Goal: Task Accomplishment & Management: Complete application form

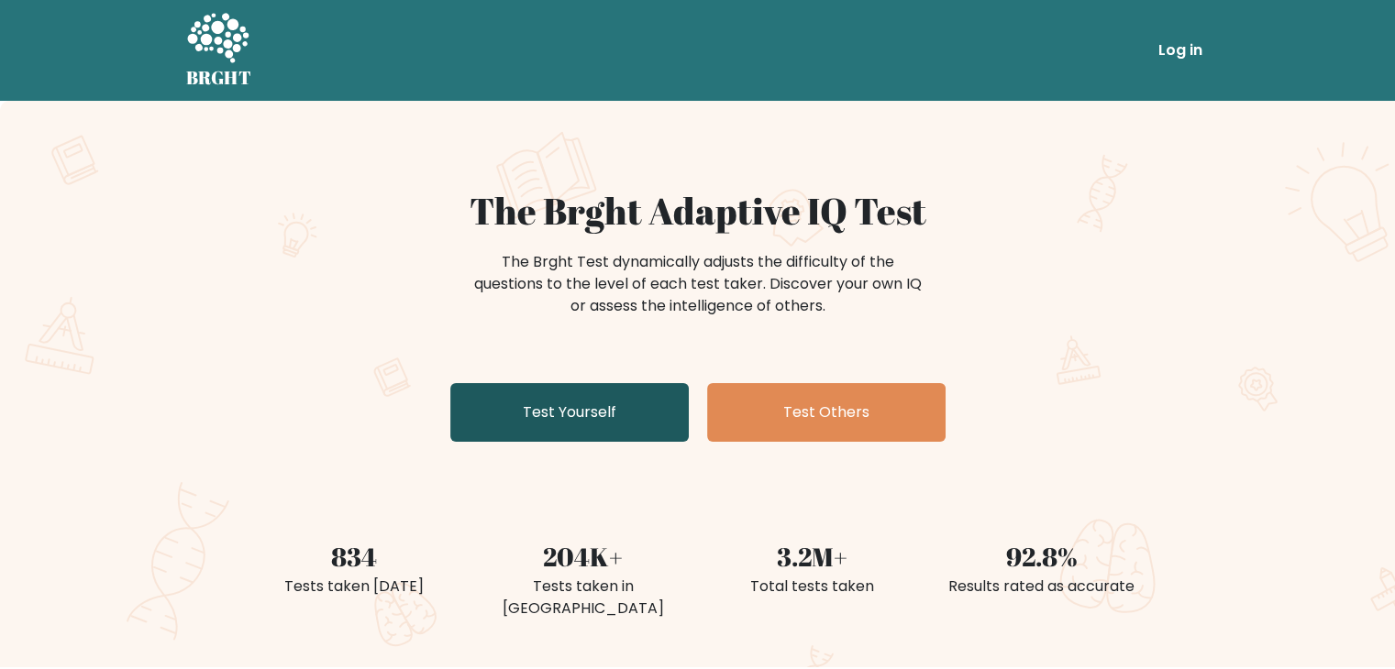
click at [588, 423] on link "Test Yourself" at bounding box center [569, 412] width 238 height 59
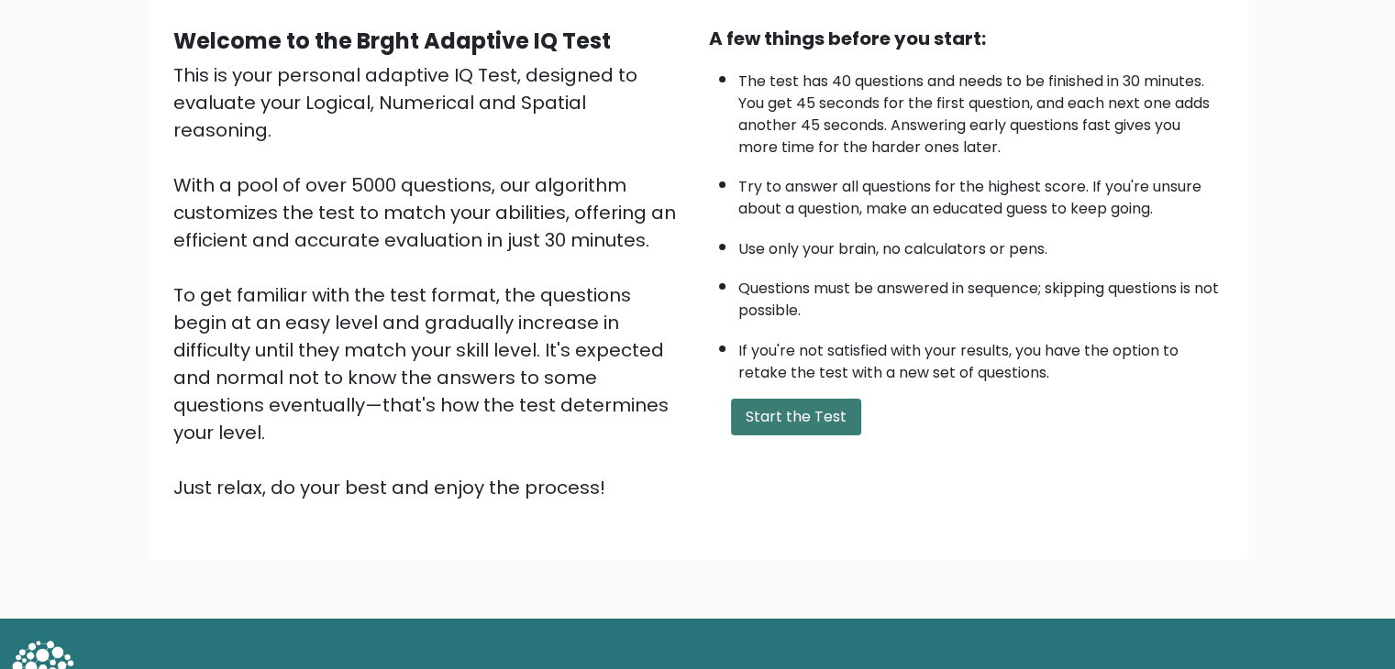
scroll to position [171, 0]
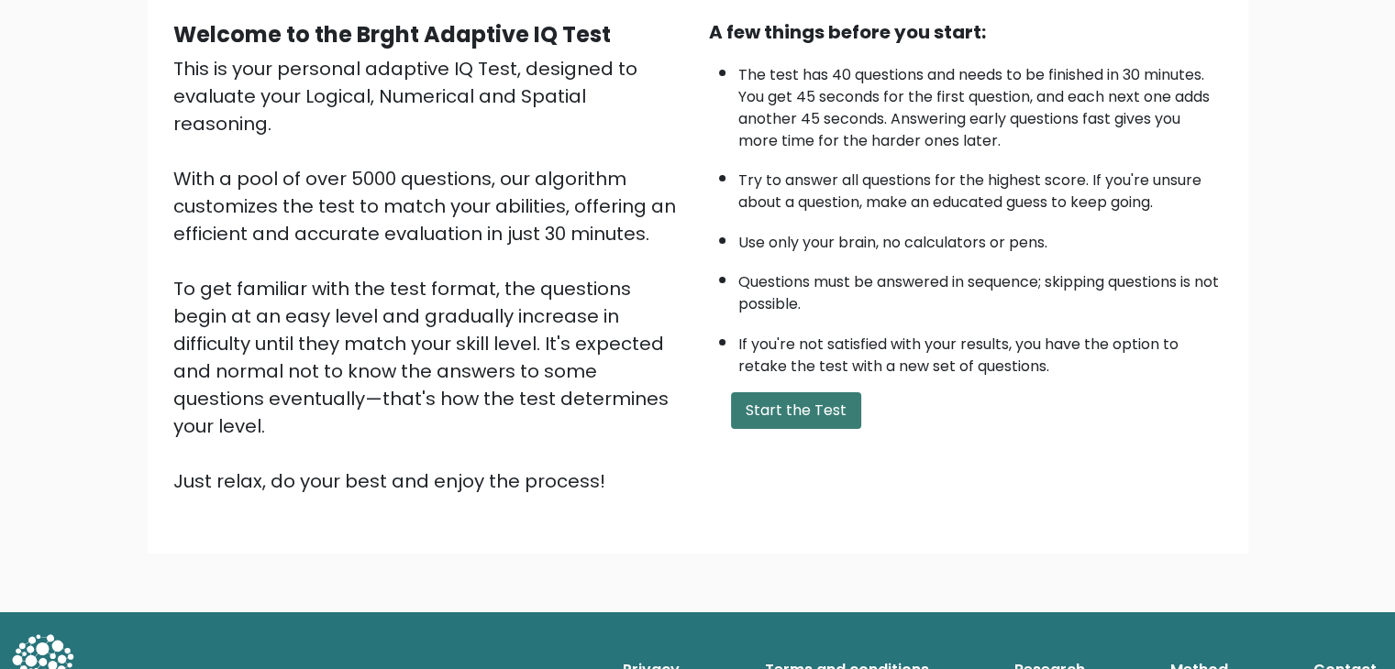
click at [768, 401] on button "Start the Test" at bounding box center [796, 410] width 130 height 37
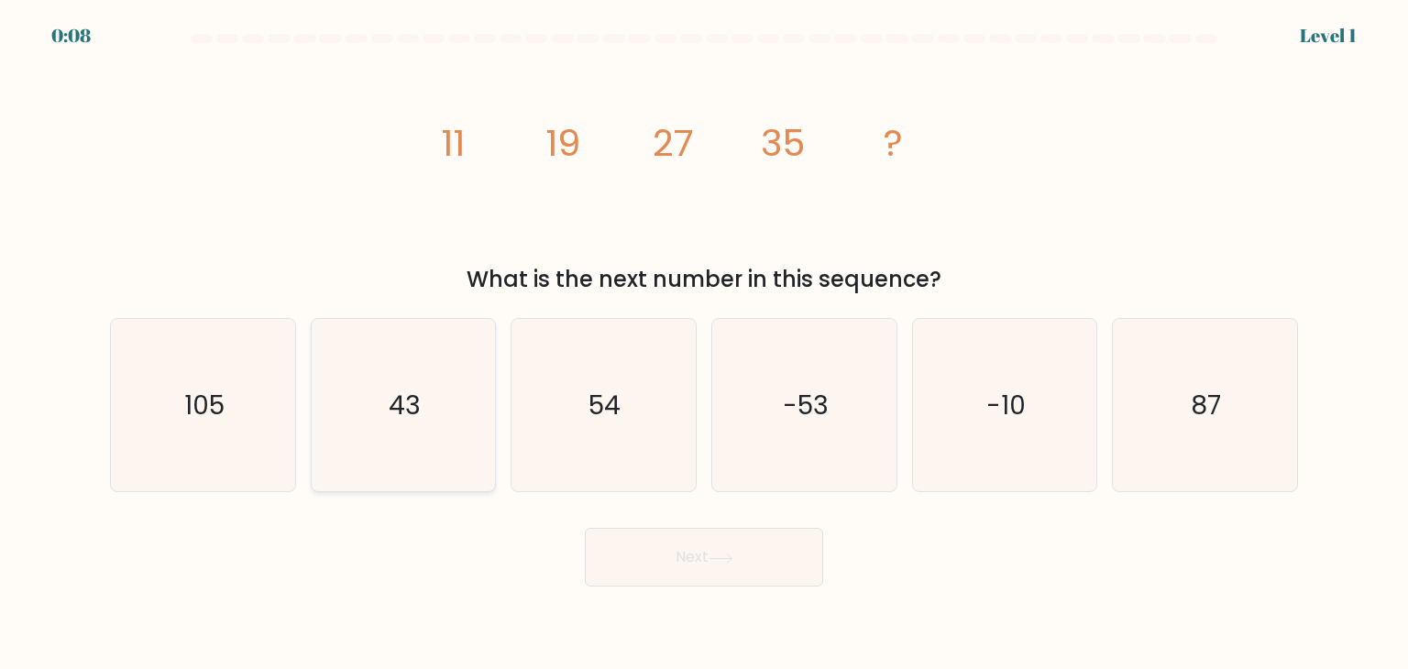
click at [368, 374] on icon "43" at bounding box center [403, 405] width 172 height 172
click at [704, 344] on input "b. 43" at bounding box center [704, 339] width 1 height 9
radio input "true"
click at [671, 535] on button "Next" at bounding box center [704, 557] width 238 height 59
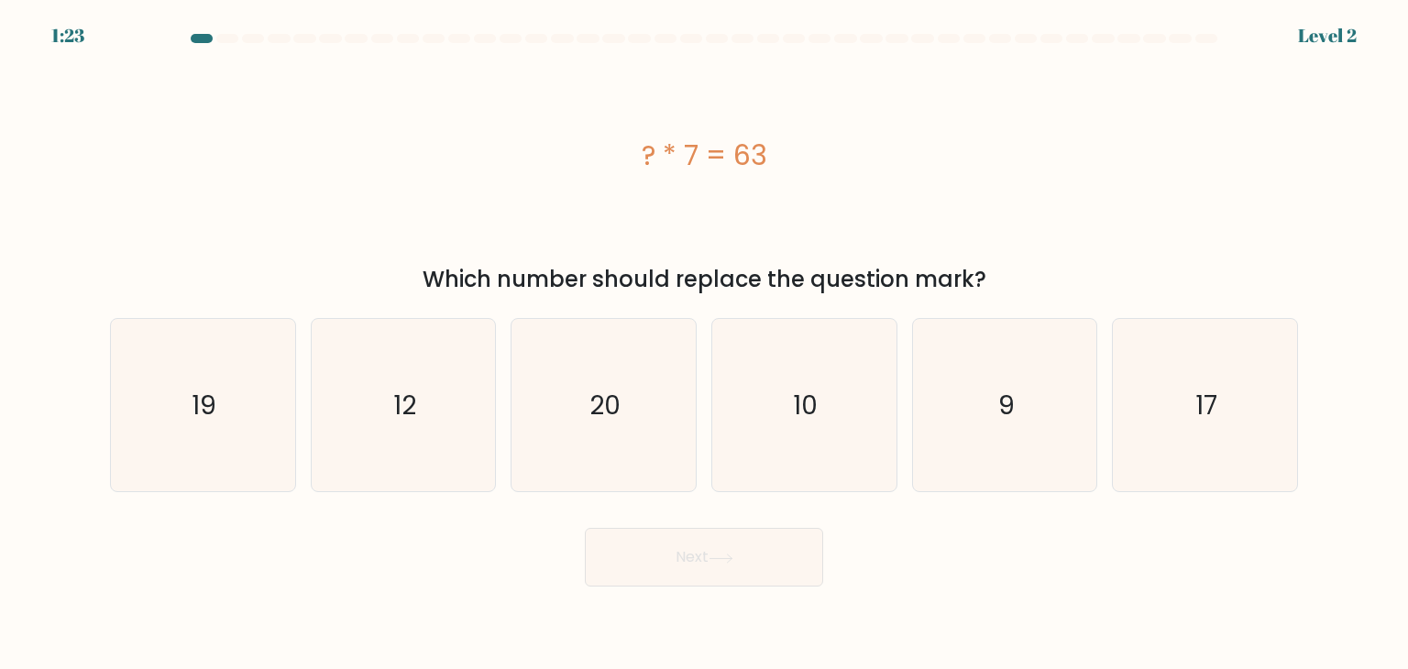
drag, startPoint x: 644, startPoint y: 153, endPoint x: 790, endPoint y: 152, distance: 145.8
click at [790, 152] on div "? * 7 = 63" at bounding box center [704, 155] width 1188 height 41
copy div "? * 7 = 63"
click at [1005, 391] on text "9" at bounding box center [1007, 405] width 17 height 37
click at [705, 344] on input "e. 9" at bounding box center [704, 339] width 1 height 9
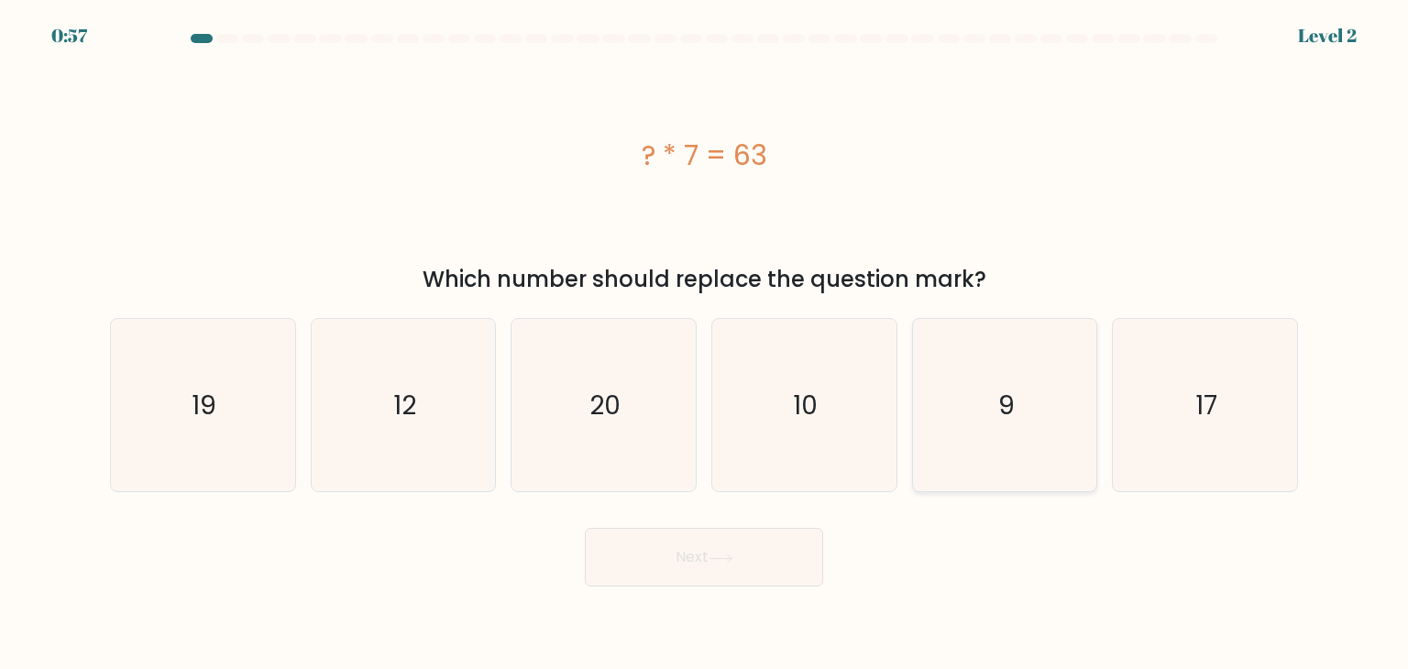
radio input "true"
click at [732, 572] on button "Next" at bounding box center [704, 557] width 238 height 59
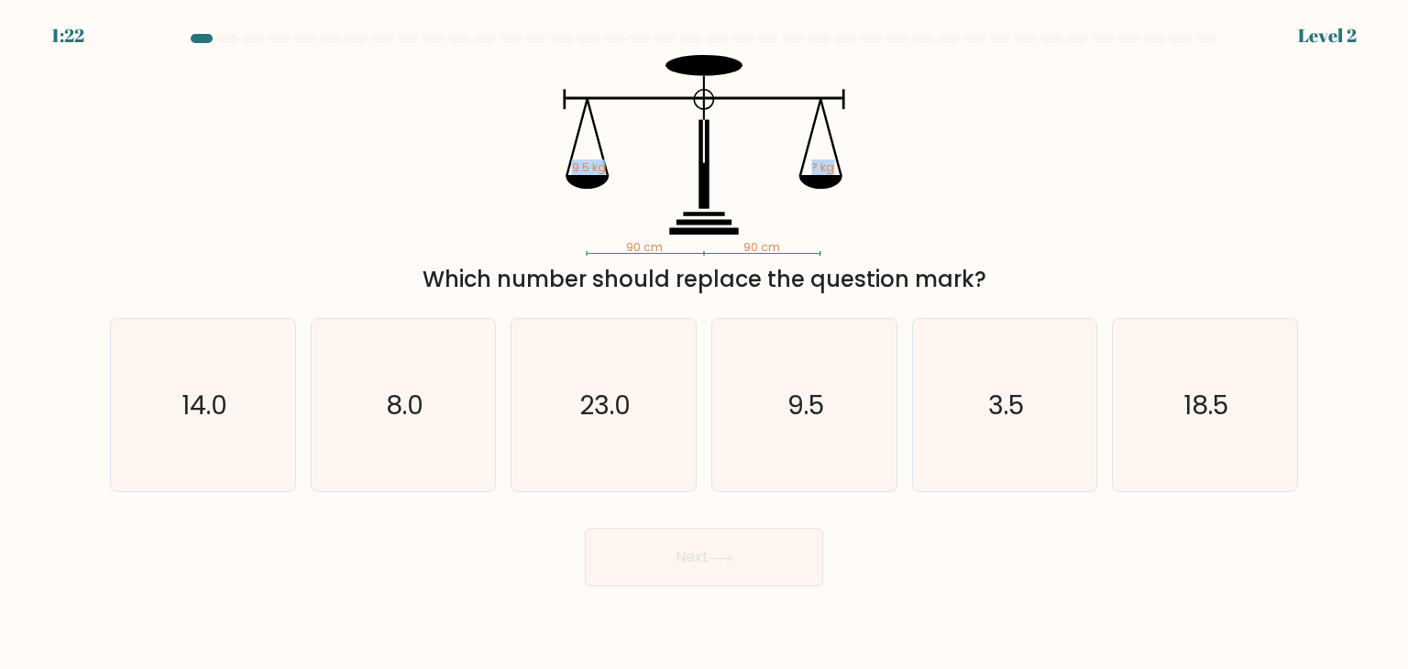
drag, startPoint x: 536, startPoint y: 82, endPoint x: 855, endPoint y: 182, distance: 333.5
click at [855, 182] on icon "90 cm 90 cm 9.5 kg ? kg" at bounding box center [704, 155] width 550 height 201
copy icon "9.5 kg ? kg"
drag, startPoint x: 604, startPoint y: 246, endPoint x: 787, endPoint y: 245, distance: 182.5
click at [787, 245] on icon "90 cm 90 cm 9.5 kg ? kg" at bounding box center [704, 155] width 550 height 201
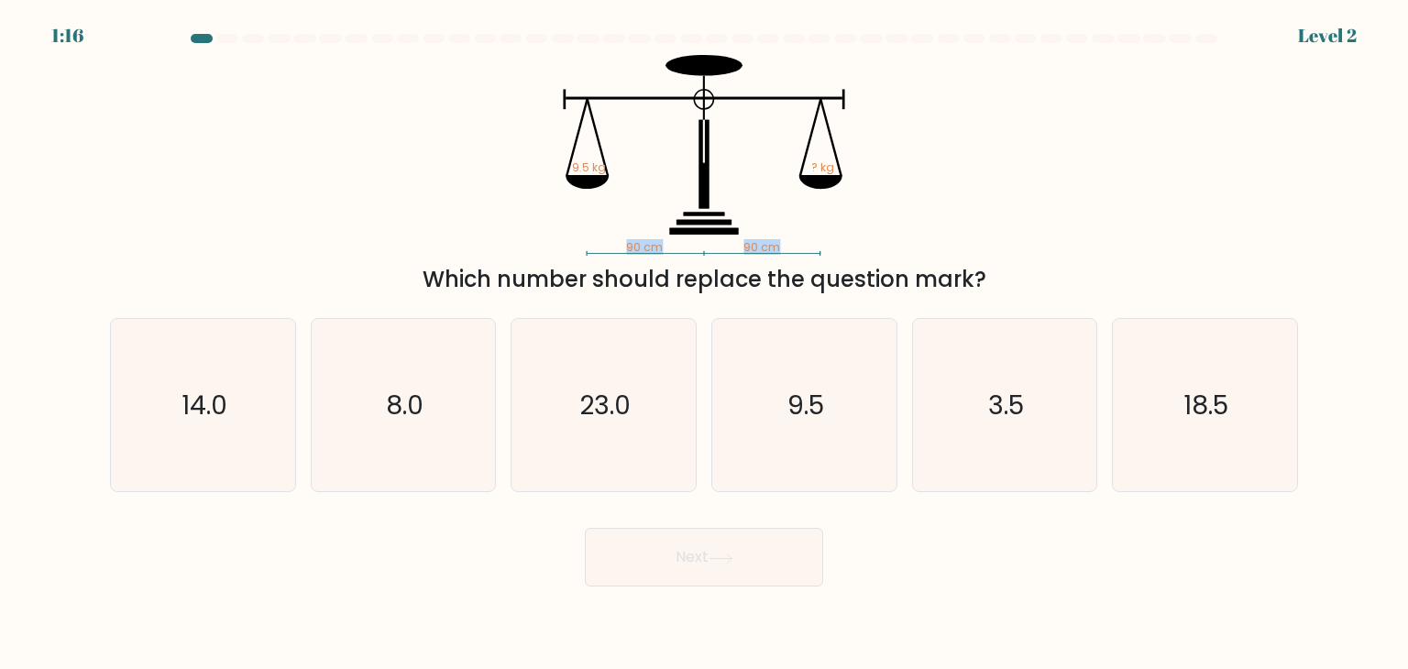
copy icon "90 cm 90 cm"
click at [855, 414] on icon "9.5" at bounding box center [804, 405] width 172 height 172
click at [705, 344] on input "d. 9.5" at bounding box center [704, 339] width 1 height 9
radio input "true"
click at [740, 548] on button "Next" at bounding box center [704, 557] width 238 height 59
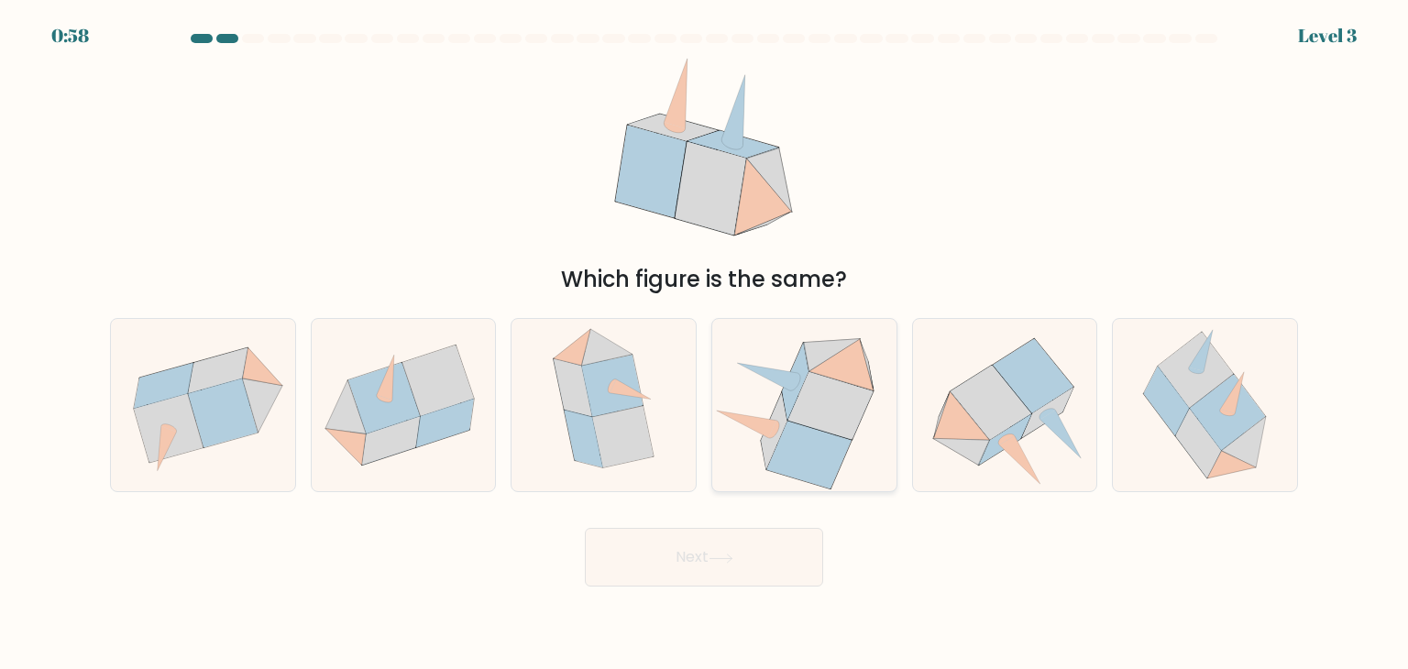
click at [811, 360] on icon at bounding box center [832, 355] width 57 height 32
click at [705, 344] on input "d." at bounding box center [704, 339] width 1 height 9
radio input "true"
click at [679, 559] on button "Next" at bounding box center [704, 557] width 238 height 59
click at [725, 585] on button "Next" at bounding box center [704, 557] width 238 height 59
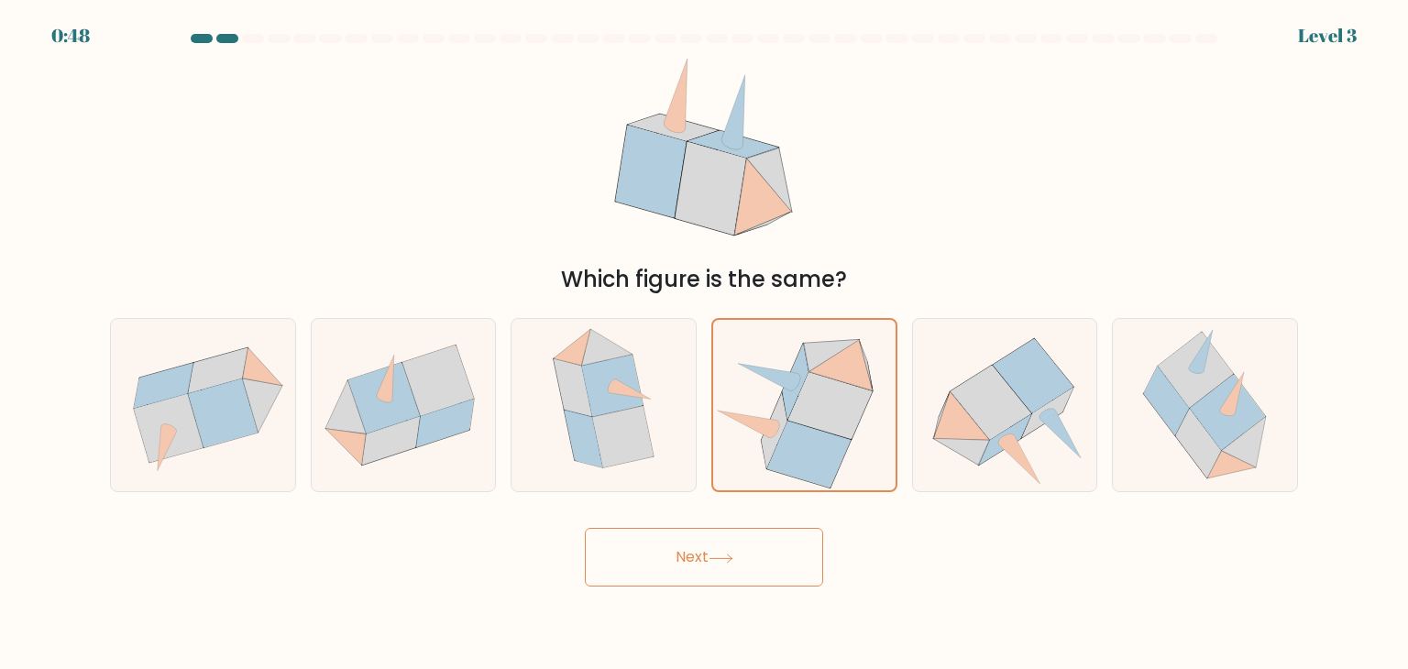
click at [724, 558] on icon at bounding box center [721, 558] width 22 height 8
click at [804, 389] on icon at bounding box center [831, 405] width 84 height 67
click at [705, 344] on input "d." at bounding box center [704, 339] width 1 height 9
click at [734, 554] on icon at bounding box center [721, 559] width 25 height 10
click at [627, 413] on icon at bounding box center [622, 436] width 61 height 61
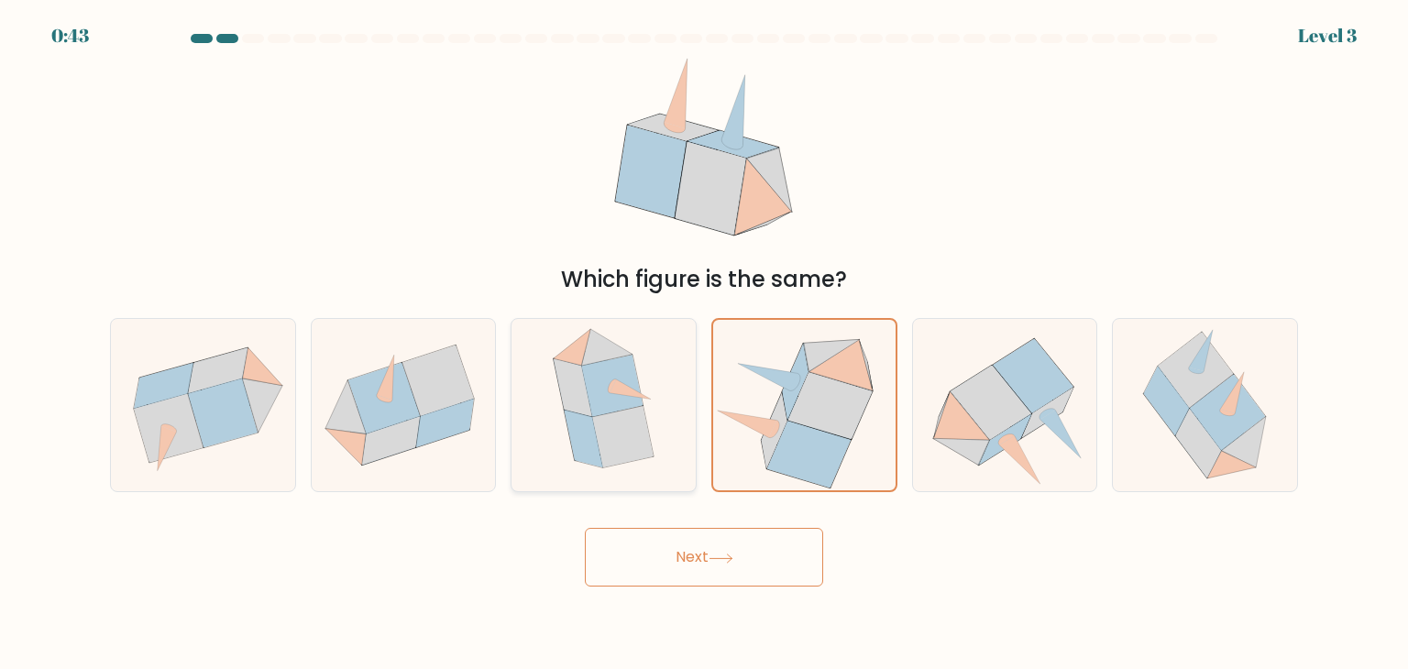
click at [704, 344] on input "c." at bounding box center [704, 339] width 1 height 9
radio input "true"
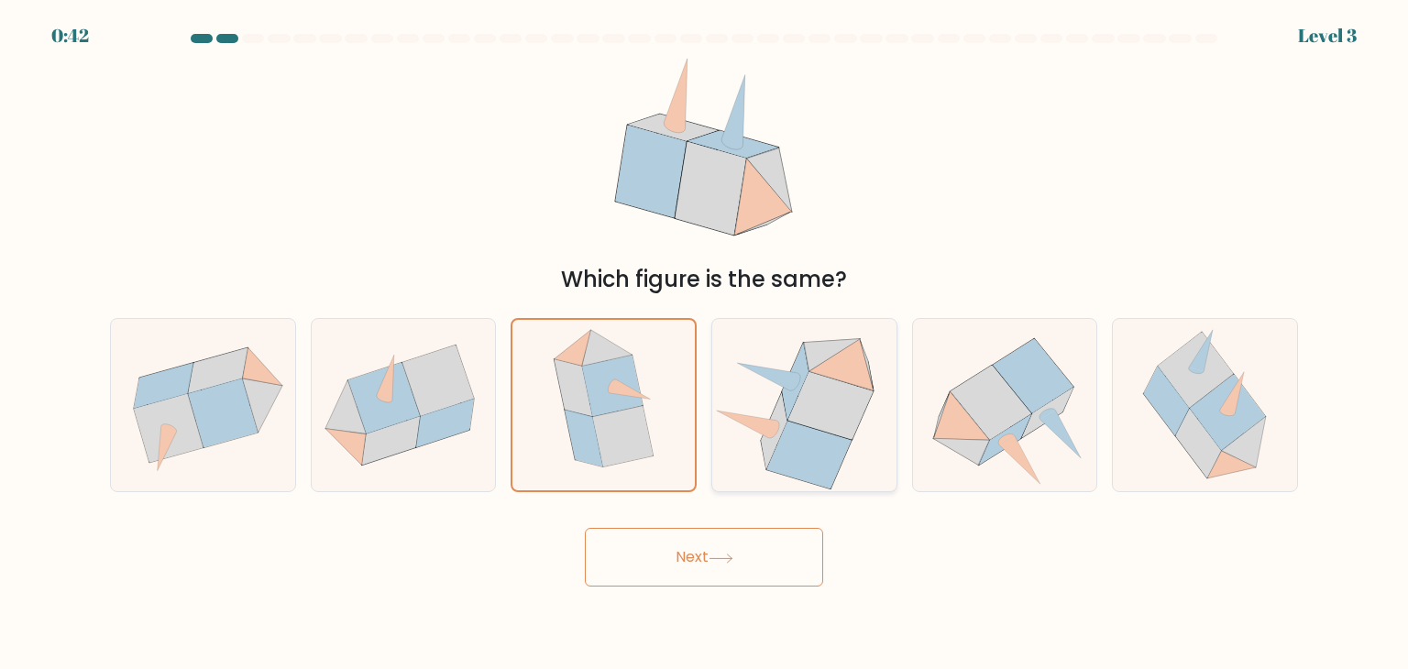
click at [774, 414] on icon at bounding box center [774, 431] width 26 height 76
click at [705, 344] on input "d." at bounding box center [704, 339] width 1 height 9
radio input "true"
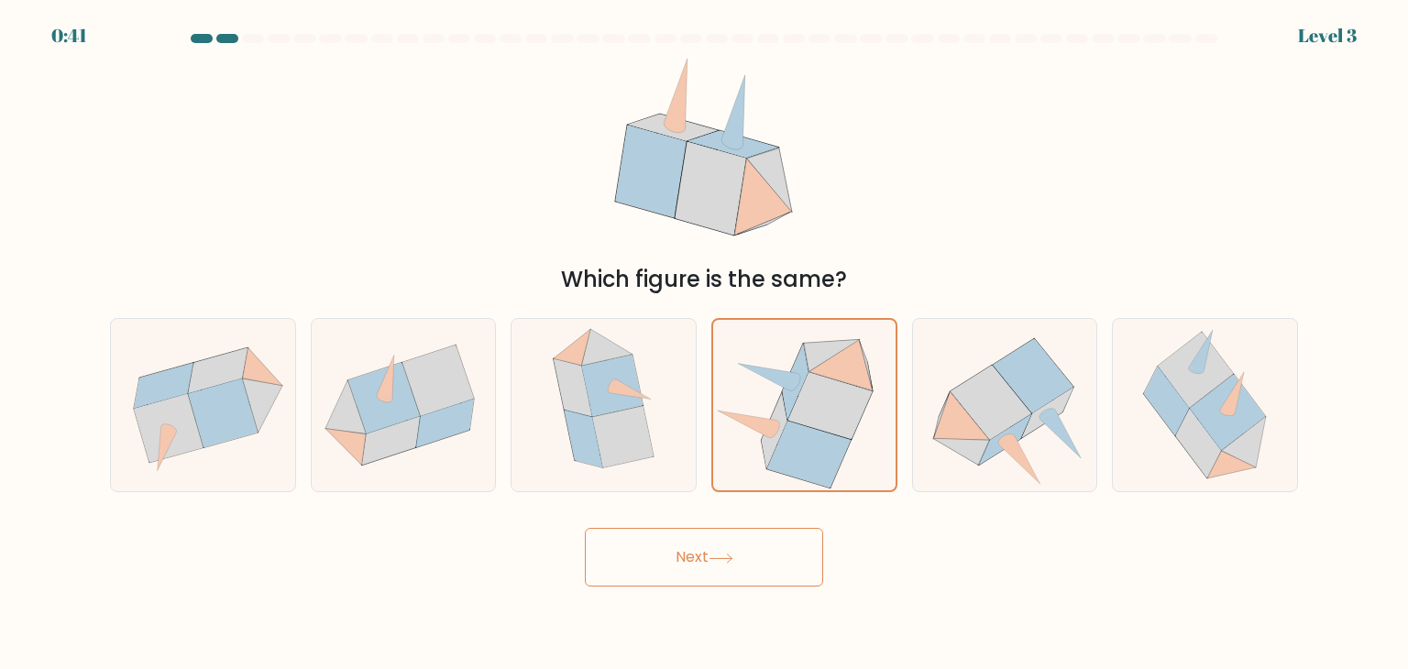
click at [743, 586] on button "Next" at bounding box center [704, 557] width 238 height 59
click at [723, 548] on button "Next" at bounding box center [704, 557] width 238 height 59
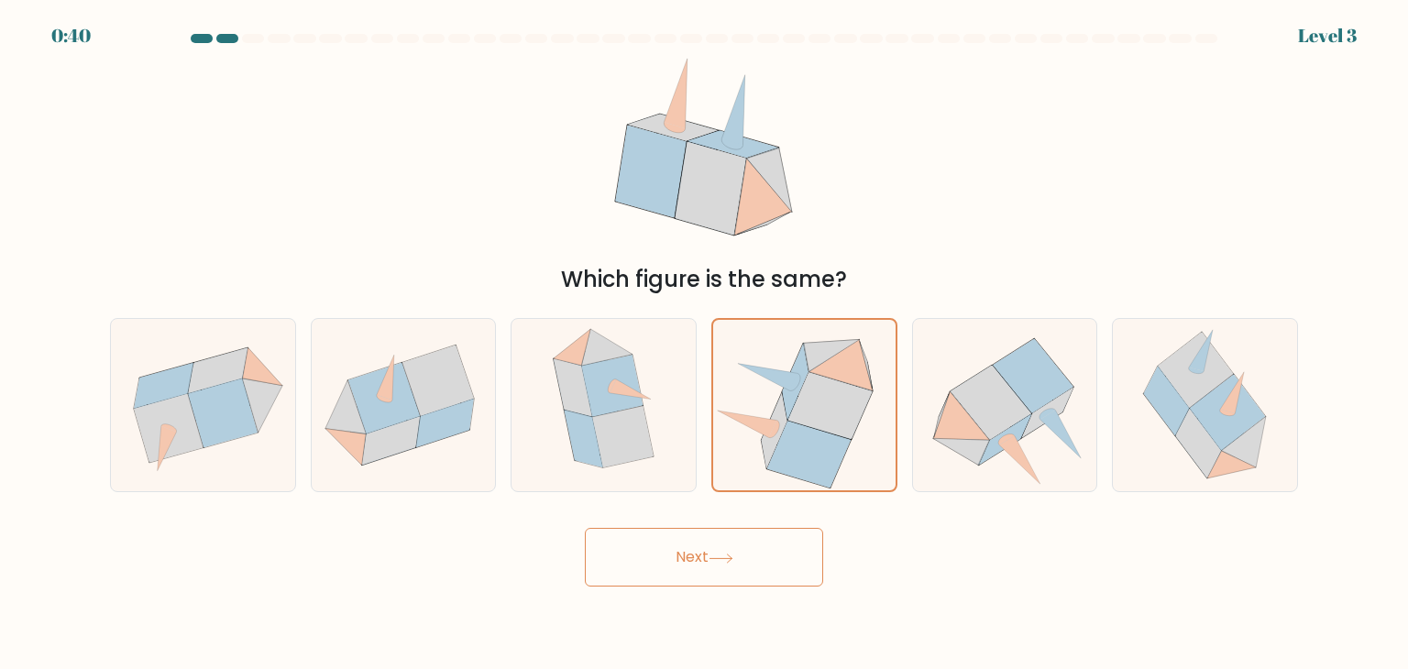
click at [723, 548] on button "Next" at bounding box center [704, 557] width 238 height 59
click at [764, 558] on button "Next" at bounding box center [704, 557] width 238 height 59
click at [687, 553] on button "Next" at bounding box center [704, 557] width 238 height 59
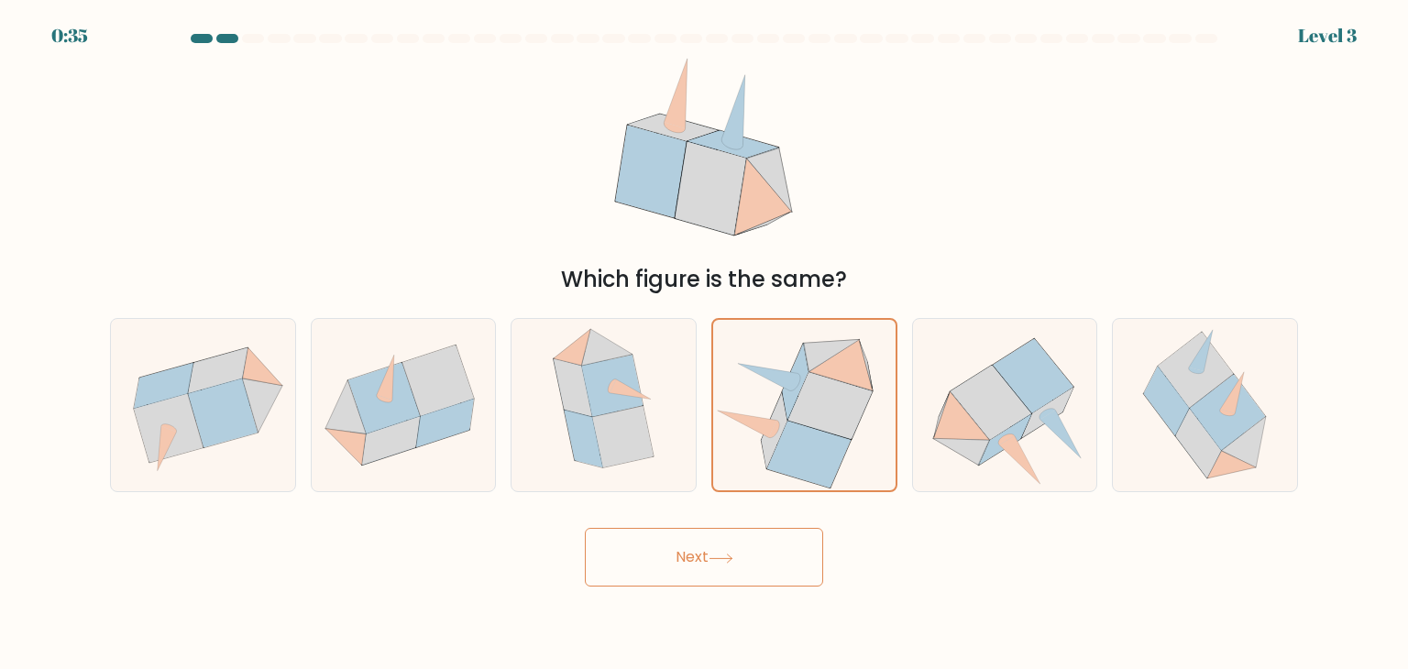
click at [687, 553] on button "Next" at bounding box center [704, 557] width 238 height 59
drag, startPoint x: 668, startPoint y: 184, endPoint x: 601, endPoint y: 192, distance: 68.3
click at [601, 192] on div "Which figure is the same?" at bounding box center [704, 175] width 1210 height 241
click at [691, 546] on button "Next" at bounding box center [704, 557] width 238 height 59
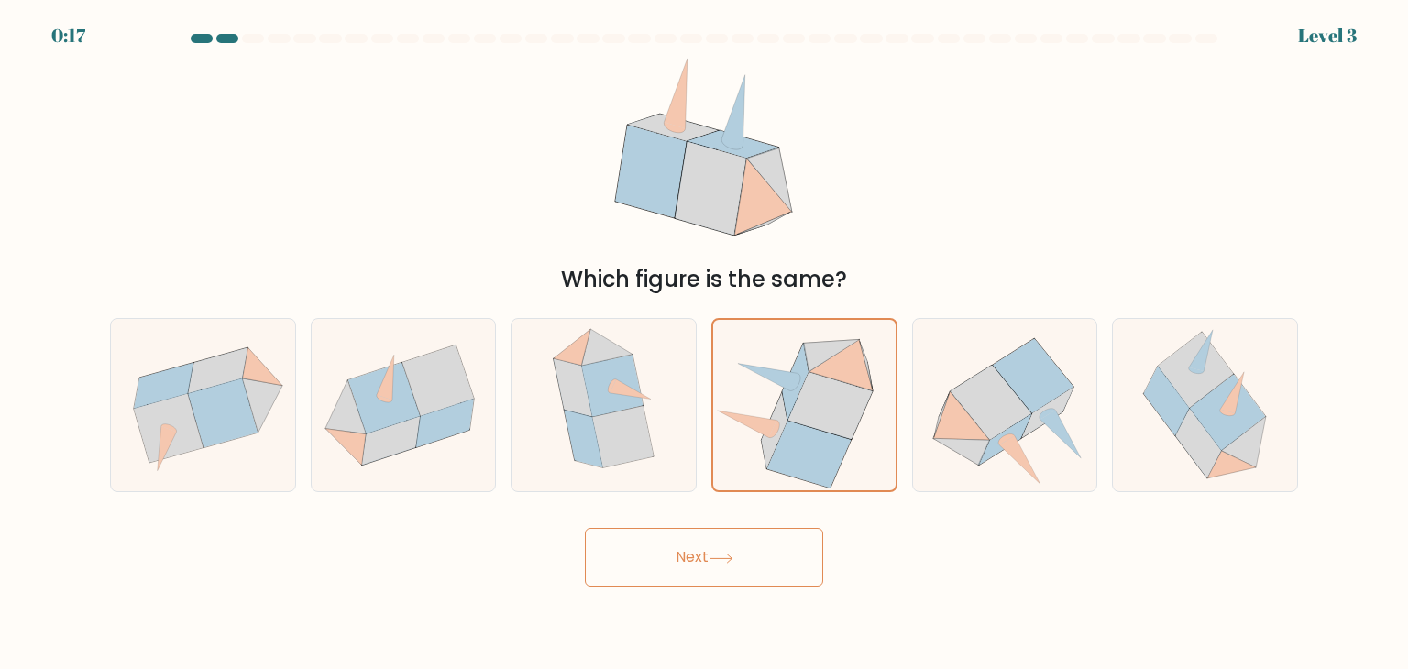
click at [731, 556] on icon at bounding box center [721, 559] width 25 height 10
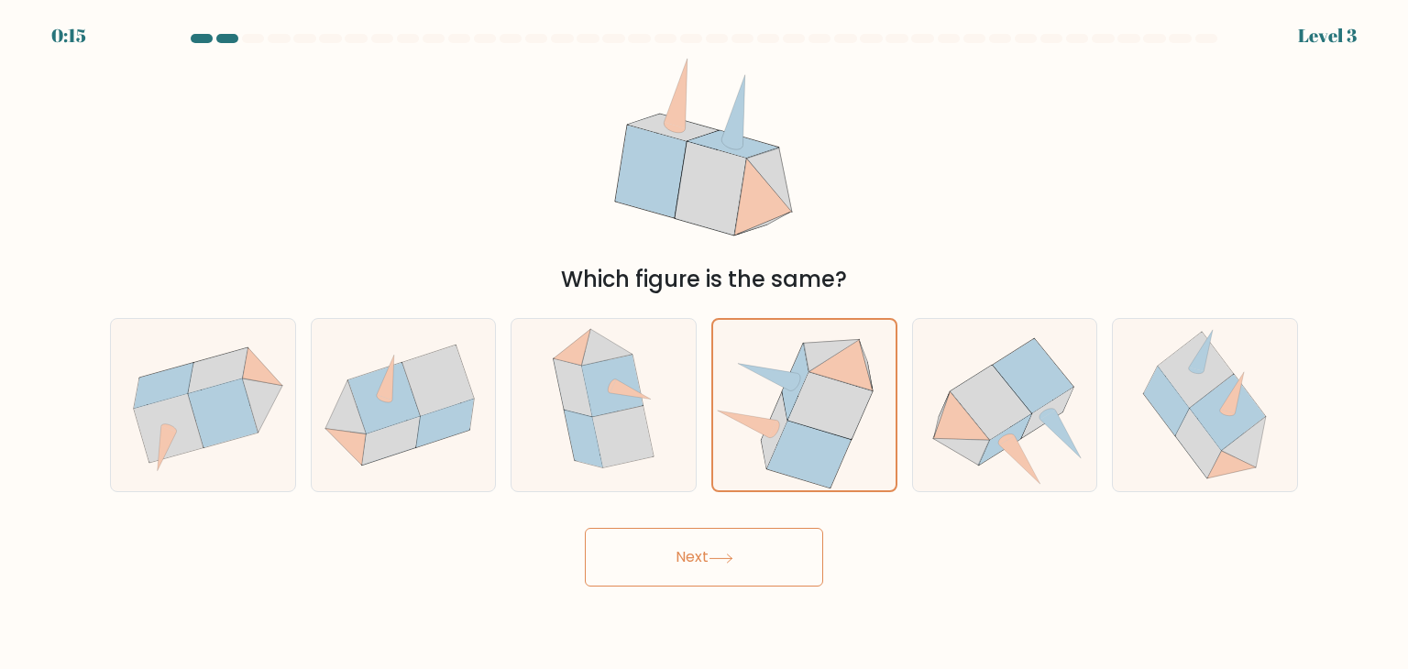
click at [731, 556] on icon at bounding box center [721, 559] width 25 height 10
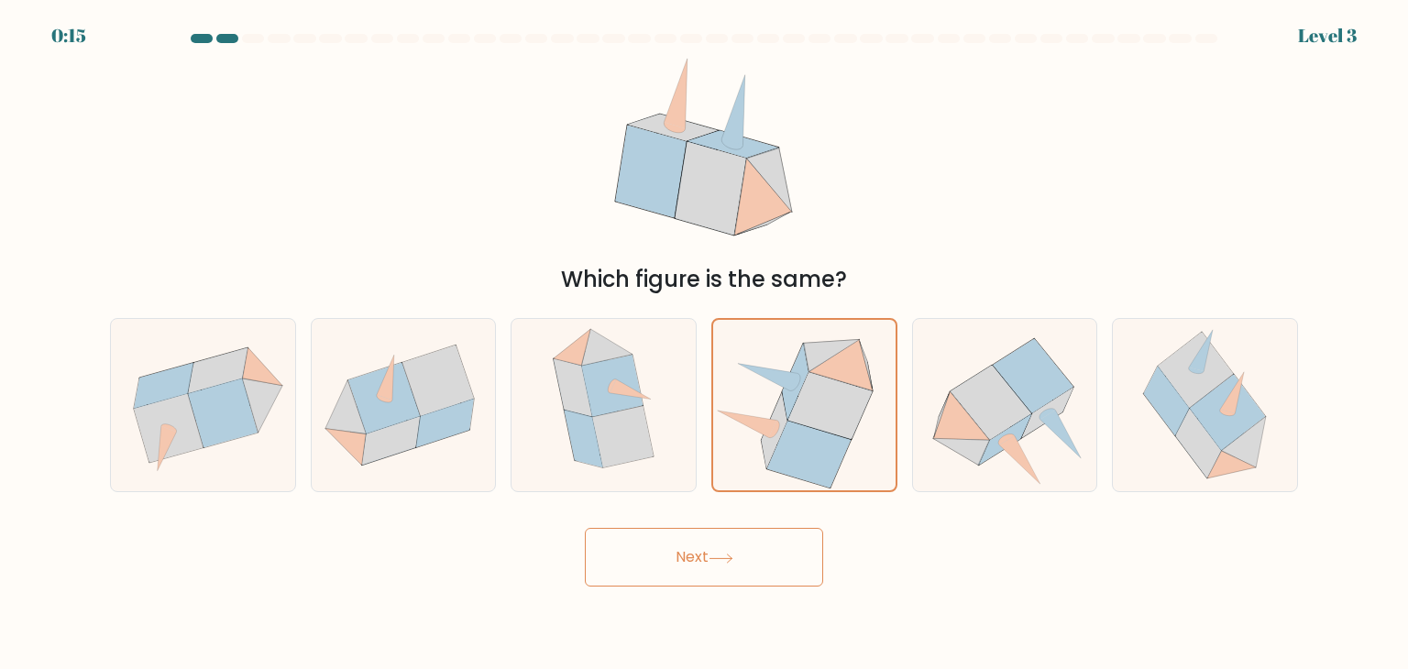
click at [732, 556] on icon at bounding box center [721, 559] width 25 height 10
click at [733, 556] on icon at bounding box center [721, 559] width 25 height 10
click at [733, 557] on icon at bounding box center [721, 559] width 25 height 10
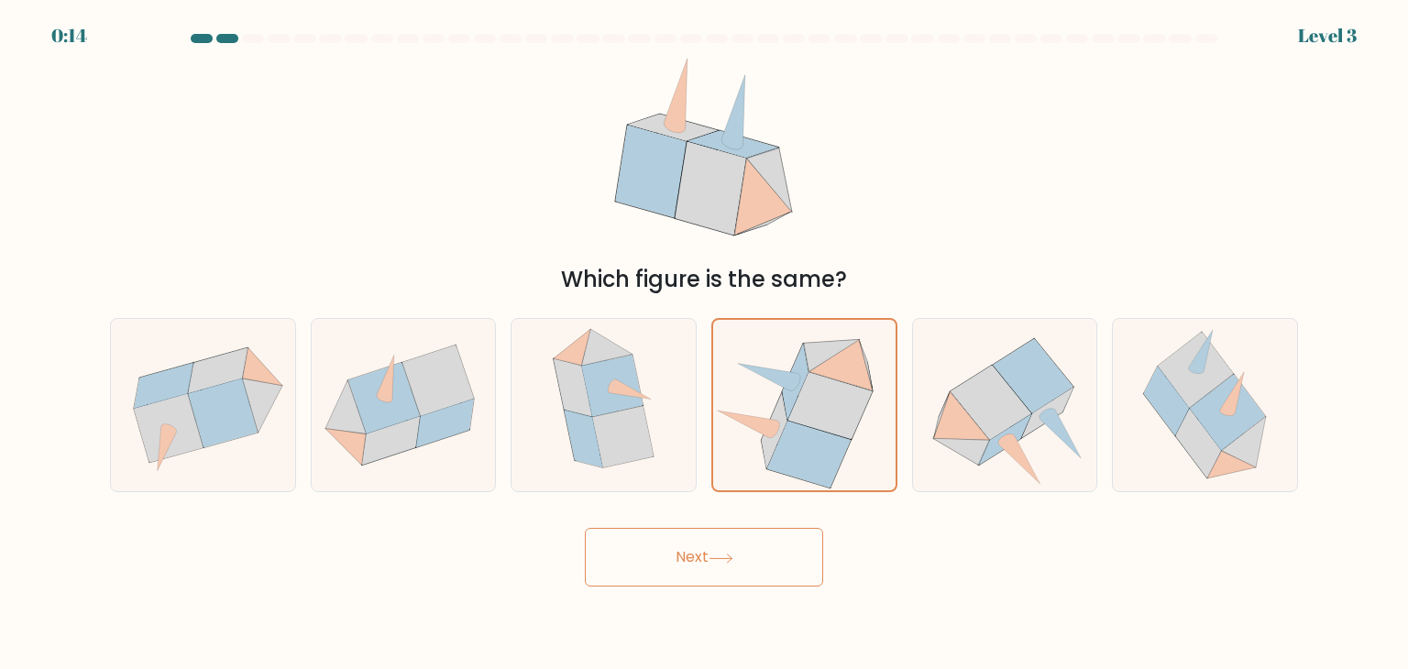
click at [733, 557] on icon at bounding box center [721, 559] width 25 height 10
click at [732, 555] on icon at bounding box center [721, 558] width 22 height 8
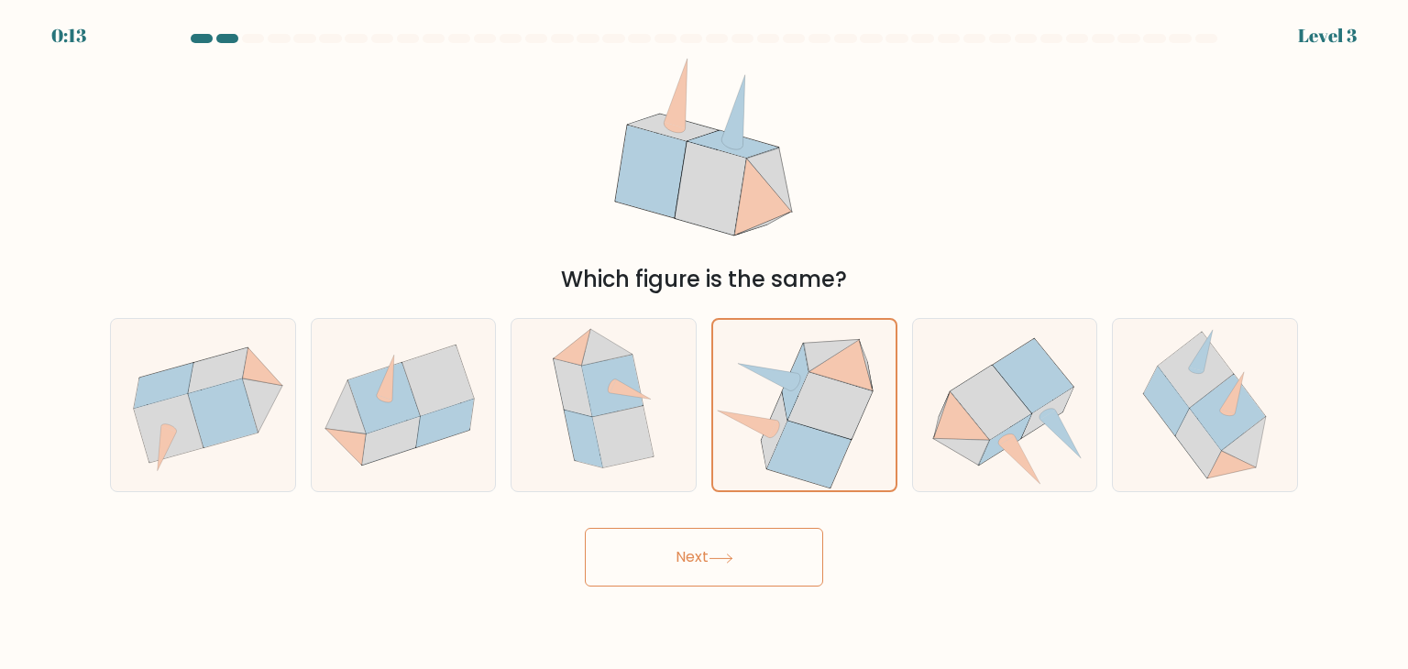
click at [733, 554] on icon at bounding box center [721, 559] width 25 height 10
click at [730, 547] on button "Next" at bounding box center [704, 557] width 238 height 59
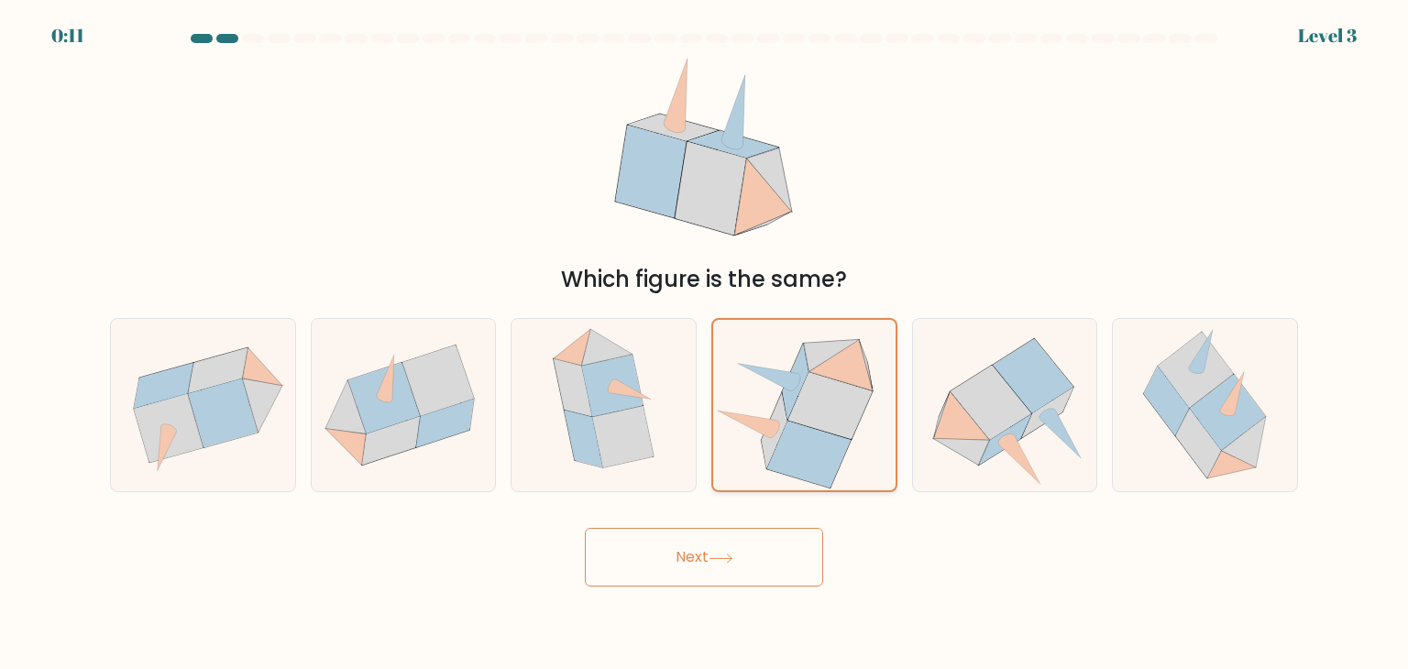
click at [796, 442] on icon at bounding box center [809, 455] width 83 height 67
click at [705, 344] on input "d." at bounding box center [704, 339] width 1 height 9
click at [754, 548] on button "Next" at bounding box center [704, 557] width 238 height 59
click at [799, 430] on icon at bounding box center [809, 455] width 83 height 67
click at [705, 344] on input "d." at bounding box center [704, 339] width 1 height 9
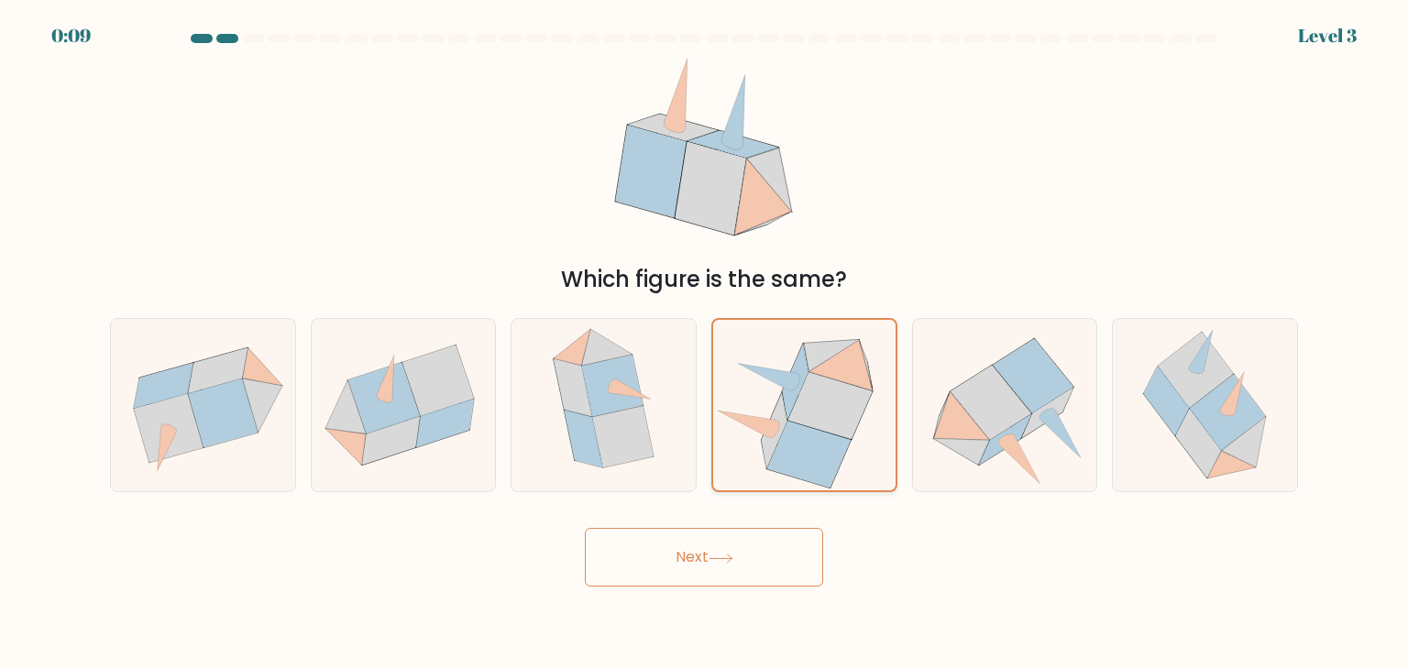
drag, startPoint x: 806, startPoint y: 436, endPoint x: 782, endPoint y: 361, distance: 78.9
click at [782, 361] on icon at bounding box center [804, 405] width 182 height 167
click at [705, 344] on input "d." at bounding box center [704, 339] width 1 height 9
click at [712, 148] on icon at bounding box center [733, 144] width 90 height 27
click at [813, 169] on div "Which figure is the same?" at bounding box center [704, 175] width 1210 height 241
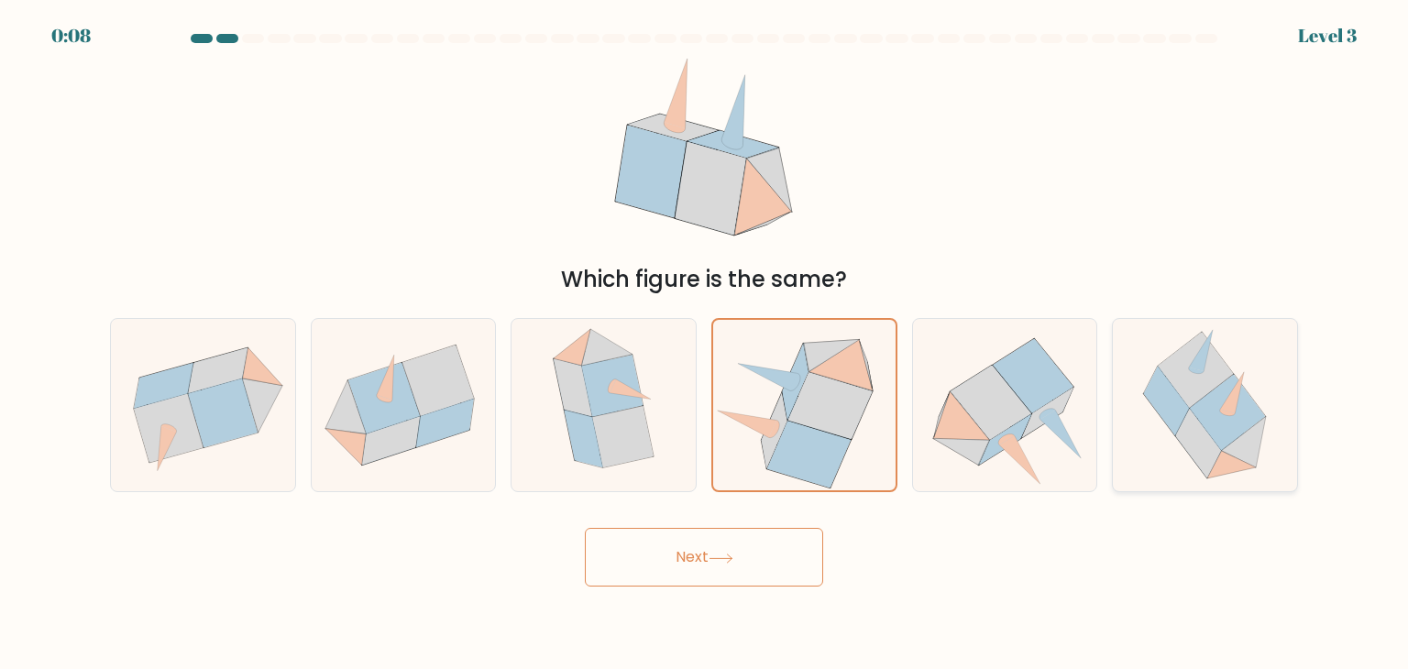
click at [1150, 404] on icon at bounding box center [1205, 405] width 171 height 172
click at [705, 344] on input "f." at bounding box center [704, 339] width 1 height 9
radio input "true"
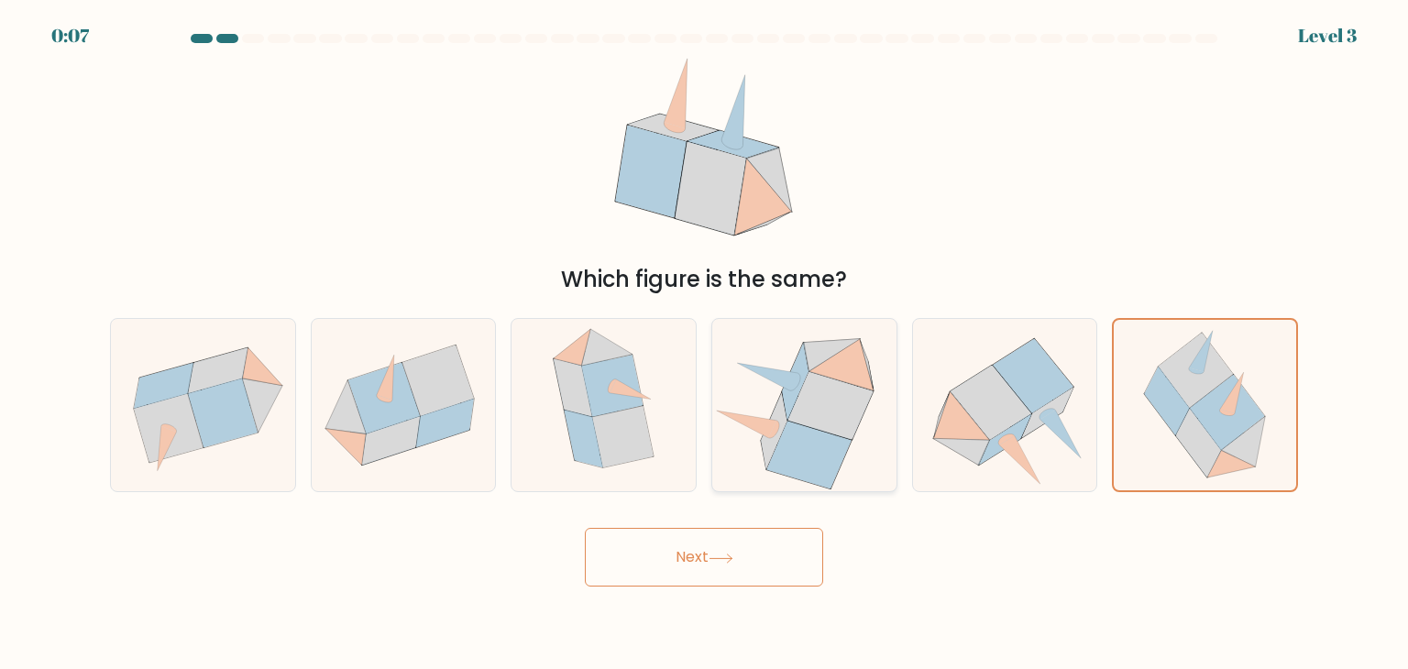
click at [831, 426] on icon at bounding box center [831, 406] width 85 height 68
click at [705, 344] on input "d." at bounding box center [704, 339] width 1 height 9
radio input "true"
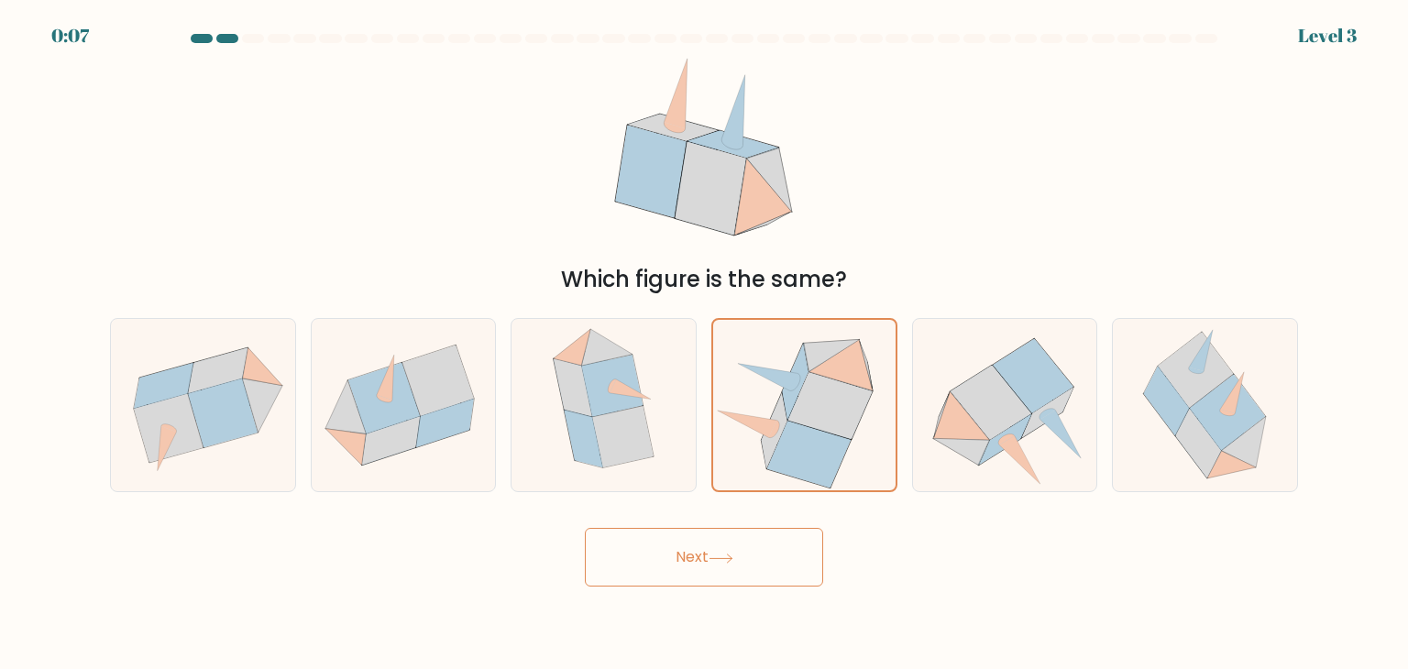
click at [741, 558] on button "Next" at bounding box center [704, 557] width 238 height 59
click at [726, 562] on icon at bounding box center [721, 559] width 25 height 10
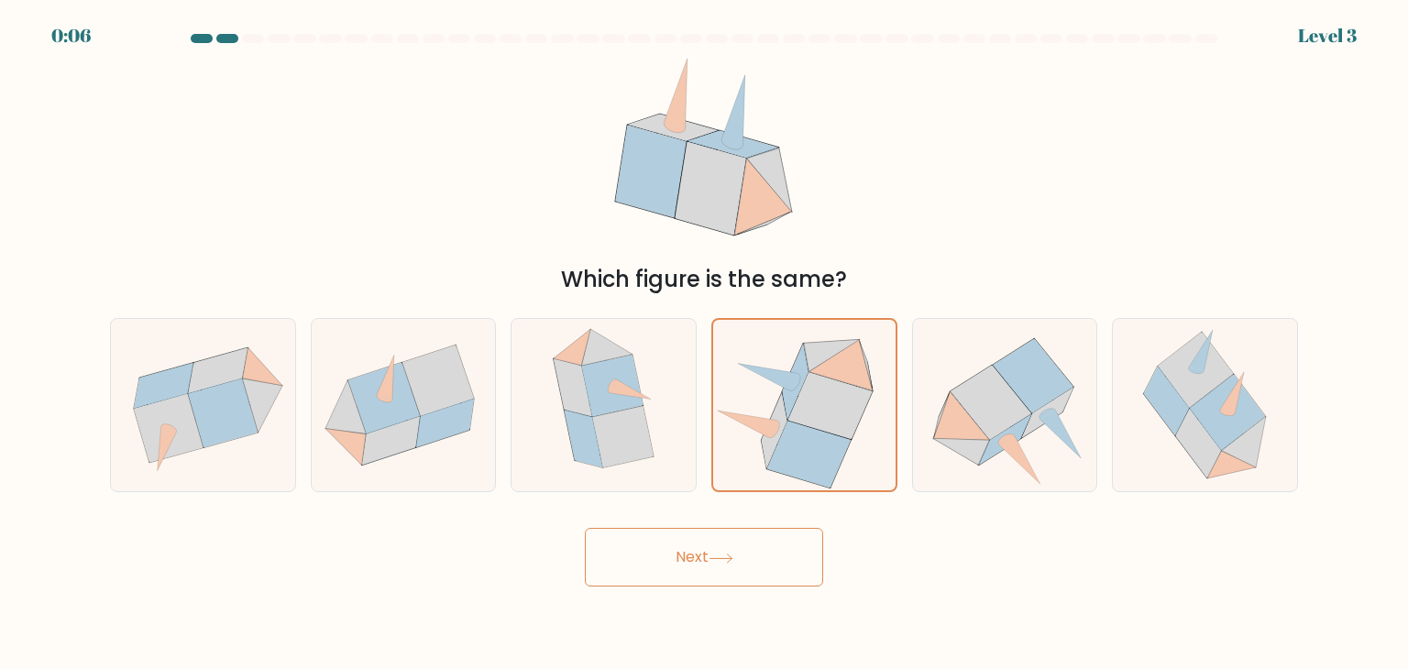
click at [726, 562] on icon at bounding box center [721, 559] width 25 height 10
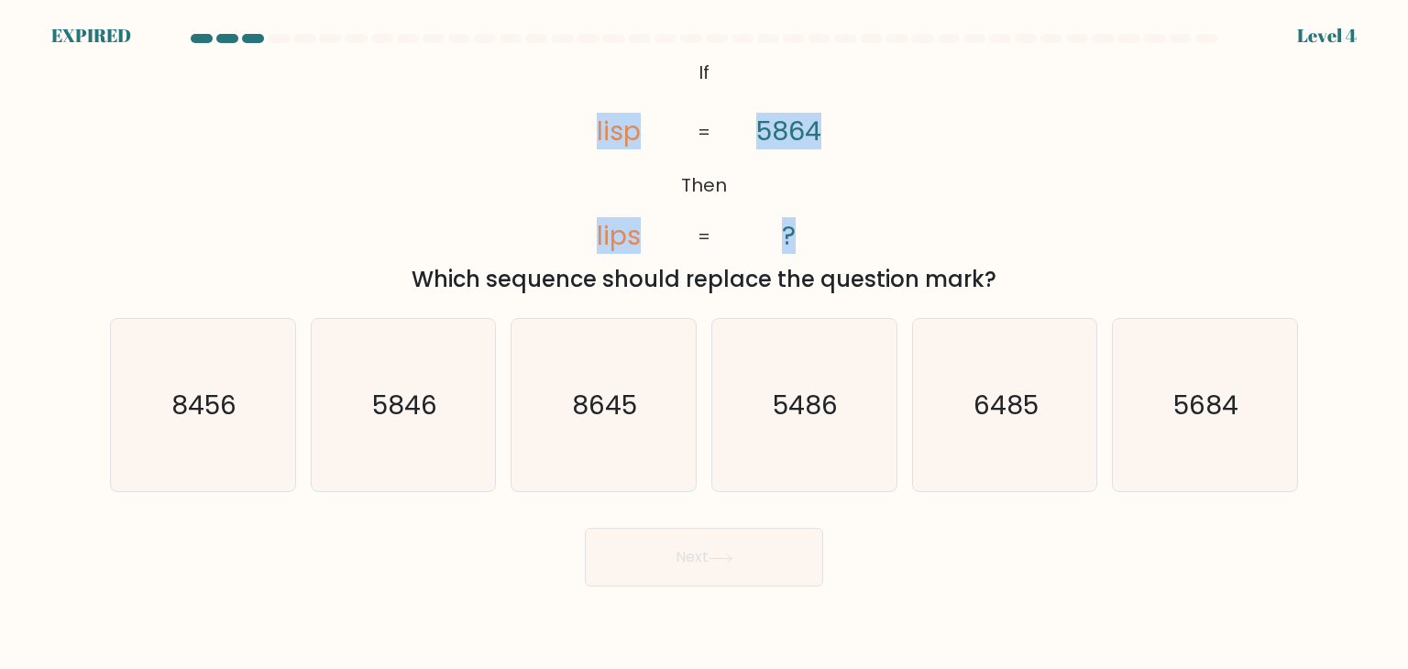
drag, startPoint x: 870, startPoint y: 250, endPoint x: 580, endPoint y: 124, distance: 316.2
click at [580, 124] on div "@import url('https://fonts.googleapis.com/css?family=Abril+Fatface:400,100,100i…" at bounding box center [704, 175] width 1210 height 241
drag, startPoint x: 812, startPoint y: 230, endPoint x: 592, endPoint y: 136, distance: 239.5
click at [592, 136] on icon "@import url('[URL][DOMAIN_NAME]); If Then lisp lips 5864 ? = =" at bounding box center [704, 155] width 326 height 201
copy icon "lisp lips 5864 ?"
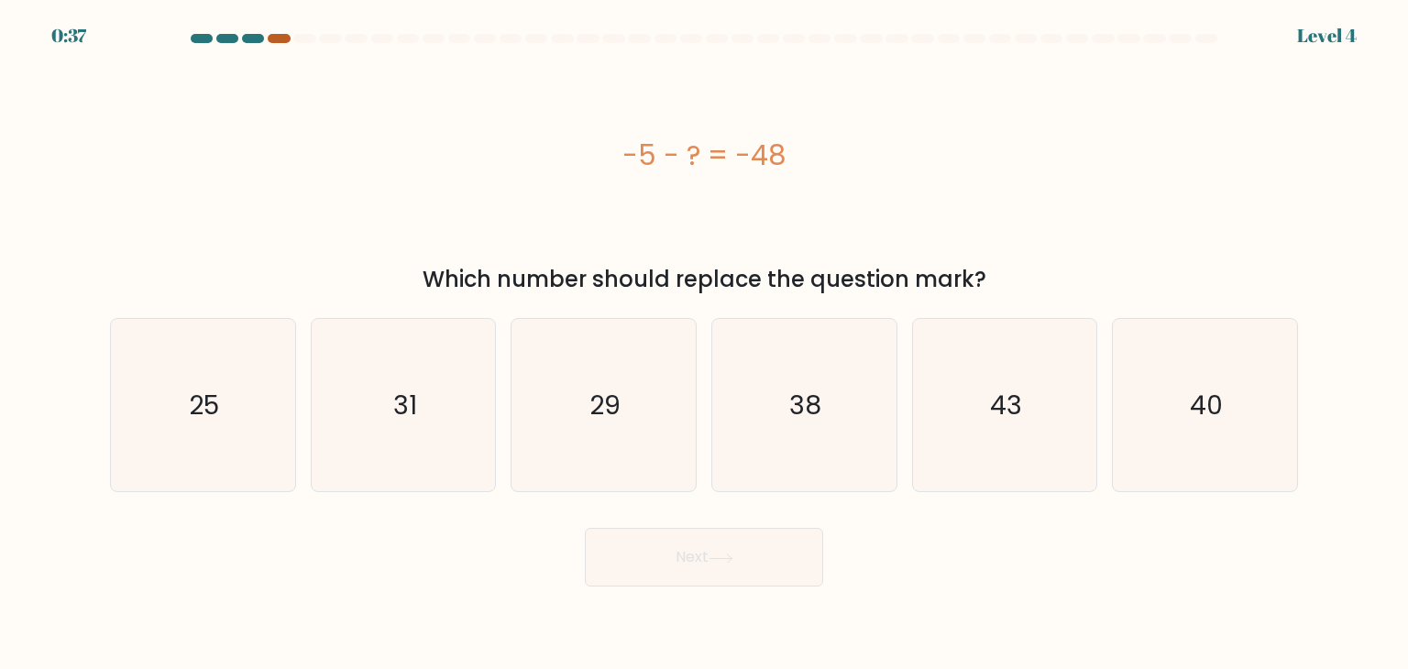
click at [272, 35] on div at bounding box center [279, 38] width 22 height 9
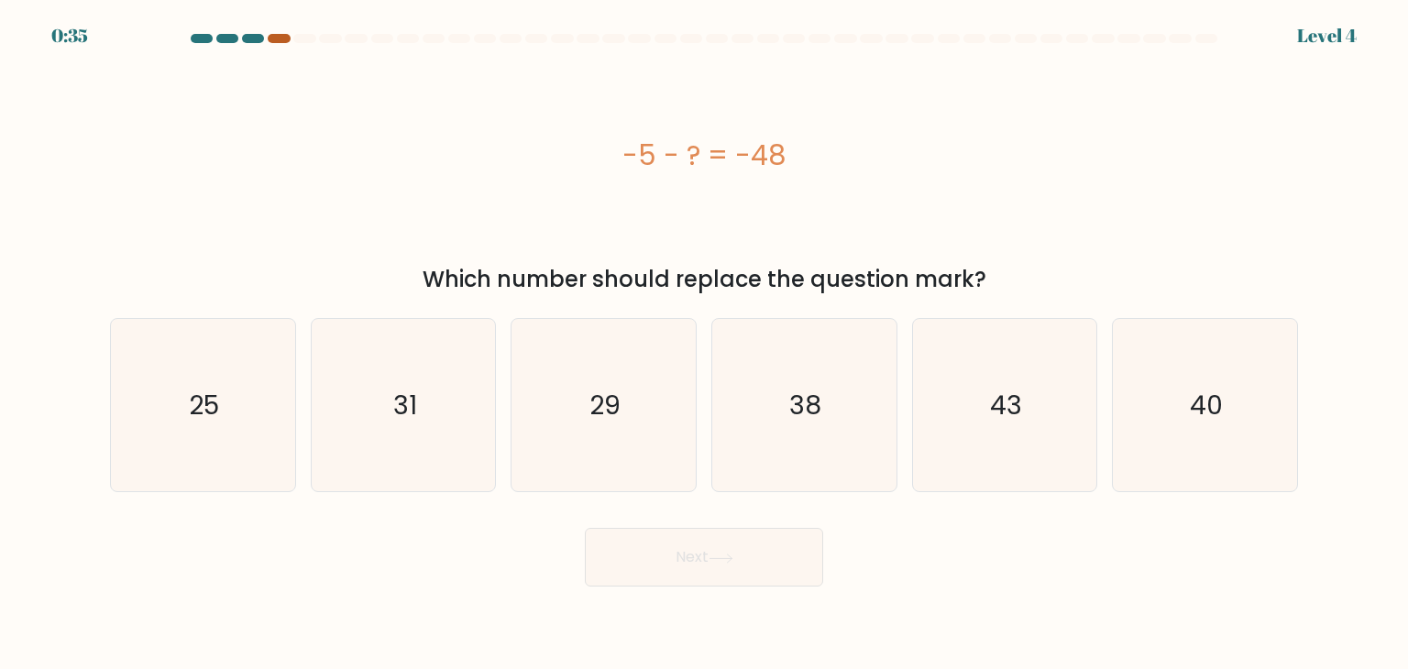
click at [272, 35] on div at bounding box center [279, 38] width 22 height 9
drag, startPoint x: 625, startPoint y: 157, endPoint x: 785, endPoint y: 157, distance: 159.6
click at [785, 157] on div "-5 - ? = -48" at bounding box center [704, 155] width 1188 height 41
copy div "-5 - ? = -48"
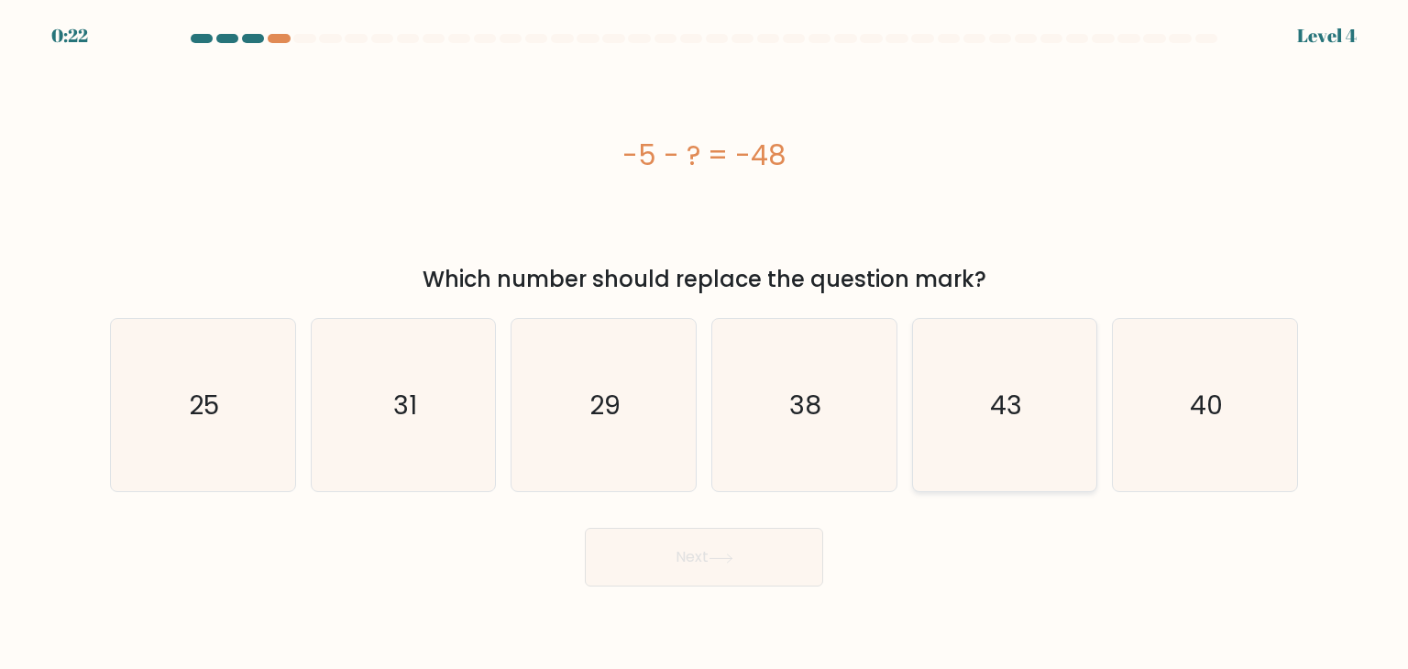
click at [1003, 394] on text "43" at bounding box center [1006, 405] width 32 height 37
click at [705, 344] on input "e. 43" at bounding box center [704, 339] width 1 height 9
radio input "true"
click at [707, 562] on button "Next" at bounding box center [704, 557] width 238 height 59
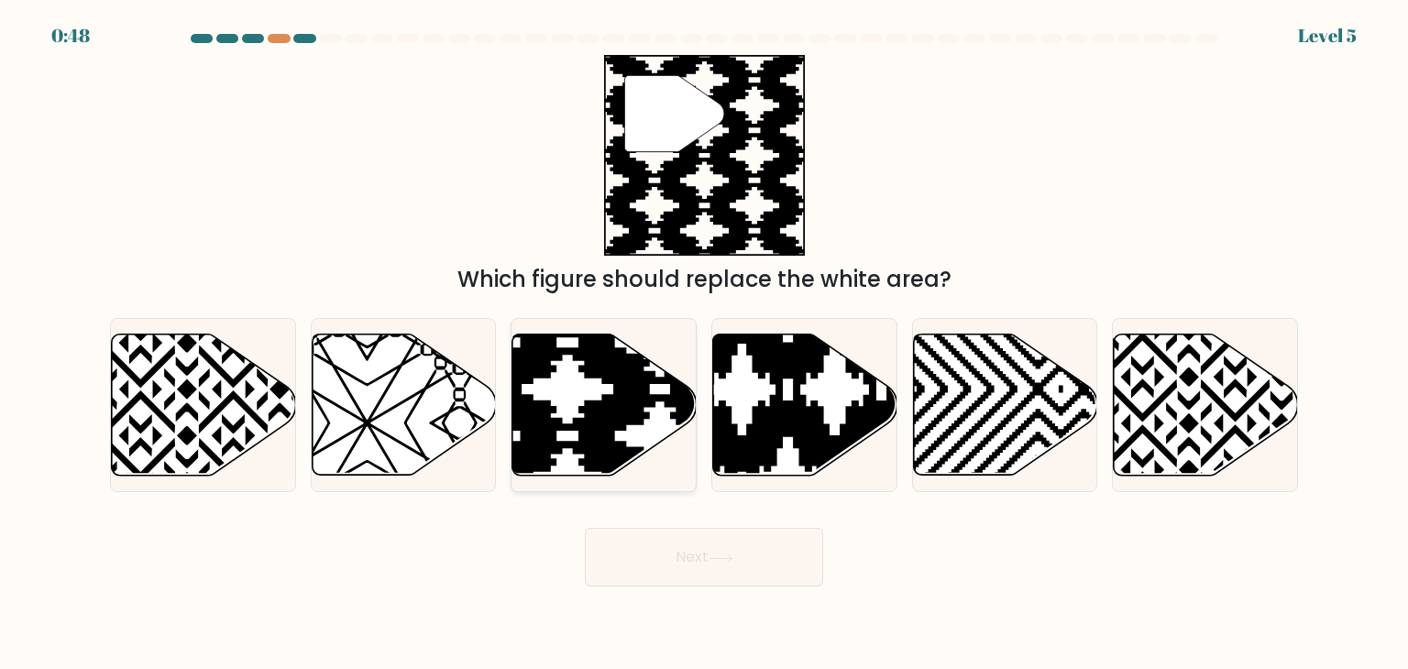
click at [591, 418] on icon at bounding box center [660, 481] width 371 height 371
click at [704, 344] on input "c." at bounding box center [704, 339] width 1 height 9
radio input "true"
click at [691, 555] on button "Next" at bounding box center [704, 557] width 238 height 59
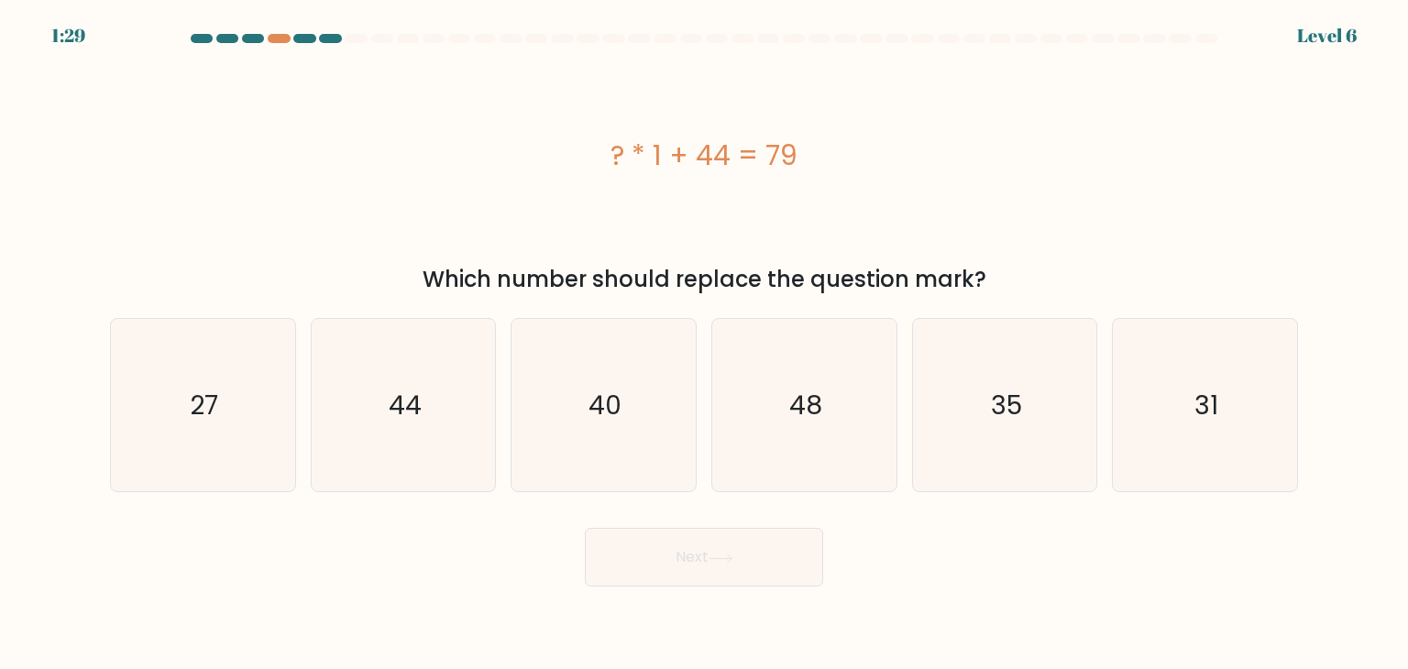
drag, startPoint x: 601, startPoint y: 162, endPoint x: 803, endPoint y: 155, distance: 202.8
click at [803, 155] on div "? * 1 + 44 = 79" at bounding box center [704, 155] width 1188 height 41
copy div "? * 1 + 44 = 79"
click at [998, 374] on icon "35" at bounding box center [1005, 405] width 172 height 172
click at [705, 344] on input "e. 35" at bounding box center [704, 339] width 1 height 9
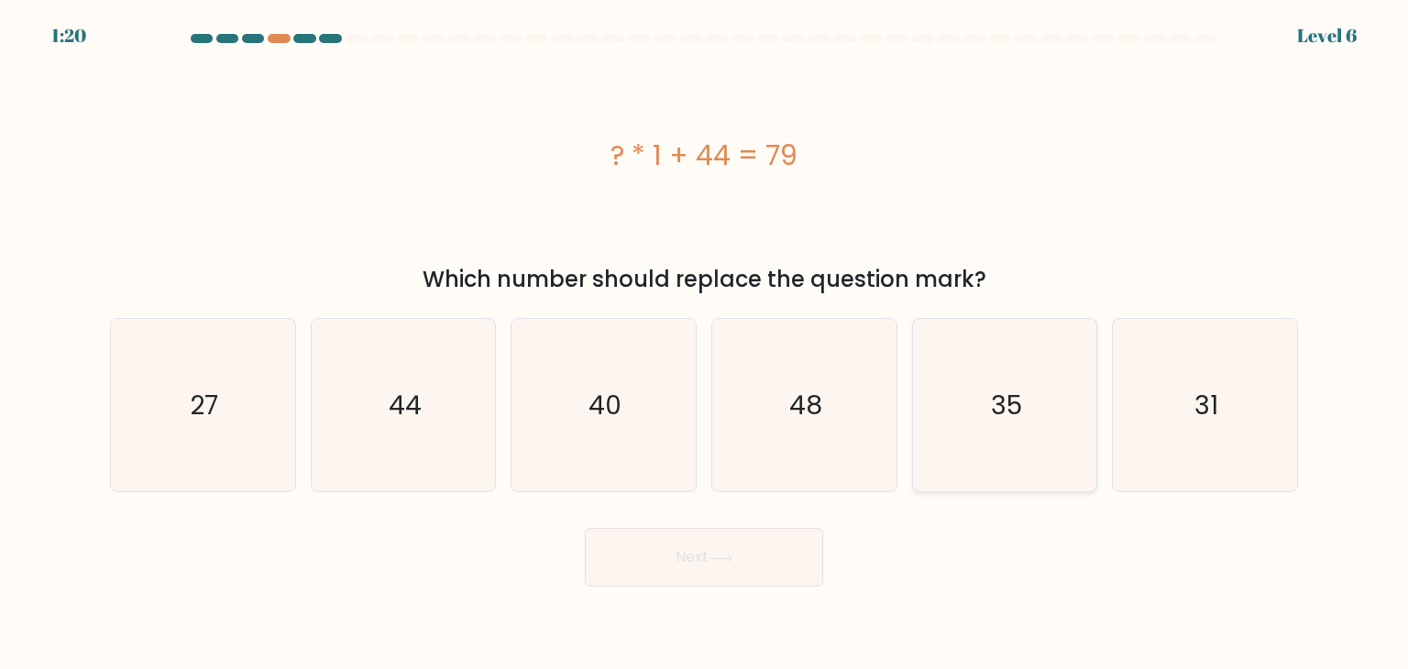
radio input "true"
click at [777, 544] on button "Next" at bounding box center [704, 557] width 238 height 59
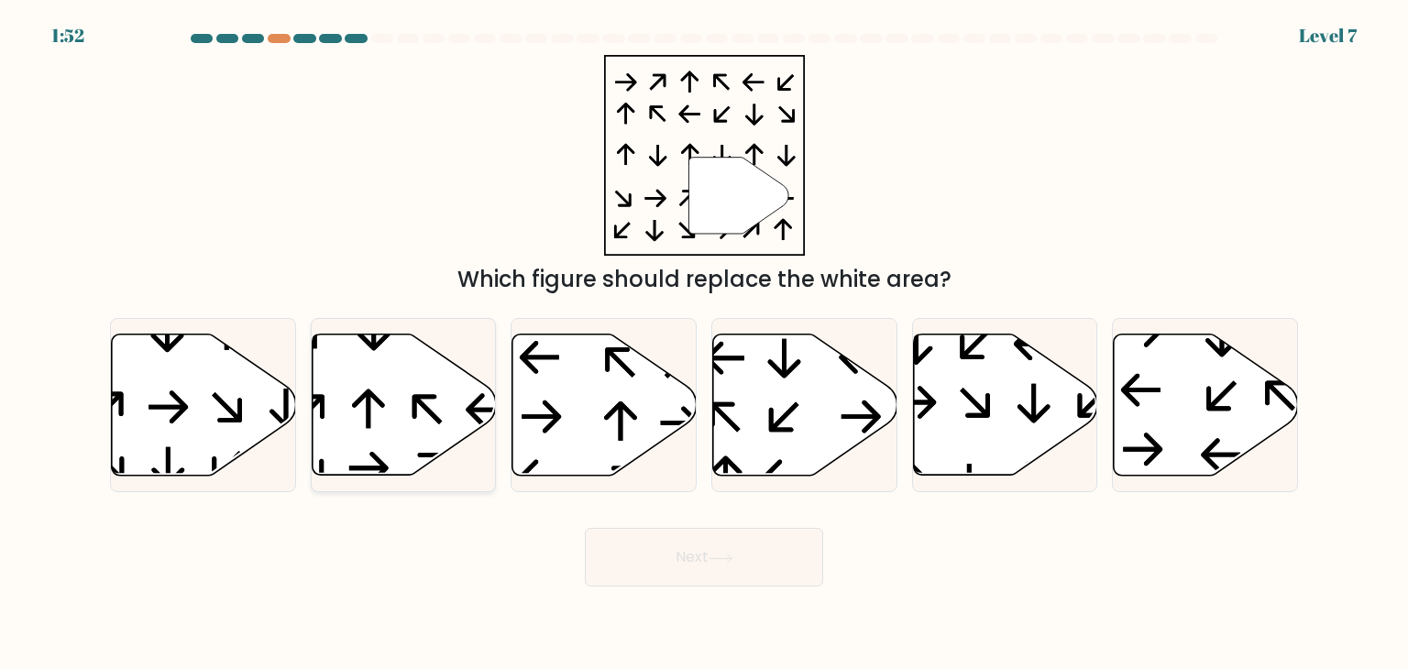
click at [418, 403] on icon at bounding box center [428, 409] width 30 height 30
click at [704, 344] on input "b." at bounding box center [704, 339] width 1 height 9
radio input "true"
click at [714, 569] on button "Next" at bounding box center [704, 557] width 238 height 59
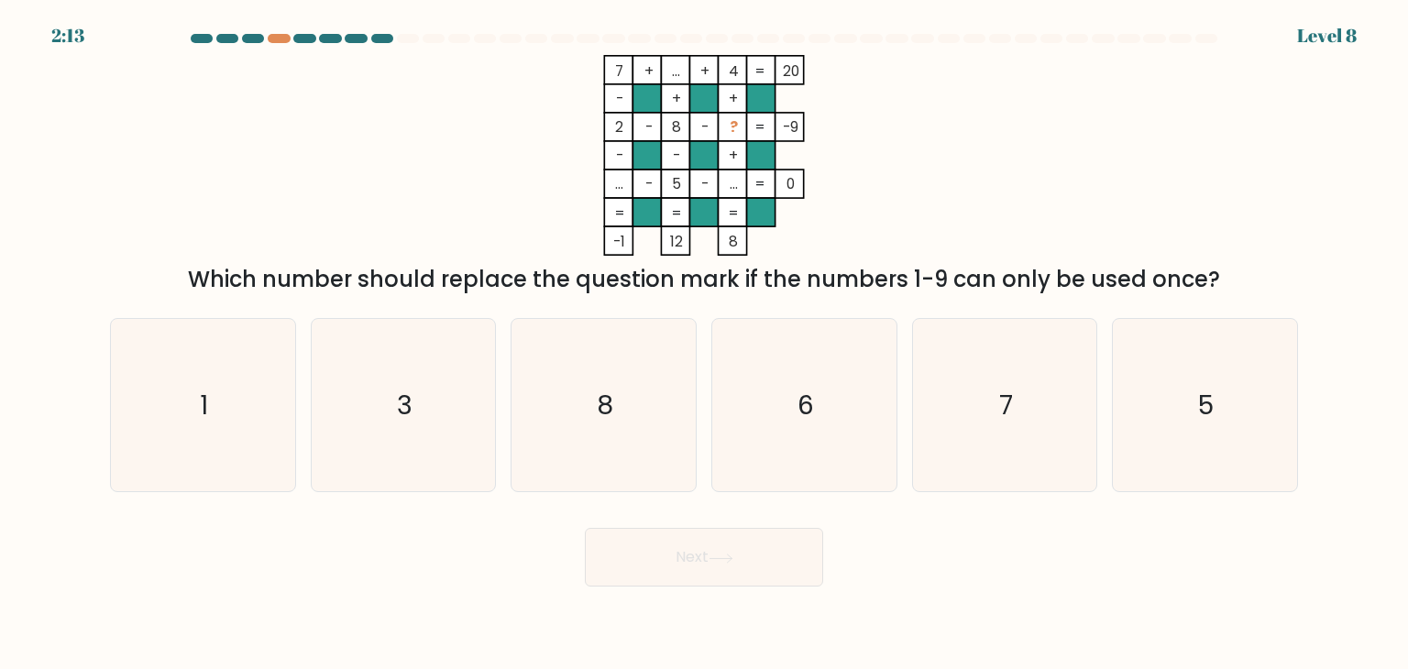
drag, startPoint x: 607, startPoint y: 60, endPoint x: 1274, endPoint y: 293, distance: 706.5
click at [1274, 293] on div "7 + ... + 4 20 - + + 2 - 8 - ? -9 - - + ... - 5 - ... = 0 = = = = -1 12 8 = Whi…" at bounding box center [704, 175] width 1210 height 241
copy div "7 + ... + 4 20 - + + 2 - 8 - ? -9 - - + ... - 5 - ... = 0 = = = = -1 12 8 = Whi…"
click at [525, 143] on icon "7 + ... + 4 20 - + + 2 - 8 - ? -9 - - + ... - 5 - ... = 0 = = = = -1 12 8 =" at bounding box center [704, 155] width 550 height 201
click at [1209, 361] on icon "5" at bounding box center [1205, 405] width 172 height 172
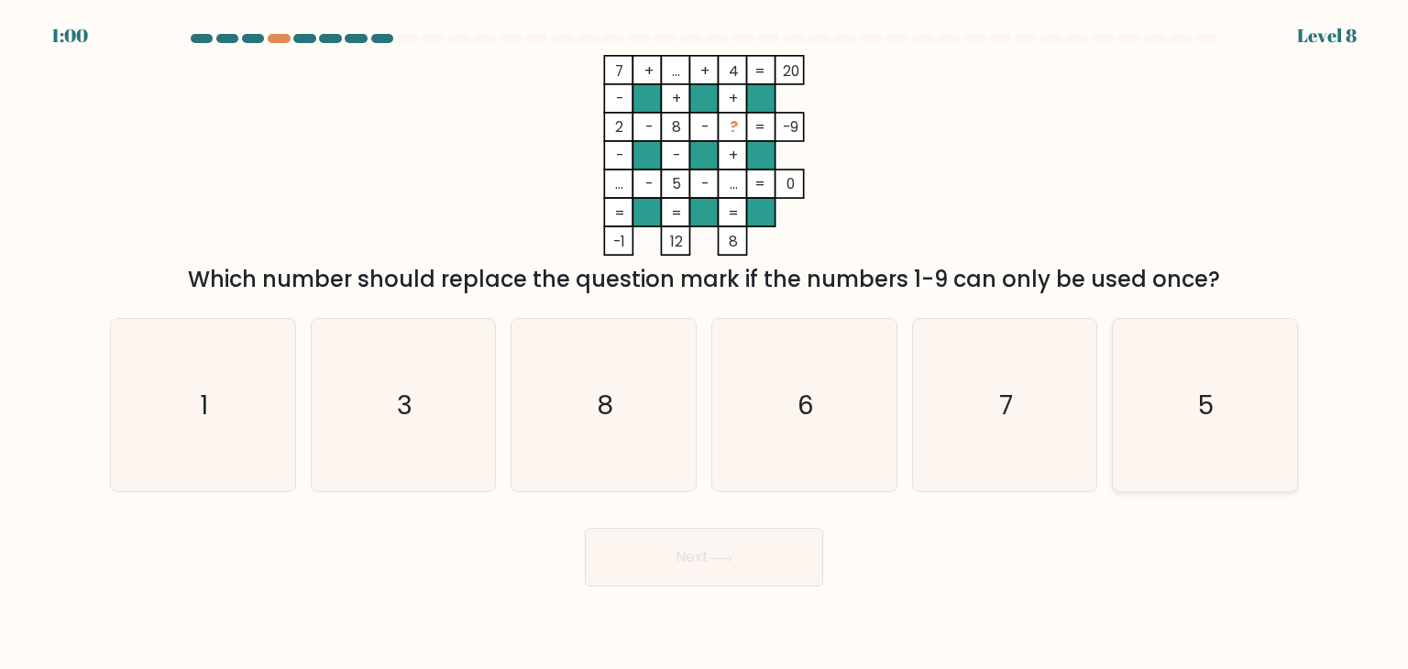
click at [705, 344] on input "f. 5" at bounding box center [704, 339] width 1 height 9
radio input "true"
click at [771, 547] on button "Next" at bounding box center [704, 557] width 238 height 59
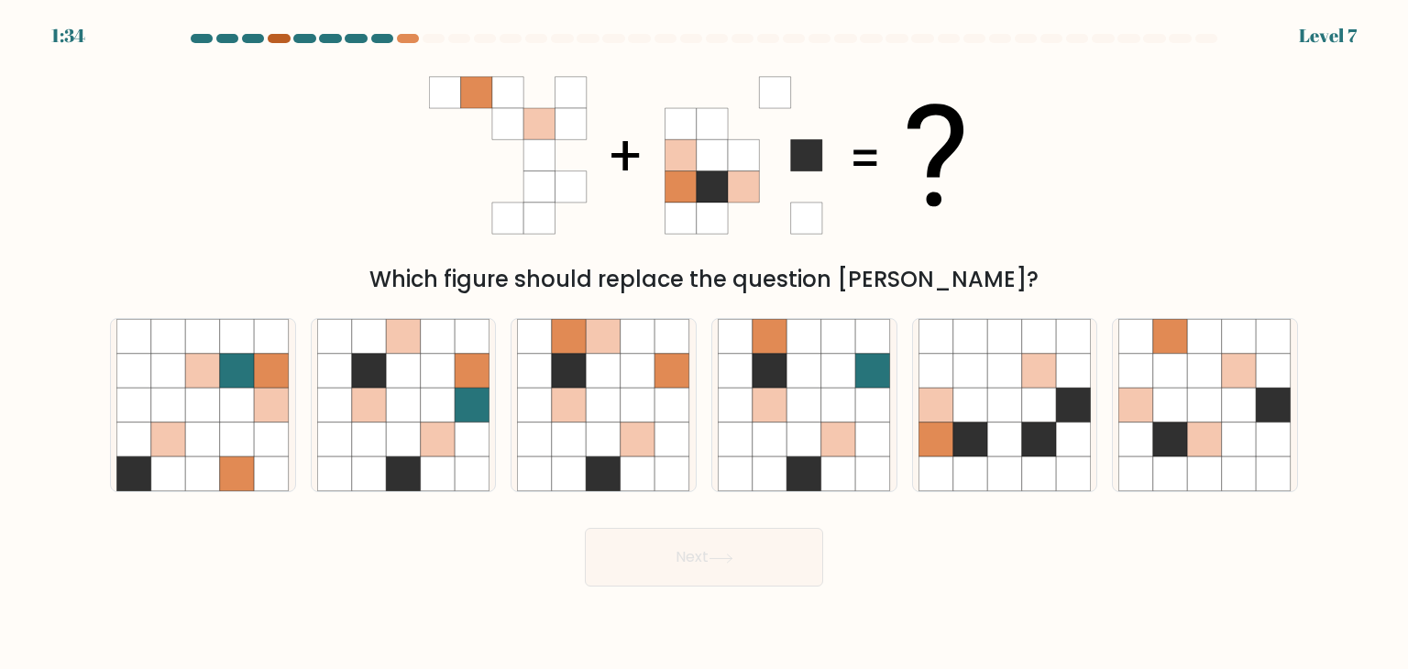
click at [283, 39] on div at bounding box center [279, 38] width 22 height 9
click at [402, 41] on div at bounding box center [408, 38] width 22 height 9
click at [825, 362] on icon at bounding box center [839, 371] width 35 height 35
click at [705, 344] on input "d." at bounding box center [704, 339] width 1 height 9
radio input "true"
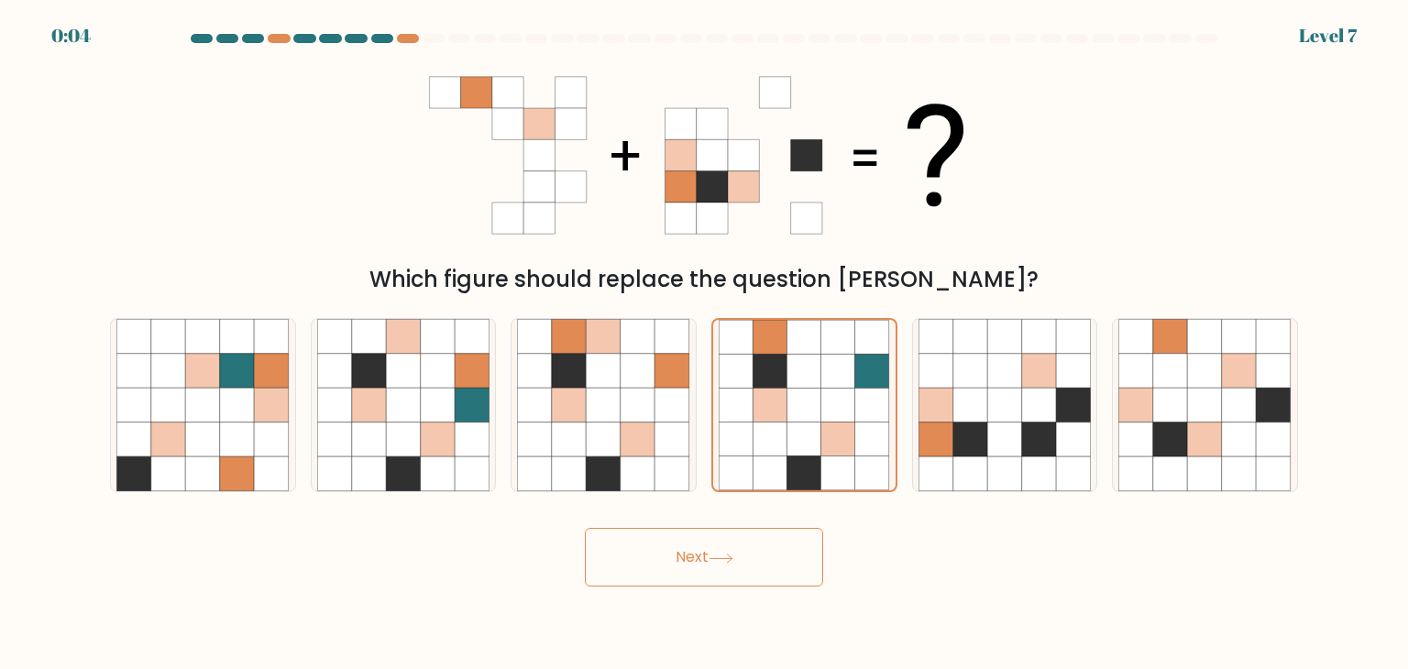
click at [735, 565] on button "Next" at bounding box center [704, 557] width 238 height 59
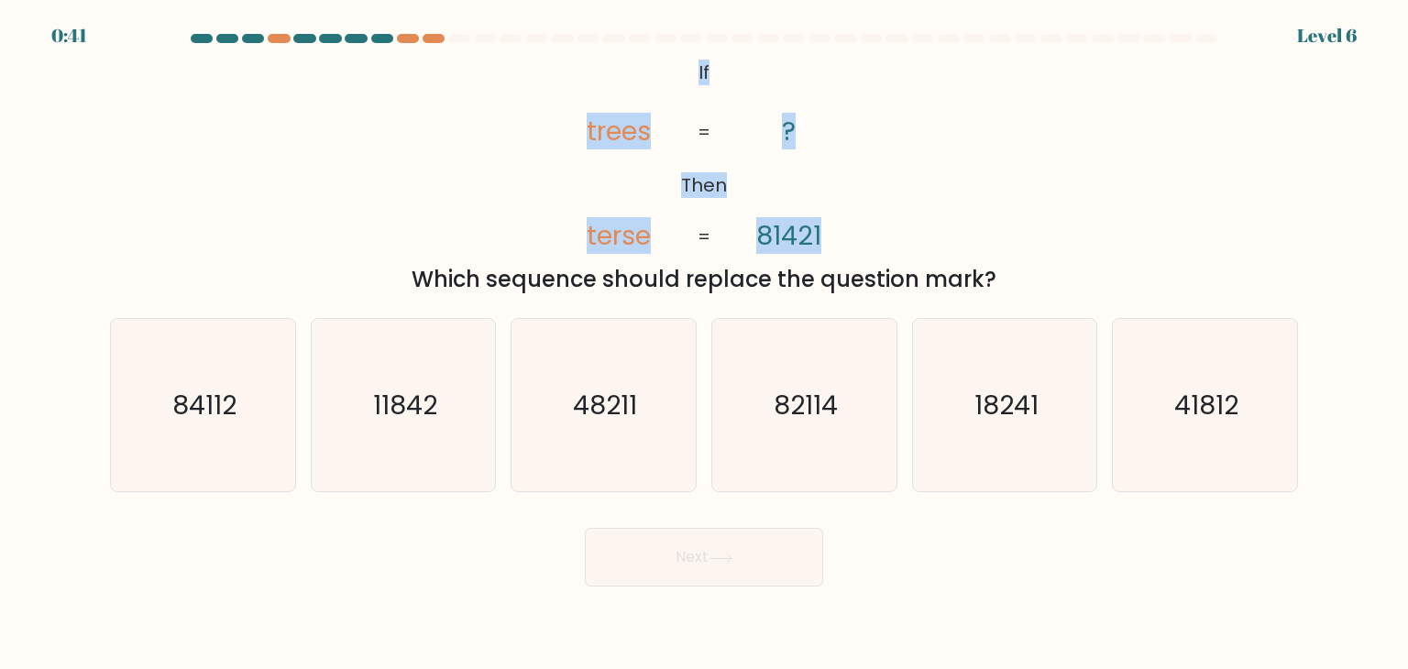
drag, startPoint x: 840, startPoint y: 236, endPoint x: 675, endPoint y: 74, distance: 230.8
click at [675, 74] on icon "@import url('https://fonts.googleapis.com/css?family=Abril+Fatface:400,100,100i…" at bounding box center [704, 155] width 326 height 201
copy icon "If Then trees terse ? 81421"
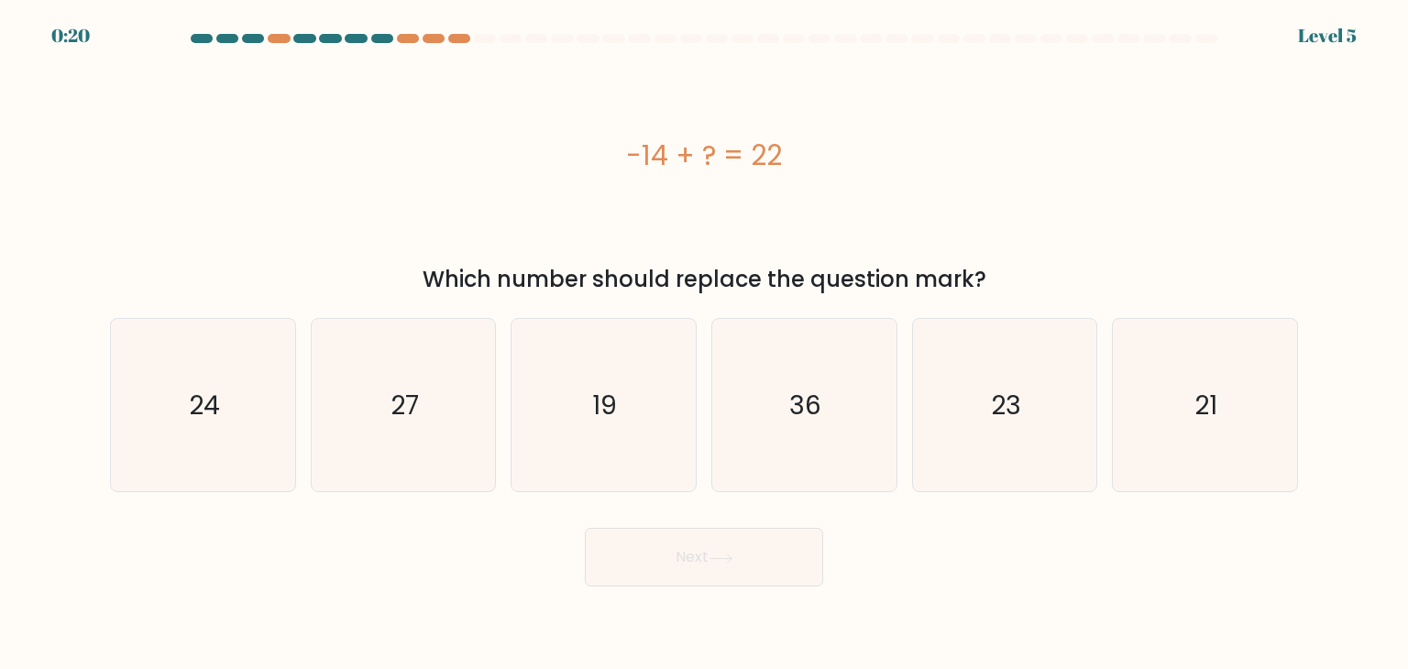
drag, startPoint x: 612, startPoint y: 164, endPoint x: 802, endPoint y: 162, distance: 190.7
click at [802, 162] on div "-14 + ? = 22" at bounding box center [704, 155] width 1188 height 41
click at [858, 395] on icon "36" at bounding box center [804, 405] width 172 height 172
click at [705, 344] on input "d. 36" at bounding box center [704, 339] width 1 height 9
radio input "true"
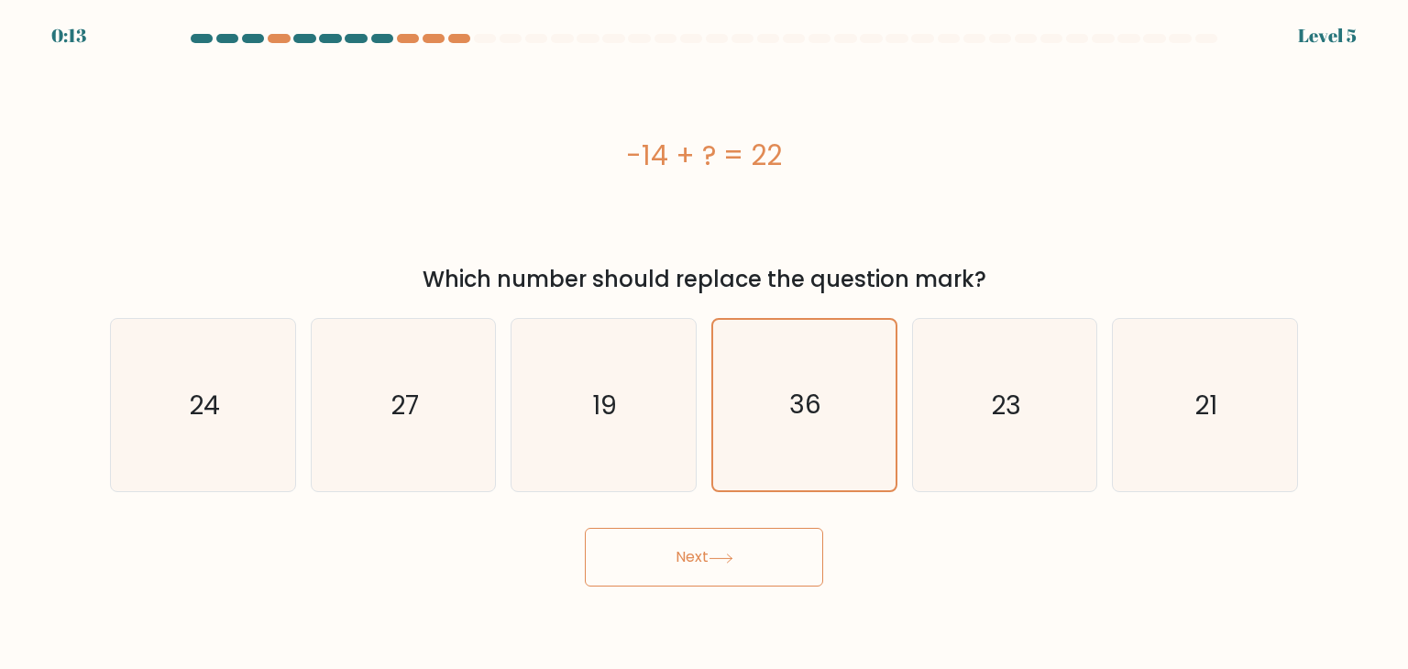
click at [722, 542] on button "Next" at bounding box center [704, 557] width 238 height 59
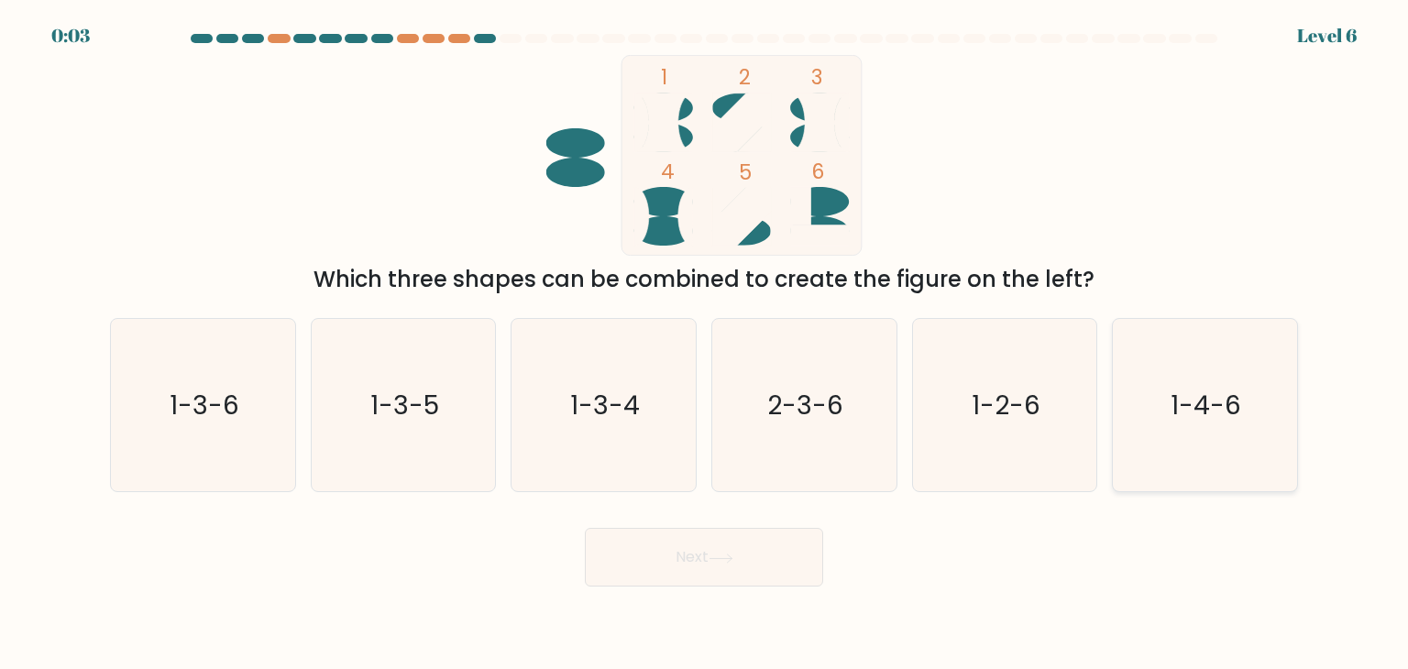
click at [1160, 422] on icon "1-4-6" at bounding box center [1205, 405] width 172 height 172
click at [705, 344] on input "f. 1-4-6" at bounding box center [704, 339] width 1 height 9
radio input "true"
click at [644, 602] on body "0:02 Level 6" at bounding box center [704, 334] width 1408 height 669
click at [650, 555] on button "Next" at bounding box center [704, 557] width 238 height 59
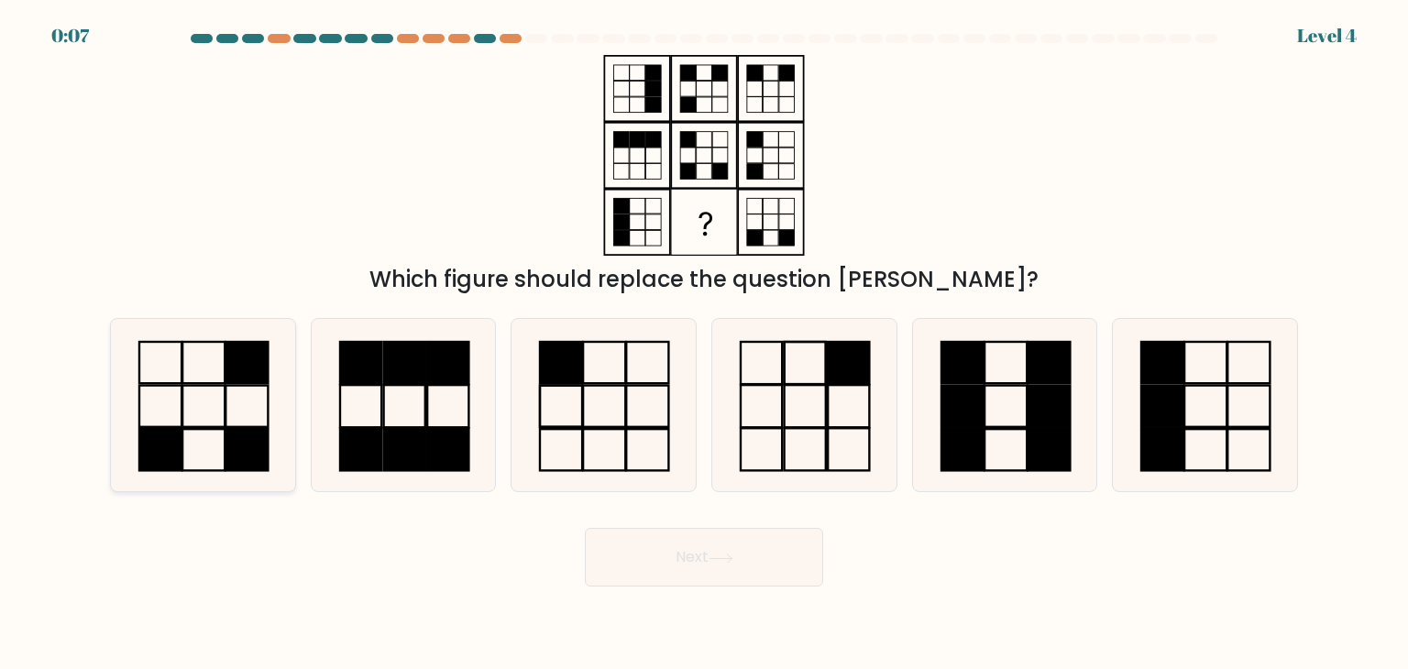
click at [247, 386] on rect at bounding box center [247, 406] width 42 height 41
click at [704, 344] on input "a." at bounding box center [704, 339] width 1 height 9
radio input "true"
click at [756, 577] on button "Next" at bounding box center [704, 557] width 238 height 59
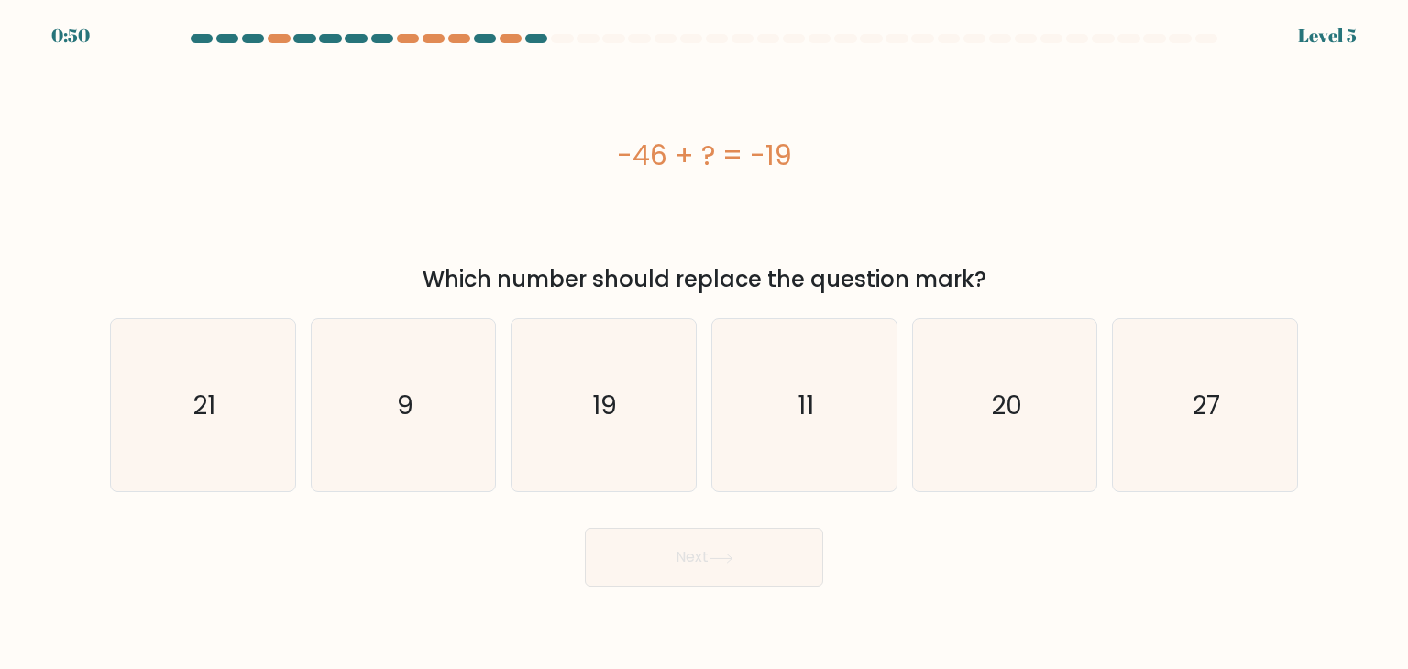
drag, startPoint x: 616, startPoint y: 151, endPoint x: 812, endPoint y: 167, distance: 195.9
click at [812, 167] on div "-46 + ? = -19" at bounding box center [704, 155] width 1188 height 41
copy div "-46 + ? = -19"
click at [1169, 384] on icon "27" at bounding box center [1205, 405] width 172 height 172
click at [705, 344] on input "f. 27" at bounding box center [704, 339] width 1 height 9
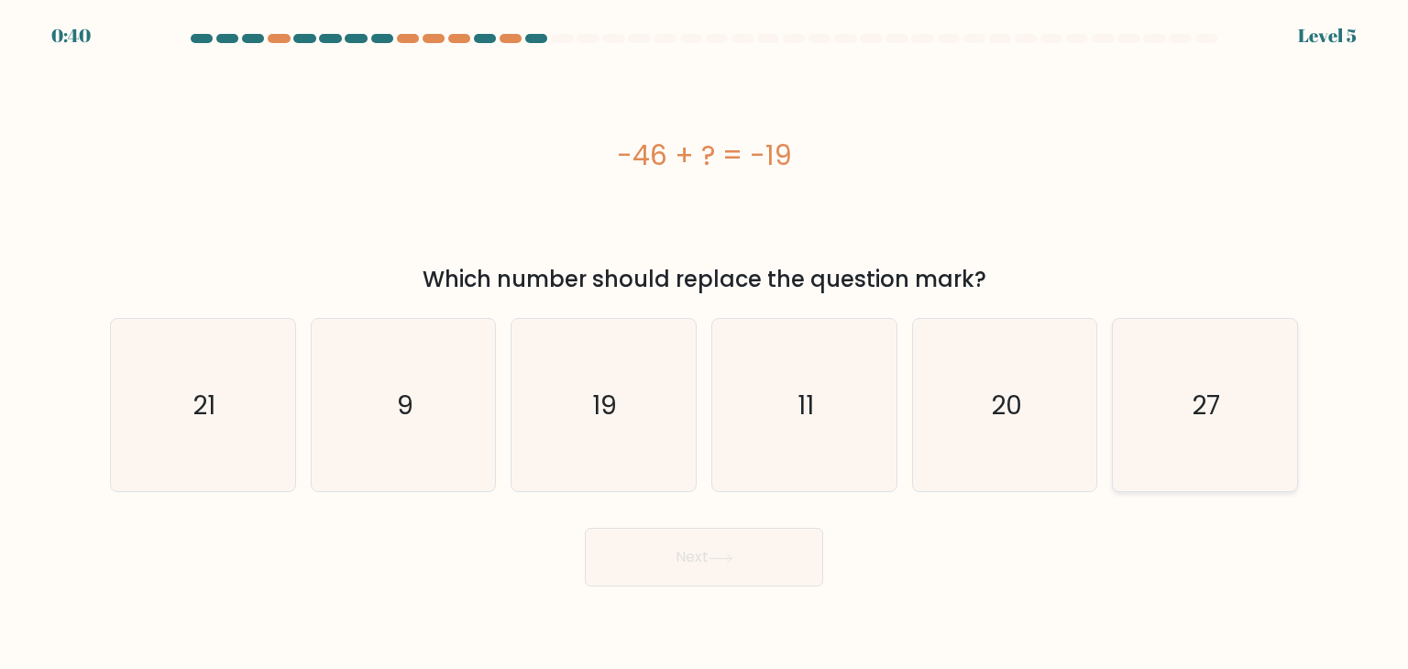
radio input "true"
click at [679, 558] on button "Next" at bounding box center [704, 557] width 238 height 59
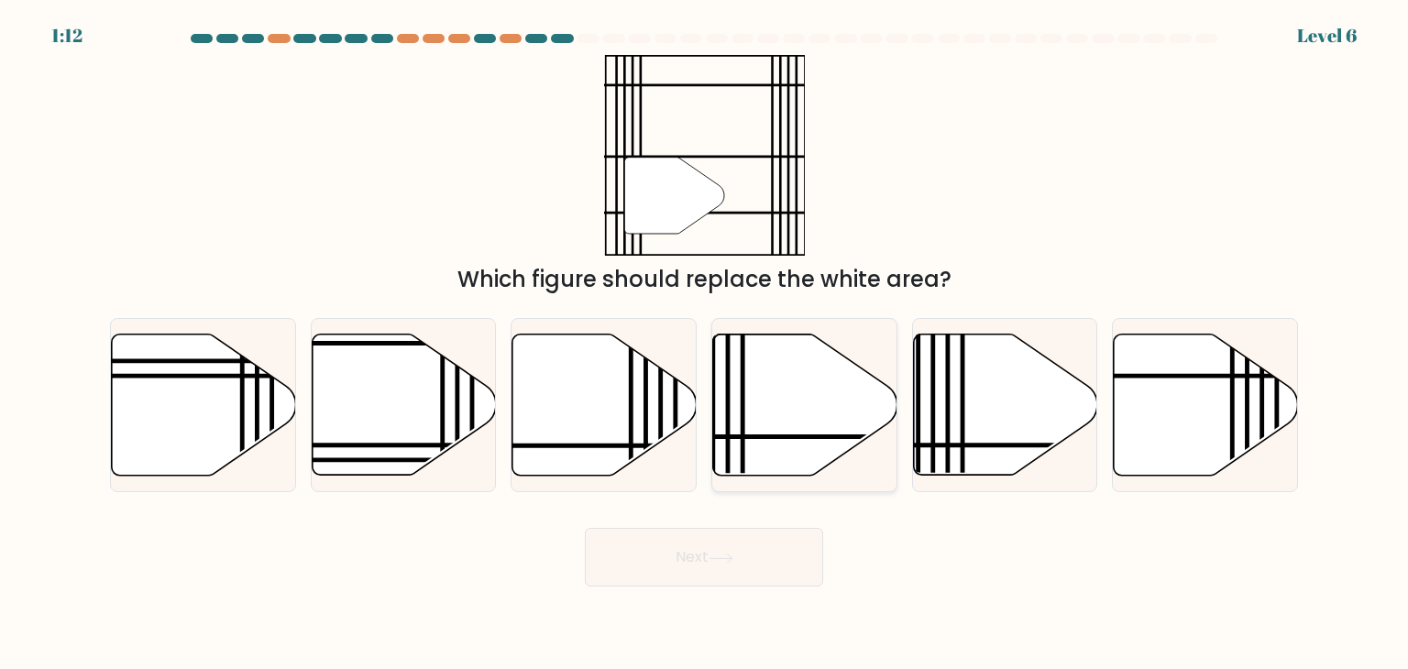
click at [764, 436] on icon at bounding box center [861, 436] width 371 height 0
click at [705, 344] on input "d." at bounding box center [704, 339] width 1 height 9
radio input "true"
click at [714, 574] on button "Next" at bounding box center [704, 557] width 238 height 59
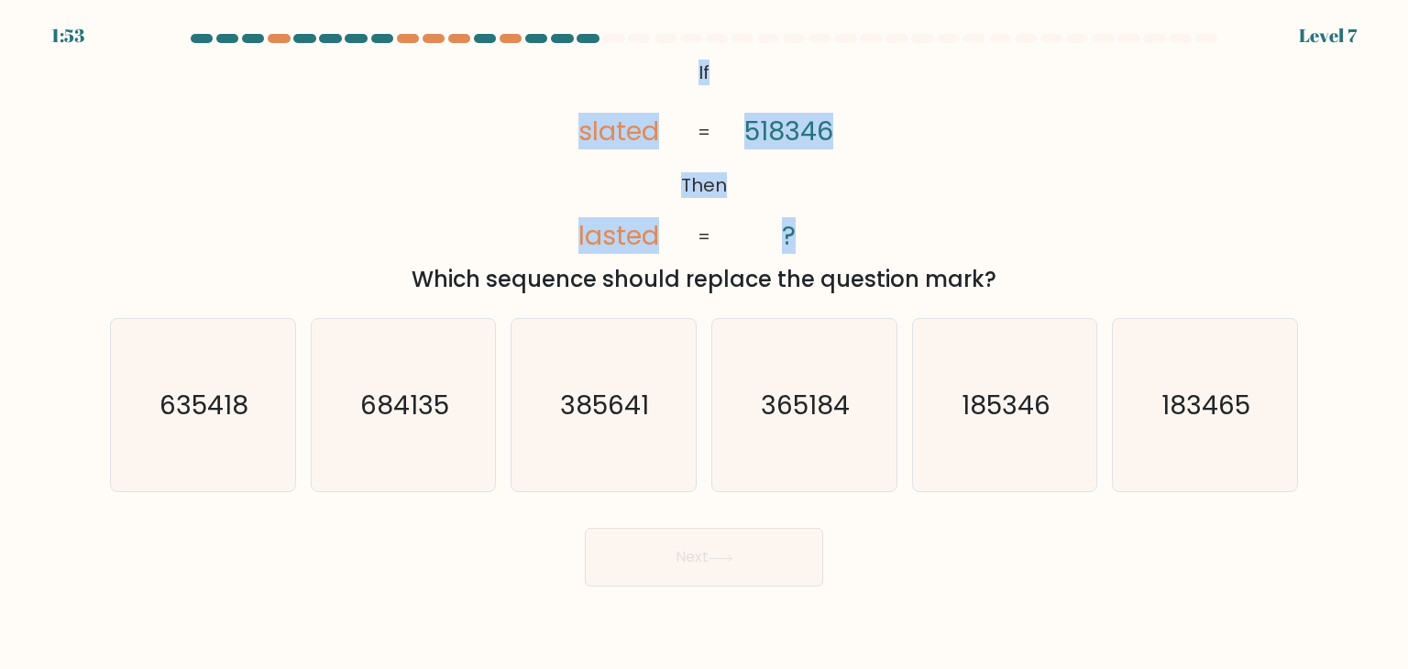
drag, startPoint x: 685, startPoint y: 72, endPoint x: 852, endPoint y: 228, distance: 229.0
click at [852, 228] on icon "@import url('https://fonts.googleapis.com/css?family=Abril+Fatface:400,100,100i…" at bounding box center [704, 155] width 326 height 201
copy icon "If Then slated lasted 518346 ?"
click at [496, 154] on div "@import url('https://fonts.googleapis.com/css?family=Abril+Fatface:400,100,100i…" at bounding box center [704, 175] width 1210 height 241
drag, startPoint x: 695, startPoint y: 66, endPoint x: 845, endPoint y: 227, distance: 220.6
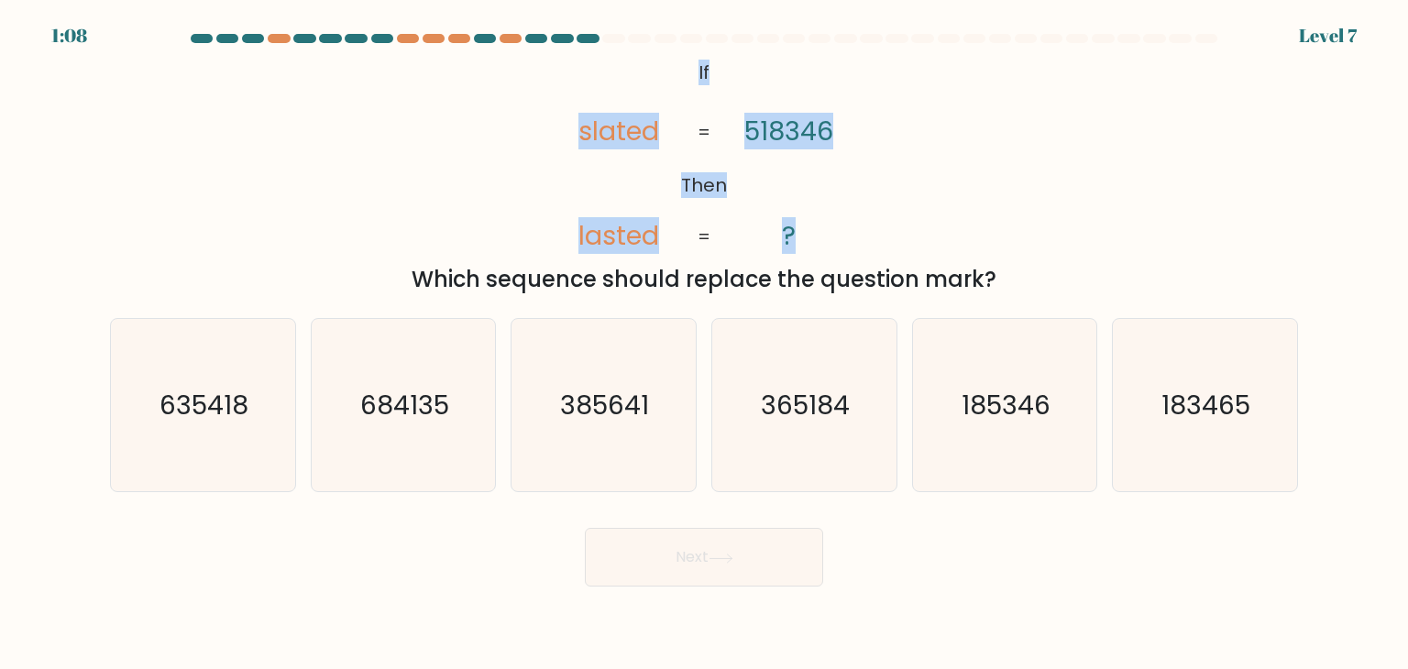
click at [845, 227] on icon "@import url('https://fonts.googleapis.com/css?family=Abril+Fatface:400,100,100i…" at bounding box center [704, 155] width 326 height 201
copy icon "If Then slated lasted 518346 ?"
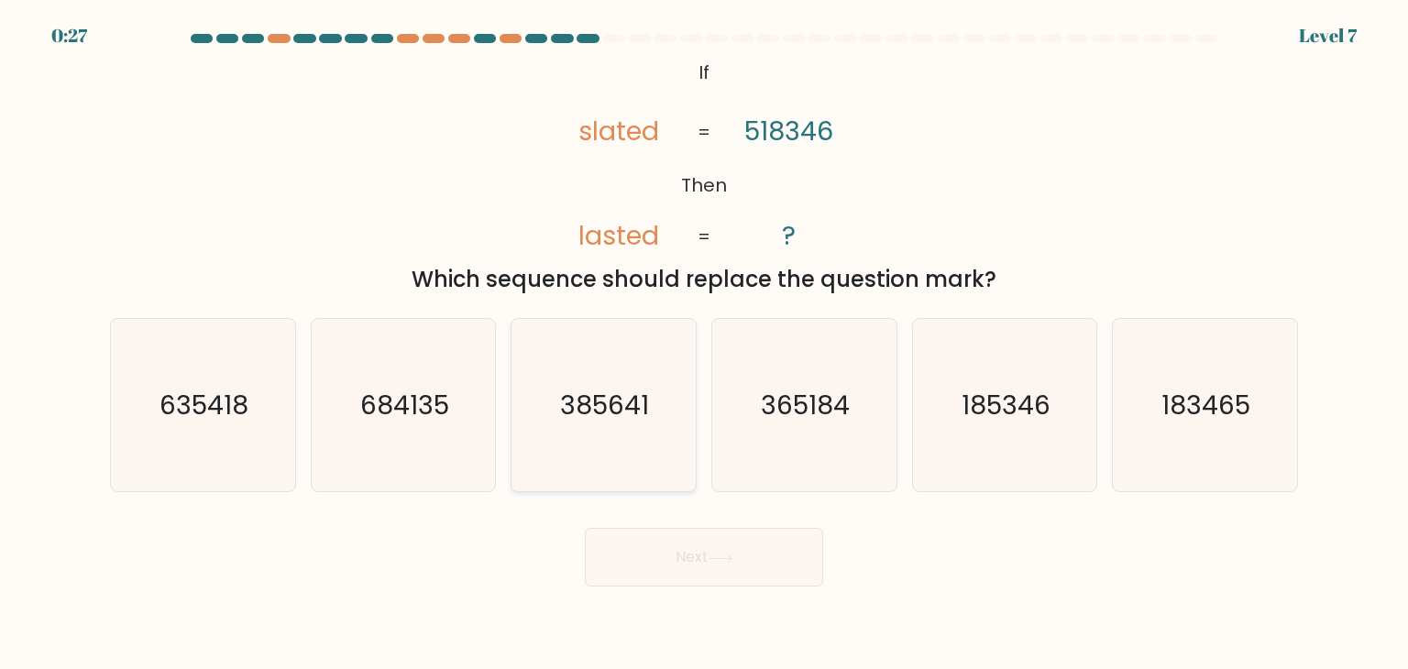
click at [591, 425] on icon "385641" at bounding box center [603, 405] width 172 height 172
click at [704, 344] on input "c. 385641" at bounding box center [704, 339] width 1 height 9
radio input "true"
click at [715, 549] on button "Next" at bounding box center [704, 557] width 238 height 59
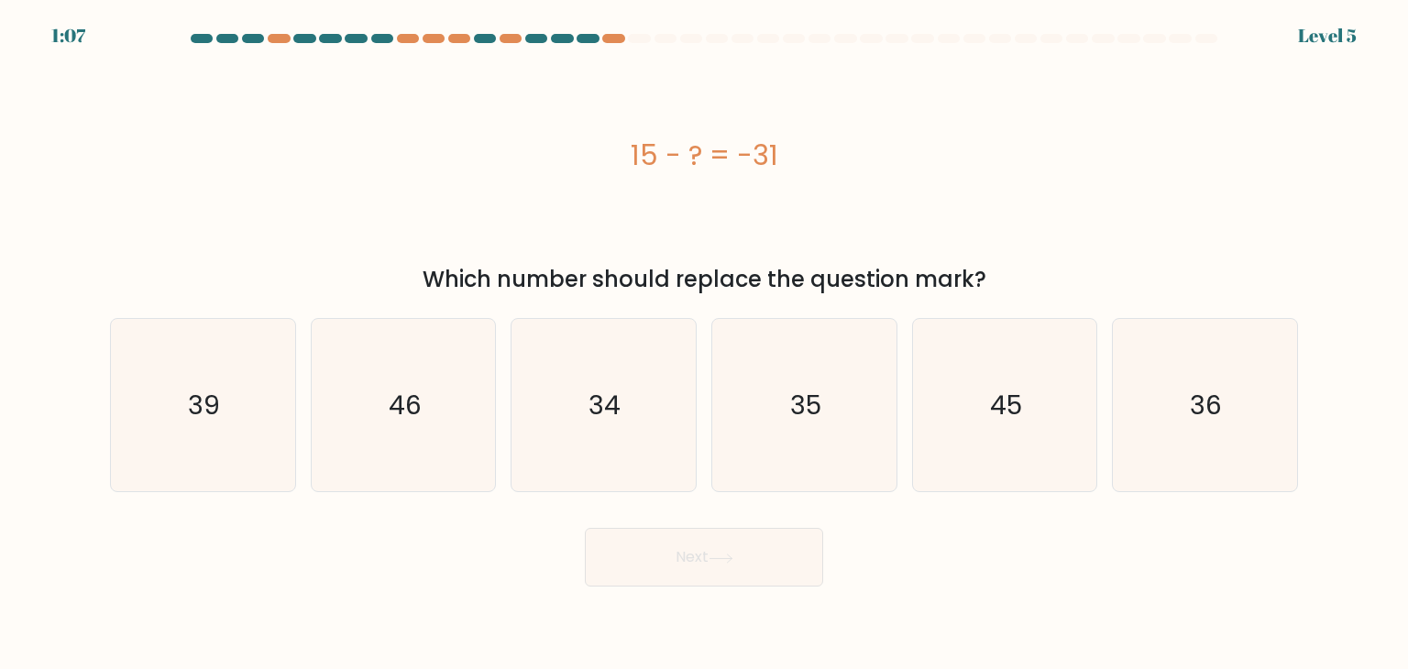
drag, startPoint x: 637, startPoint y: 162, endPoint x: 802, endPoint y: 161, distance: 165.1
click at [802, 161] on div "15 - ? = -31" at bounding box center [704, 155] width 1188 height 41
copy div "15 - ? = -31"
click at [366, 429] on icon "46" at bounding box center [403, 405] width 172 height 172
click at [704, 344] on input "b. 46" at bounding box center [704, 339] width 1 height 9
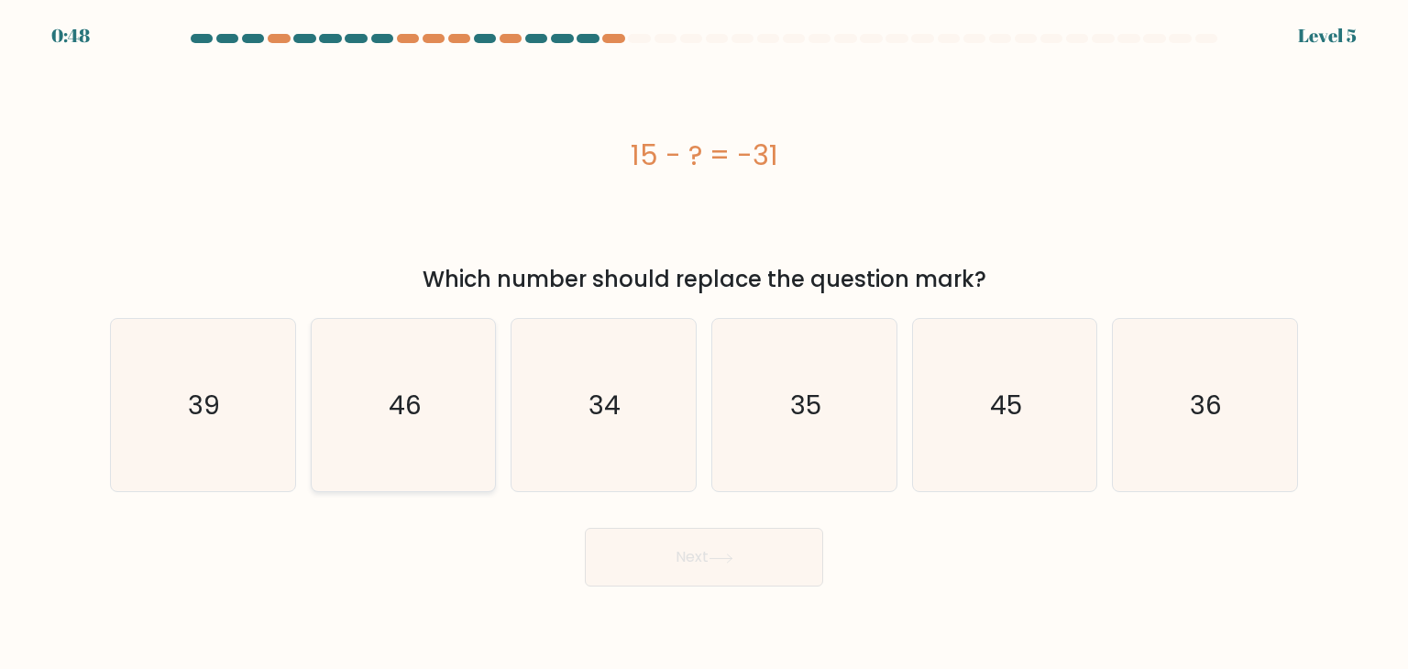
radio input "true"
click at [682, 558] on button "Next" at bounding box center [704, 557] width 238 height 59
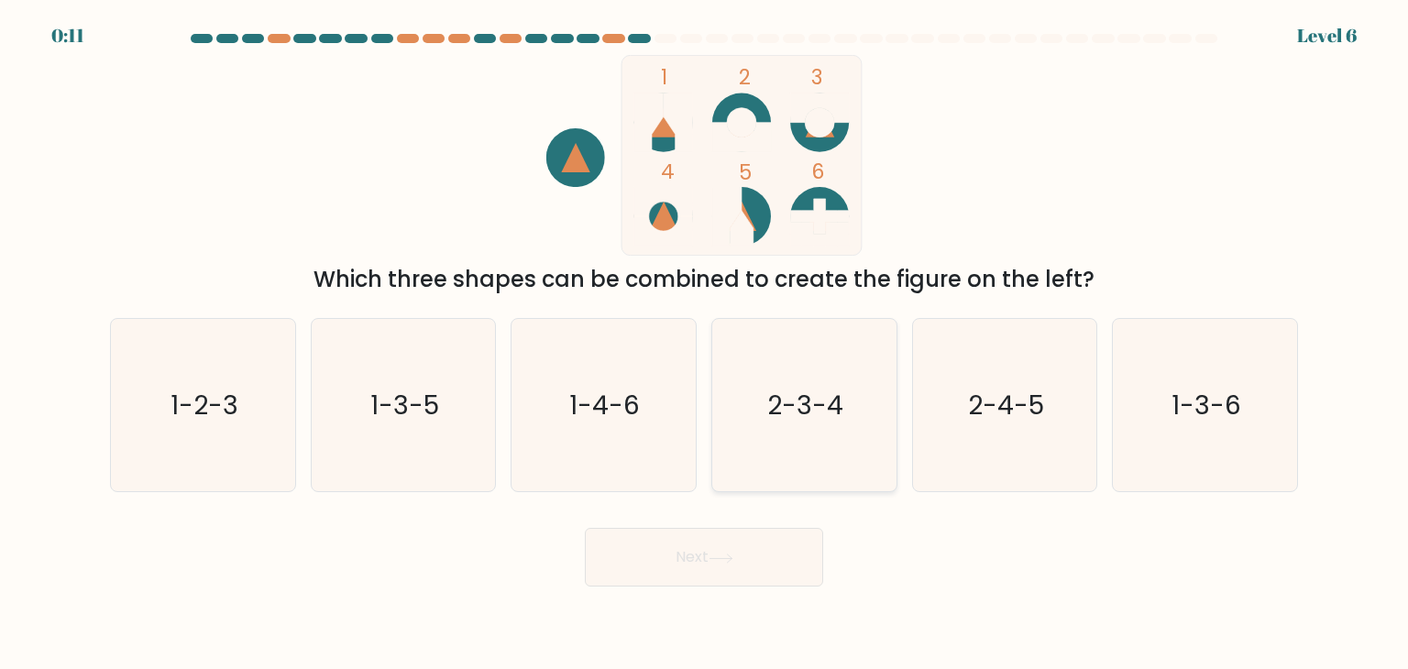
click at [805, 400] on text "2-3-4" at bounding box center [806, 405] width 76 height 37
click at [705, 344] on input "d. 2-3-4" at bounding box center [704, 339] width 1 height 9
radio input "true"
click at [671, 560] on button "Next" at bounding box center [704, 557] width 238 height 59
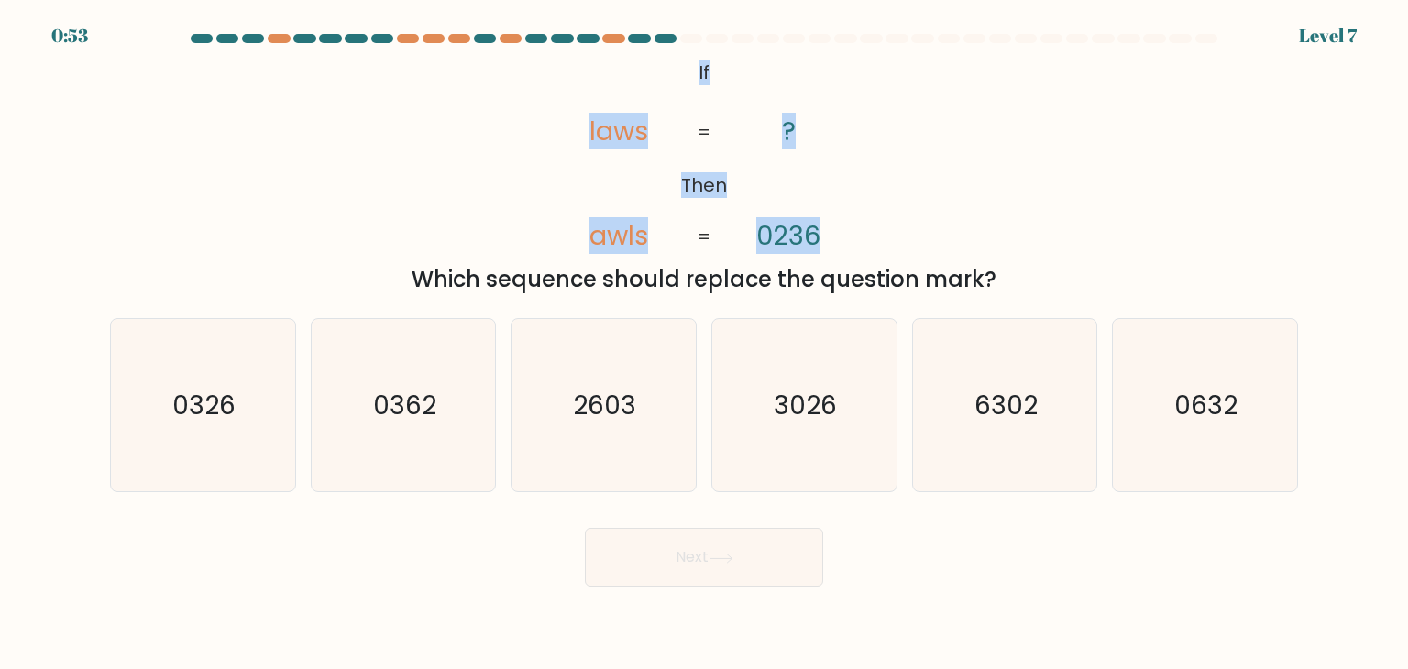
drag, startPoint x: 693, startPoint y: 67, endPoint x: 858, endPoint y: 210, distance: 218.4
click at [858, 210] on icon "@import url('https://fonts.googleapis.com/css?family=Abril+Fatface:400,100,100i…" at bounding box center [704, 155] width 326 height 201
copy icon "If Then laws awls ? 0236"
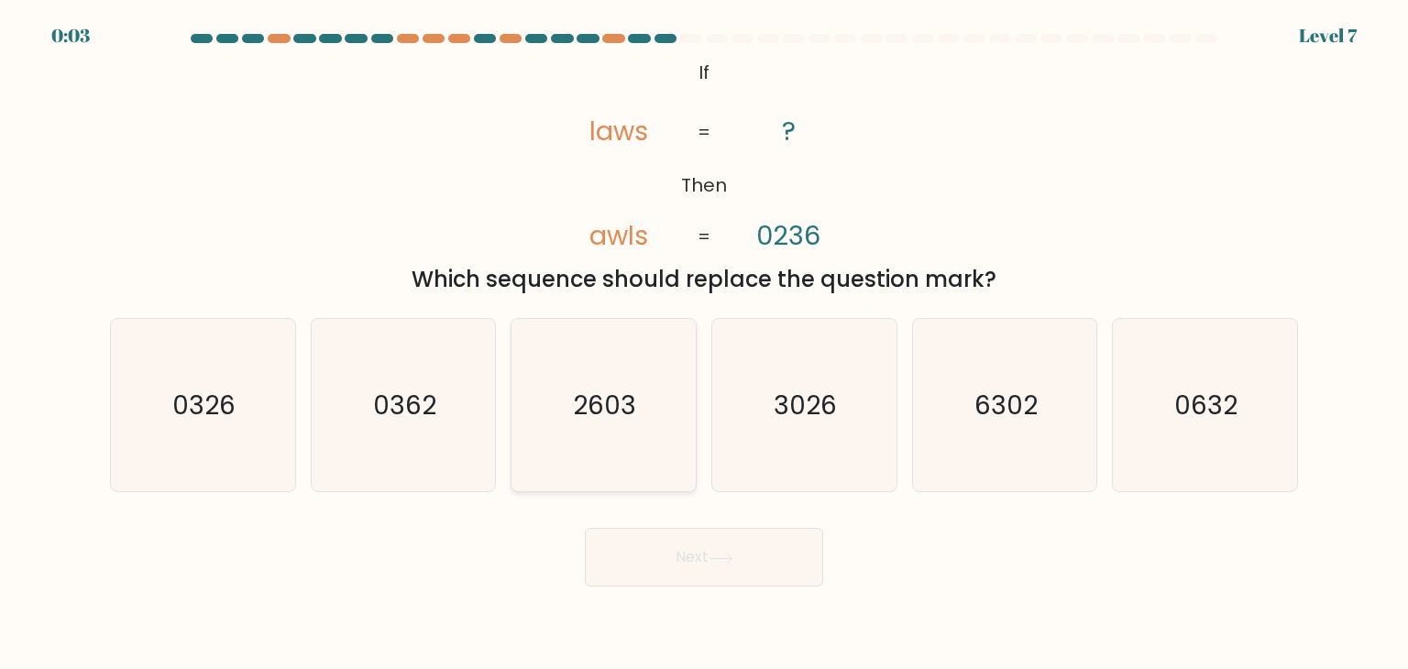
click at [626, 416] on text "2603" at bounding box center [605, 405] width 63 height 37
click at [704, 344] on input "c. 2603" at bounding box center [704, 339] width 1 height 9
radio input "true"
click at [675, 553] on button "Next" at bounding box center [704, 557] width 238 height 59
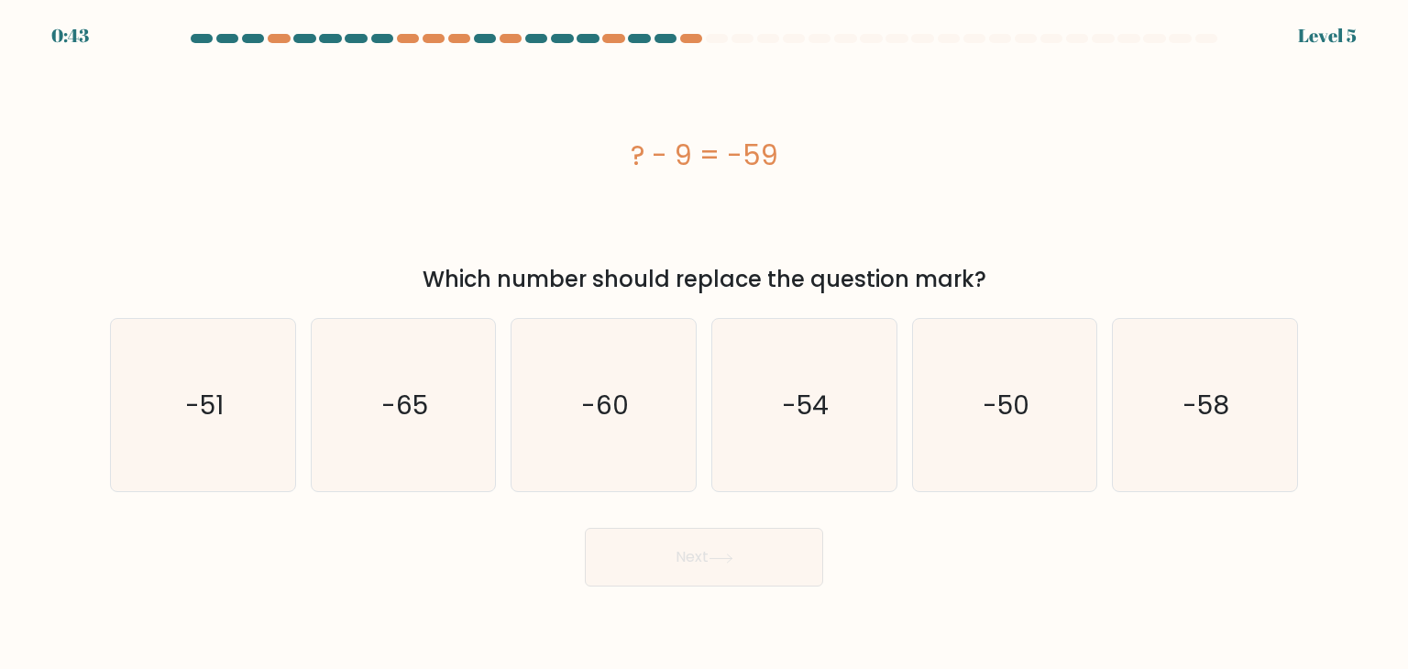
drag, startPoint x: 620, startPoint y: 155, endPoint x: 784, endPoint y: 153, distance: 164.1
click at [784, 153] on div "? - 9 = -59" at bounding box center [704, 155] width 1188 height 41
copy div "? - 9 = -59"
click at [1025, 426] on icon "-50" at bounding box center [1005, 405] width 172 height 172
click at [705, 344] on input "e. -50" at bounding box center [704, 339] width 1 height 9
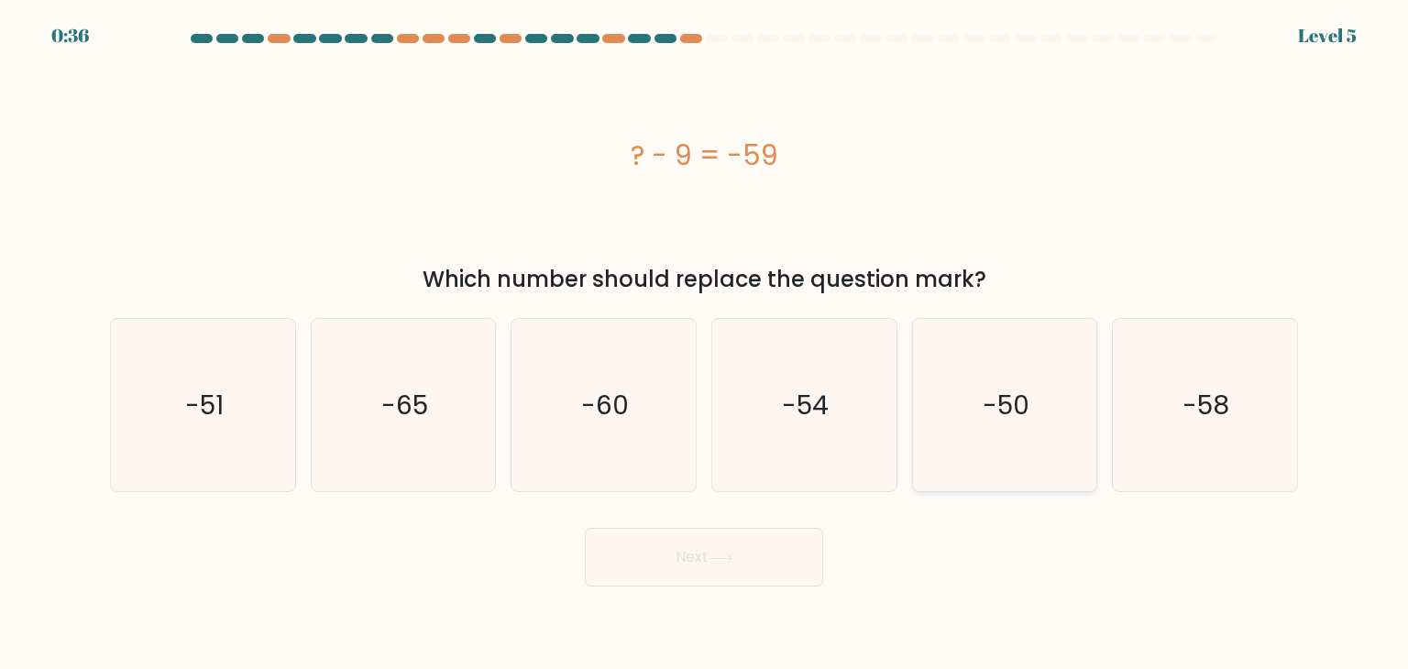
radio input "true"
click at [753, 555] on button "Next" at bounding box center [704, 557] width 238 height 59
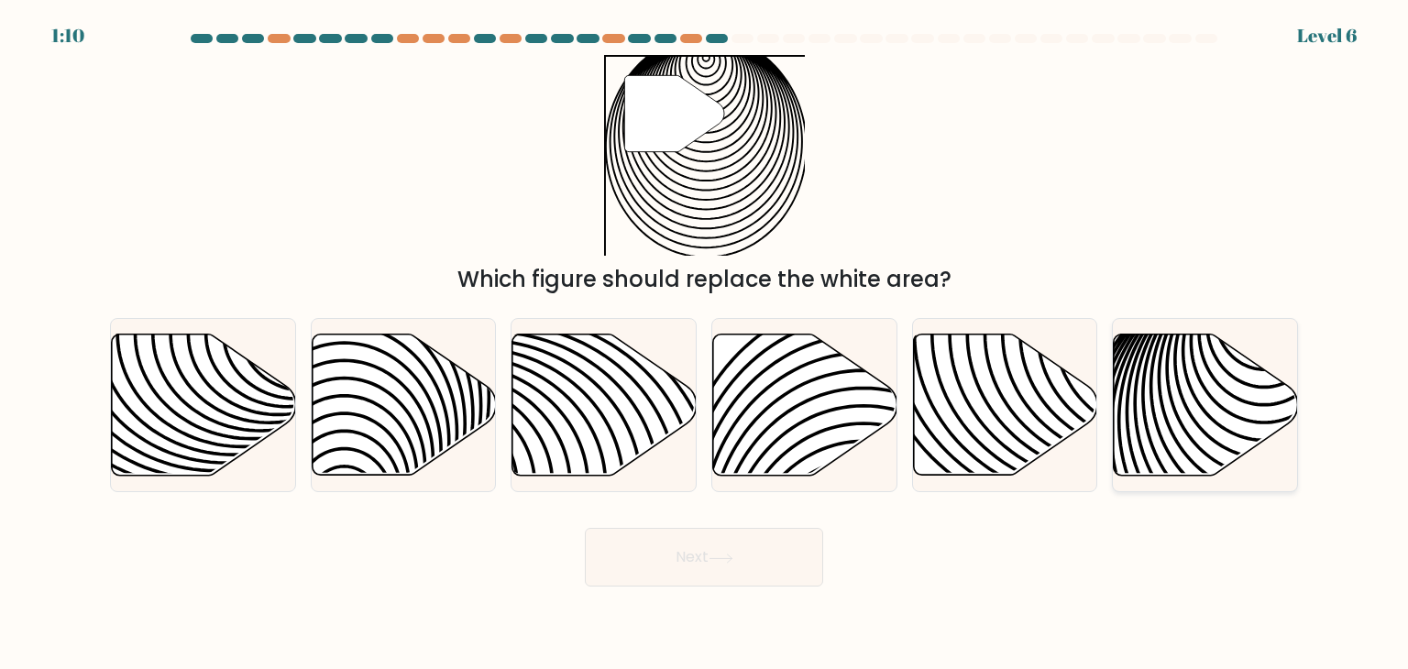
click at [1163, 380] on icon at bounding box center [1206, 405] width 184 height 141
click at [705, 344] on input "f." at bounding box center [704, 339] width 1 height 9
radio input "true"
click at [755, 555] on button "Next" at bounding box center [704, 557] width 238 height 59
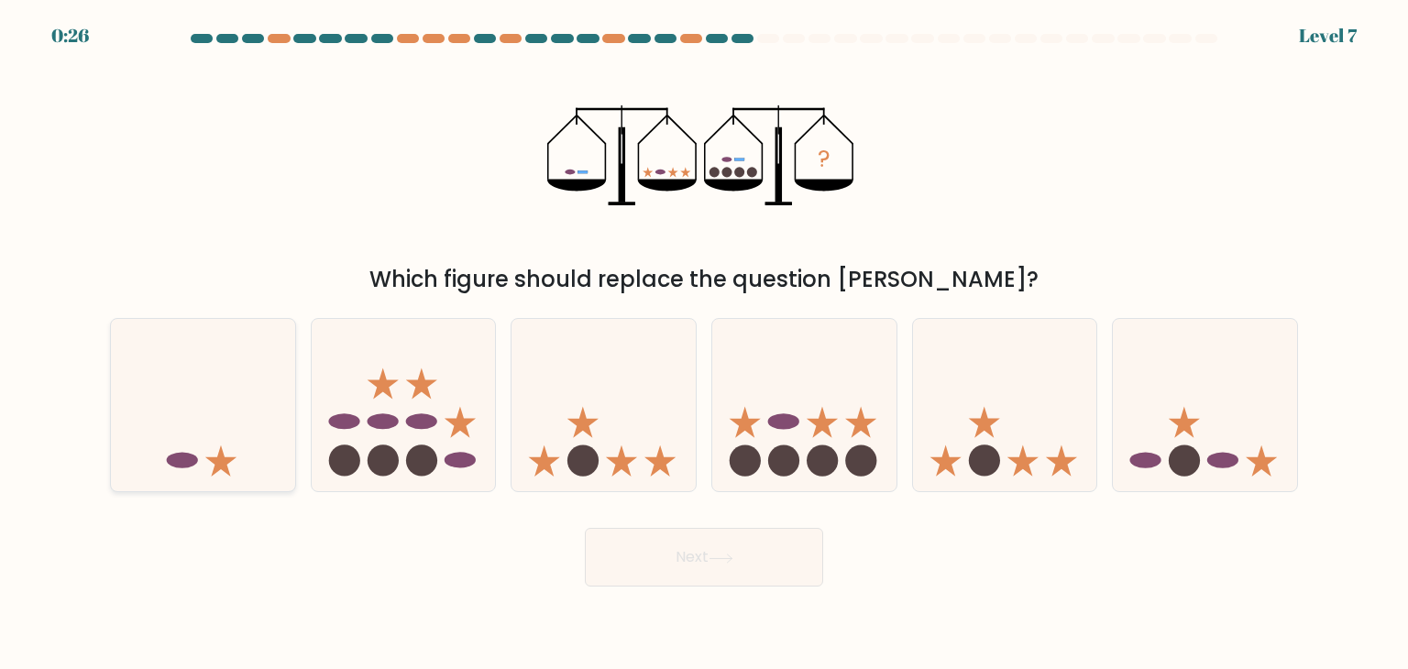
click at [265, 388] on icon at bounding box center [203, 405] width 184 height 152
click at [704, 344] on input "a." at bounding box center [704, 339] width 1 height 9
radio input "true"
click at [769, 577] on button "Next" at bounding box center [704, 557] width 238 height 59
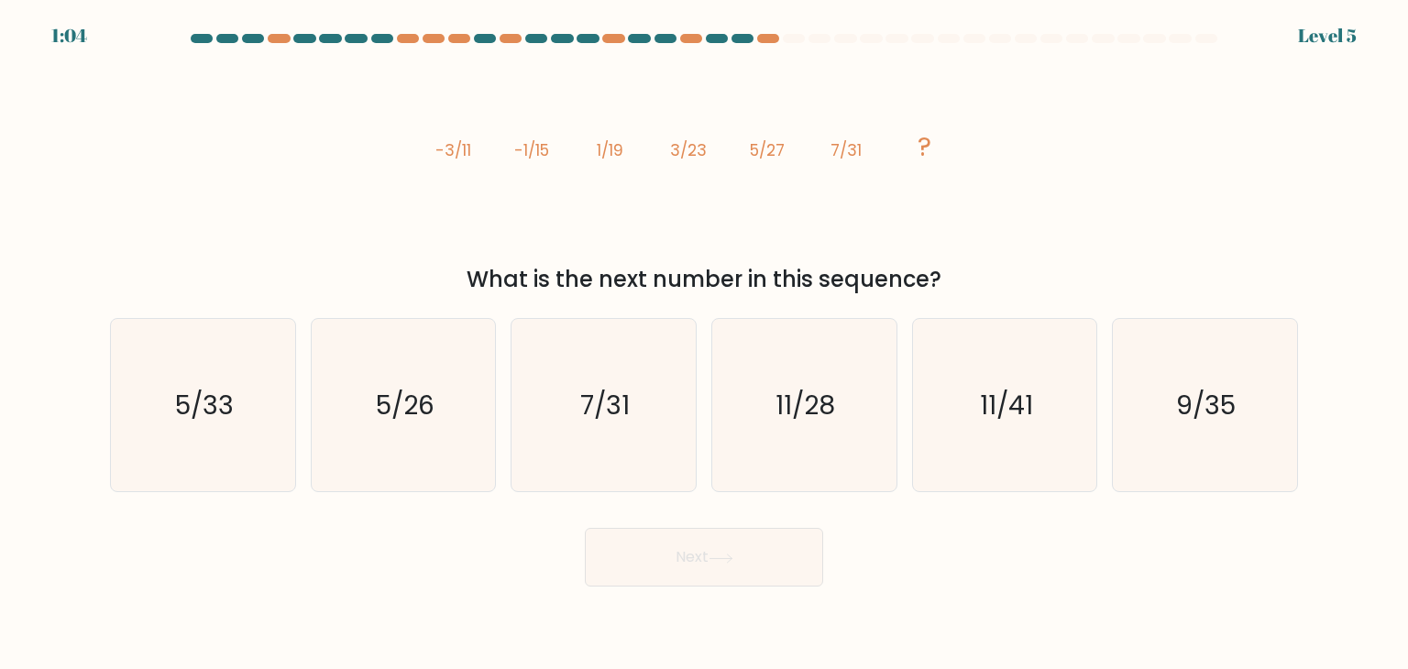
drag, startPoint x: 433, startPoint y: 148, endPoint x: 993, endPoint y: 283, distance: 576.5
click at [993, 283] on div "image/svg+xml -3/11 -1/15 1/19 3/23 5/27 7/31 ? What is the next number in this…" at bounding box center [704, 175] width 1210 height 241
copy div "-3/11 -1/15 1/19 3/23 5/27 7/31 ? What is the next number in this sequence?"
click at [1185, 399] on text "9/35" at bounding box center [1207, 405] width 60 height 37
click at [705, 344] on input "f. 9/35" at bounding box center [704, 339] width 1 height 9
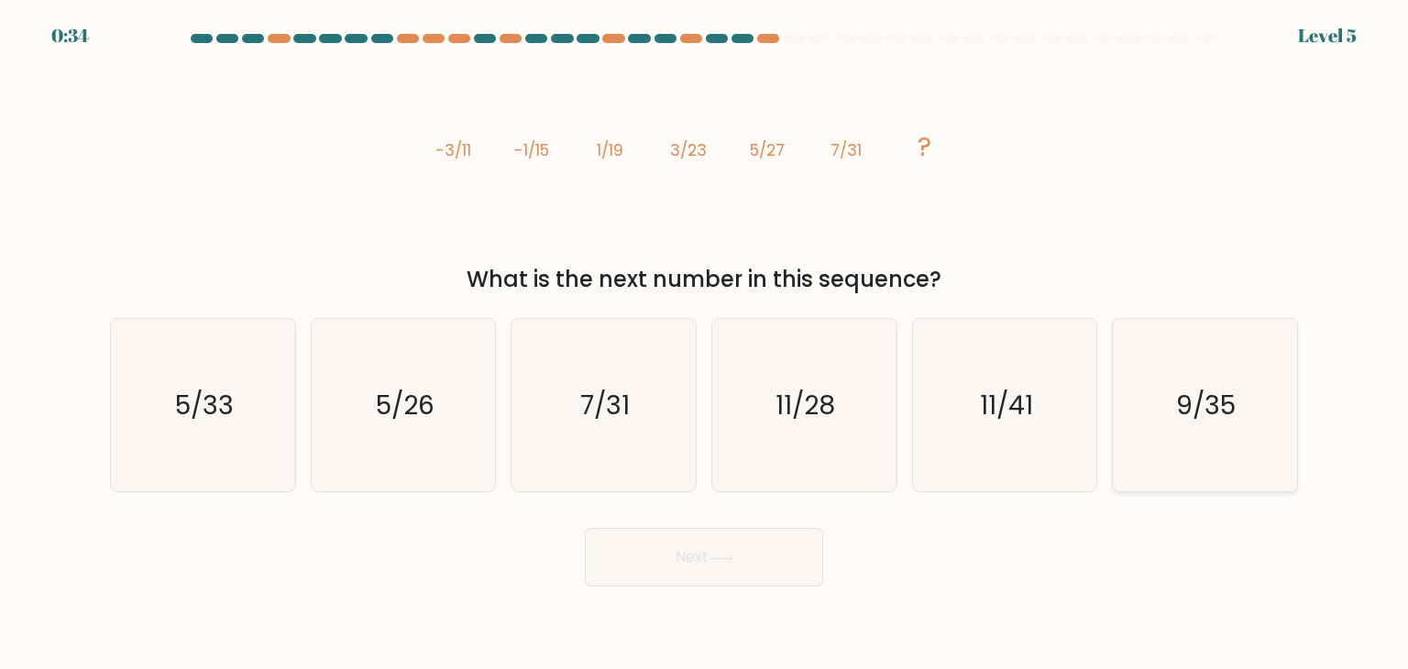
radio input "true"
click at [782, 570] on button "Next" at bounding box center [704, 557] width 238 height 59
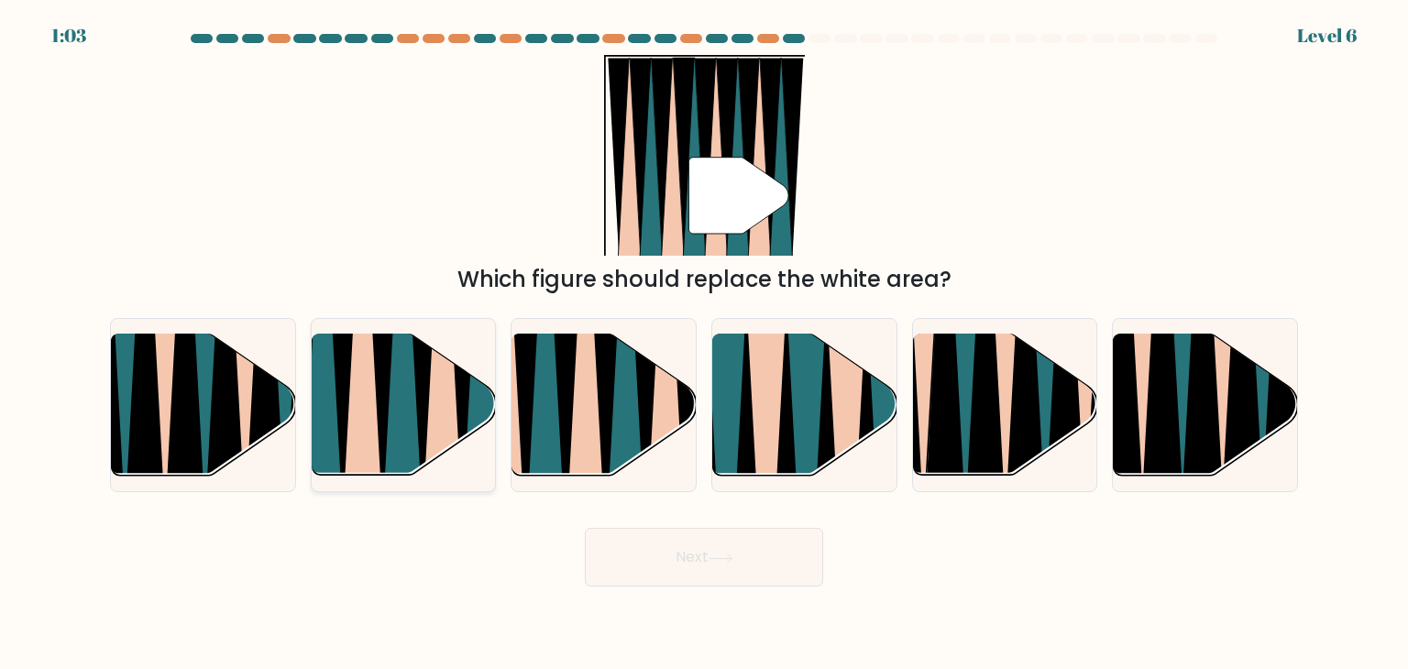
click at [429, 412] on icon at bounding box center [442, 335] width 41 height 369
click at [704, 344] on input "b." at bounding box center [704, 339] width 1 height 9
radio input "true"
click at [700, 580] on button "Next" at bounding box center [704, 557] width 238 height 59
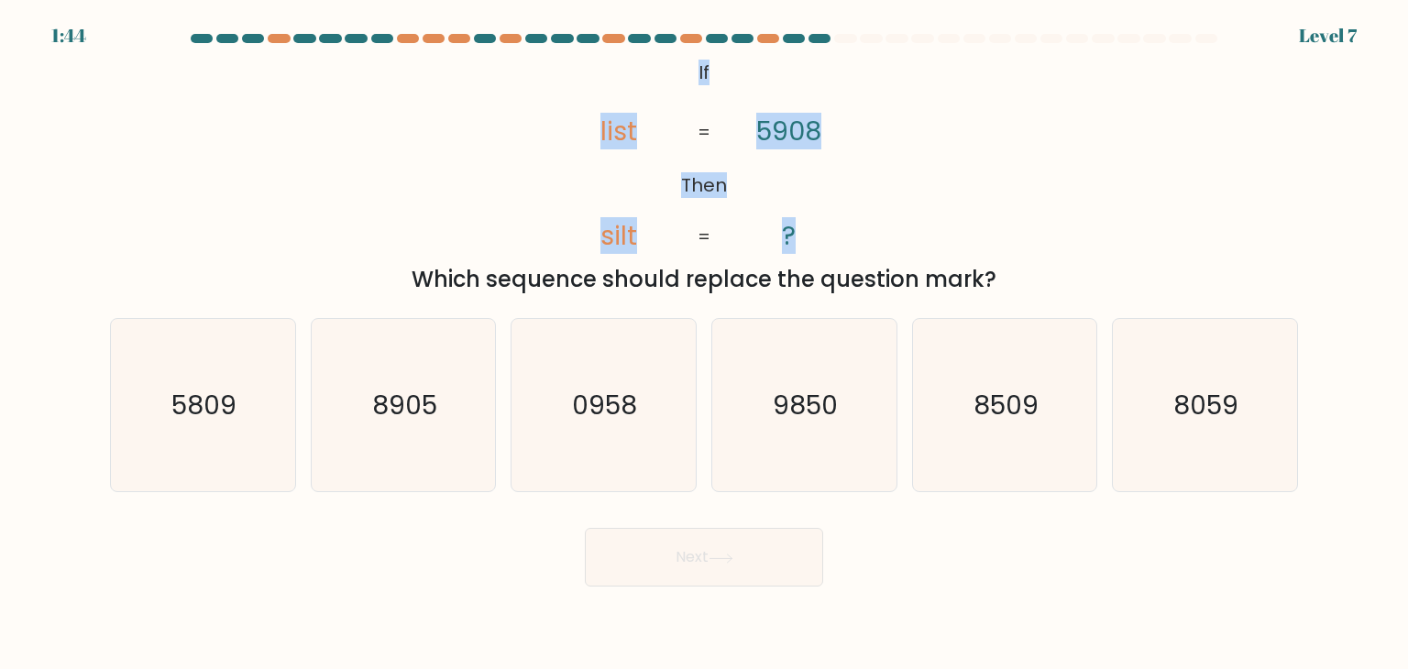
drag, startPoint x: 701, startPoint y: 72, endPoint x: 824, endPoint y: 196, distance: 175.7
click at [824, 196] on icon "@import url('https://fonts.googleapis.com/css?family=Abril+Fatface:400,100,100i…" at bounding box center [704, 155] width 326 height 201
copy icon "If Then list silt 5908 ?"
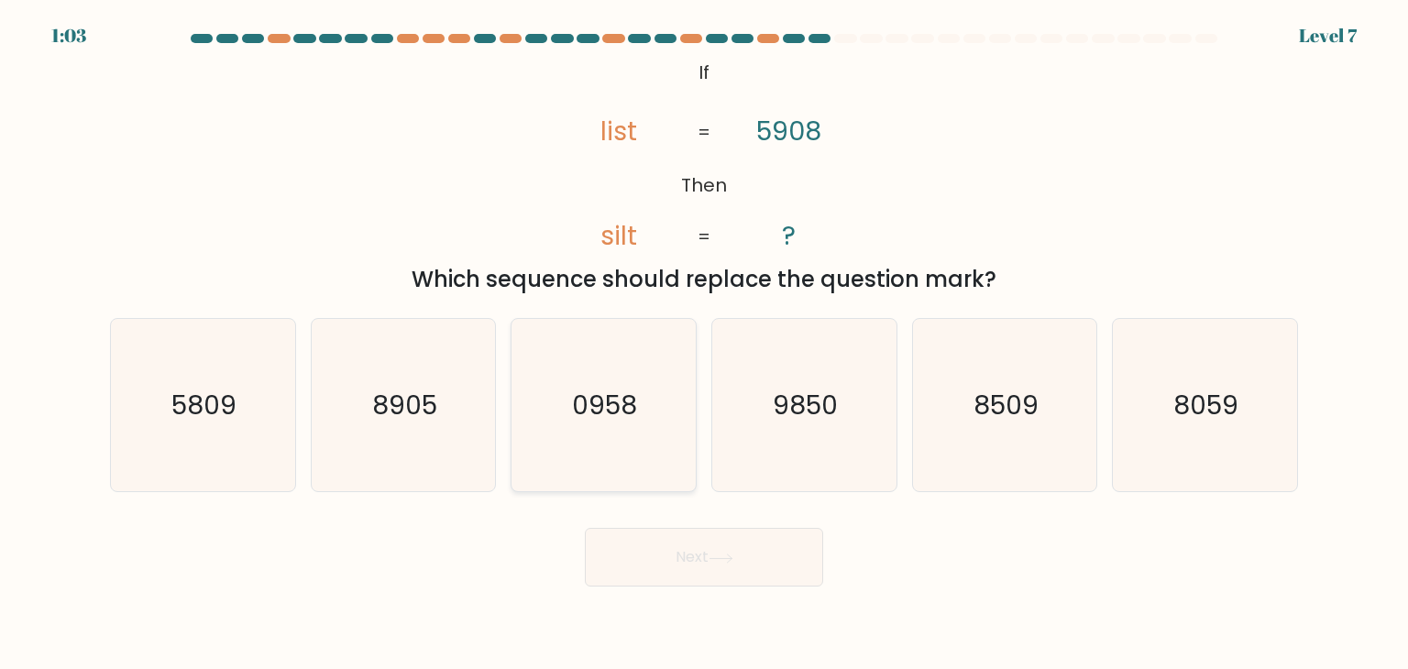
click at [624, 398] on text "0958" at bounding box center [605, 405] width 65 height 37
click at [704, 344] on input "c. 0958" at bounding box center [704, 339] width 1 height 9
radio input "true"
click at [689, 571] on button "Next" at bounding box center [704, 557] width 238 height 59
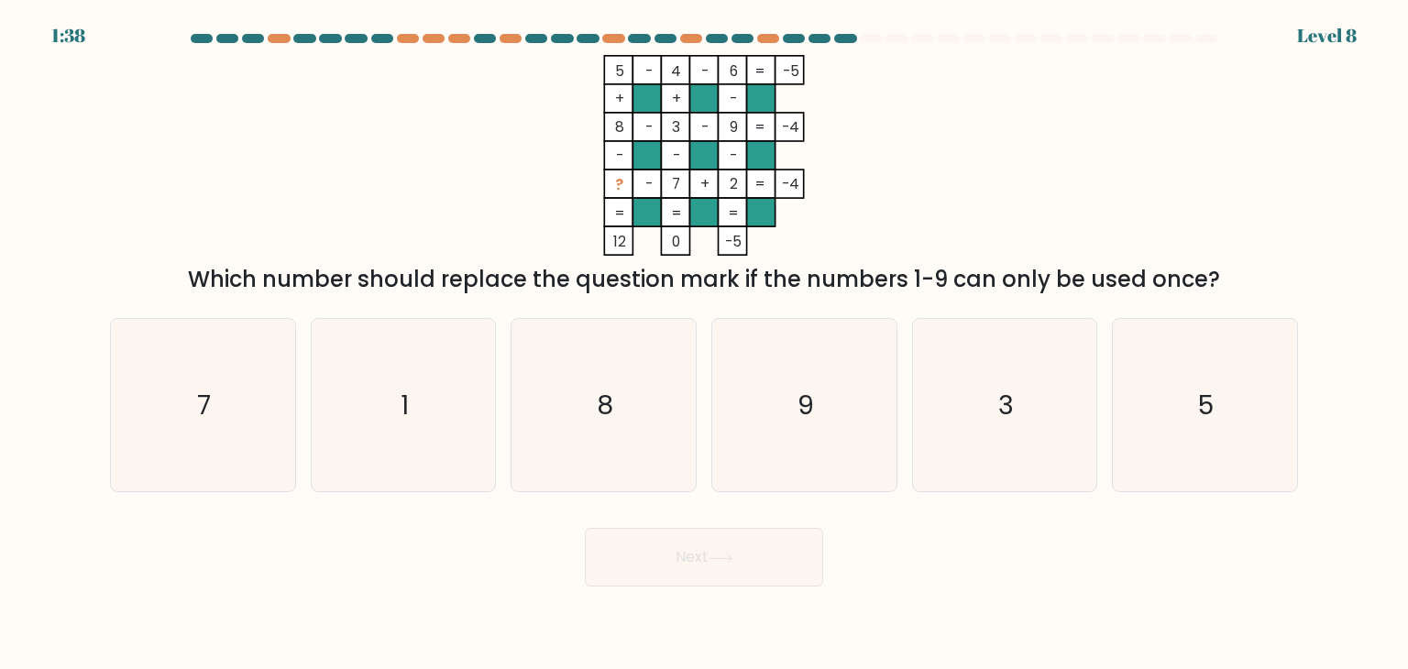
click at [1207, 133] on div "5 - 4 - 6 -5 + + - 8 - 3 - 9 -4 - - - ? - 7 + 2 = -4 = = = = 12 0 -5 = Which nu…" at bounding box center [704, 175] width 1210 height 241
click at [290, 357] on div "7" at bounding box center [203, 405] width 186 height 174
click at [704, 344] on input "a. 7" at bounding box center [704, 339] width 1 height 9
radio input "true"
click at [639, 555] on button "Next" at bounding box center [704, 557] width 238 height 59
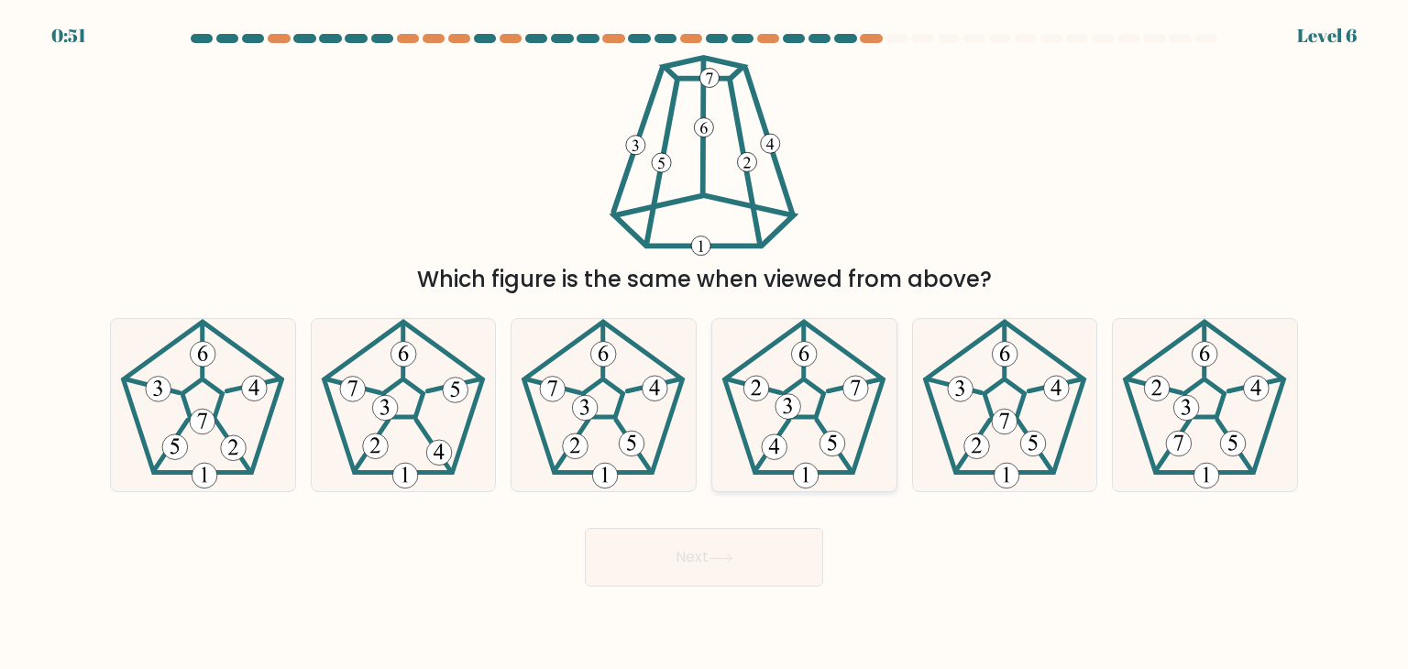
click at [810, 396] on icon at bounding box center [804, 405] width 172 height 172
click at [705, 344] on input "d." at bounding box center [704, 339] width 1 height 9
radio input "true"
click at [697, 562] on button "Next" at bounding box center [704, 557] width 238 height 59
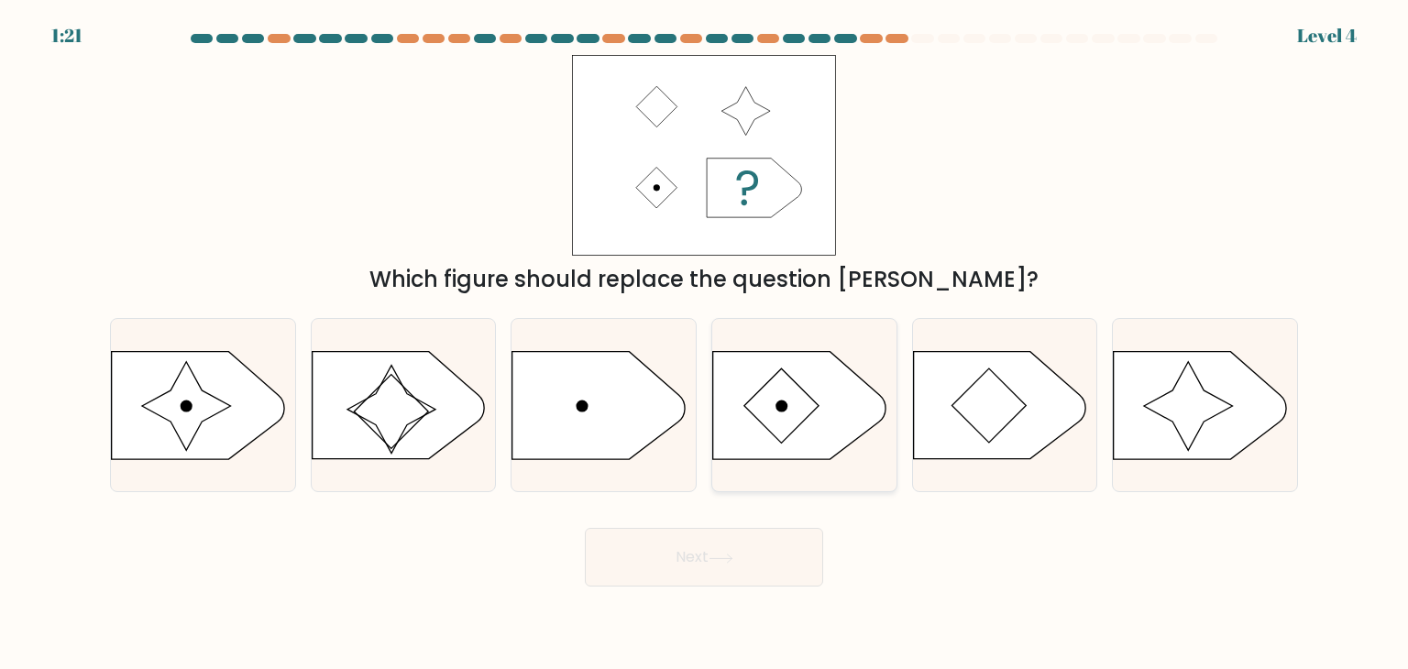
click at [800, 391] on icon at bounding box center [782, 406] width 74 height 74
click at [705, 344] on input "d." at bounding box center [704, 339] width 1 height 9
radio input "true"
click at [751, 550] on button "Next" at bounding box center [704, 557] width 238 height 59
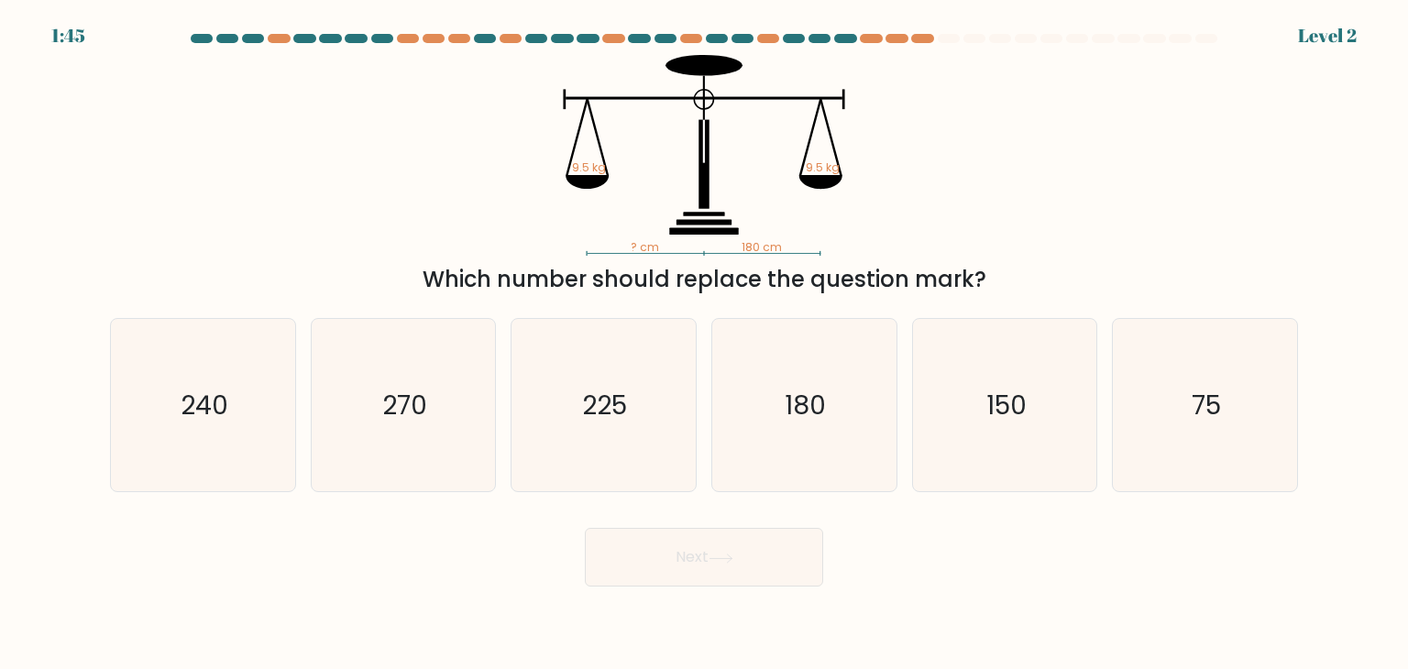
drag, startPoint x: 772, startPoint y: 403, endPoint x: 763, endPoint y: 503, distance: 101.3
click at [771, 403] on icon "180" at bounding box center [804, 405] width 172 height 172
click at [705, 344] on input "d. 180" at bounding box center [704, 339] width 1 height 9
radio input "true"
click at [715, 560] on icon at bounding box center [721, 559] width 25 height 10
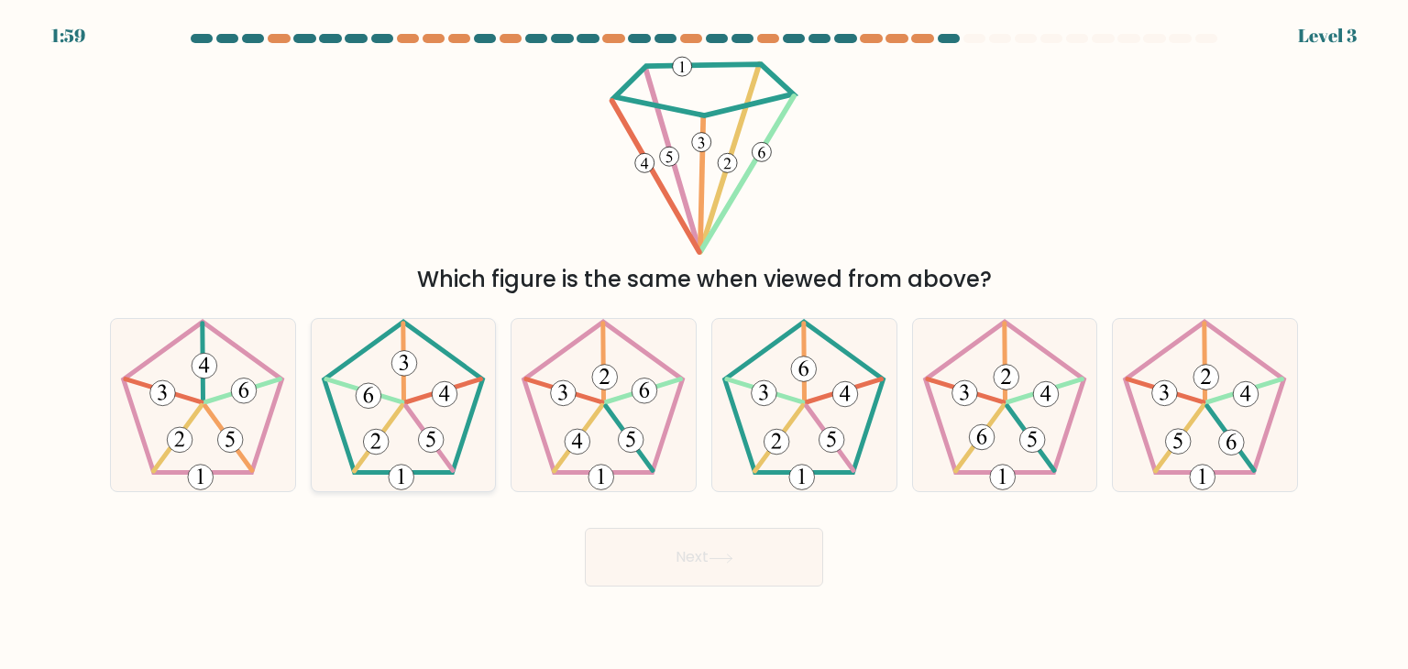
drag, startPoint x: 413, startPoint y: 393, endPoint x: 653, endPoint y: 573, distance: 300.0
click at [414, 392] on icon at bounding box center [403, 405] width 172 height 172
click at [704, 344] on input "b." at bounding box center [704, 339] width 1 height 9
radio input "true"
click at [677, 584] on button "Next" at bounding box center [704, 557] width 238 height 59
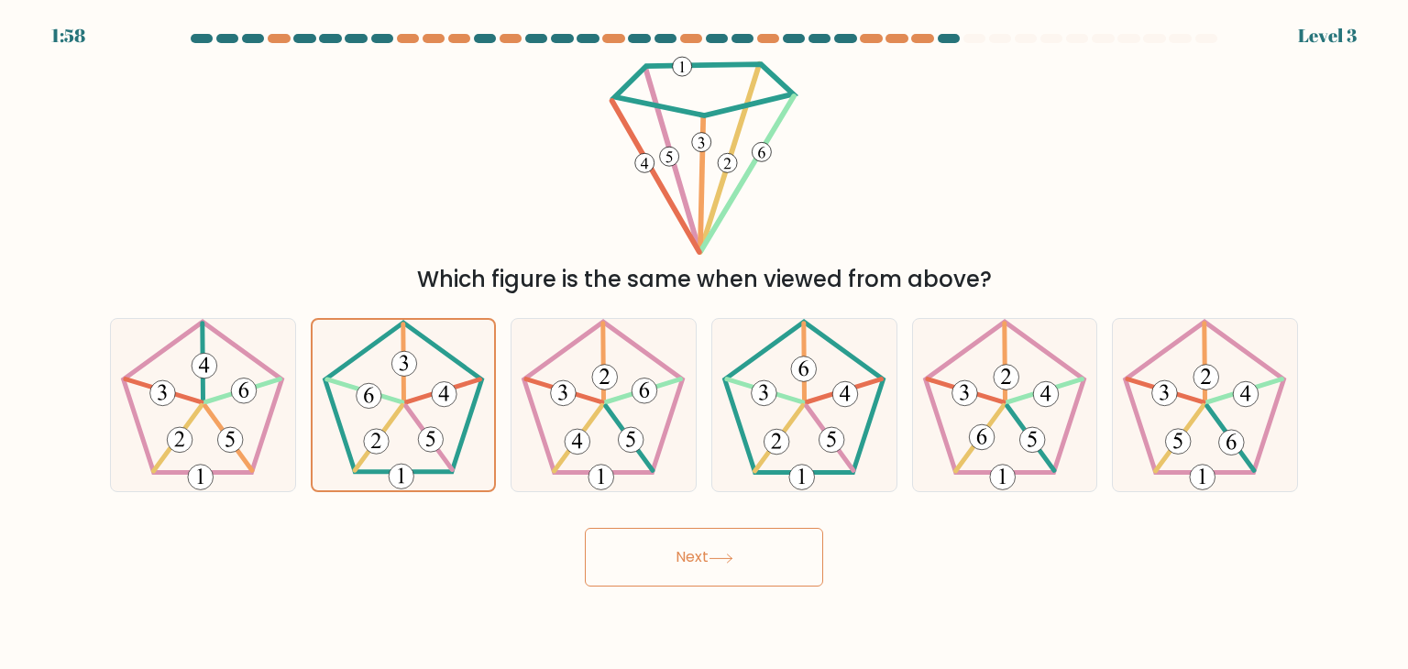
click at [671, 561] on button "Next" at bounding box center [704, 557] width 238 height 59
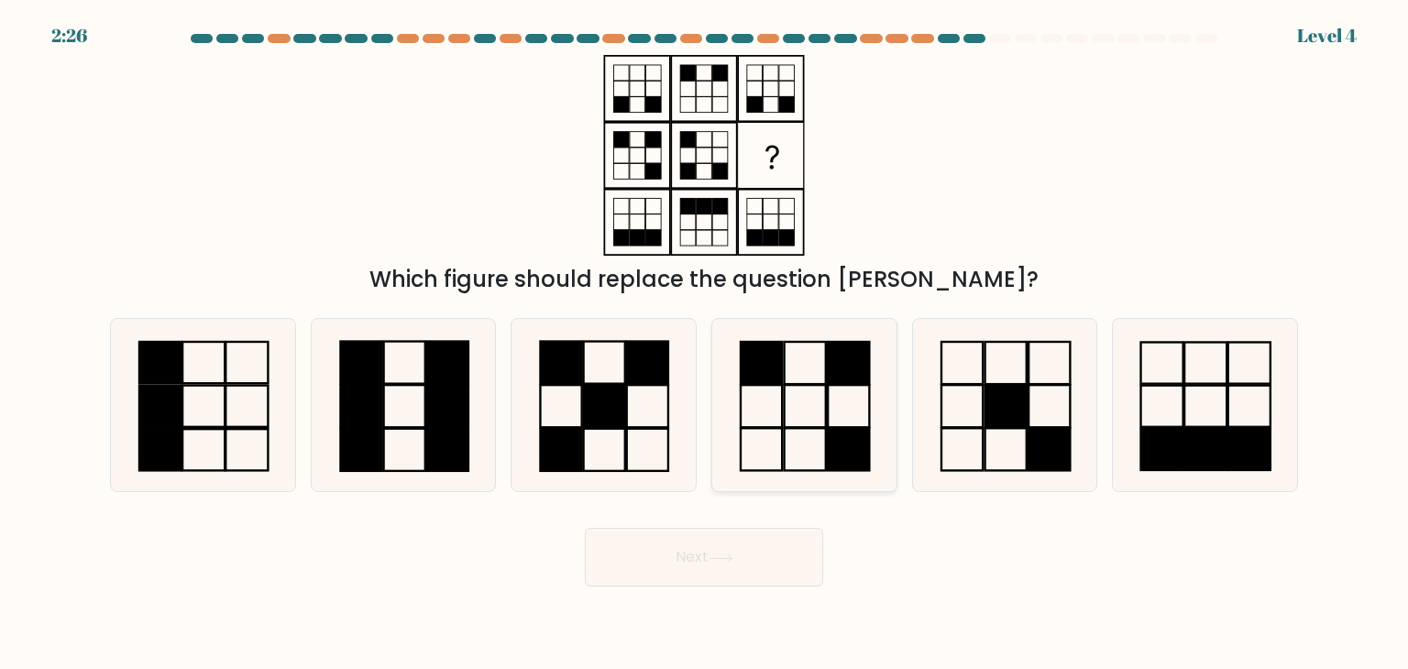
click at [830, 420] on icon at bounding box center [804, 405] width 172 height 172
click at [705, 344] on input "d." at bounding box center [704, 339] width 1 height 9
radio input "true"
click at [745, 569] on button "Next" at bounding box center [704, 557] width 238 height 59
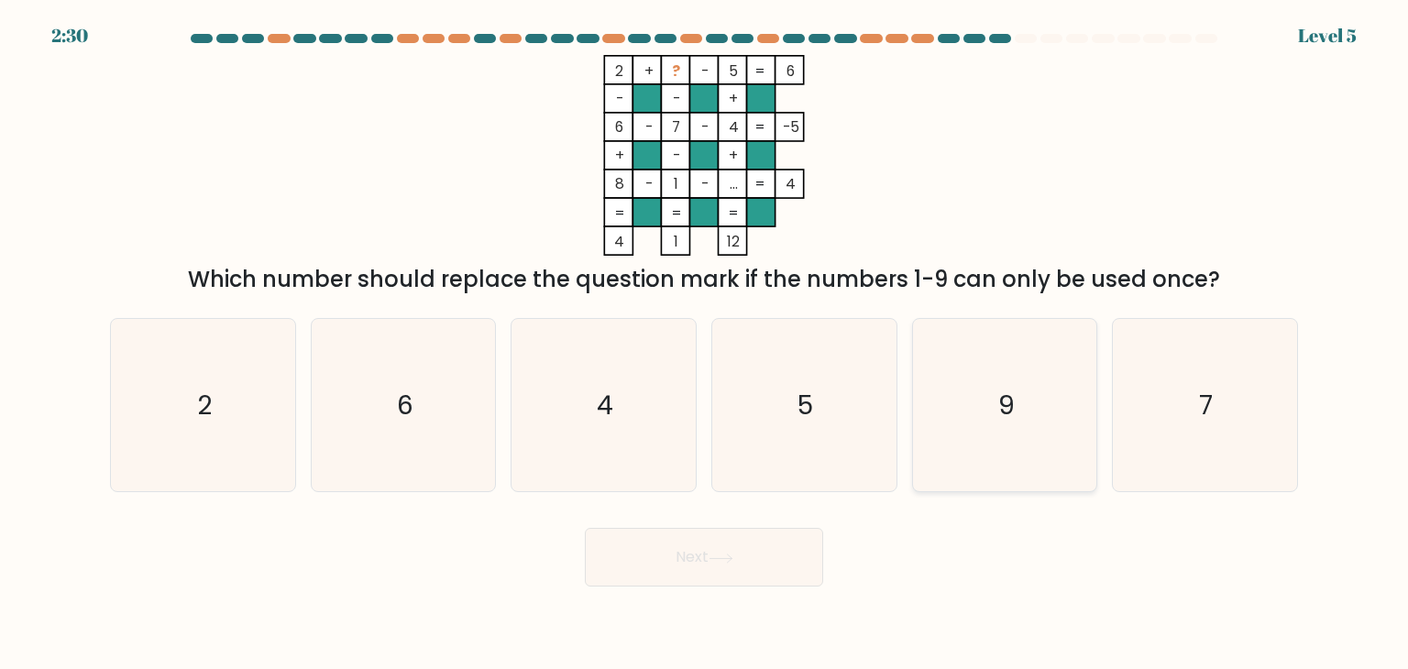
drag, startPoint x: 972, startPoint y: 368, endPoint x: 851, endPoint y: 210, distance: 198.8
click at [972, 369] on icon "9" at bounding box center [1005, 405] width 172 height 172
click at [705, 344] on input "e. 9" at bounding box center [704, 339] width 1 height 9
radio input "true"
click at [734, 569] on button "Next" at bounding box center [704, 557] width 238 height 59
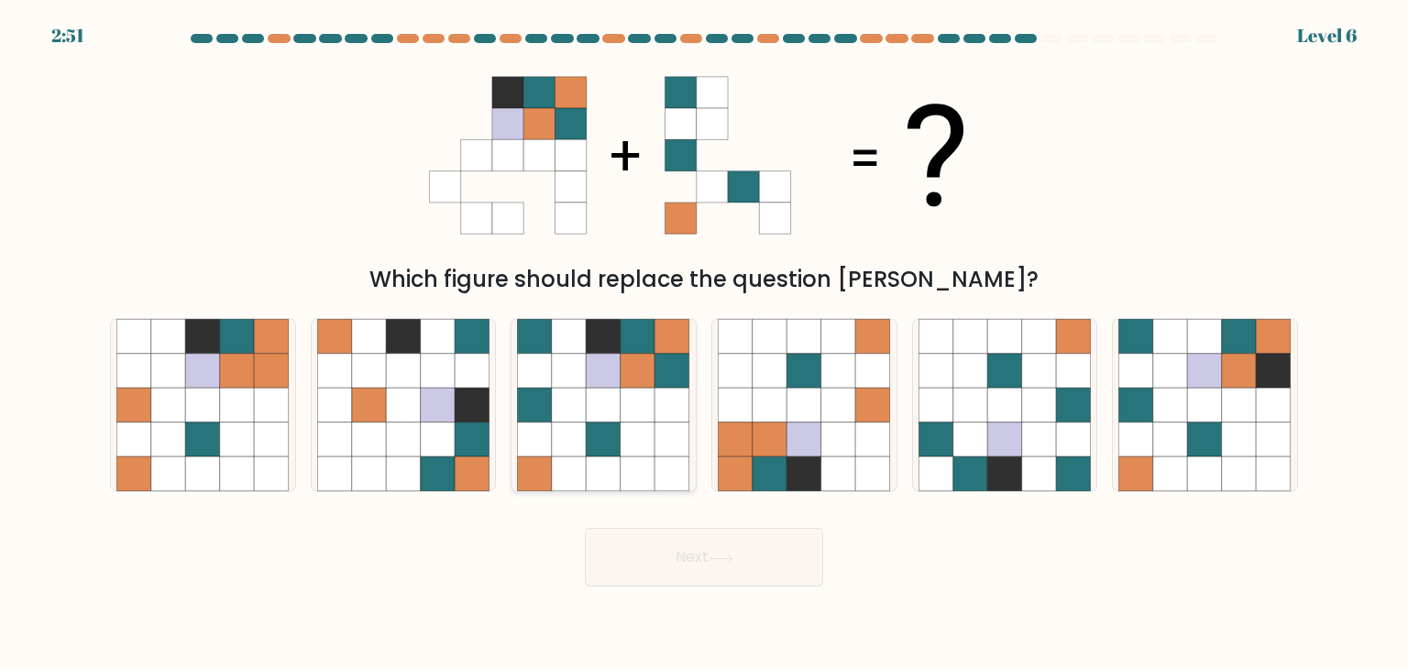
drag, startPoint x: 670, startPoint y: 371, endPoint x: 682, endPoint y: 503, distance: 132.6
click at [670, 373] on icon at bounding box center [673, 371] width 35 height 35
click at [704, 344] on input "c." at bounding box center [704, 339] width 1 height 9
radio input "true"
click at [681, 529] on button "Next" at bounding box center [704, 557] width 238 height 59
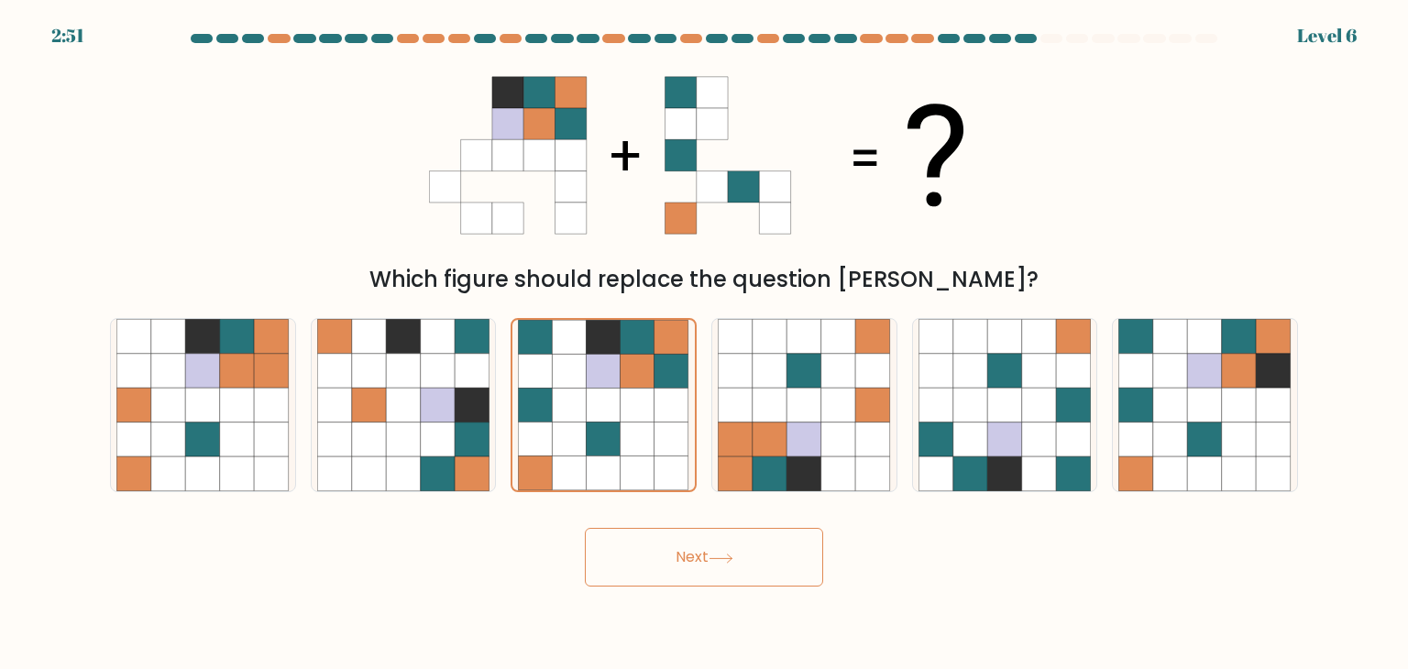
click at [681, 542] on button "Next" at bounding box center [704, 557] width 238 height 59
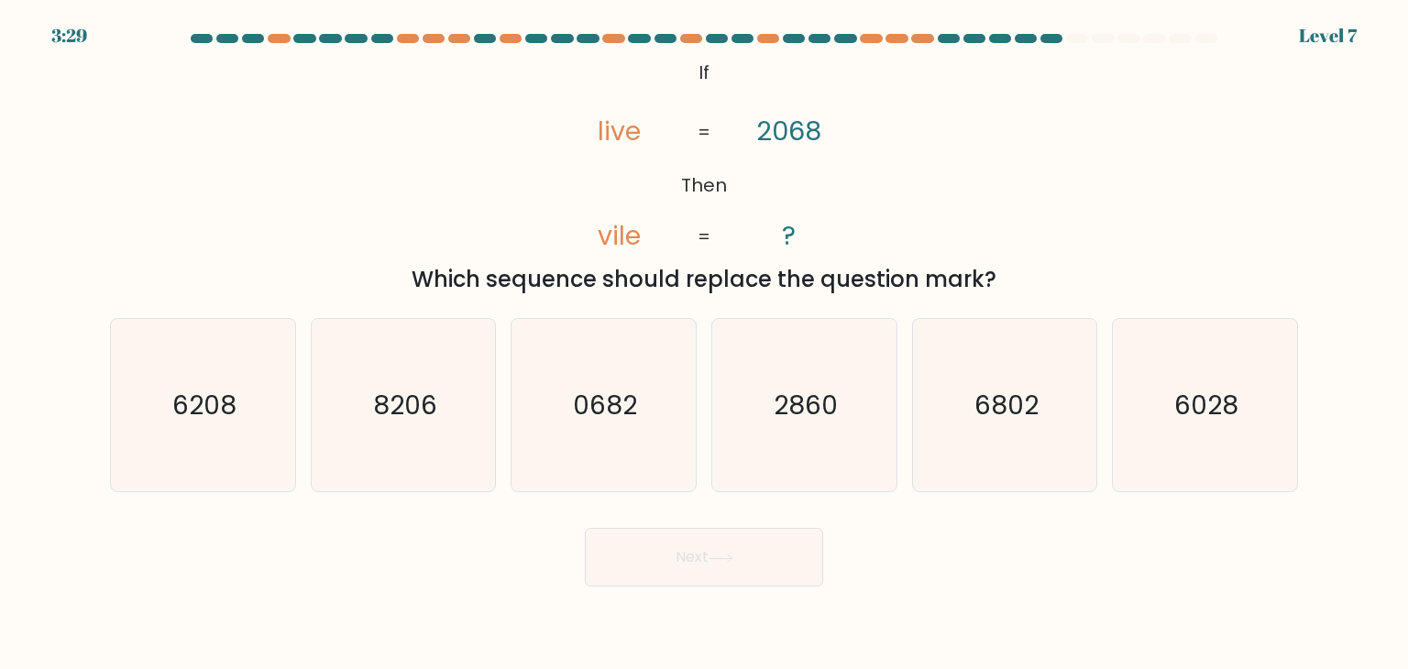
drag, startPoint x: 700, startPoint y: 73, endPoint x: 1001, endPoint y: 268, distance: 358.9
click at [1001, 268] on div "@import url('https://fonts.googleapis.com/css?family=Abril+Fatface:400,100,100i…" at bounding box center [704, 175] width 1210 height 241
copy div "If Then live vile 2068 ? = = Which sequence should replace the question mark?"
click at [951, 207] on div "@import url('https://fonts.googleapis.com/css?family=Abril+Fatface:400,100,100i…" at bounding box center [704, 175] width 1210 height 241
click at [1218, 415] on text "6028" at bounding box center [1207, 405] width 64 height 37
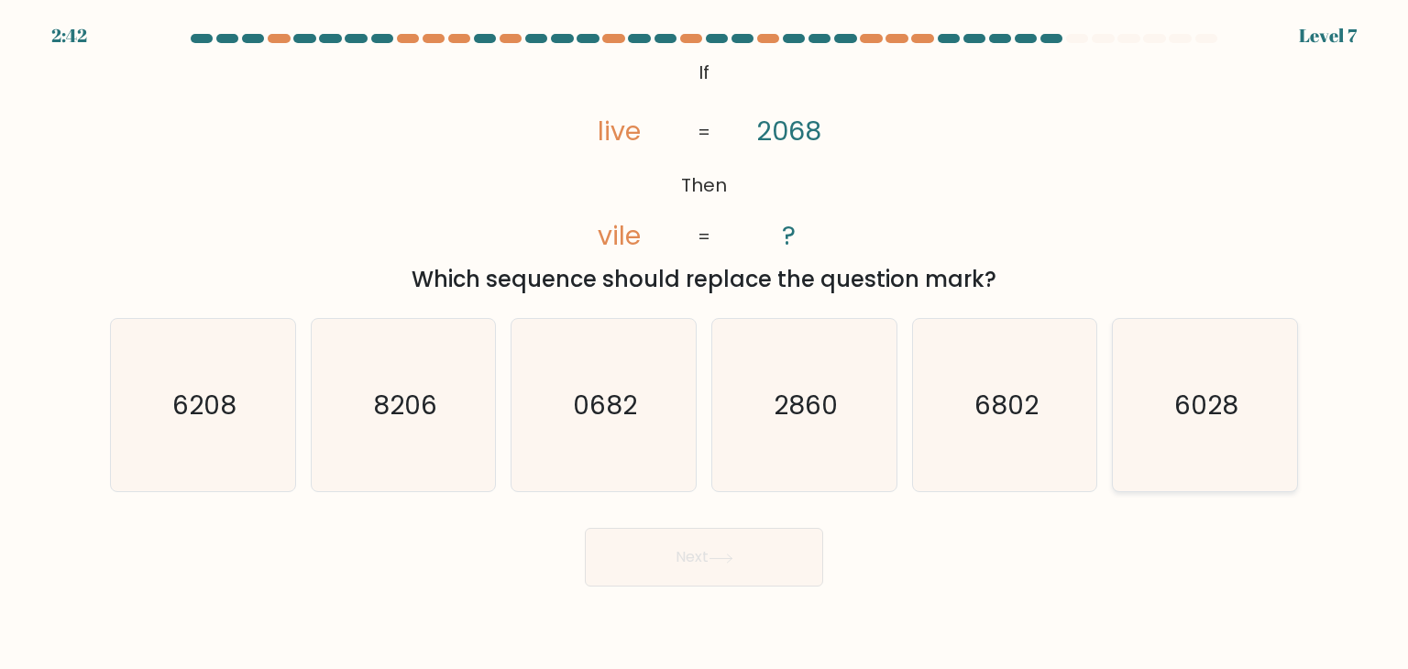
click at [705, 344] on input "f. 6028" at bounding box center [704, 339] width 1 height 9
radio input "true"
click at [754, 592] on body "2:41 Level 7 If" at bounding box center [704, 334] width 1408 height 669
click at [734, 557] on icon at bounding box center [721, 559] width 25 height 10
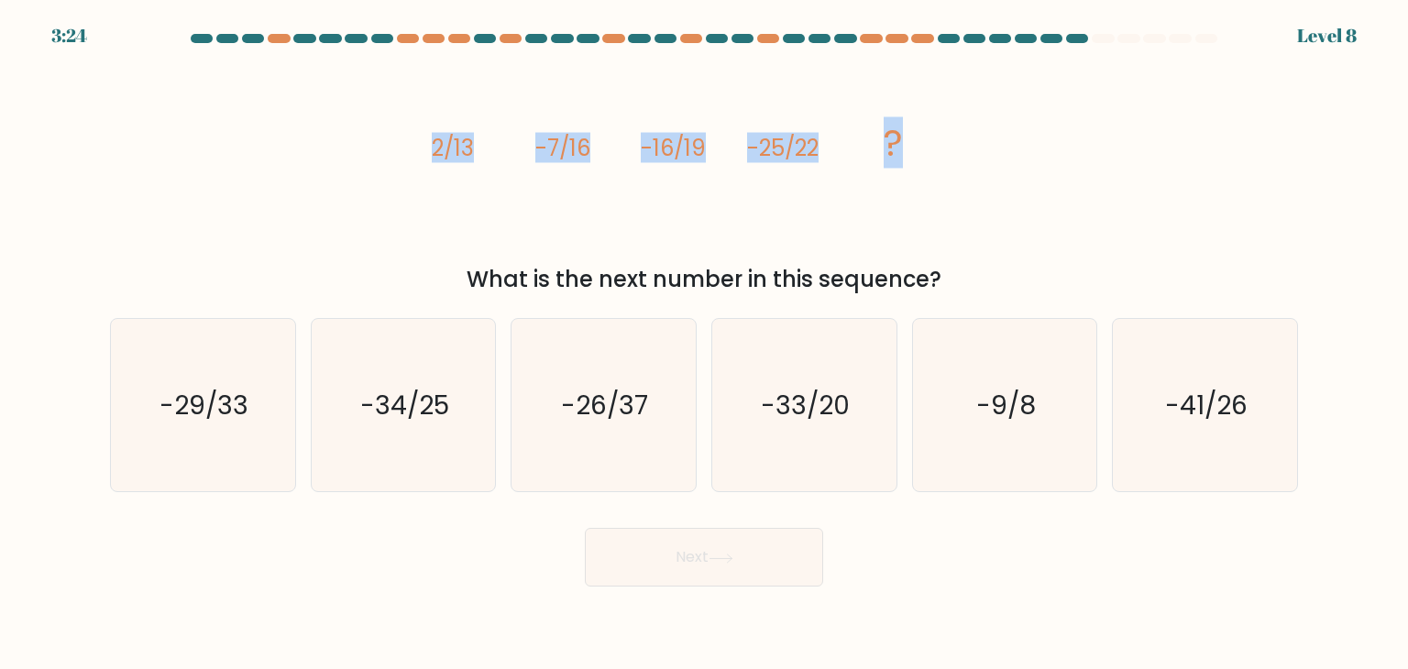
drag, startPoint x: 433, startPoint y: 151, endPoint x: 934, endPoint y: 176, distance: 502.2
click at [934, 176] on icon "image/svg+xml 2/13 -7/16 -16/19 -25/22 ?" at bounding box center [704, 155] width 550 height 201
copy g "2/13 -7/16 -16/19 -25/22 ?"
click at [796, 214] on icon "image/svg+xml 2/13 -7/16 -16/19 -25/22 ?" at bounding box center [704, 155] width 550 height 201
drag, startPoint x: 885, startPoint y: 269, endPoint x: 367, endPoint y: 122, distance: 538.5
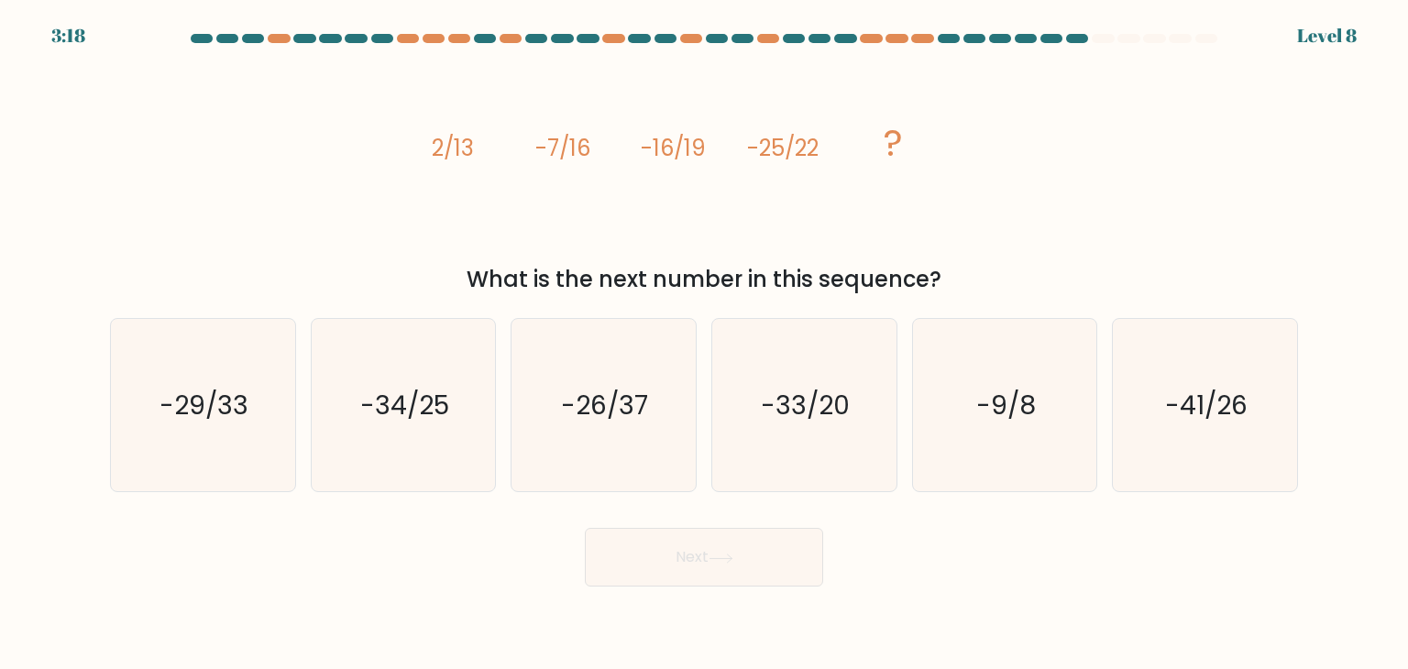
click at [367, 122] on div "image/svg+xml 2/13 -7/16 -16/19 -25/22 ? What is the next number in this sequen…" at bounding box center [704, 175] width 1210 height 241
drag, startPoint x: 429, startPoint y: 430, endPoint x: 594, endPoint y: 516, distance: 186.2
click at [436, 432] on icon "-34/25" at bounding box center [403, 405] width 172 height 172
click at [704, 344] on input "b. -34/25" at bounding box center [704, 339] width 1 height 9
radio input "true"
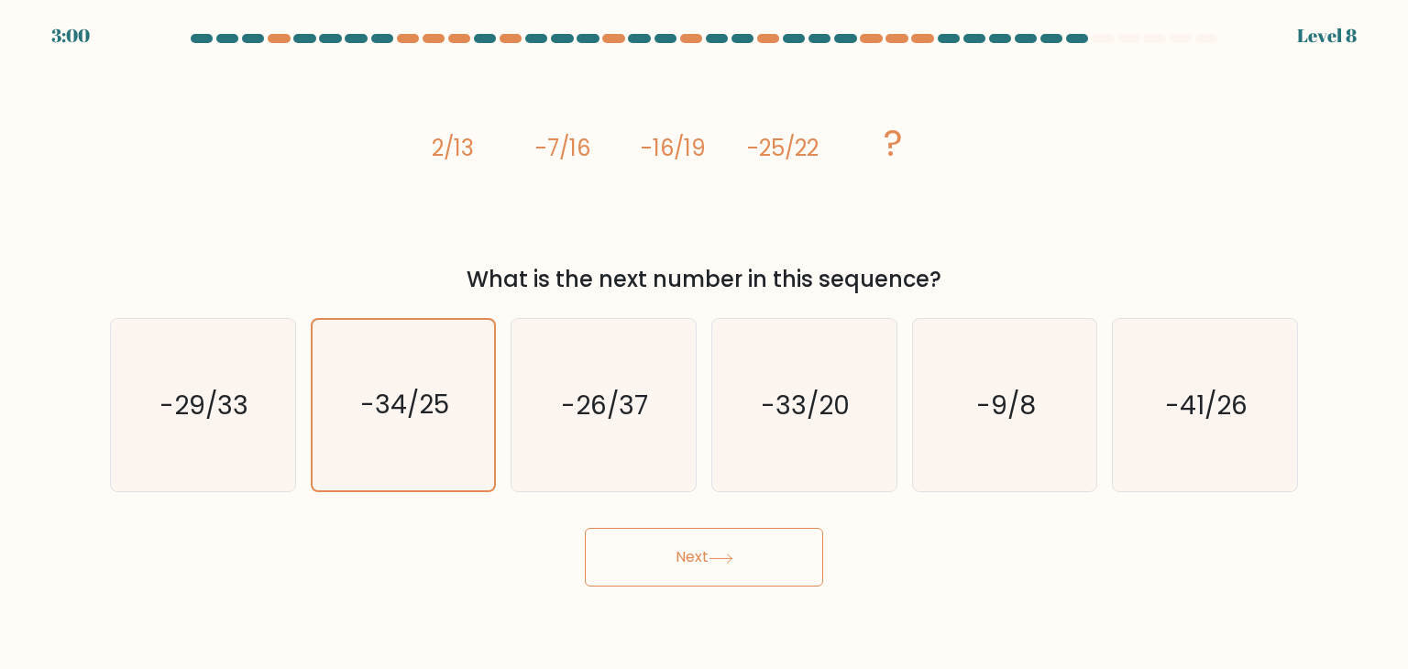
click at [659, 536] on button "Next" at bounding box center [704, 557] width 238 height 59
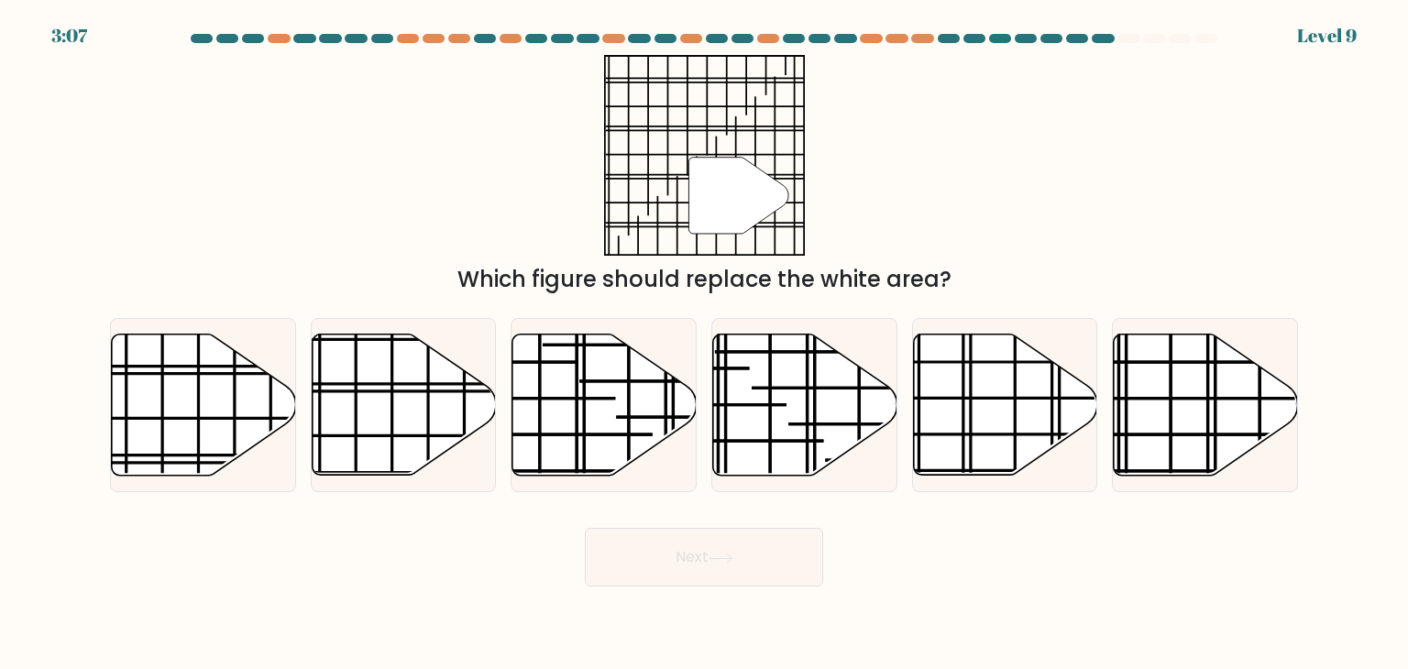
drag, startPoint x: 162, startPoint y: 404, endPoint x: 554, endPoint y: 552, distance: 418.5
click at [166, 404] on icon at bounding box center [203, 406] width 184 height 144
click at [704, 344] on input "a." at bounding box center [704, 339] width 1 height 9
radio input "true"
click at [617, 530] on button "Next" at bounding box center [704, 557] width 238 height 59
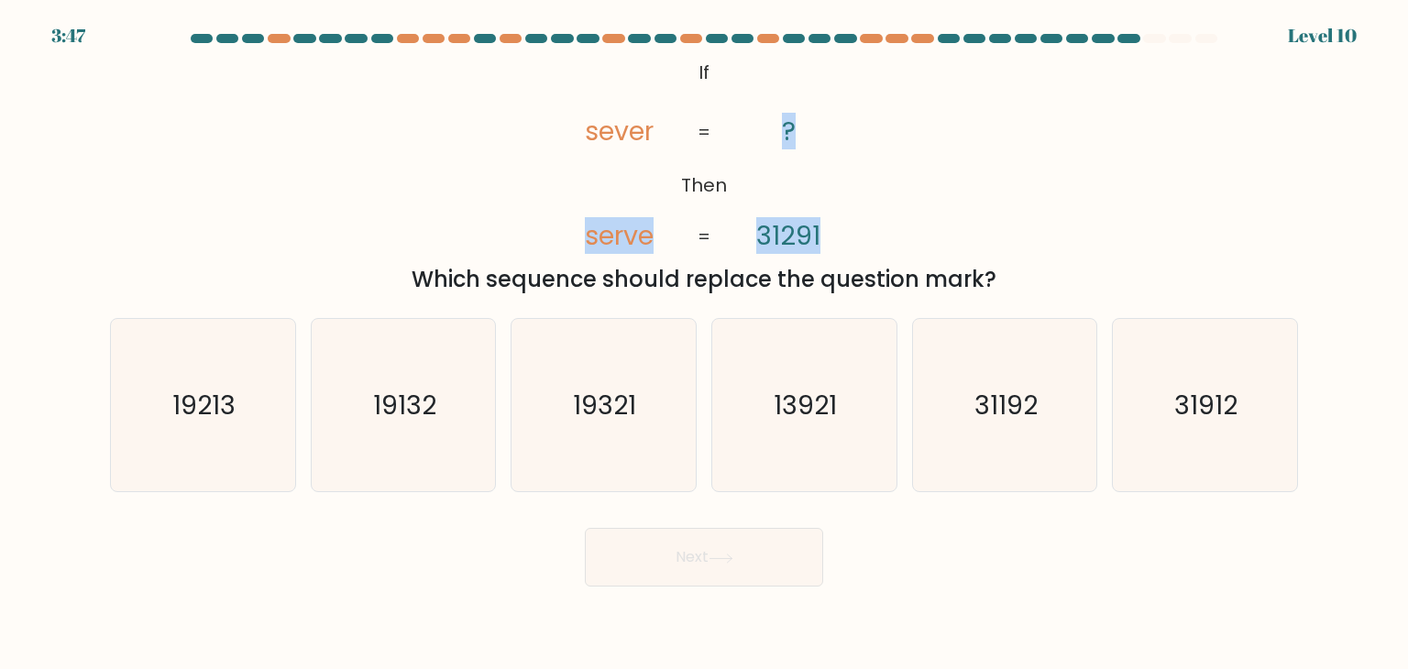
drag, startPoint x: 701, startPoint y: 84, endPoint x: 902, endPoint y: 195, distance: 230.2
click at [1023, 244] on div "@import url('https://fonts.googleapis.com/css?family=Abril+Fatface:400,100,100i…" at bounding box center [704, 175] width 1210 height 241
drag, startPoint x: 709, startPoint y: 78, endPoint x: 994, endPoint y: 272, distance: 345.1
click at [994, 272] on div "@import url('https://fonts.googleapis.com/css?family=Abril+Fatface:400,100,100i…" at bounding box center [704, 175] width 1210 height 241
click at [1196, 426] on icon "31912" at bounding box center [1205, 405] width 172 height 172
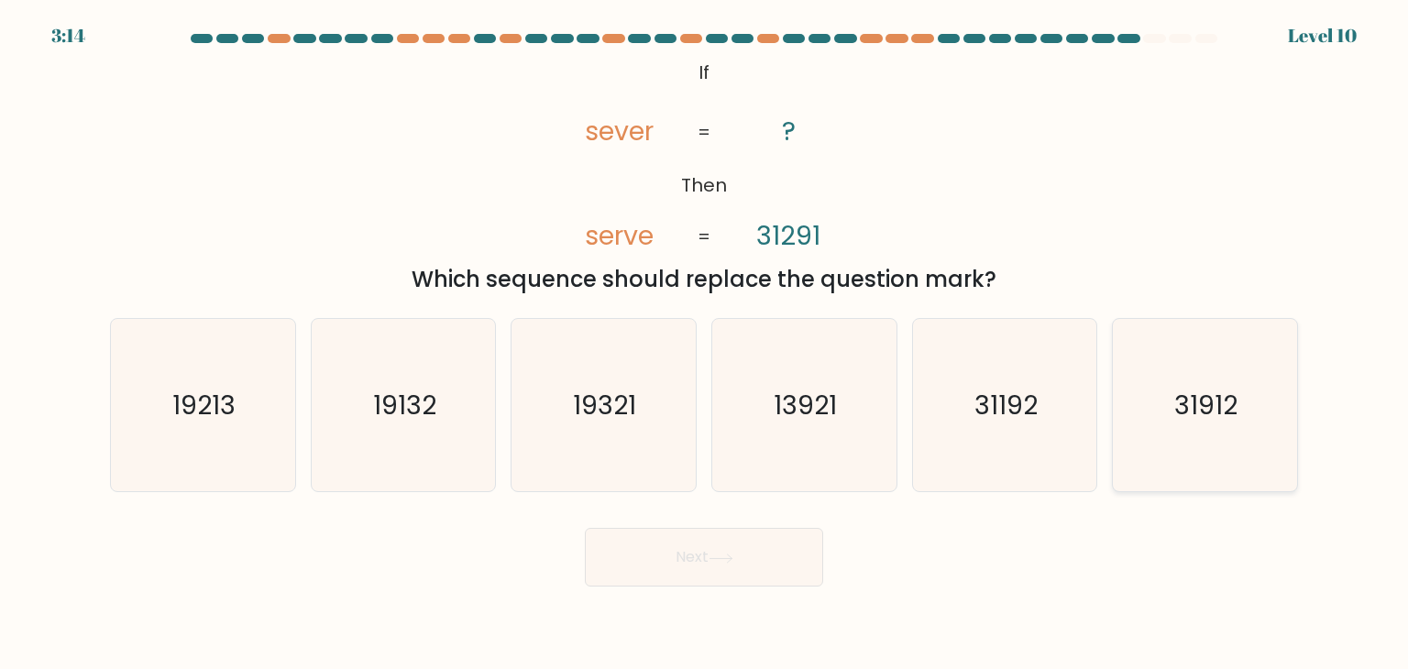
click at [705, 344] on input "f. 31912" at bounding box center [704, 339] width 1 height 9
radio input "true"
drag, startPoint x: 983, startPoint y: 405, endPoint x: 849, endPoint y: 489, distance: 157.8
click at [982, 413] on text "31192" at bounding box center [1006, 405] width 63 height 37
click at [787, 529] on button "Next" at bounding box center [704, 557] width 238 height 59
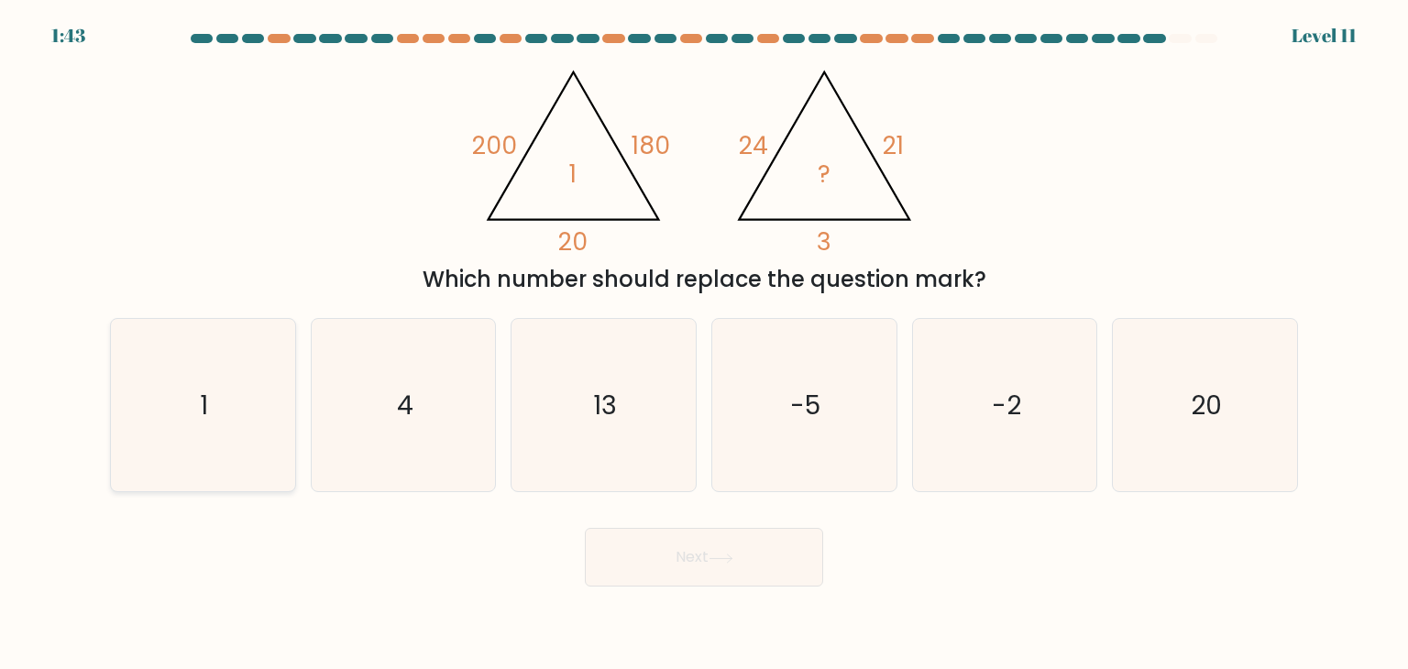
click at [220, 399] on icon "1" at bounding box center [202, 405] width 172 height 172
click at [704, 344] on input "a. 1" at bounding box center [704, 339] width 1 height 9
radio input "true"
click at [690, 554] on button "Next" at bounding box center [704, 557] width 238 height 59
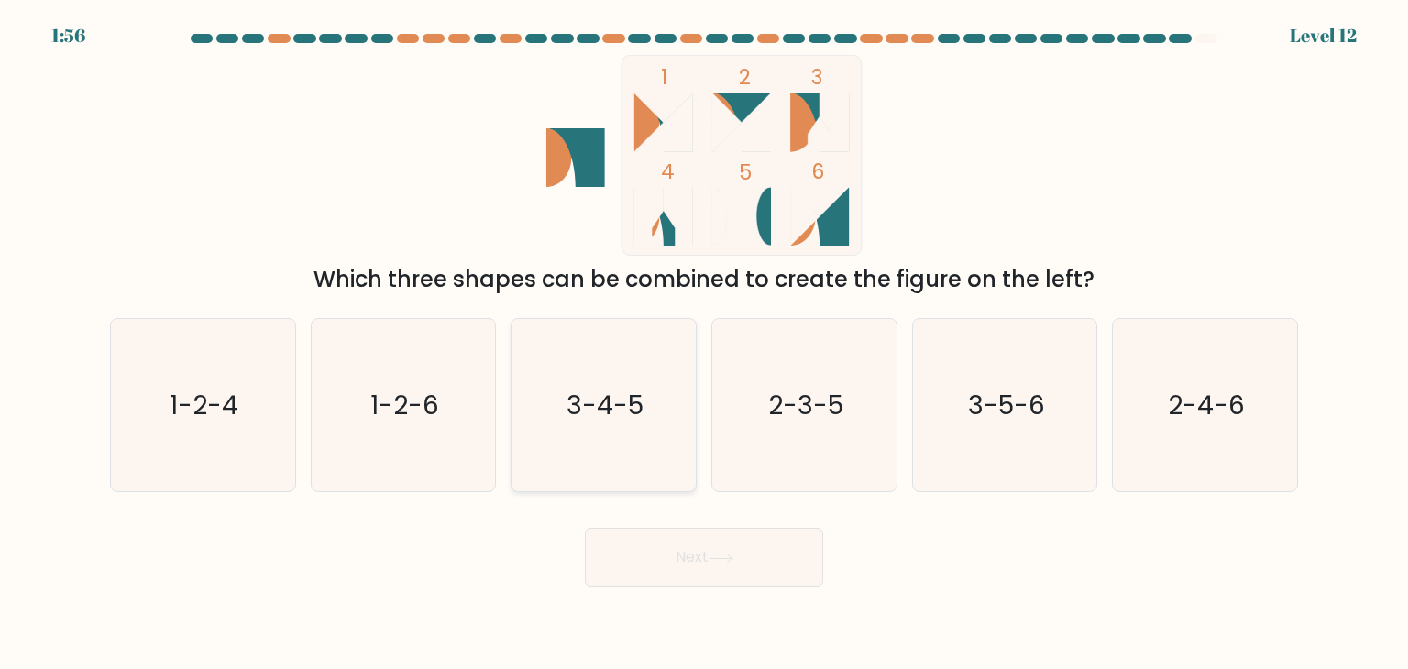
drag, startPoint x: 613, startPoint y: 371, endPoint x: 624, endPoint y: 388, distance: 19.3
click at [616, 375] on icon "3-4-5" at bounding box center [603, 405] width 172 height 172
click at [704, 344] on input "c. 3-4-5" at bounding box center [704, 339] width 1 height 9
radio input "true"
click at [701, 559] on button "Next" at bounding box center [704, 557] width 238 height 59
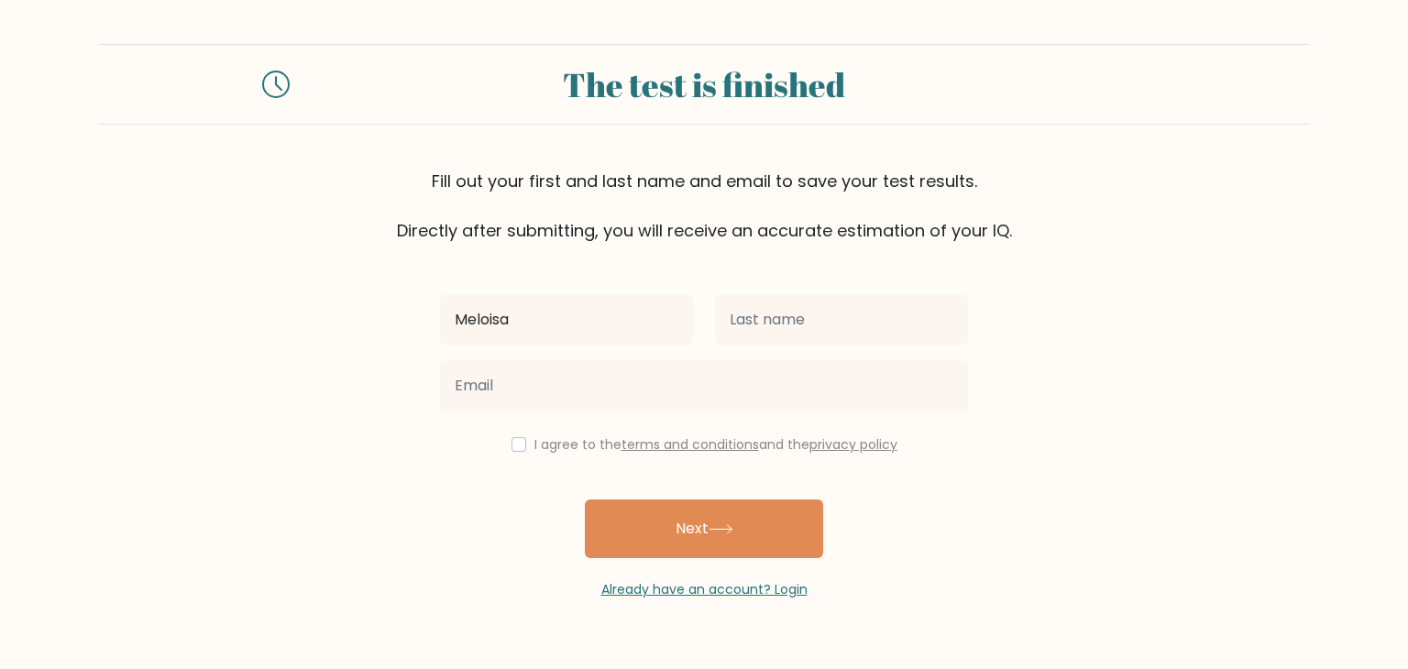
type input "Meloisa"
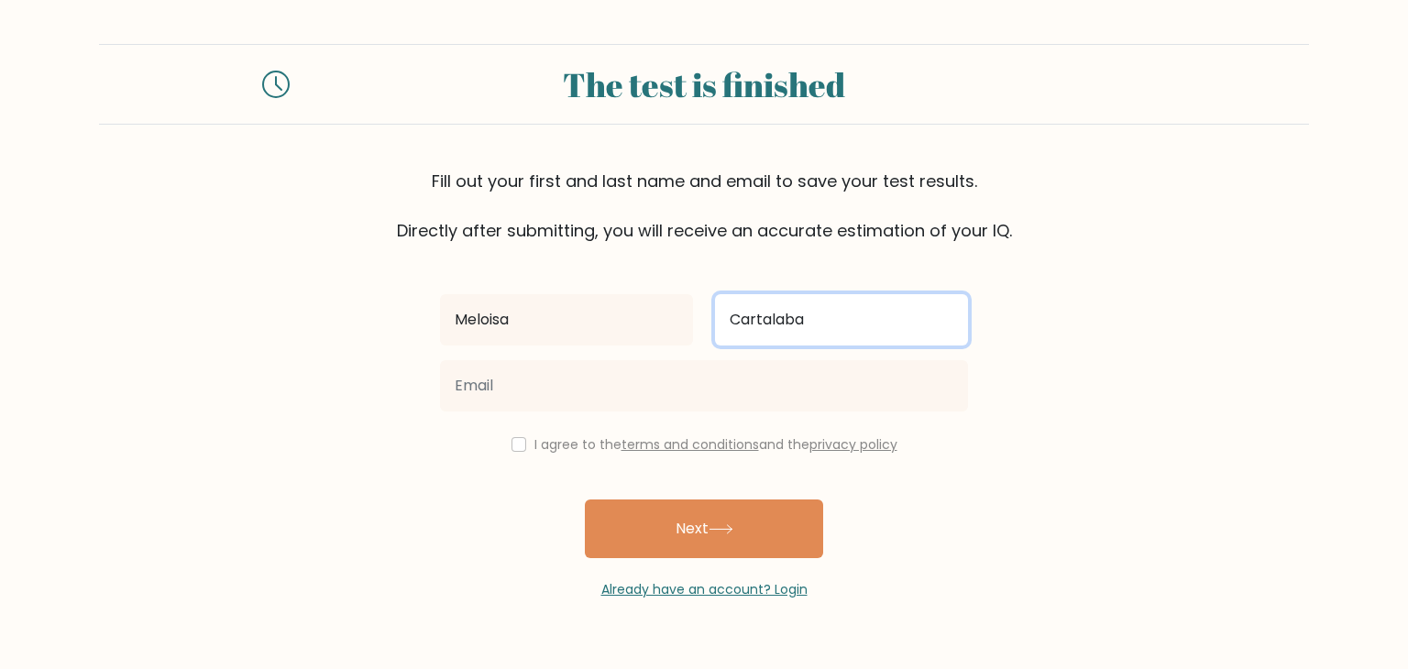
type input "Cartalaba"
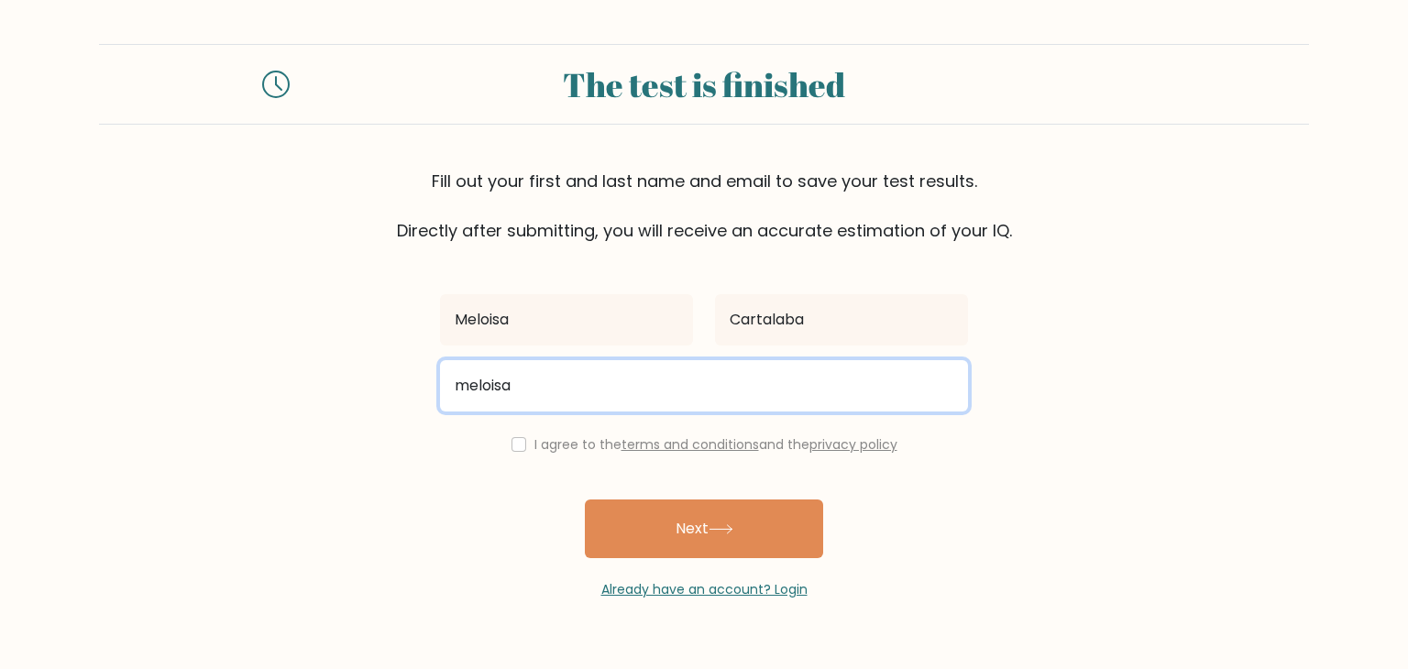
type input "meloisacartalaba69@gmail.com"
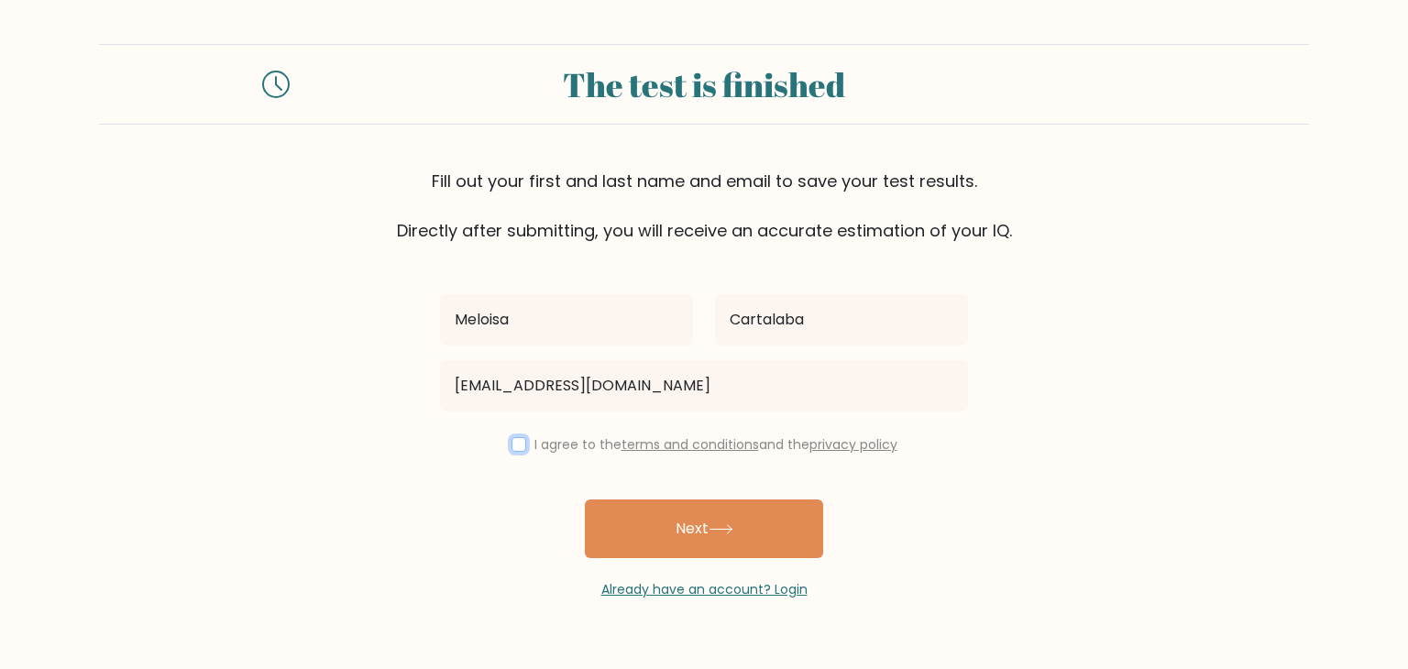
click at [515, 442] on input "checkbox" at bounding box center [519, 444] width 15 height 15
checkbox input "true"
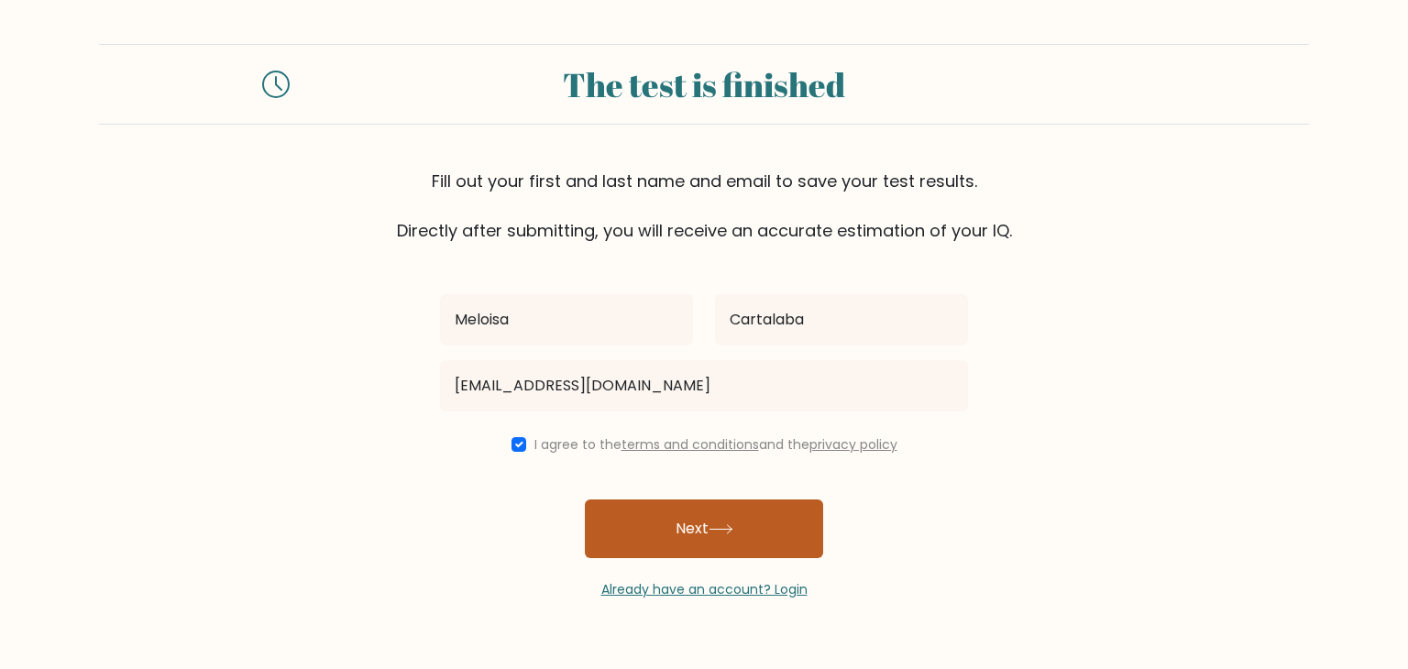
click at [699, 523] on button "Next" at bounding box center [704, 529] width 238 height 59
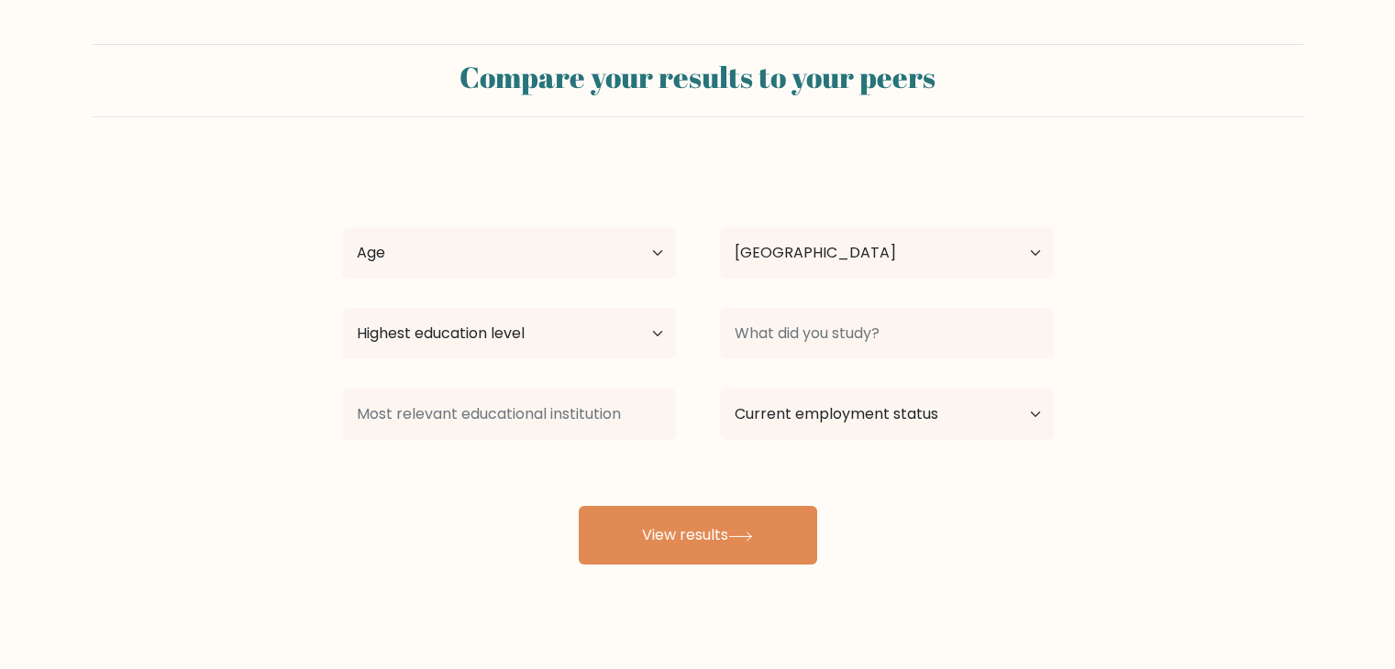
select select "PH"
click at [639, 248] on select "Age Under [DEMOGRAPHIC_DATA] [DEMOGRAPHIC_DATA] [DEMOGRAPHIC_DATA] [DEMOGRAPHIC…" at bounding box center [509, 252] width 334 height 51
select select "25_34"
click at [342, 227] on select "Age Under [DEMOGRAPHIC_DATA] [DEMOGRAPHIC_DATA] [DEMOGRAPHIC_DATA] [DEMOGRAPHIC…" at bounding box center [509, 252] width 334 height 51
click at [543, 338] on select "Highest education level No schooling Primary Lower Secondary Upper Secondary Oc…" at bounding box center [509, 333] width 334 height 51
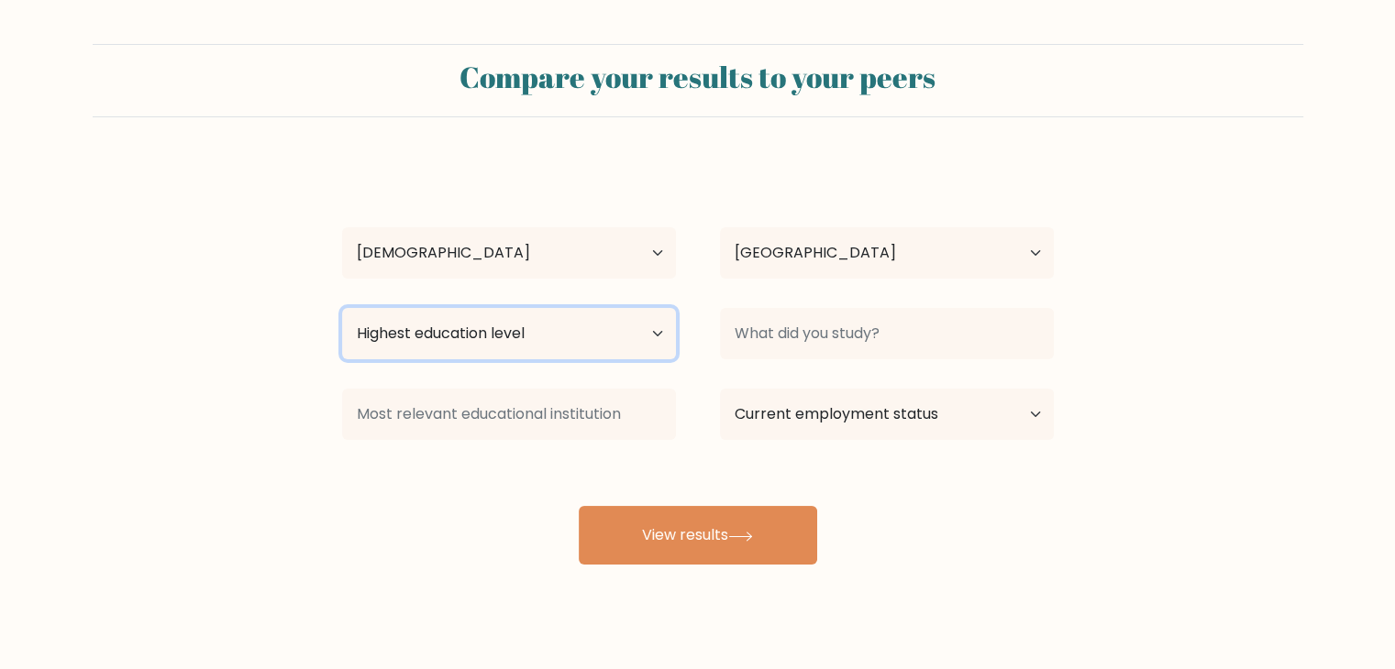
select select "upper_secondary"
click at [342, 308] on select "Highest education level No schooling Primary Lower Secondary Upper Secondary Oc…" at bounding box center [509, 333] width 334 height 51
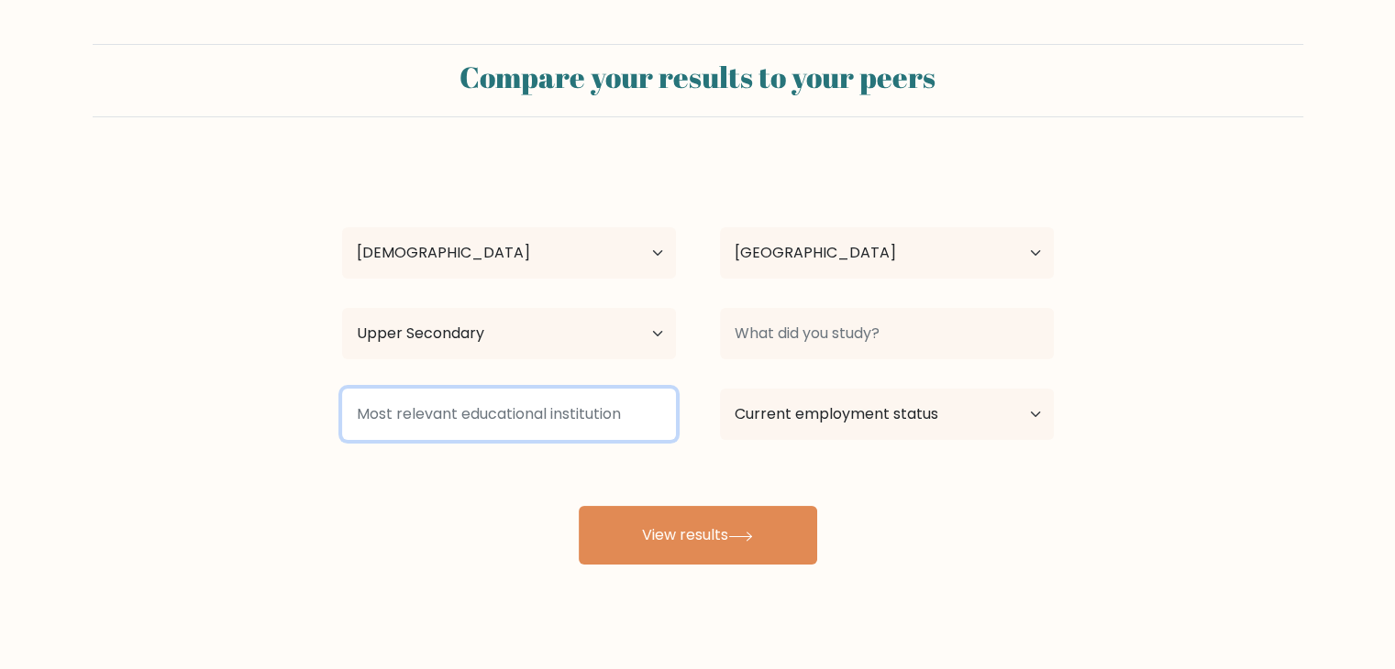
click at [543, 415] on input at bounding box center [509, 414] width 334 height 51
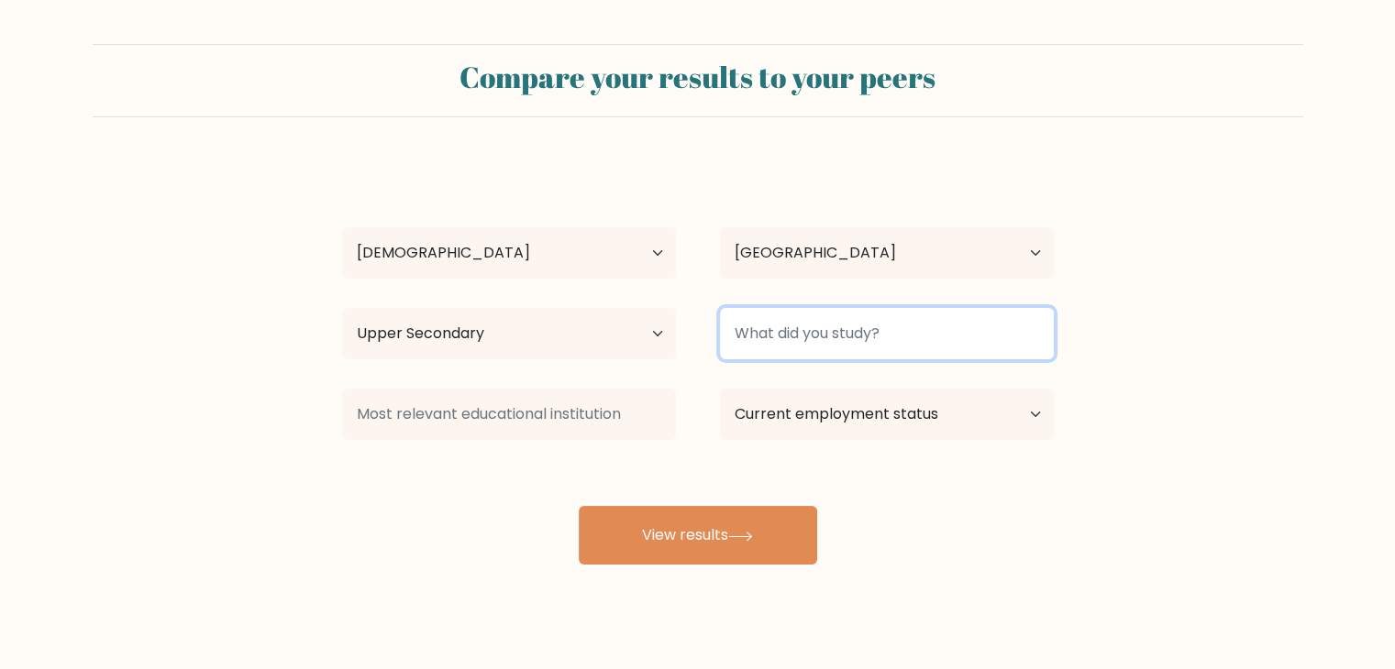
click at [875, 340] on input at bounding box center [887, 333] width 334 height 51
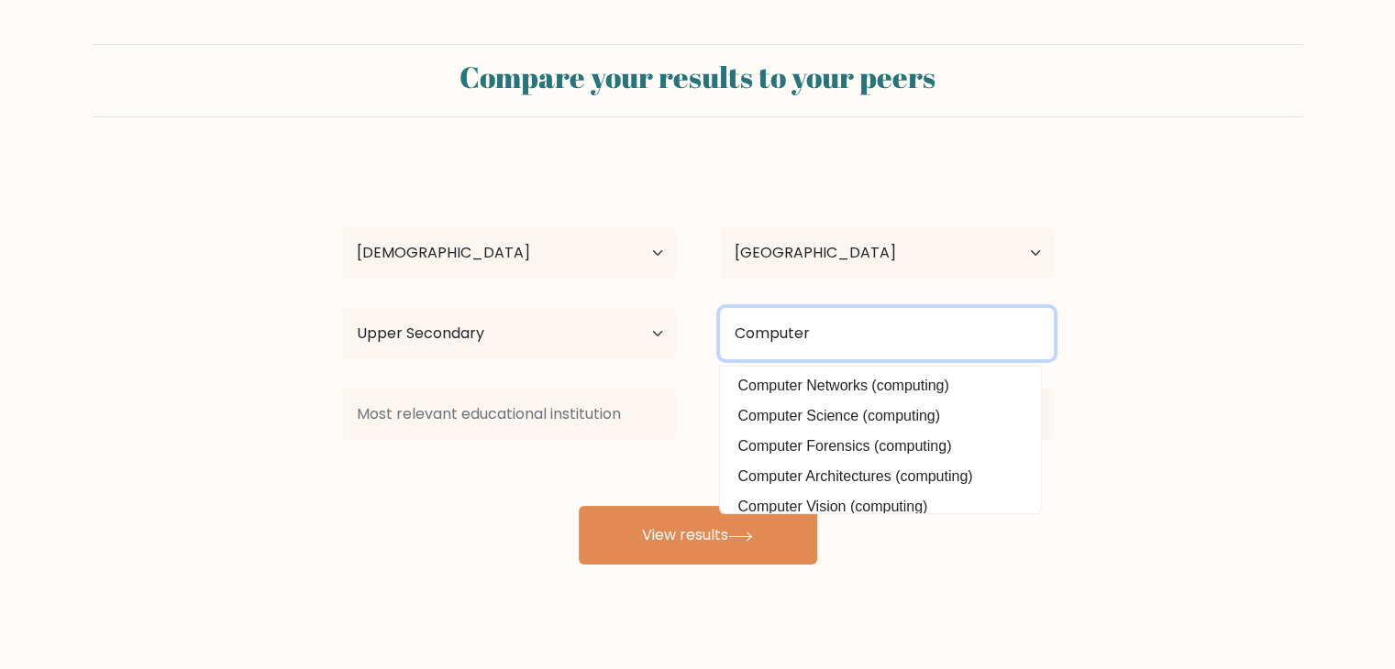
drag, startPoint x: 842, startPoint y: 333, endPoint x: 544, endPoint y: 324, distance: 298.2
click at [544, 325] on div "Highest education level No schooling Primary Lower Secondary Upper Secondary Oc…" at bounding box center [698, 334] width 756 height 66
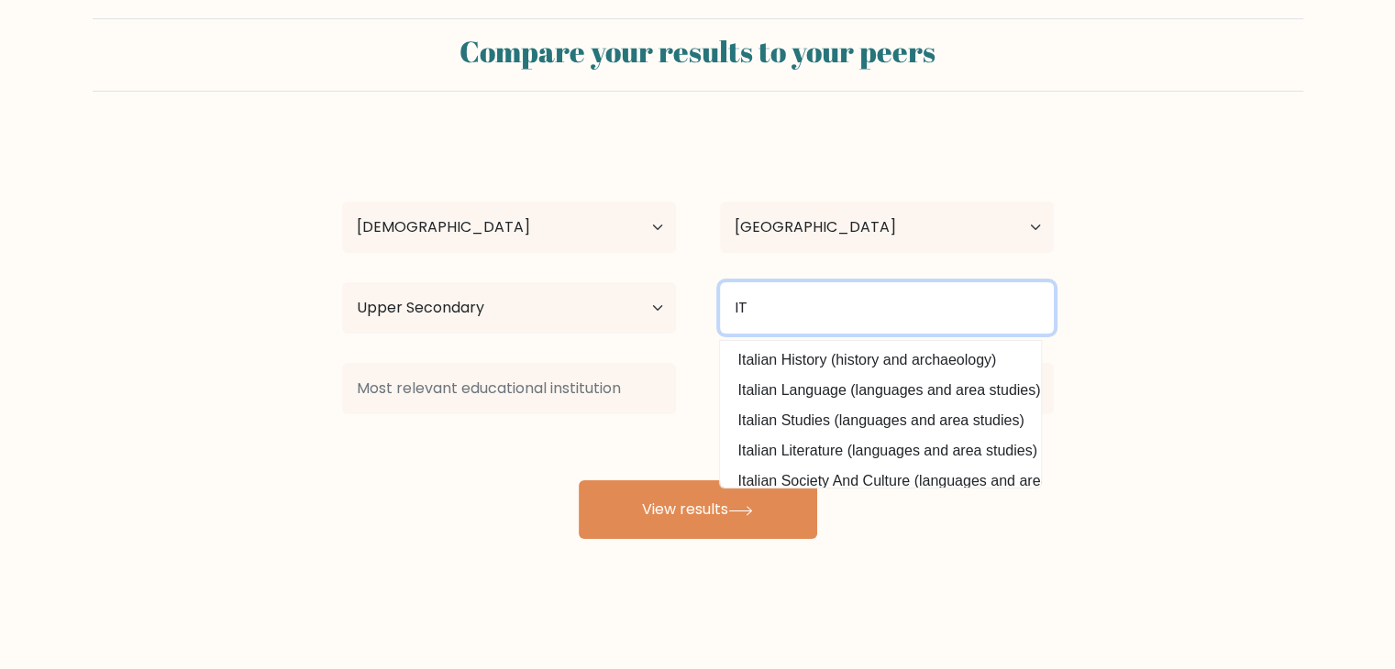
drag, startPoint x: 758, startPoint y: 301, endPoint x: 683, endPoint y: 301, distance: 75.2
click at [683, 301] on div "Highest education level No schooling Primary Lower Secondary Upper Secondary Oc…" at bounding box center [698, 308] width 756 height 66
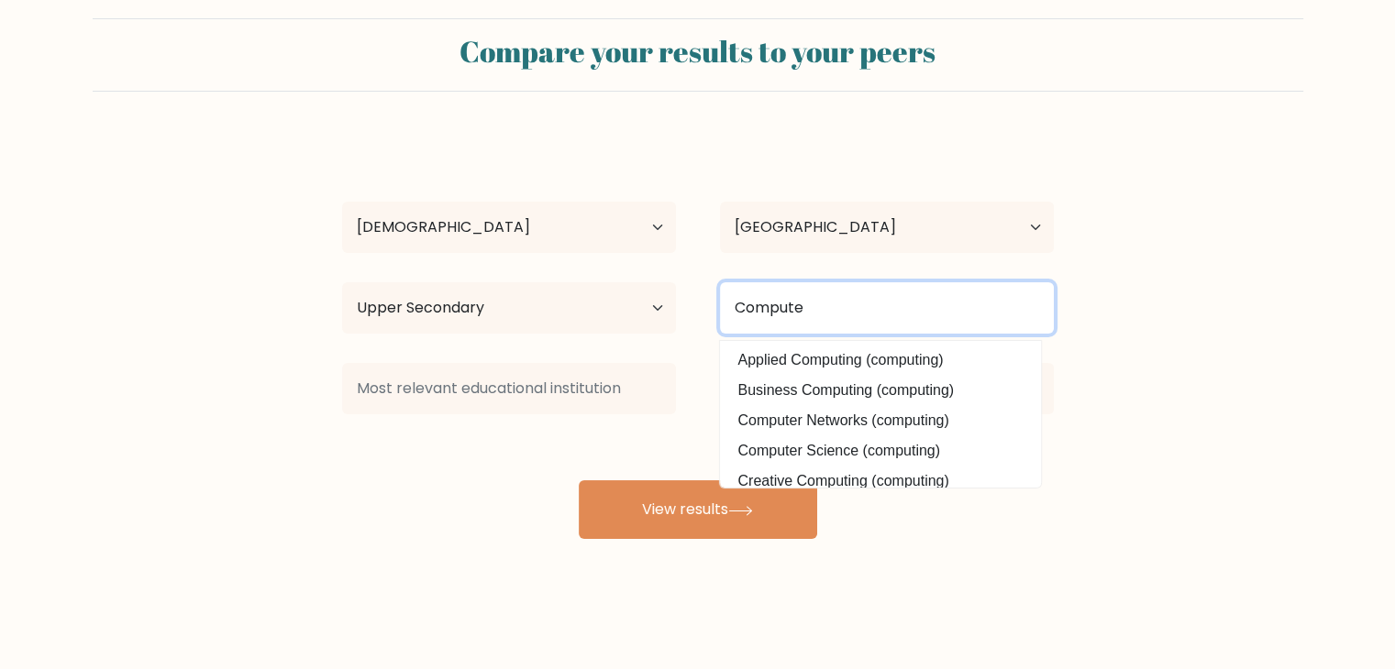
type input "Computer"
drag, startPoint x: 832, startPoint y: 310, endPoint x: 644, endPoint y: 309, distance: 188.0
click at [644, 309] on div "Highest education level No schooling Primary Lower Secondary Upper Secondary Oc…" at bounding box center [698, 308] width 756 height 66
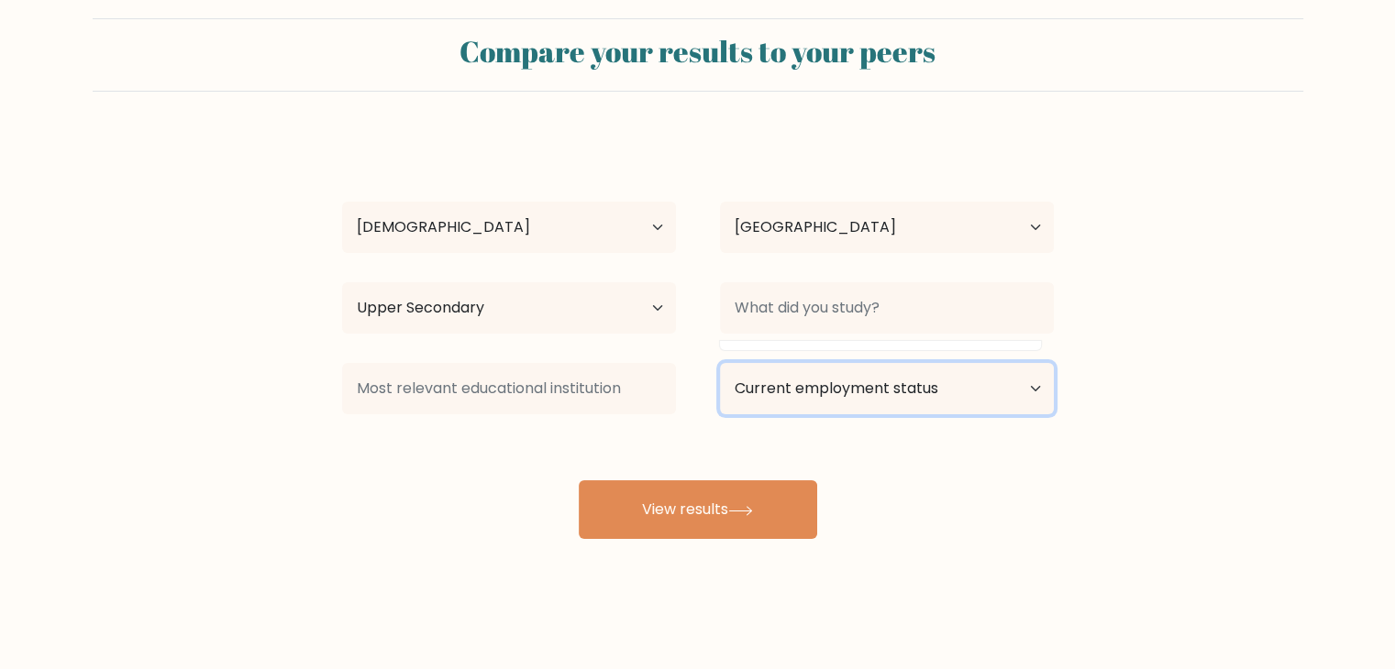
click at [823, 399] on select "Current employment status Employed Student Retired Other / prefer not to answer" at bounding box center [887, 388] width 334 height 51
click at [720, 363] on select "Current employment status Employed Student Retired Other / prefer not to answer" at bounding box center [887, 388] width 334 height 51
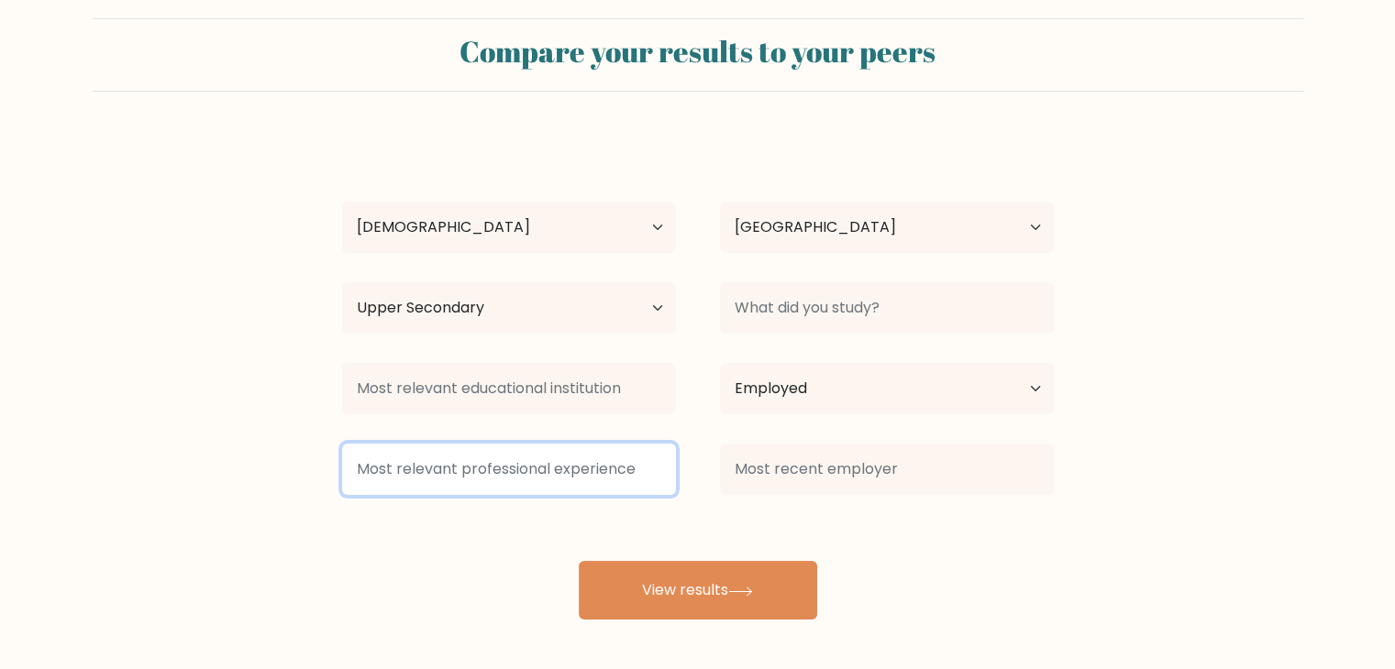
click at [571, 475] on input at bounding box center [509, 469] width 334 height 51
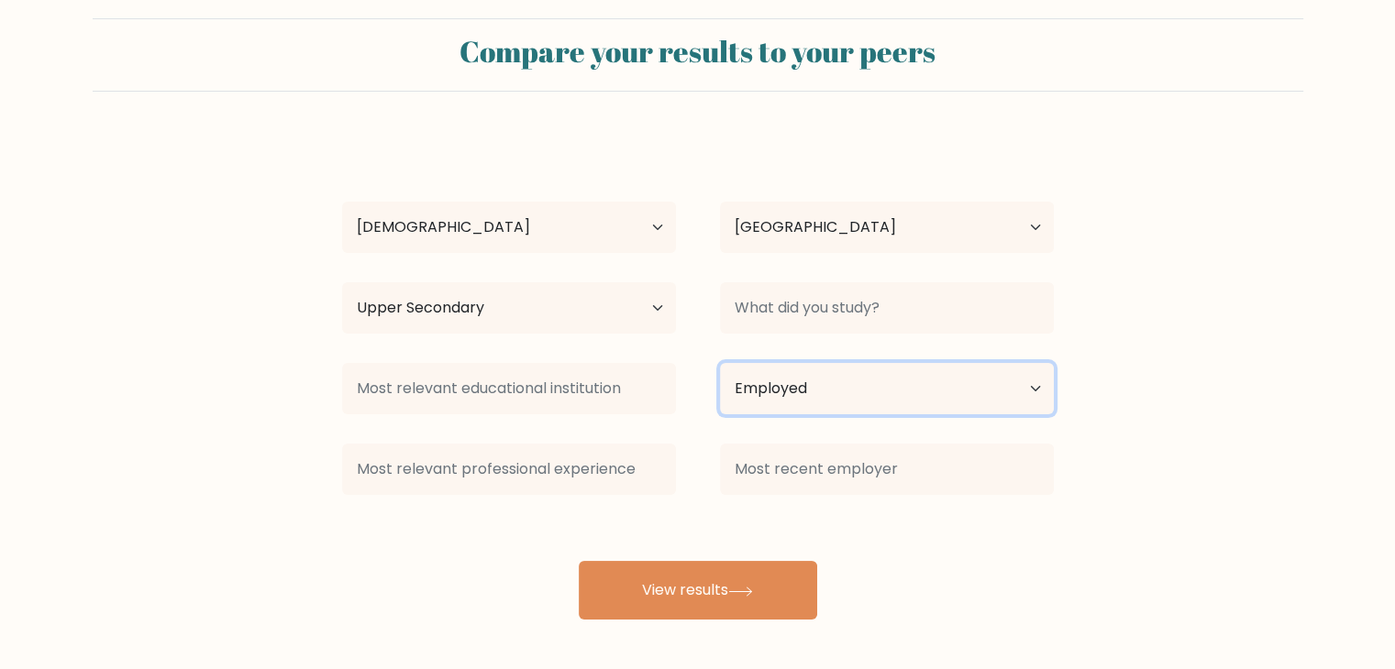
click at [855, 386] on select "Current employment status Employed Student Retired Other / prefer not to answer" at bounding box center [887, 388] width 334 height 51
select select "other"
click at [720, 363] on select "Current employment status Employed Student Retired Other / prefer not to answer" at bounding box center [887, 388] width 334 height 51
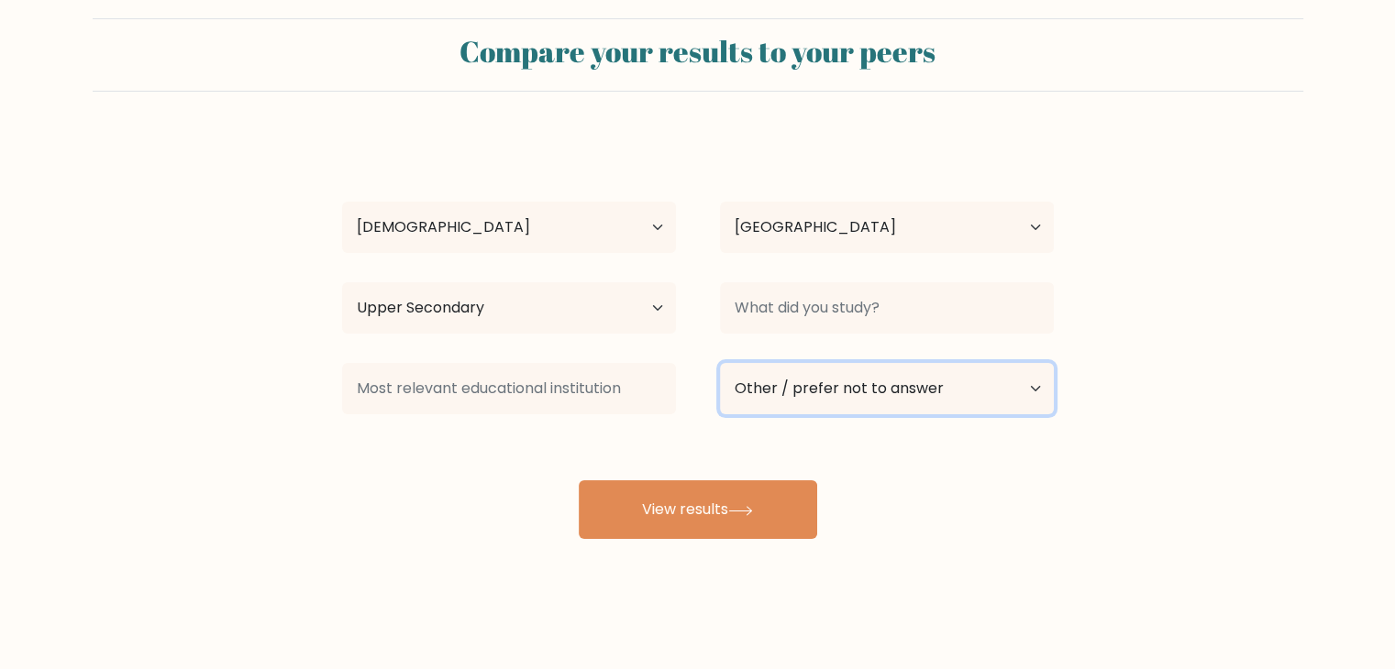
click at [814, 391] on select "Current employment status Employed Student Retired Other / prefer not to answer" at bounding box center [887, 388] width 334 height 51
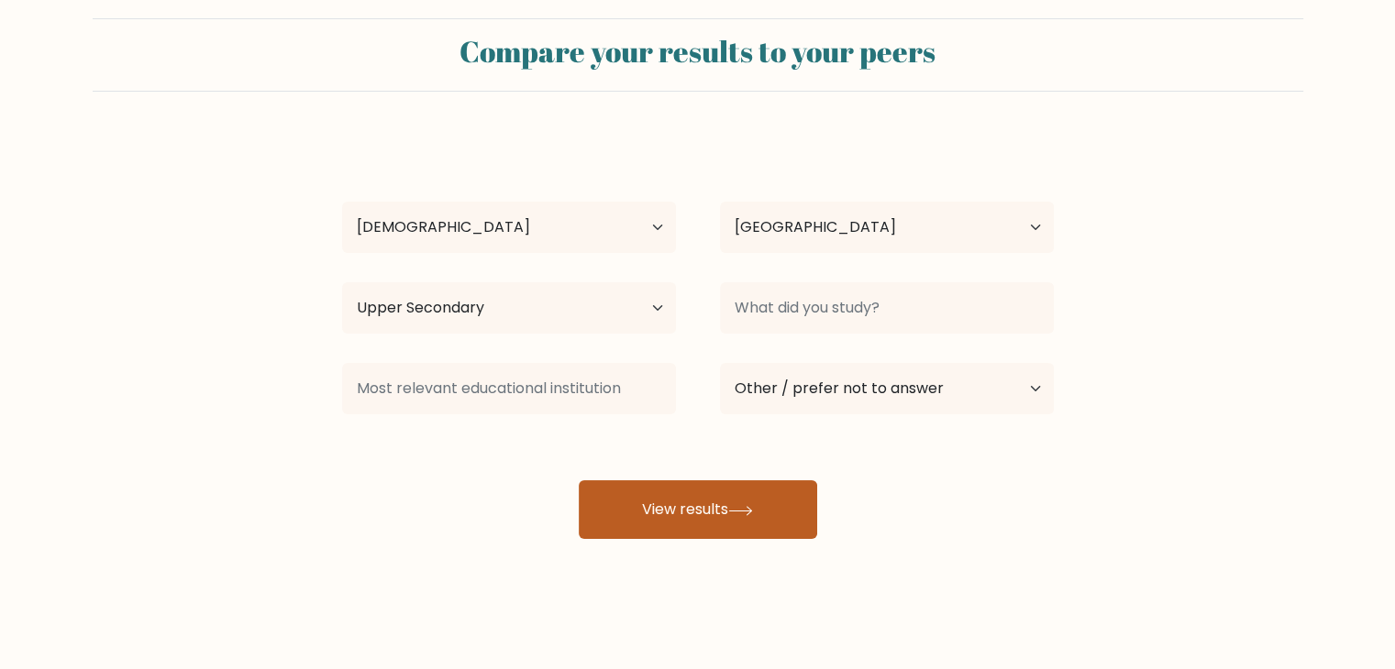
click at [650, 512] on button "View results" at bounding box center [698, 509] width 238 height 59
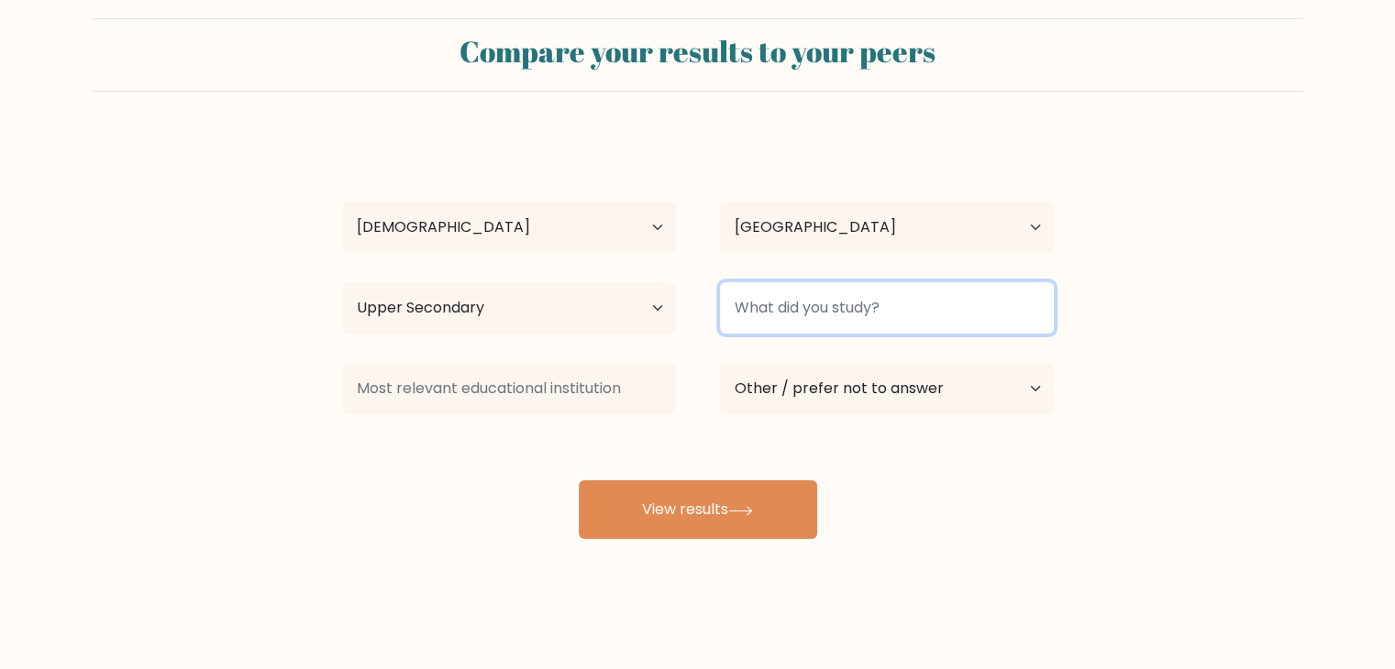
click at [774, 290] on input at bounding box center [887, 307] width 334 height 51
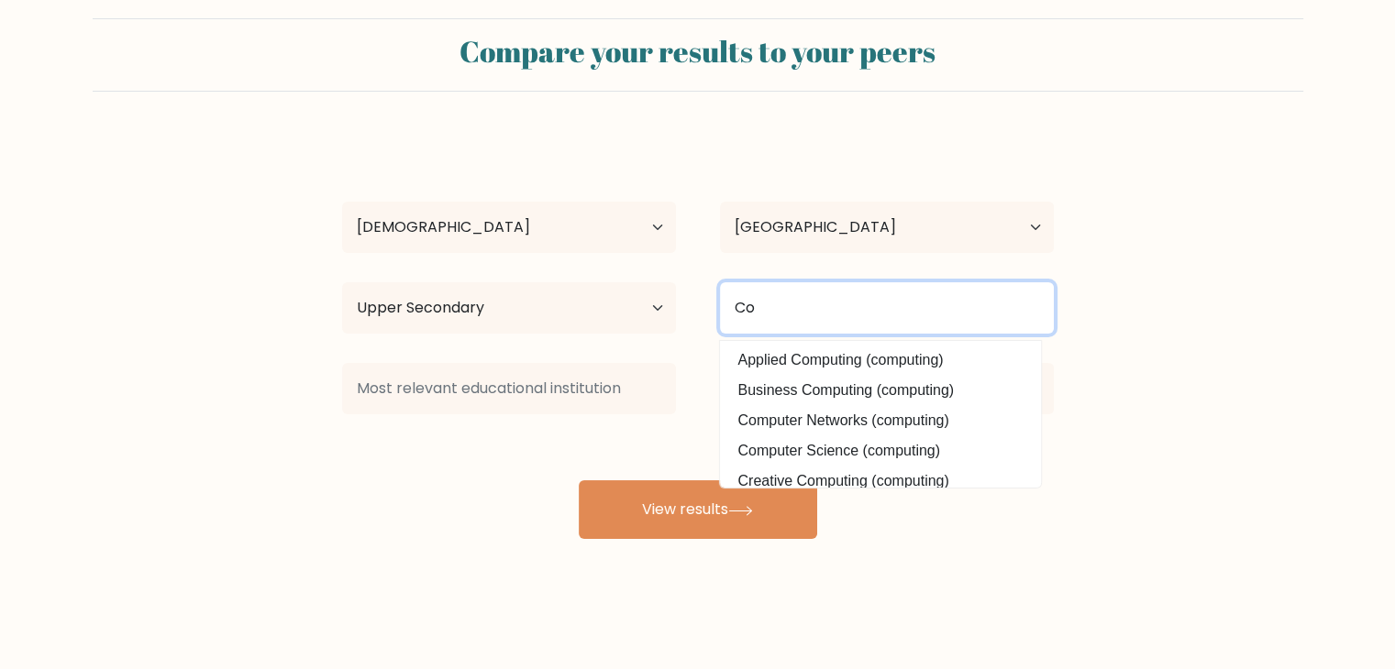
type input "C"
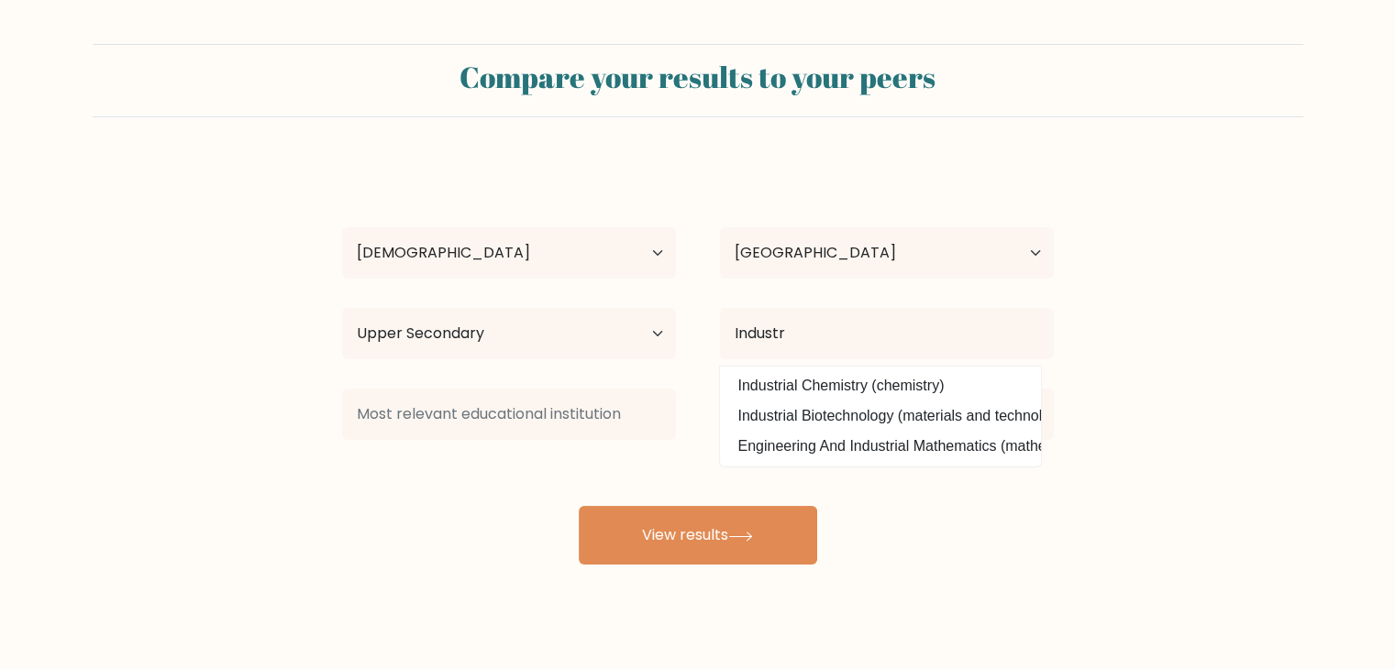
click at [862, 466] on div "Meloisa Cartalaba Age Under 18 years old 18-24 years old 25-34 years old 35-44 …" at bounding box center [698, 362] width 734 height 403
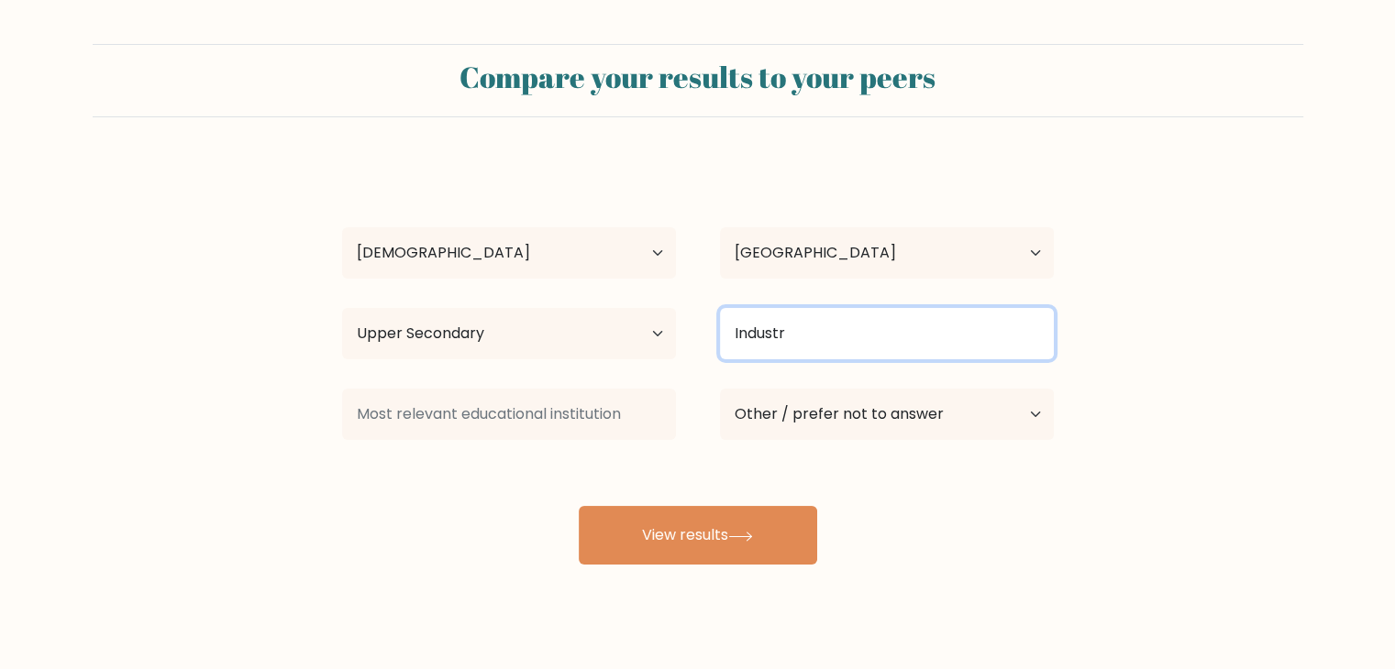
click at [837, 346] on input "Industr" at bounding box center [887, 333] width 334 height 51
type input "I"
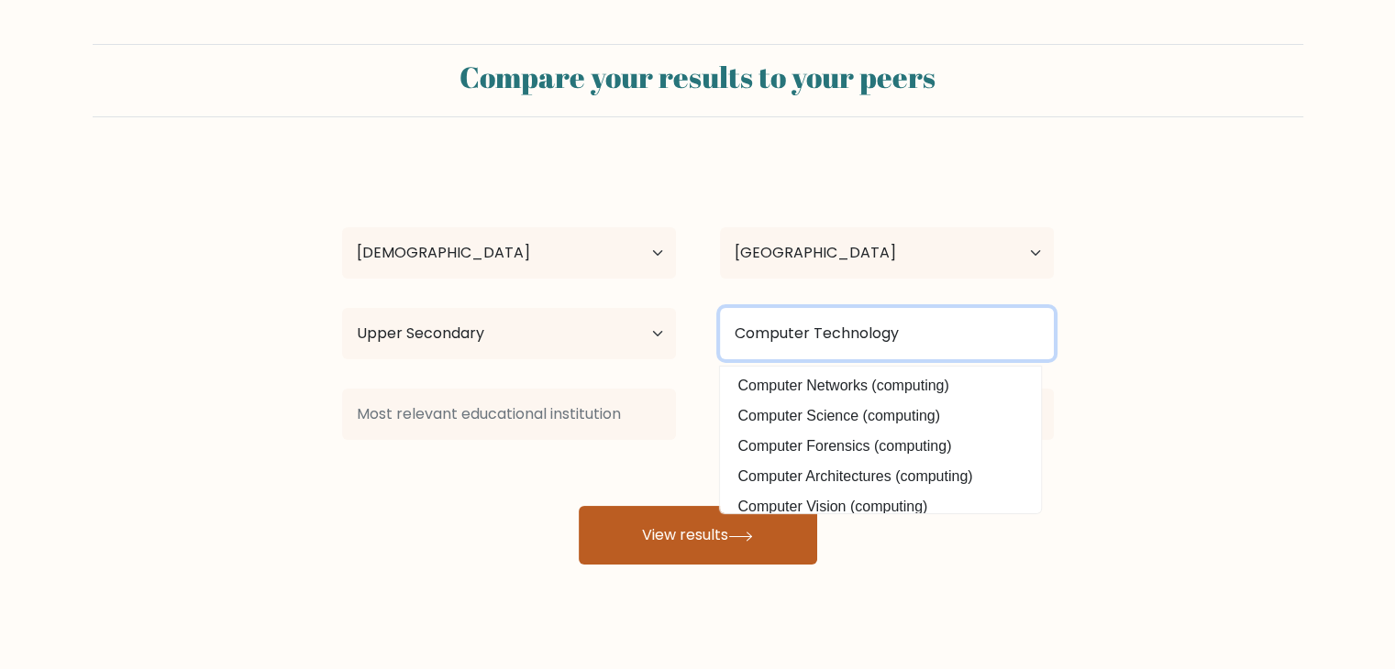
type input "Computer Technology"
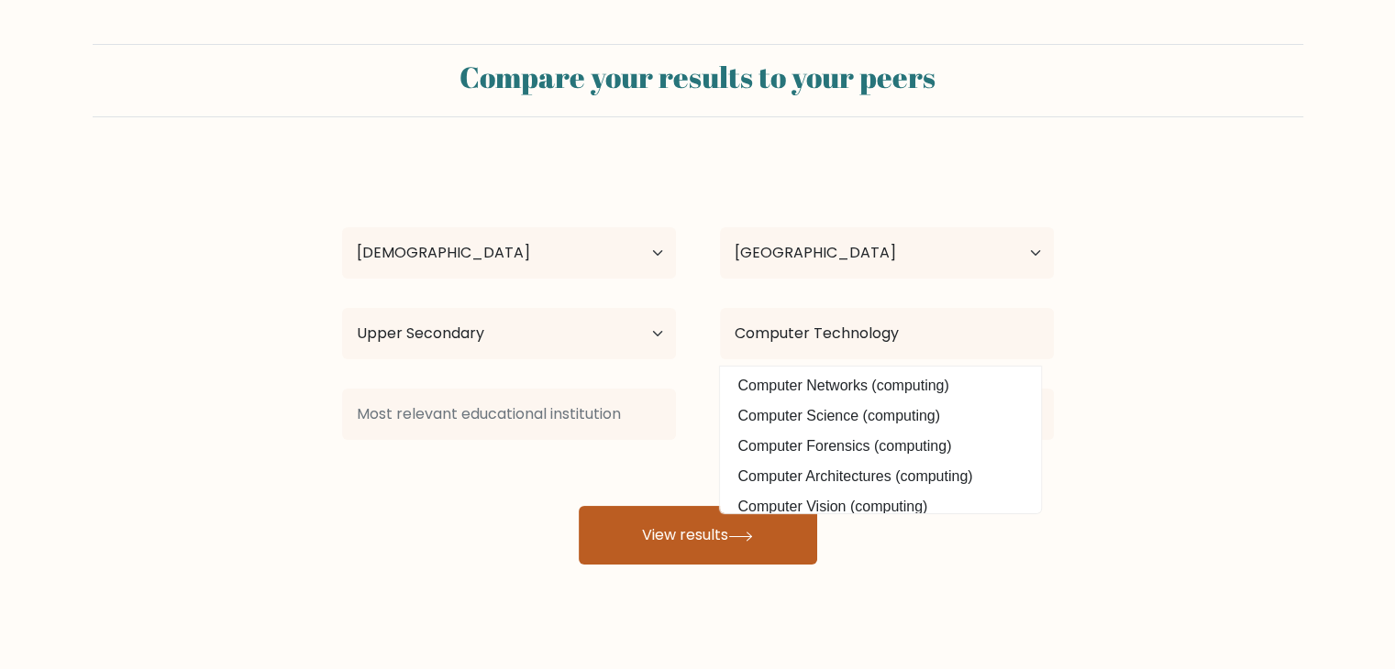
click at [729, 518] on button "View results" at bounding box center [698, 535] width 238 height 59
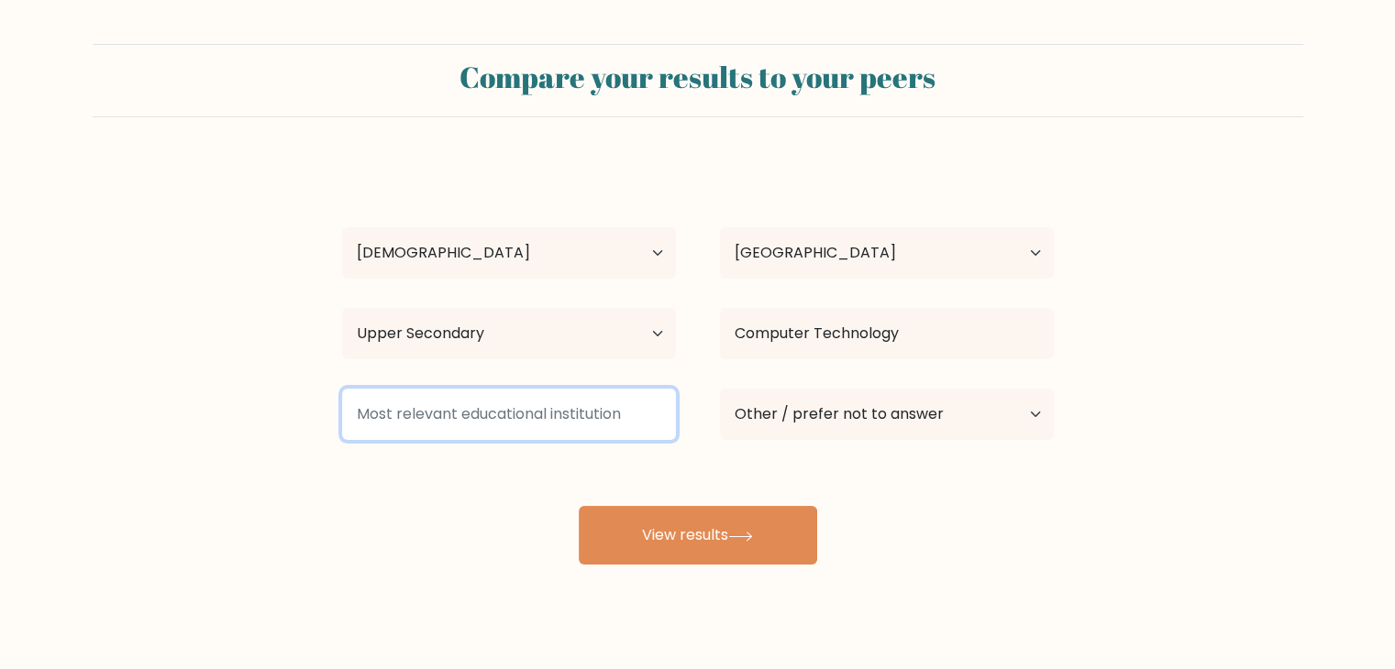
click at [558, 420] on input at bounding box center [509, 414] width 334 height 51
drag, startPoint x: 634, startPoint y: 423, endPoint x: 380, endPoint y: 416, distance: 254.1
click at [380, 416] on input at bounding box center [509, 414] width 334 height 51
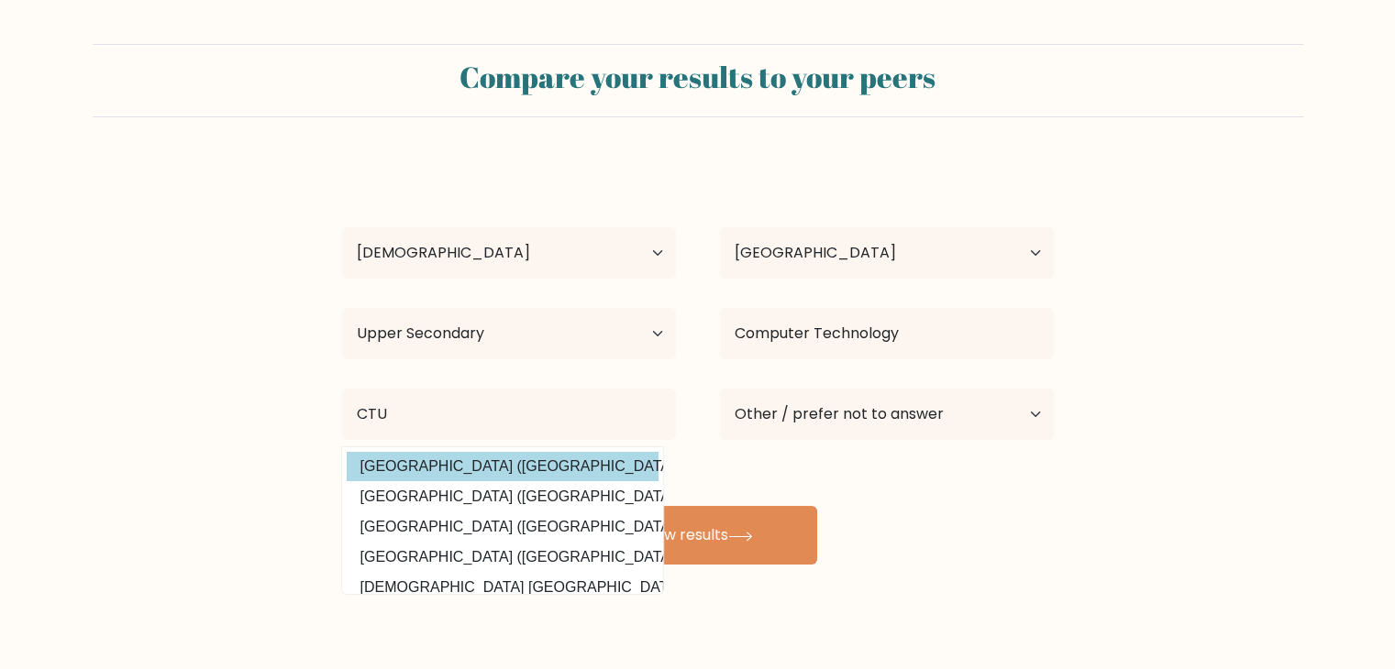
click at [557, 473] on option "Cebu Technological University (Philippines)" at bounding box center [503, 466] width 312 height 29
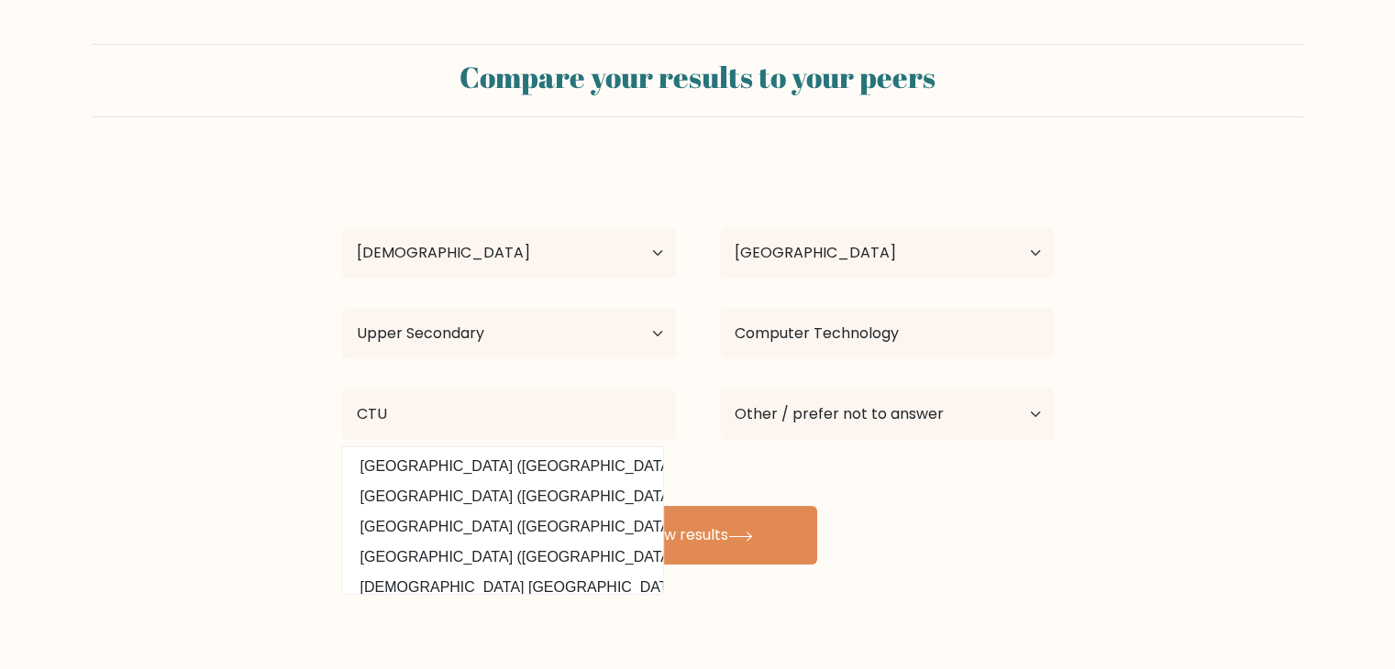
type input "Cebu Technological University"
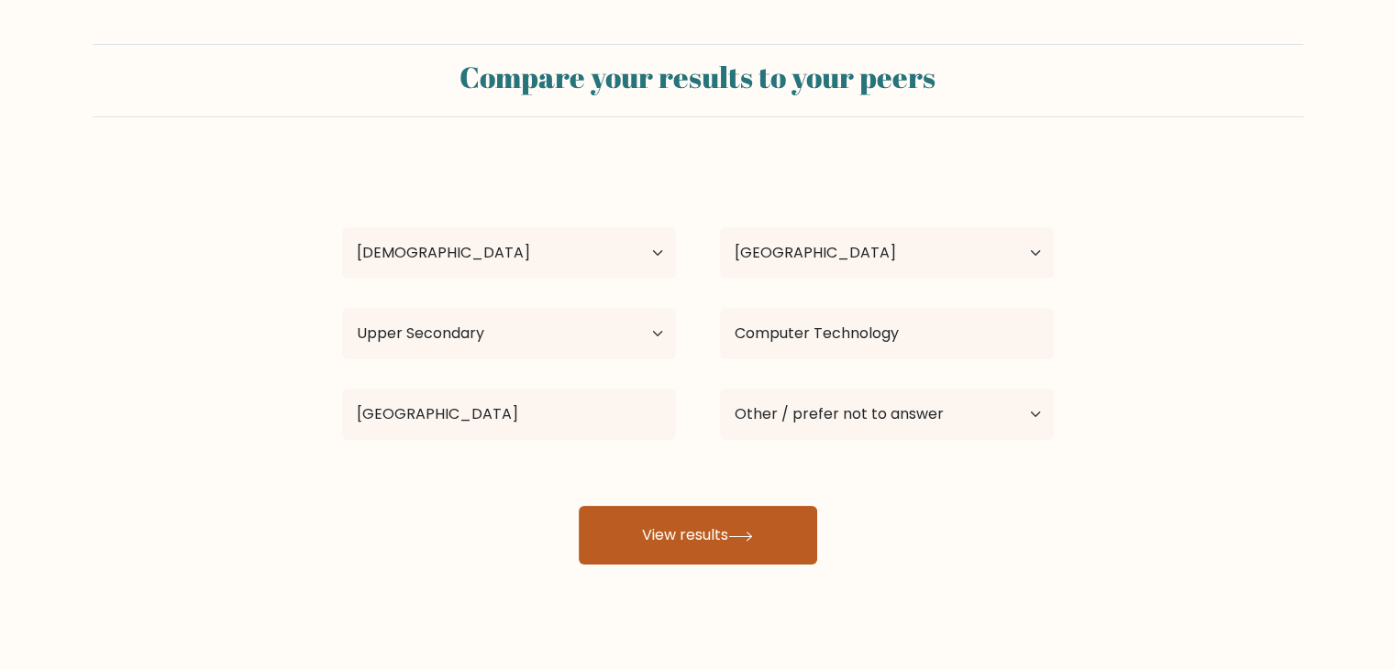
click at [743, 511] on button "View results" at bounding box center [698, 535] width 238 height 59
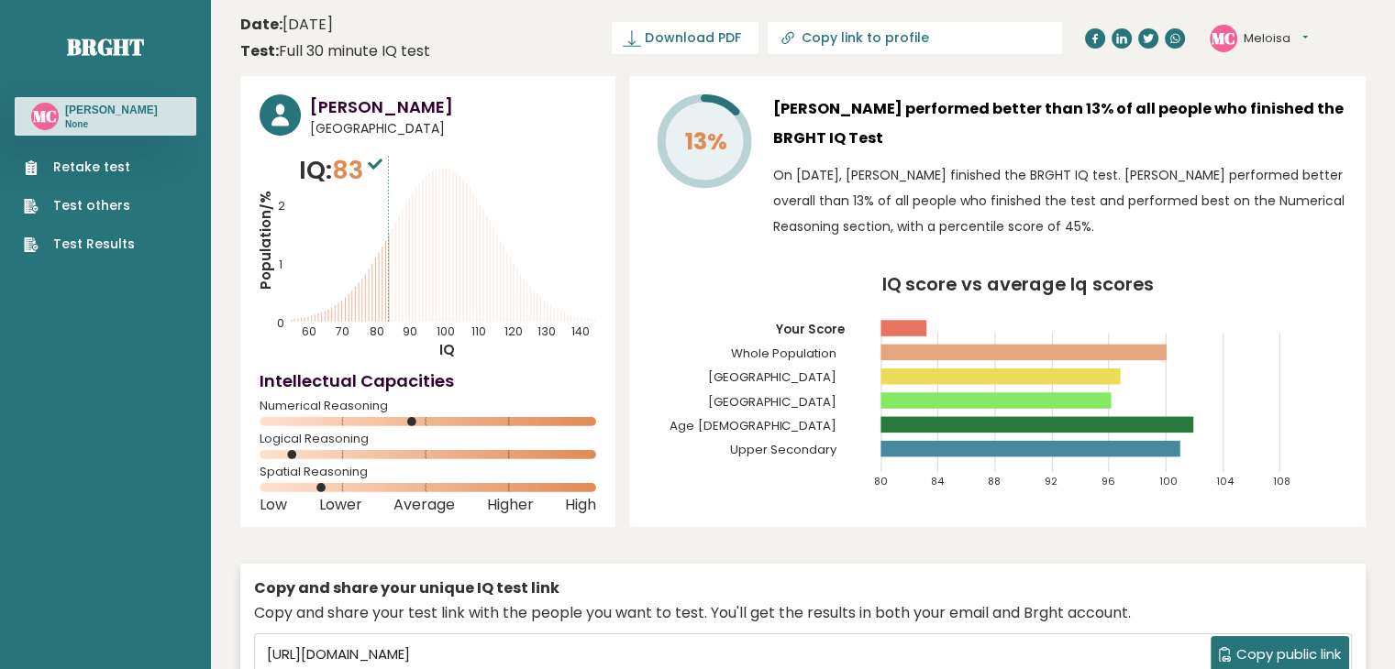
click at [106, 167] on link "Retake test" at bounding box center [79, 167] width 111 height 19
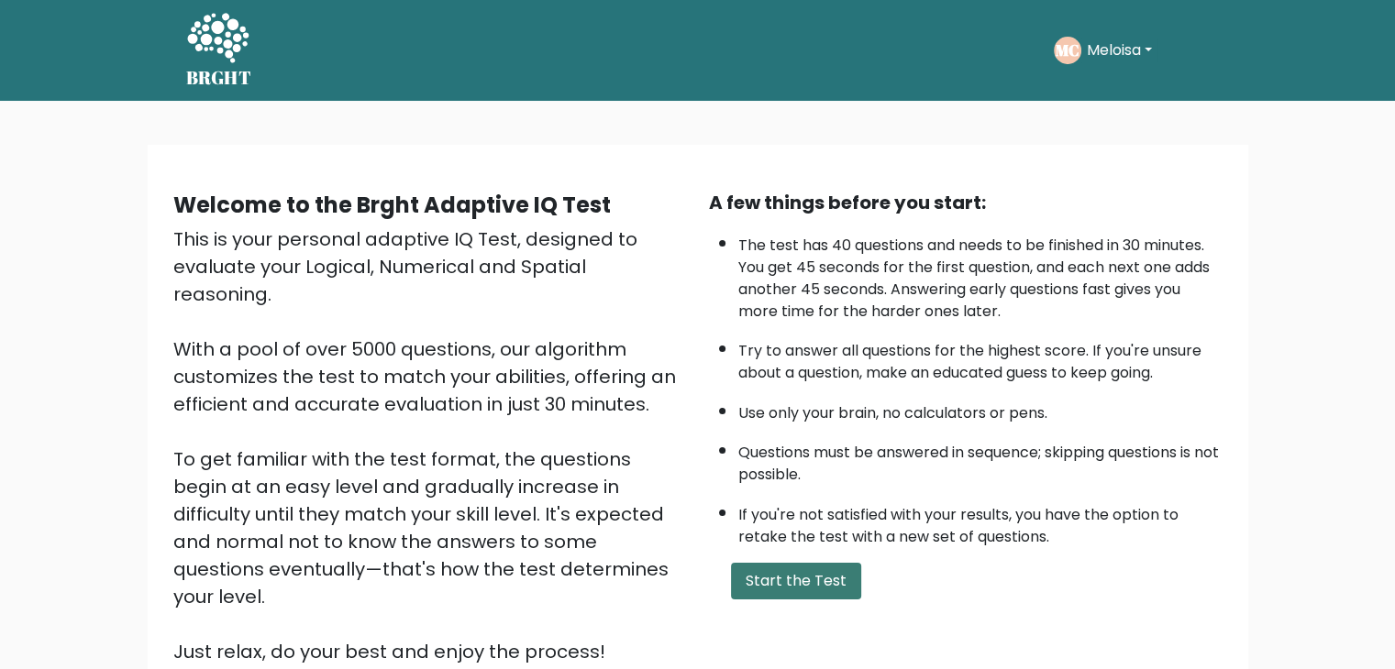
click at [778, 577] on button "Start the Test" at bounding box center [796, 581] width 130 height 37
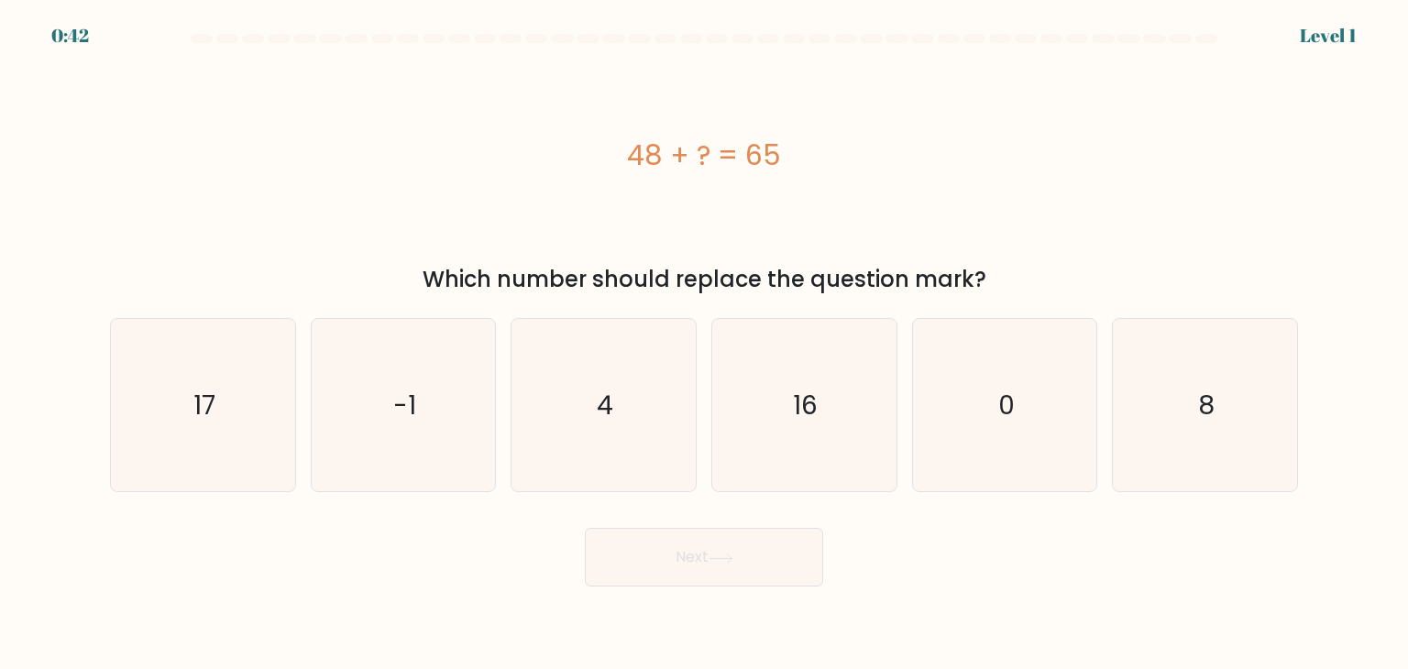
drag, startPoint x: 722, startPoint y: 144, endPoint x: 631, endPoint y: 127, distance: 92.3
click at [602, 137] on div "48 + ? = 65" at bounding box center [704, 155] width 1188 height 41
copy div "48 + ? = 65"
click at [188, 414] on icon "17" at bounding box center [202, 405] width 172 height 172
click at [704, 344] on input "a. 17" at bounding box center [704, 339] width 1 height 9
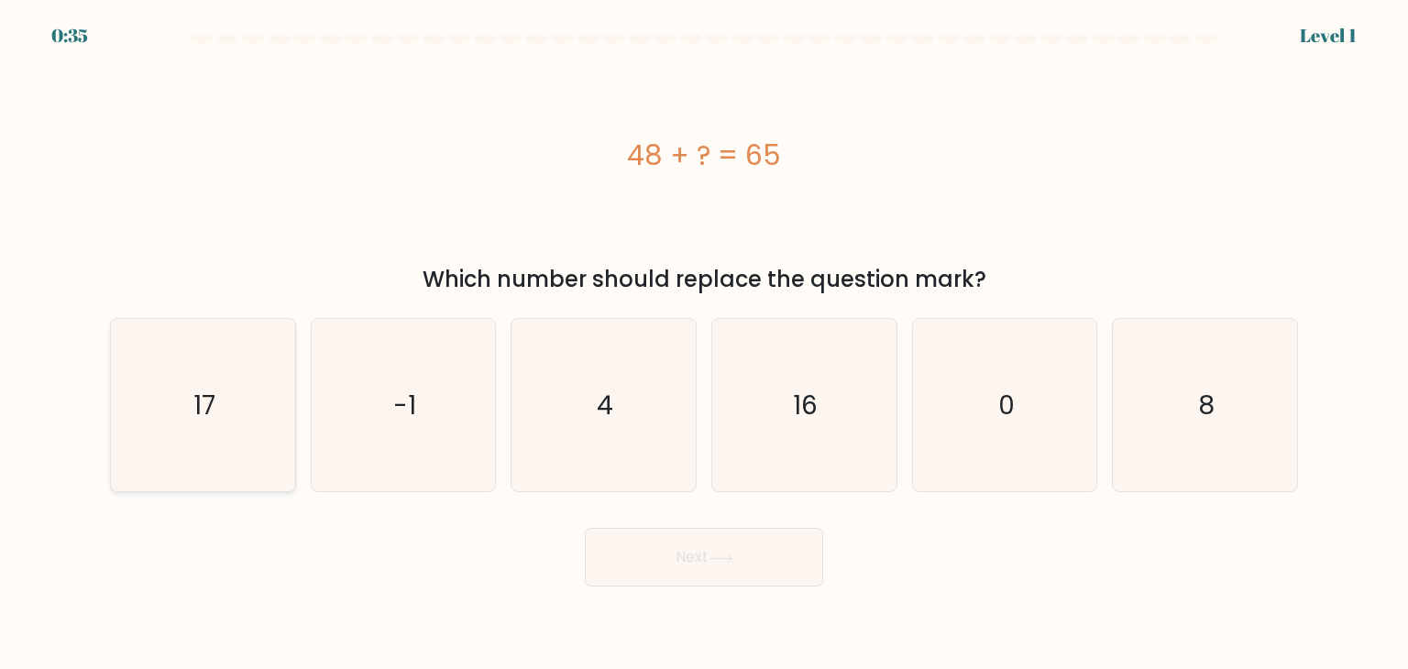
radio input "true"
click at [780, 558] on button "Next" at bounding box center [704, 557] width 238 height 59
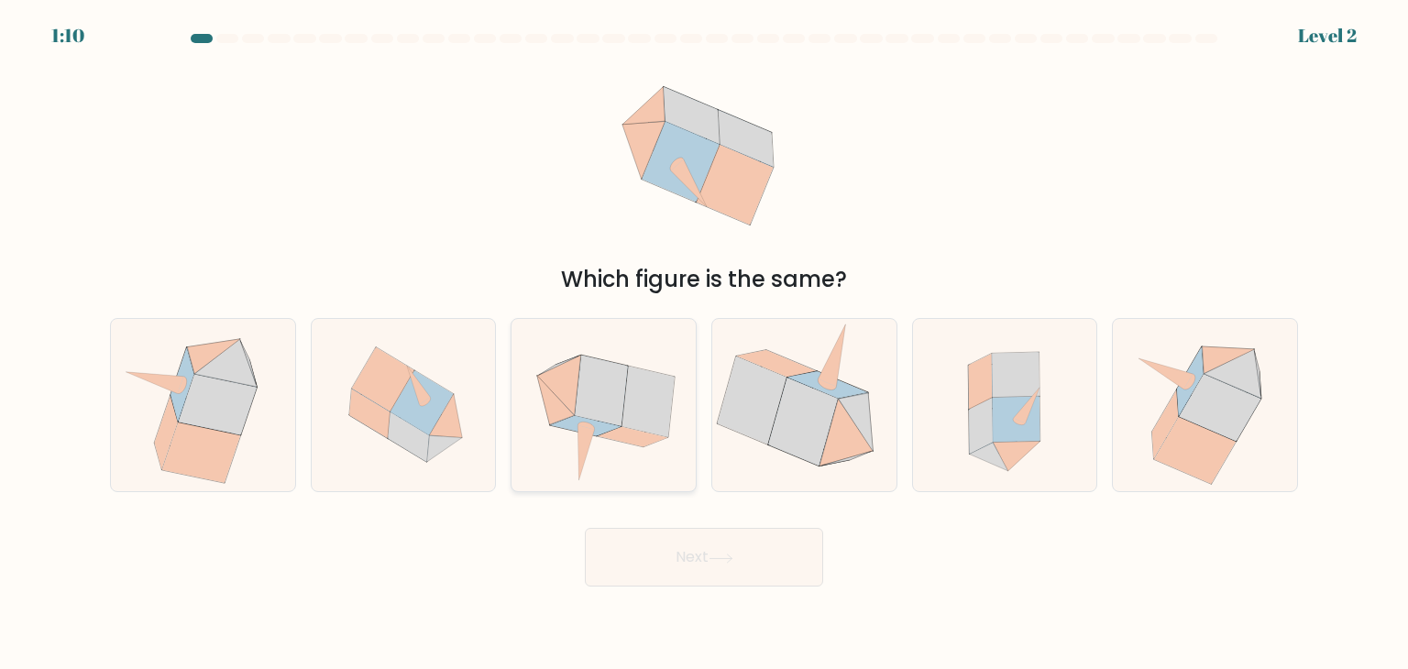
click at [600, 420] on icon at bounding box center [602, 391] width 53 height 71
click at [704, 344] on input "c." at bounding box center [704, 339] width 1 height 9
radio input "true"
click at [652, 563] on button "Next" at bounding box center [704, 557] width 238 height 59
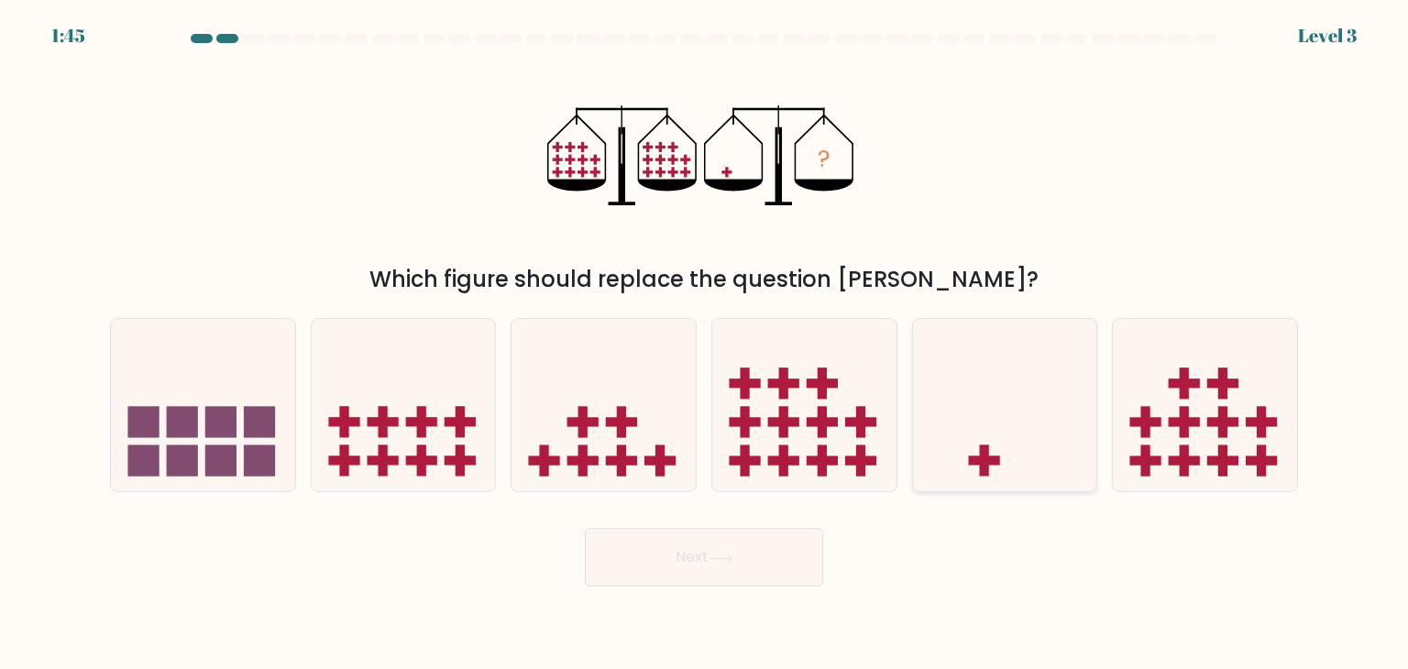
click at [1035, 450] on icon at bounding box center [1005, 405] width 184 height 152
click at [705, 344] on input "e." at bounding box center [704, 339] width 1 height 9
radio input "true"
click at [723, 536] on button "Next" at bounding box center [704, 557] width 238 height 59
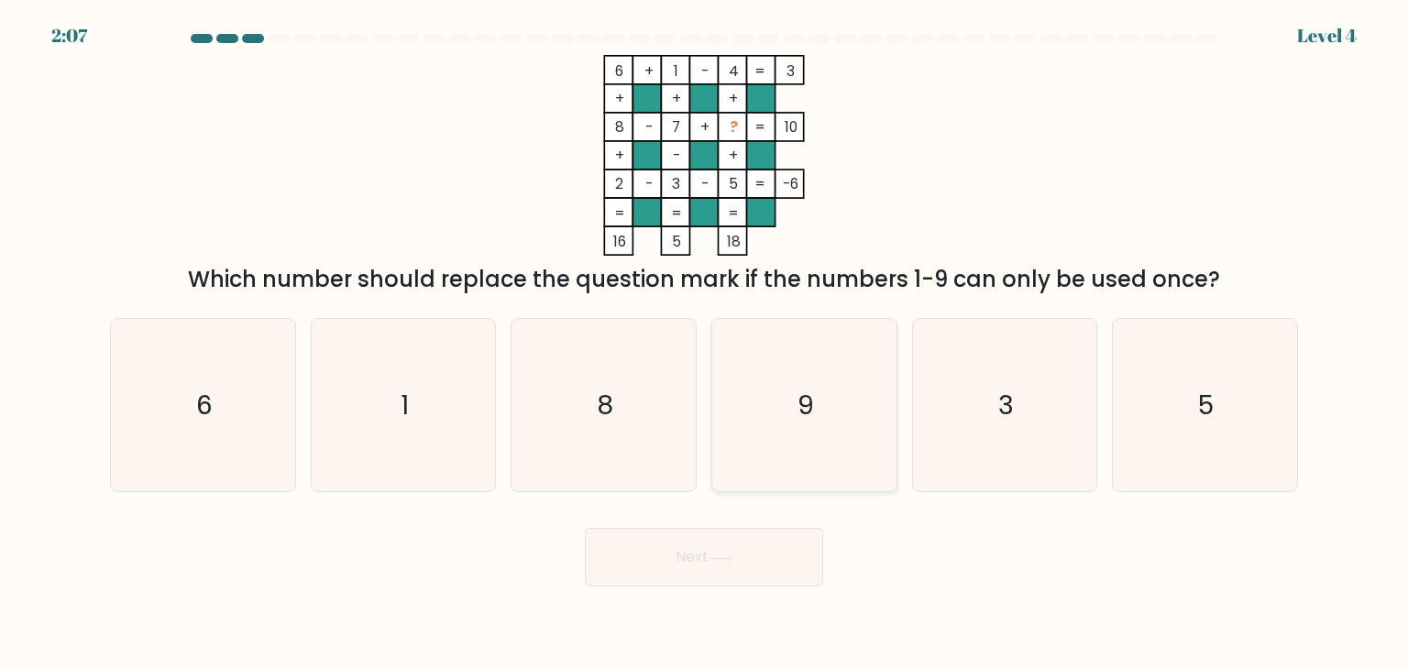
drag, startPoint x: 770, startPoint y: 415, endPoint x: 774, endPoint y: 445, distance: 29.6
click at [772, 414] on icon "9" at bounding box center [804, 405] width 172 height 172
click at [705, 344] on input "d. 9" at bounding box center [704, 339] width 1 height 9
radio input "true"
click at [737, 536] on button "Next" at bounding box center [704, 557] width 238 height 59
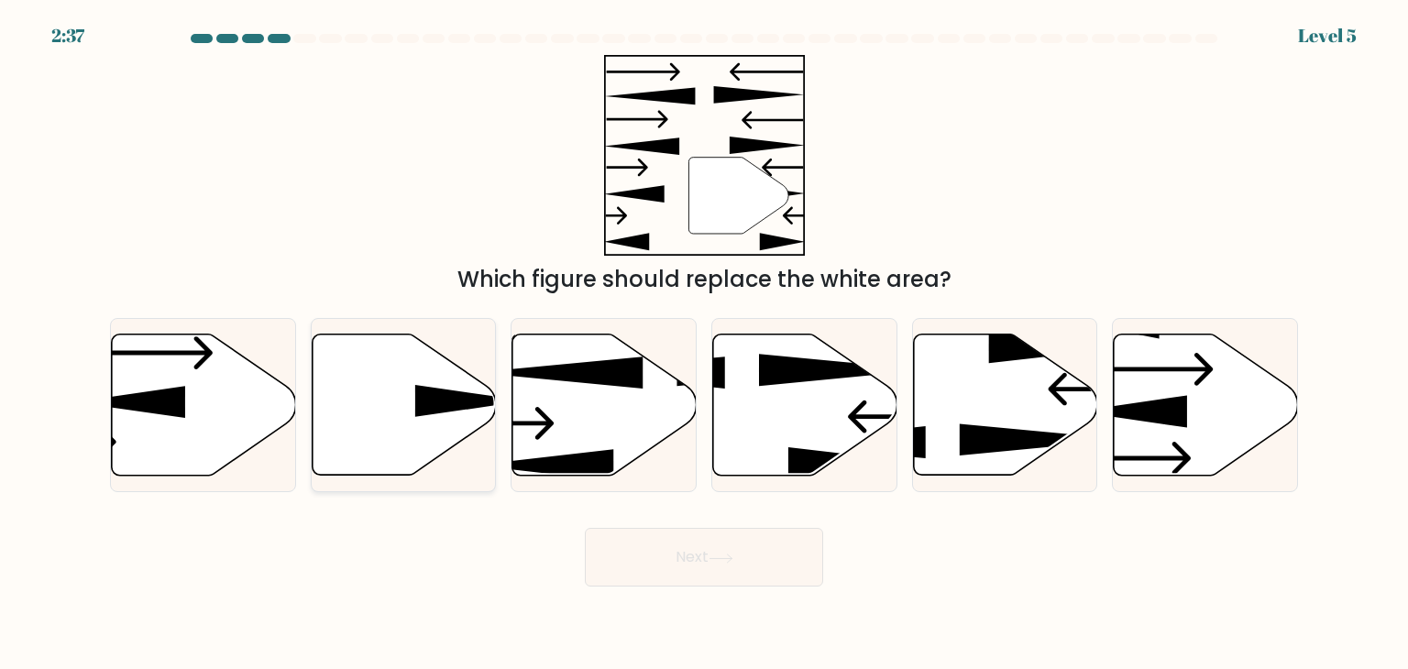
click at [381, 383] on icon at bounding box center [404, 405] width 184 height 141
click at [704, 344] on input "b." at bounding box center [704, 339] width 1 height 9
radio input "true"
click at [671, 556] on button "Next" at bounding box center [704, 557] width 238 height 59
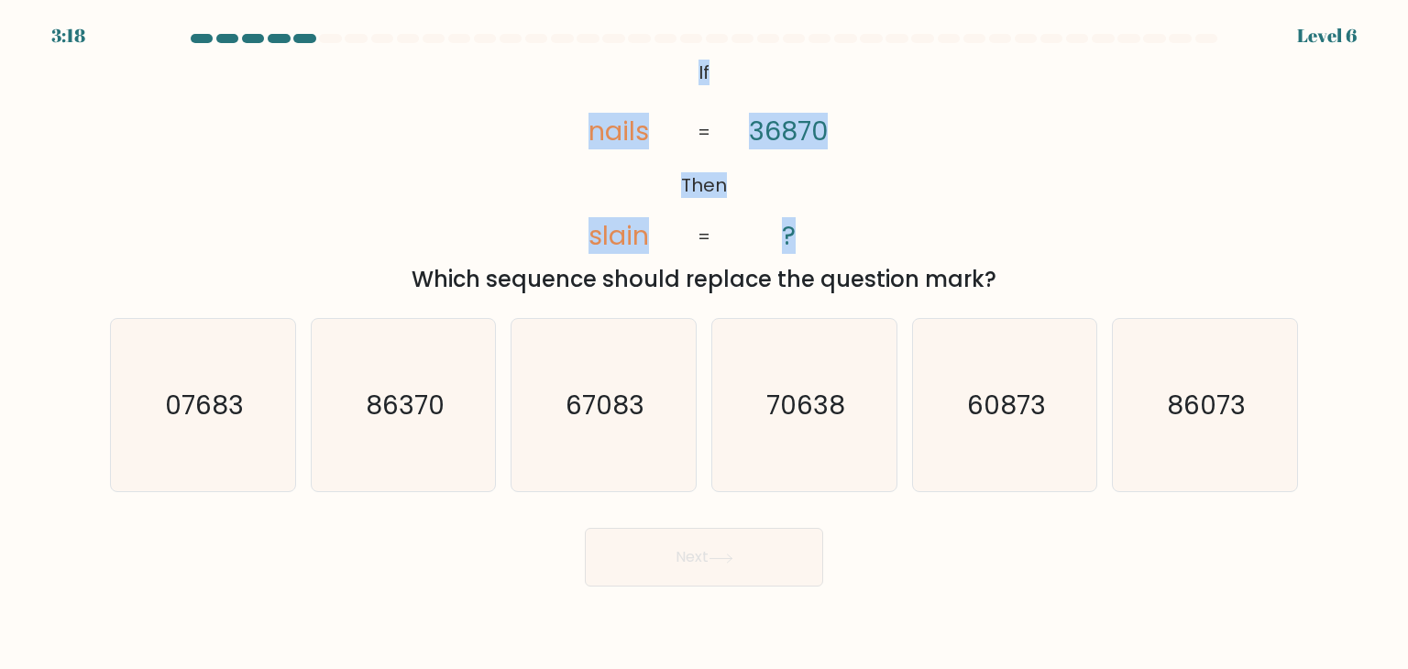
drag, startPoint x: 699, startPoint y: 70, endPoint x: 845, endPoint y: 241, distance: 225.7
click at [845, 241] on icon "@import url('[URL][DOMAIN_NAME]); If Then nails slain 36870 ? = =" at bounding box center [704, 155] width 326 height 201
copy icon "If Then nails slain 36870 ?"
drag, startPoint x: 412, startPoint y: 276, endPoint x: 1012, endPoint y: 282, distance: 600.6
click at [1012, 282] on div "Which sequence should replace the question mark?" at bounding box center [704, 279] width 1166 height 33
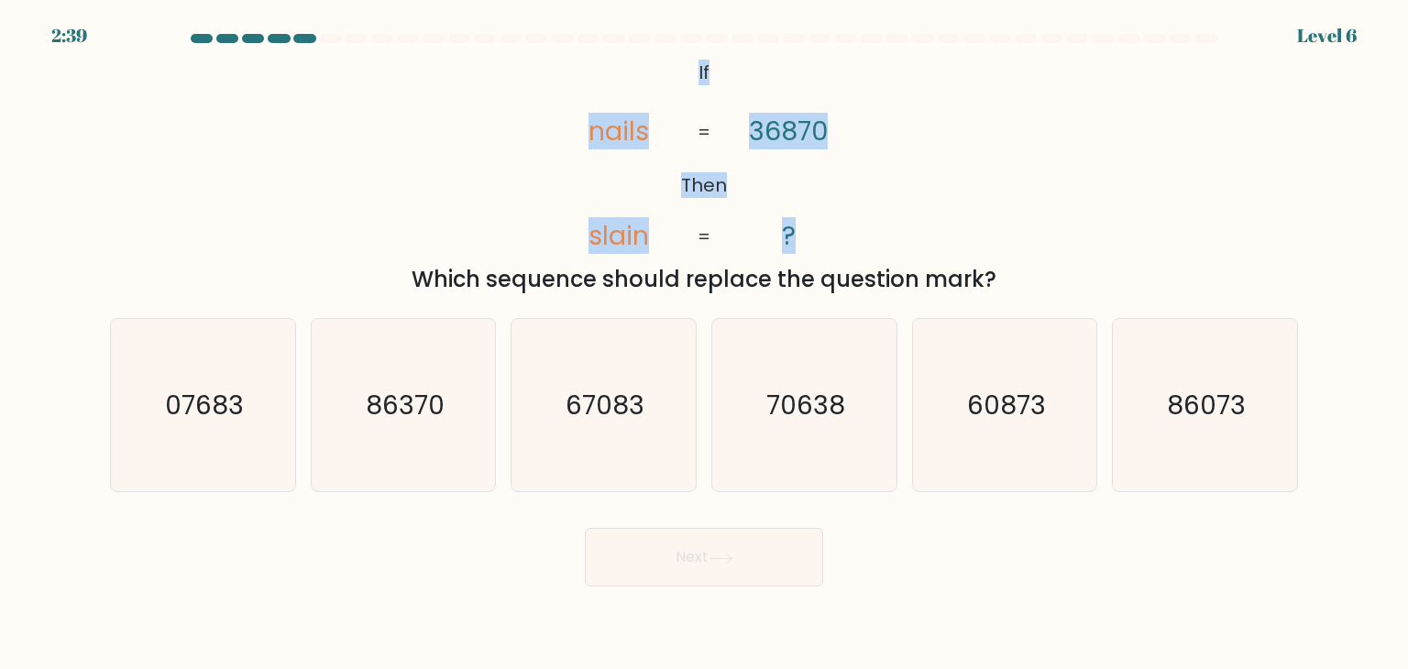
copy div "Which sequence should replace the question mark?"
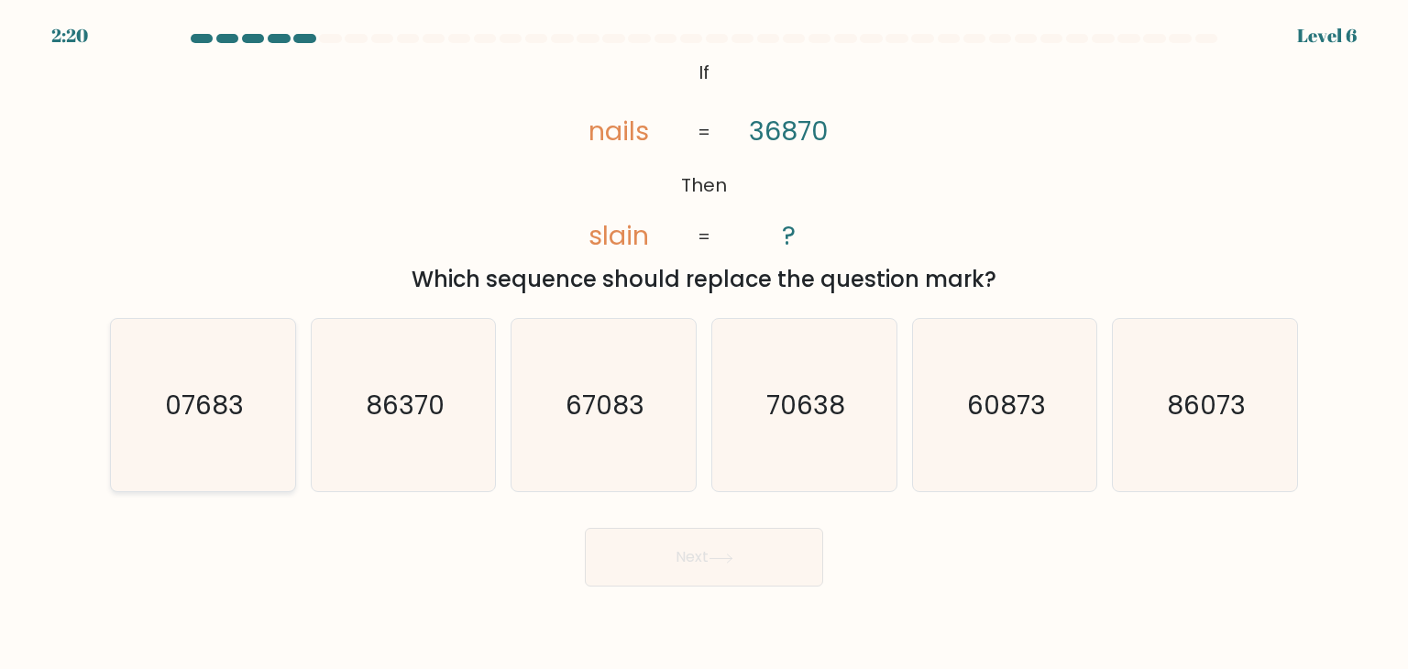
click at [179, 393] on text "07683" at bounding box center [204, 405] width 79 height 37
click at [704, 344] on input "a. 07683" at bounding box center [704, 339] width 1 height 9
radio input "true"
click at [635, 527] on div "Next" at bounding box center [704, 550] width 1210 height 72
click at [634, 546] on button "Next" at bounding box center [704, 557] width 238 height 59
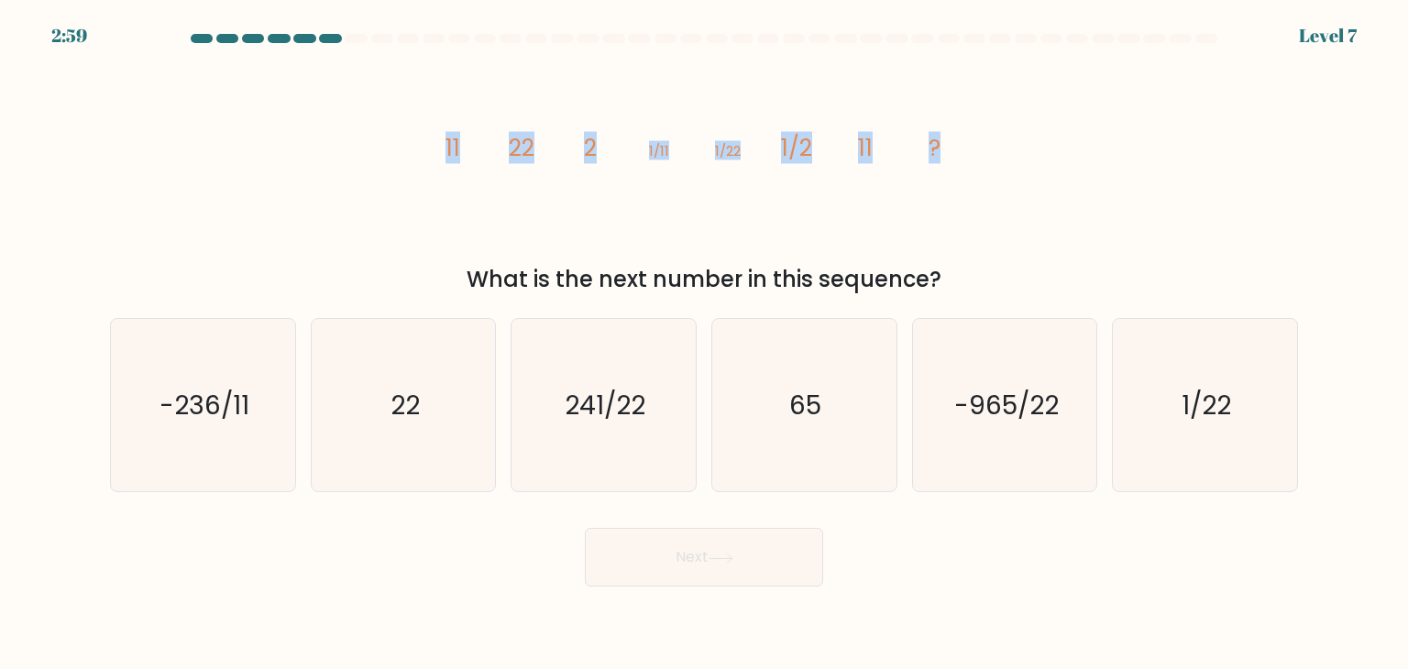
drag, startPoint x: 484, startPoint y: 148, endPoint x: 1088, endPoint y: 176, distance: 604.0
click at [1088, 176] on div "image/svg+xml 11 22 2 1/11 1/22 1/2 11 ? What is the next number in this sequen…" at bounding box center [704, 175] width 1210 height 241
copy g "11 22 2 1/11 1/22 1/2 11 ?"
drag, startPoint x: 1034, startPoint y: 200, endPoint x: 1007, endPoint y: 263, distance: 69.0
click at [1034, 201] on div "image/svg+xml 11 22 2 1/11 1/22 1/2 11 ? What is the next number in this sequen…" at bounding box center [704, 175] width 1210 height 241
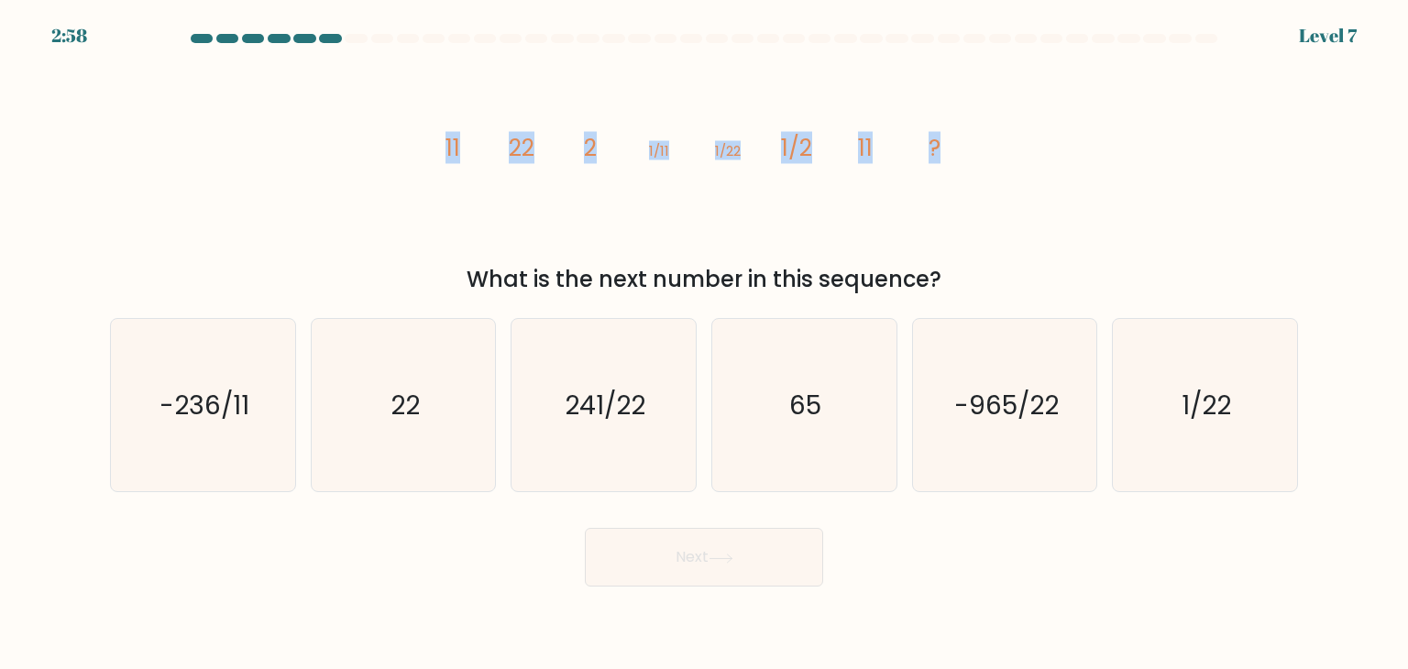
drag, startPoint x: 968, startPoint y: 288, endPoint x: 851, endPoint y: 239, distance: 127.0
click at [851, 239] on div "image/svg+xml 11 22 2 1/11 1/22 1/2 11 ? What is the next number in this sequen…" at bounding box center [704, 175] width 1210 height 241
drag, startPoint x: 492, startPoint y: 182, endPoint x: 441, endPoint y: 168, distance: 53.2
click at [491, 182] on icon "image/svg+xml 11 22 2 1/11 1/22 1/2 11 ?" at bounding box center [704, 155] width 550 height 201
drag, startPoint x: 442, startPoint y: 147, endPoint x: 1010, endPoint y: 225, distance: 572.9
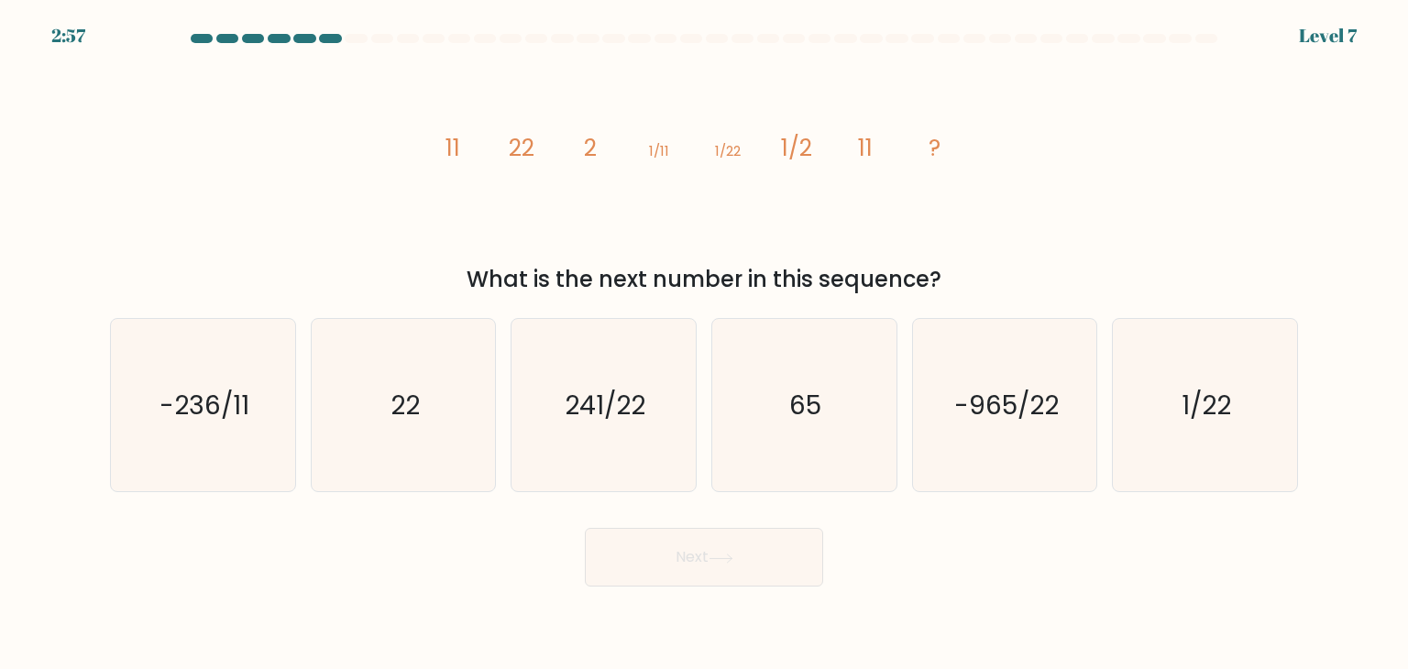
click at [1084, 279] on div "image/svg+xml 11 22 2 1/11 1/22 1/2 11 ? What is the next number in this sequen…" at bounding box center [704, 175] width 1210 height 241
copy div "11 22 2 1/11 1/22 1/2 11 ? What is the next number in this sequence?"
drag, startPoint x: 416, startPoint y: 419, endPoint x: 701, endPoint y: 553, distance: 315.0
click at [417, 419] on text "22" at bounding box center [405, 405] width 29 height 37
click at [704, 344] on input "b. 22" at bounding box center [704, 339] width 1 height 9
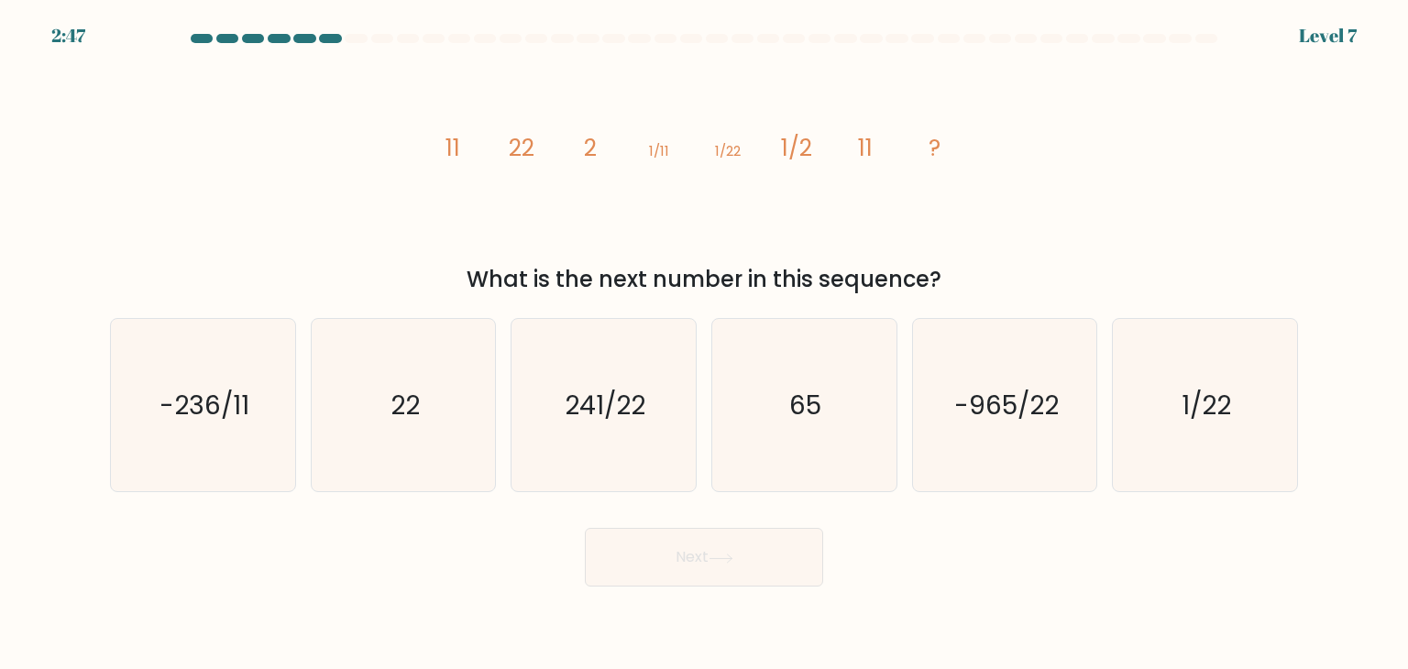
radio input "true"
click at [722, 572] on button "Next" at bounding box center [704, 557] width 238 height 59
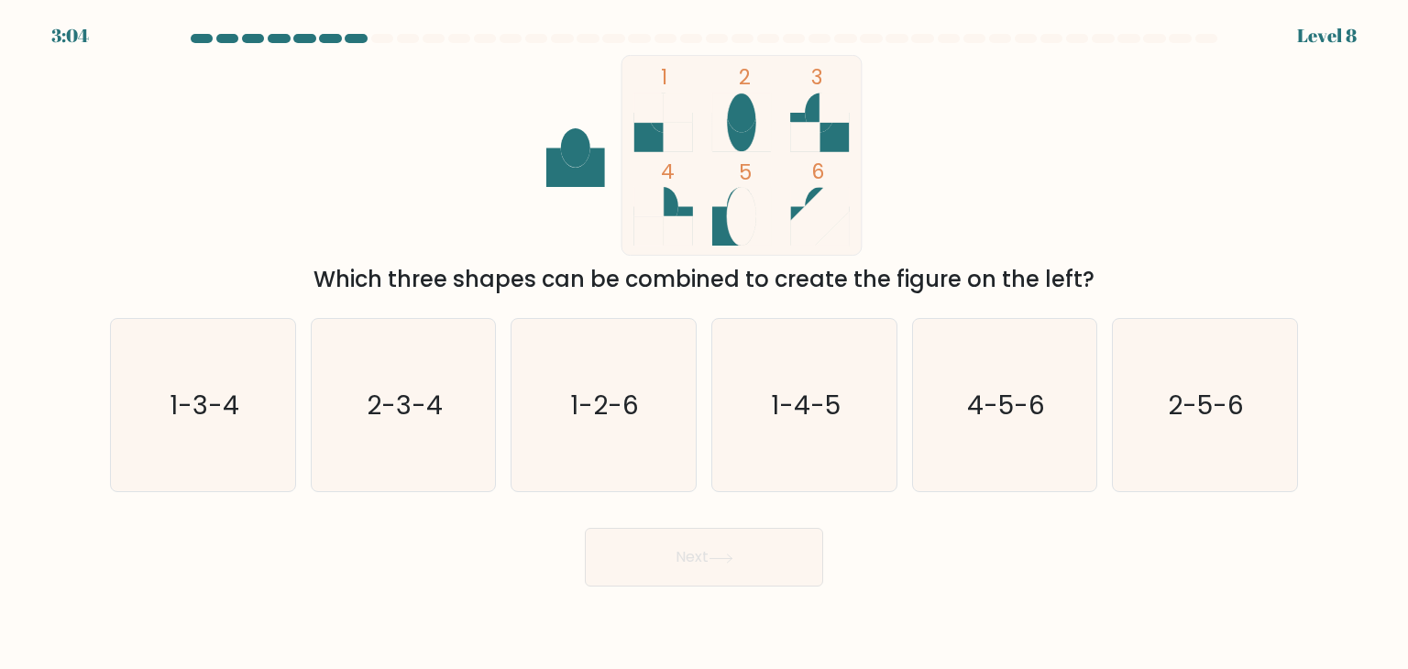
drag, startPoint x: 174, startPoint y: 434, endPoint x: 536, endPoint y: 523, distance: 372.1
click at [175, 434] on icon "1-3-4" at bounding box center [202, 405] width 172 height 172
click at [645, 561] on button "Next" at bounding box center [704, 557] width 238 height 59
click at [229, 382] on icon "1-3-4" at bounding box center [202, 405] width 172 height 172
click at [704, 344] on input "a. 1-3-4" at bounding box center [704, 339] width 1 height 9
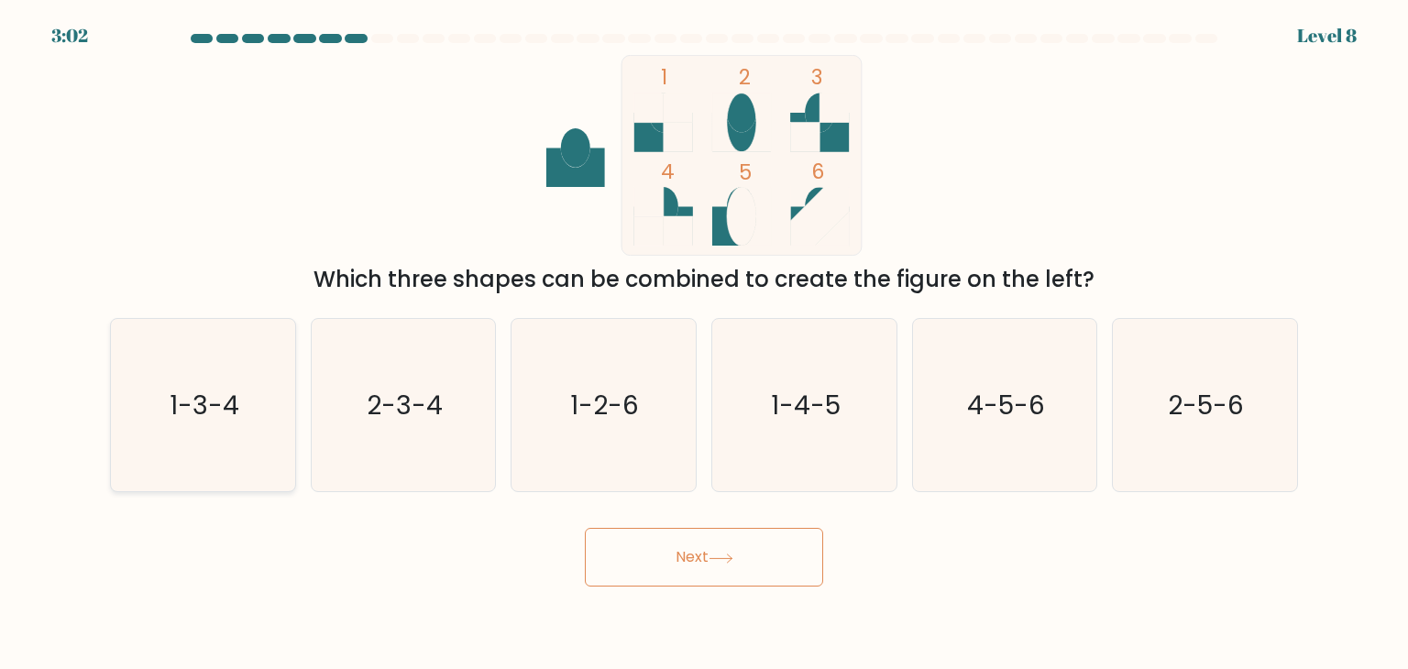
radio input "true"
click at [619, 565] on button "Next" at bounding box center [704, 557] width 238 height 59
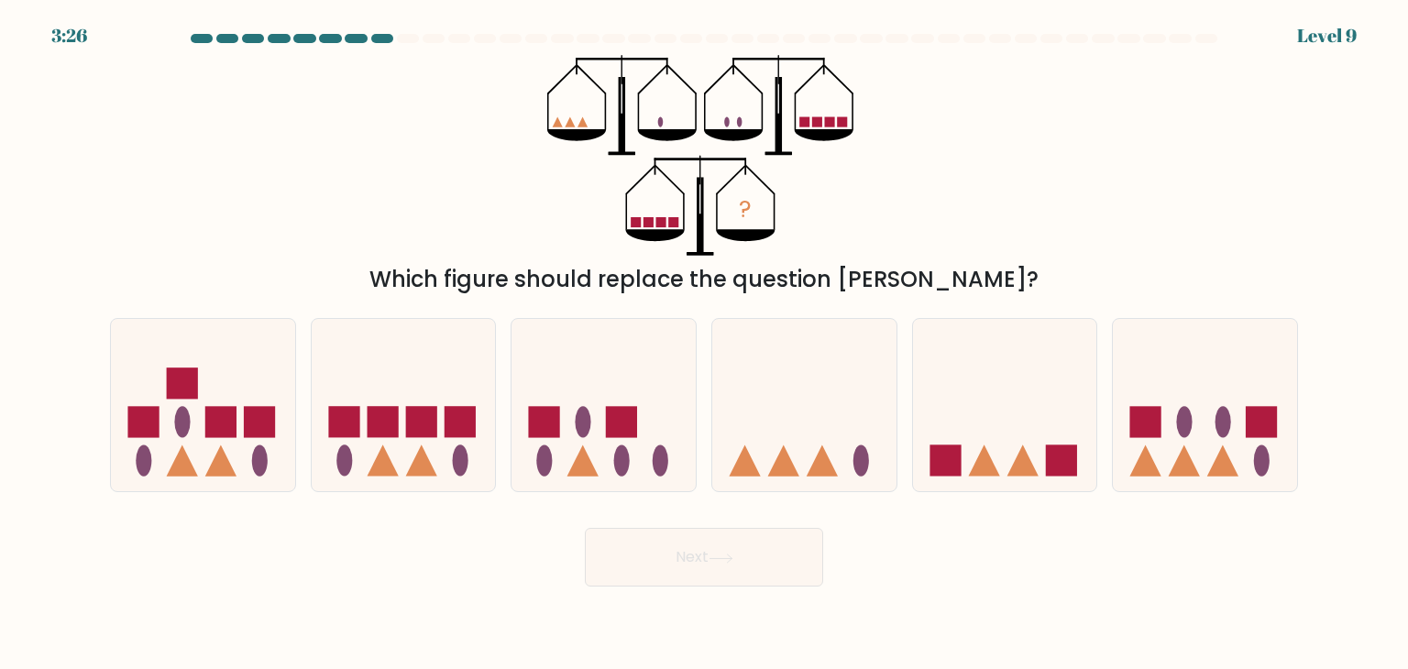
drag, startPoint x: 785, startPoint y: 384, endPoint x: 743, endPoint y: 511, distance: 133.4
click at [785, 390] on icon at bounding box center [804, 405] width 184 height 152
click at [705, 344] on input "d." at bounding box center [704, 339] width 1 height 9
radio input "true"
click at [712, 555] on button "Next" at bounding box center [704, 557] width 238 height 59
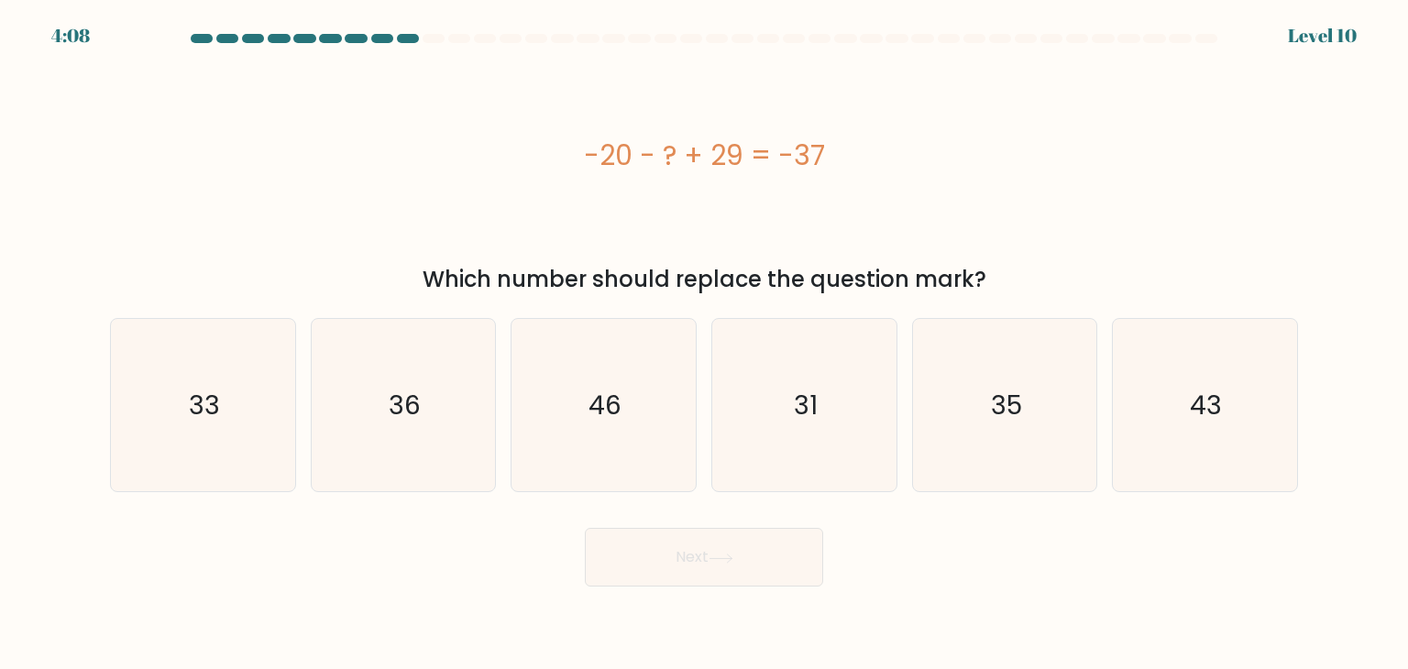
drag, startPoint x: 579, startPoint y: 147, endPoint x: 836, endPoint y: 176, distance: 259.3
click at [836, 176] on div "-20 - ? + 29 = -37" at bounding box center [704, 155] width 1188 height 201
copy div "-20 - ? + 29 = -37"
click at [619, 449] on icon "46" at bounding box center [603, 405] width 172 height 172
click at [704, 344] on input "c. 46" at bounding box center [704, 339] width 1 height 9
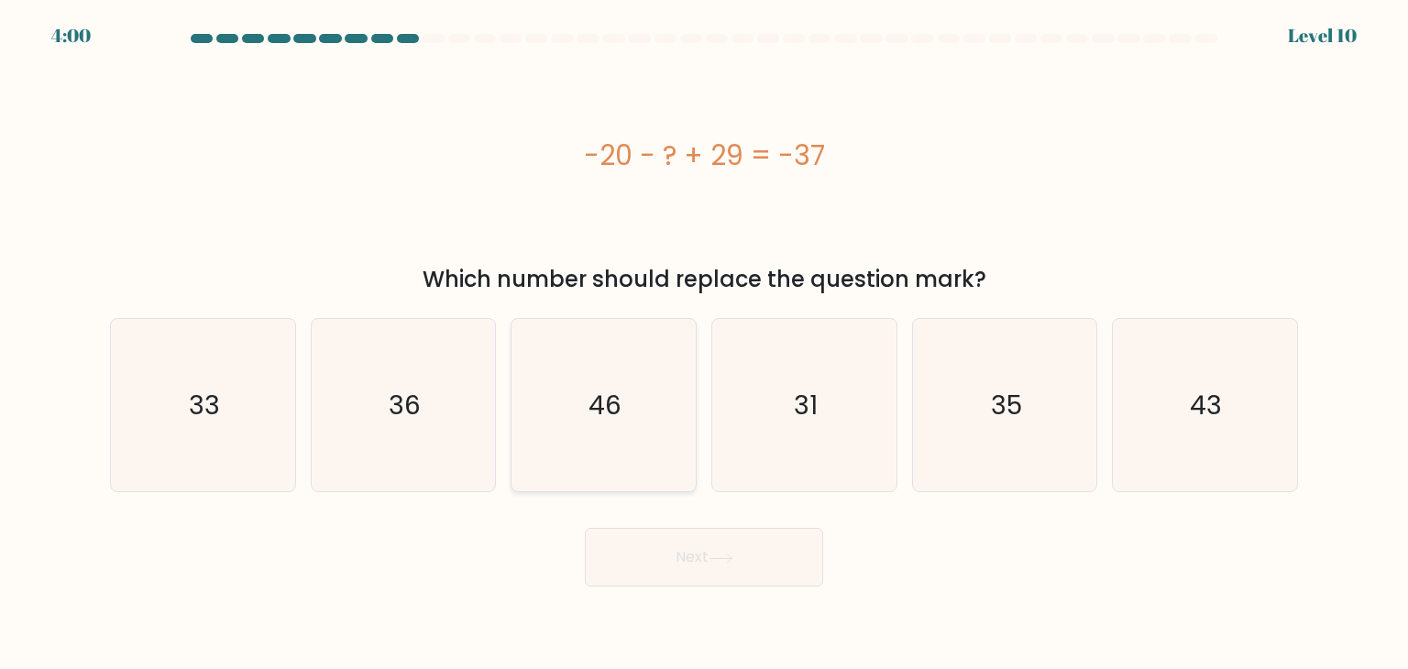
radio input "true"
click at [698, 580] on button "Next" at bounding box center [704, 557] width 238 height 59
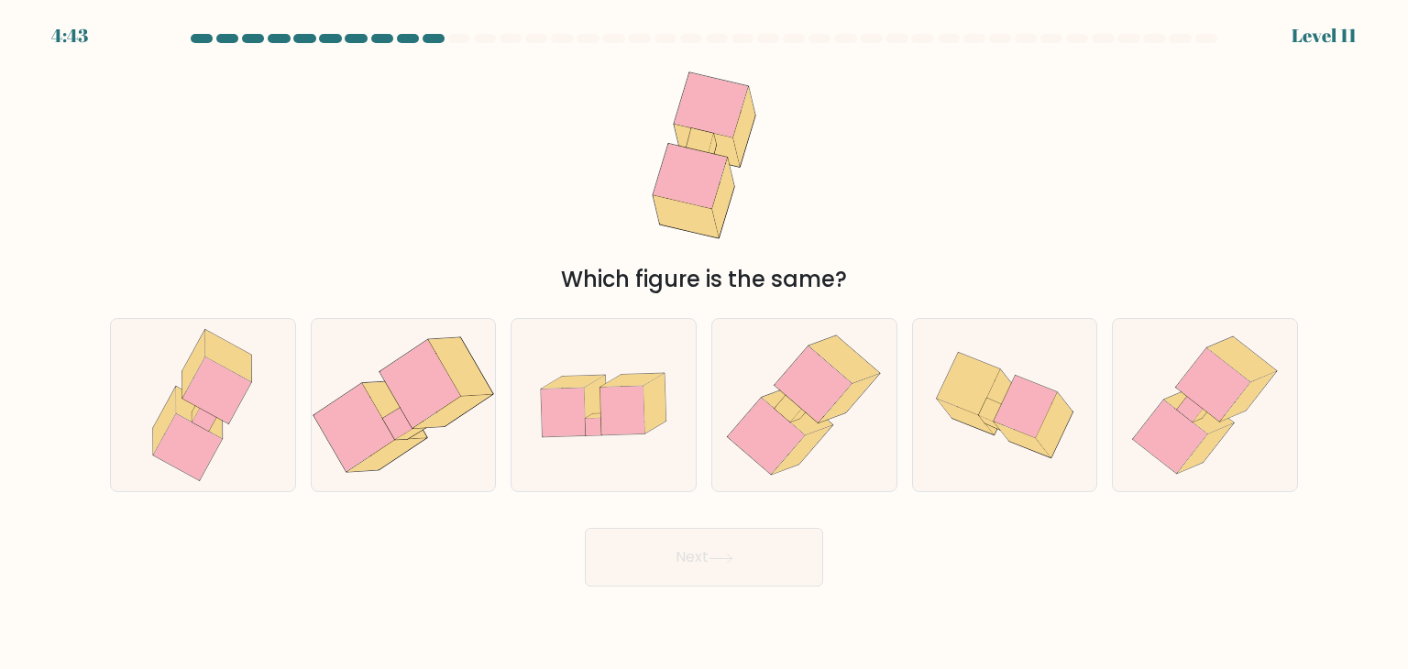
click at [688, 551] on button "Next" at bounding box center [704, 557] width 238 height 59
click at [635, 398] on icon at bounding box center [623, 410] width 44 height 49
click at [704, 344] on input "c." at bounding box center [704, 339] width 1 height 9
radio input "true"
click at [441, 218] on div "Which figure is the same?" at bounding box center [704, 175] width 1210 height 241
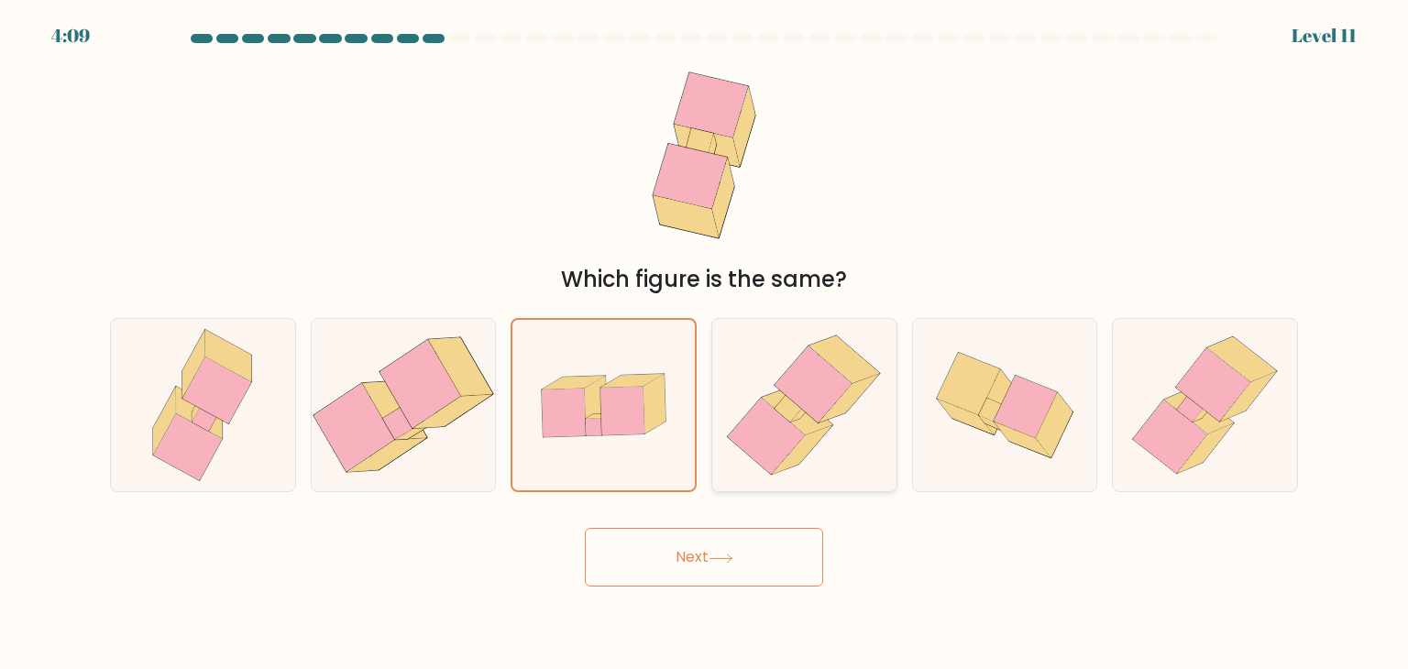
click at [804, 411] on icon at bounding box center [814, 385] width 78 height 78
click at [705, 344] on input "d." at bounding box center [704, 339] width 1 height 9
radio input "true"
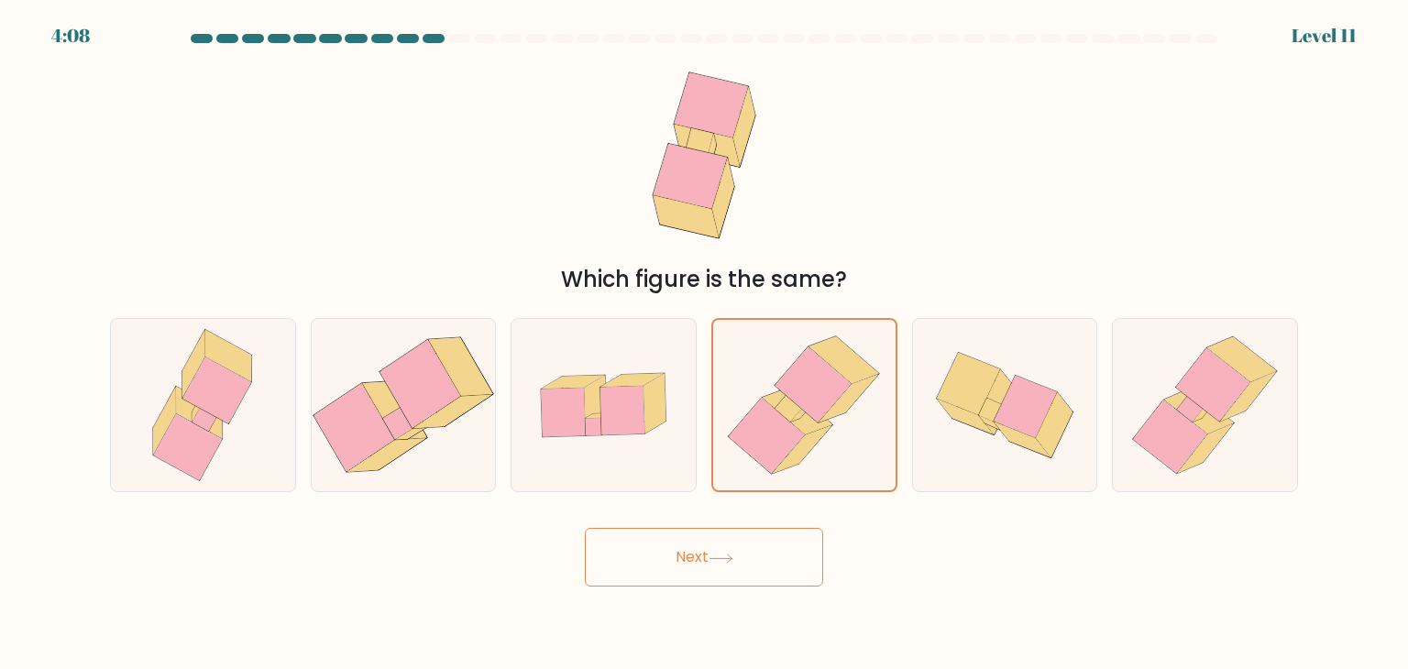
click at [742, 566] on button "Next" at bounding box center [704, 557] width 238 height 59
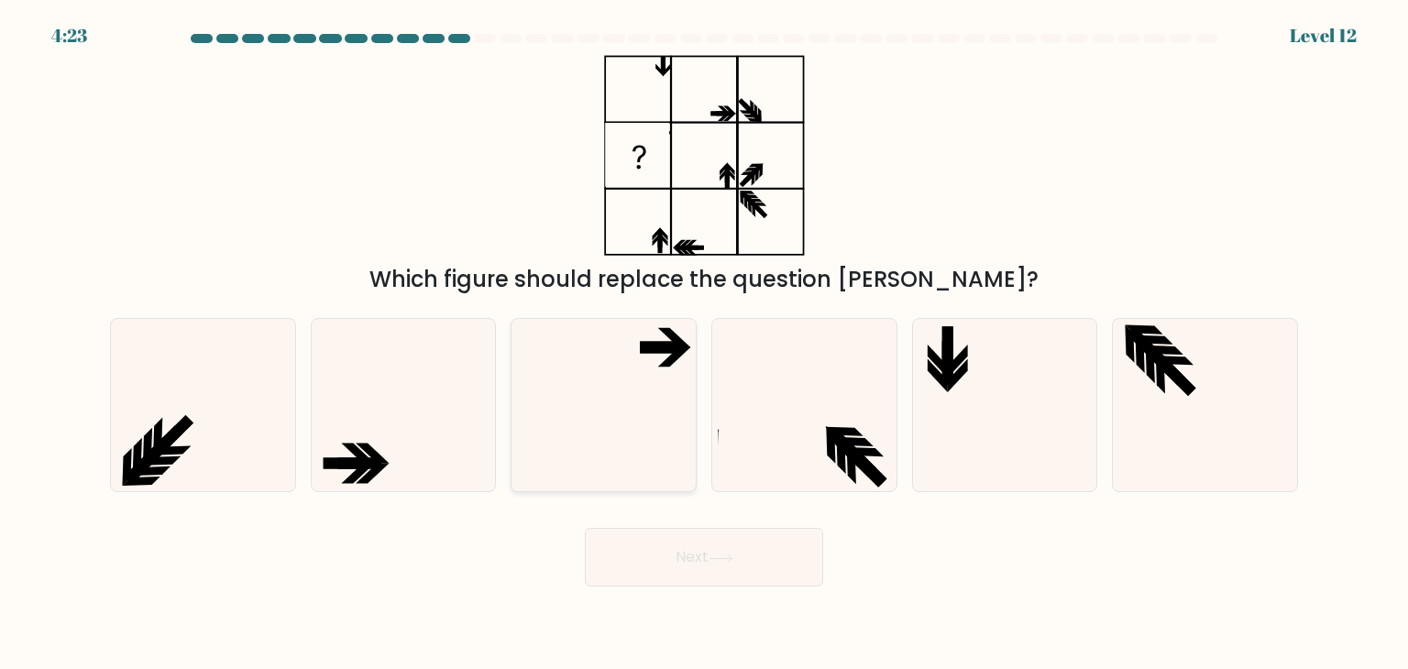
click at [644, 407] on icon at bounding box center [603, 405] width 172 height 172
click at [704, 344] on input "c." at bounding box center [704, 339] width 1 height 9
radio input "true"
click at [707, 573] on button "Next" at bounding box center [704, 557] width 238 height 59
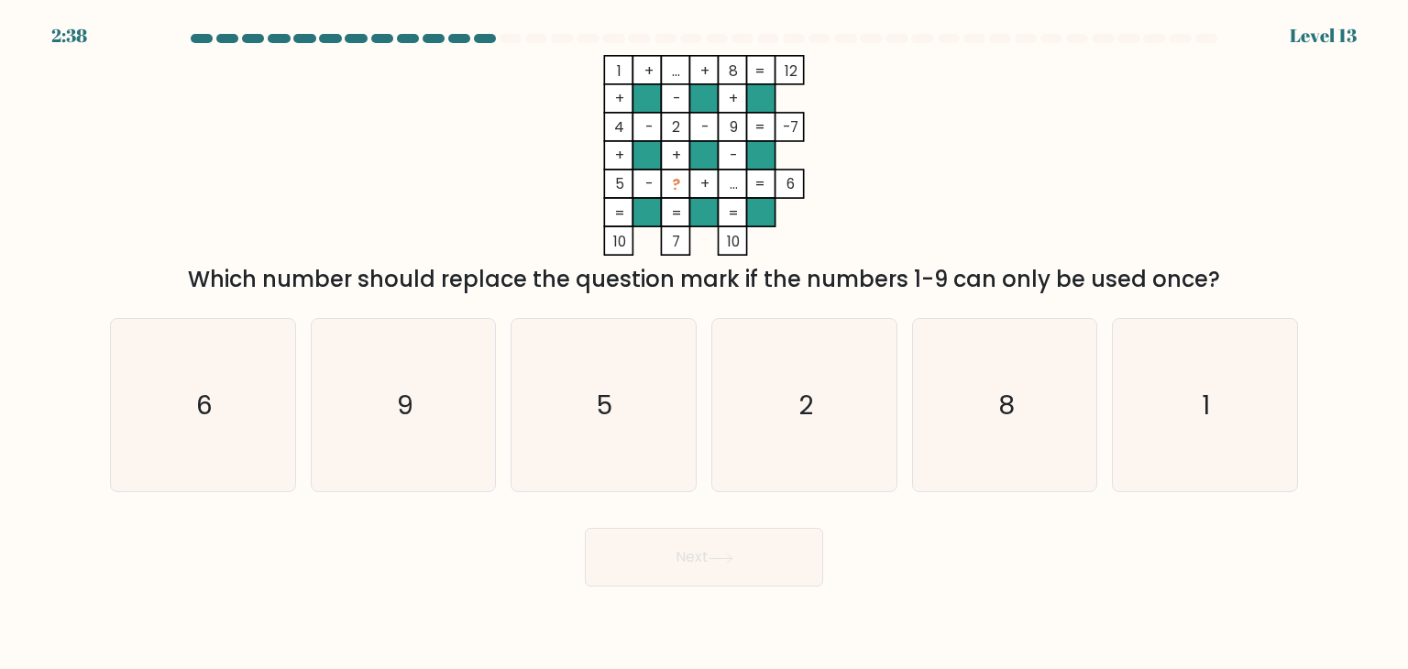
drag, startPoint x: 815, startPoint y: 406, endPoint x: 775, endPoint y: 496, distance: 98.5
click at [814, 411] on icon "2" at bounding box center [804, 405] width 172 height 172
click at [705, 344] on input "d. 2" at bounding box center [704, 339] width 1 height 9
radio input "true"
click at [730, 569] on button "Next" at bounding box center [704, 557] width 238 height 59
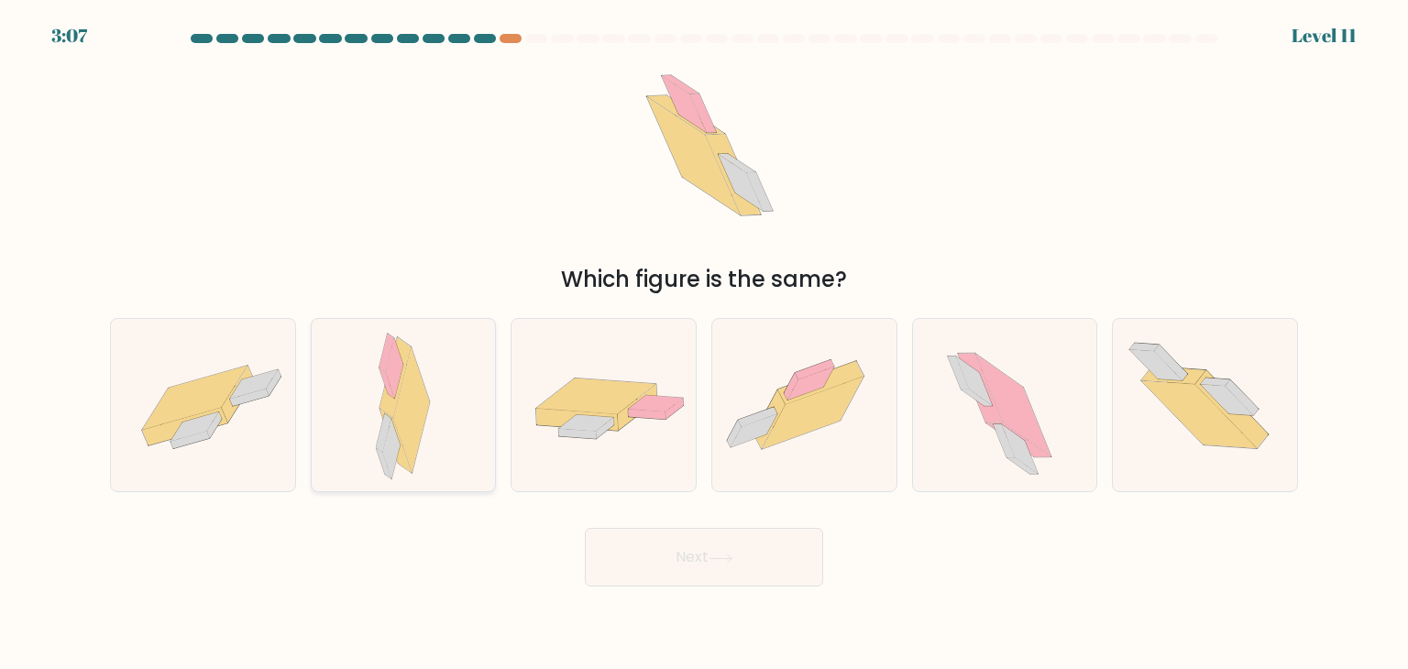
click at [423, 408] on icon at bounding box center [412, 411] width 37 height 126
click at [704, 344] on input "b." at bounding box center [704, 339] width 1 height 9
radio input "true"
click at [683, 543] on button "Next" at bounding box center [704, 557] width 238 height 59
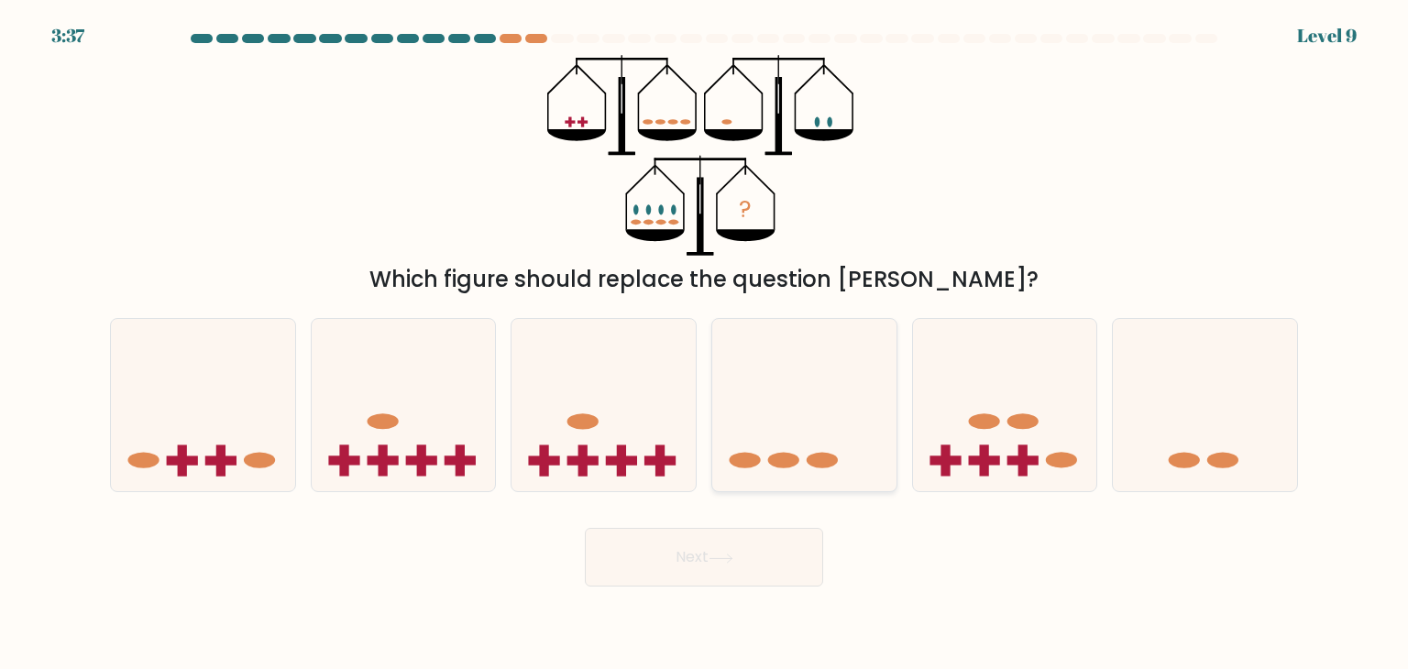
click at [866, 414] on icon at bounding box center [804, 405] width 184 height 152
click at [705, 344] on input "d." at bounding box center [704, 339] width 1 height 9
radio input "true"
click at [786, 541] on button "Next" at bounding box center [704, 557] width 238 height 59
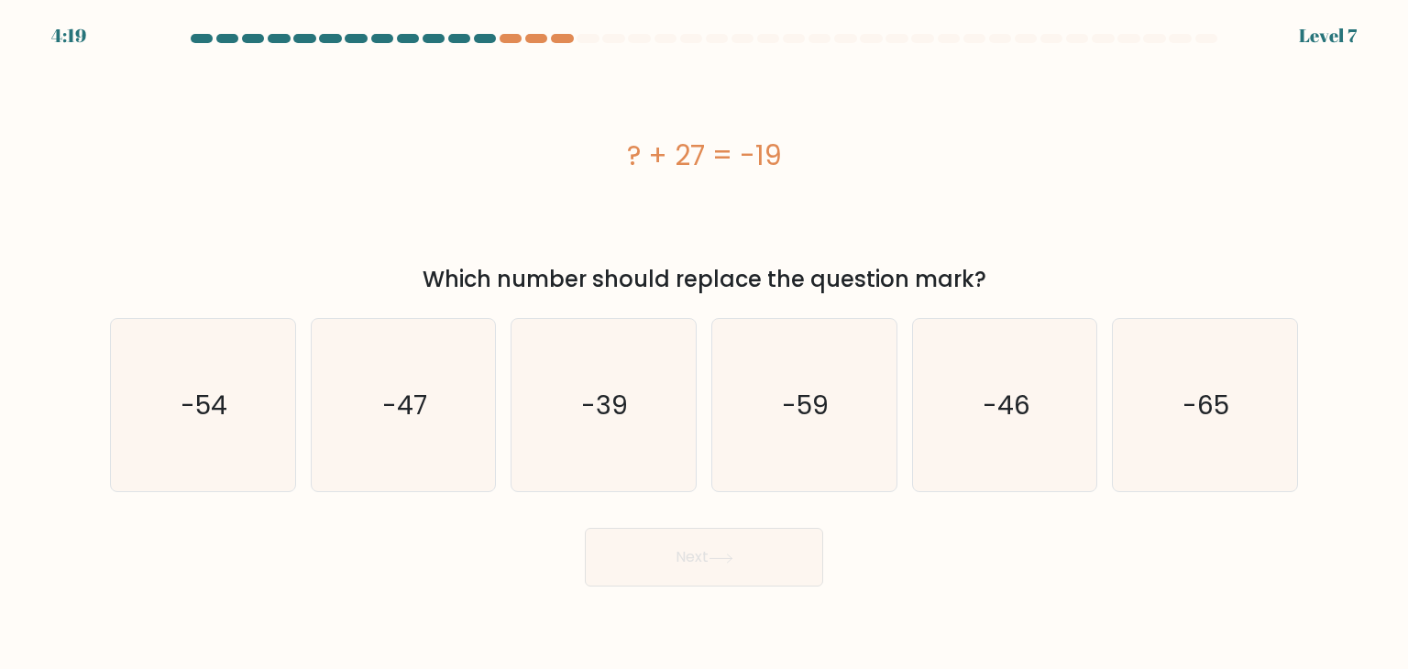
drag, startPoint x: 613, startPoint y: 142, endPoint x: 845, endPoint y: 139, distance: 232.9
click at [845, 139] on div "? + 27 = -19" at bounding box center [704, 155] width 1188 height 41
copy div "? + 27 = -19"
click at [987, 420] on text "-46" at bounding box center [1007, 405] width 48 height 37
click at [705, 344] on input "e. -46" at bounding box center [704, 339] width 1 height 9
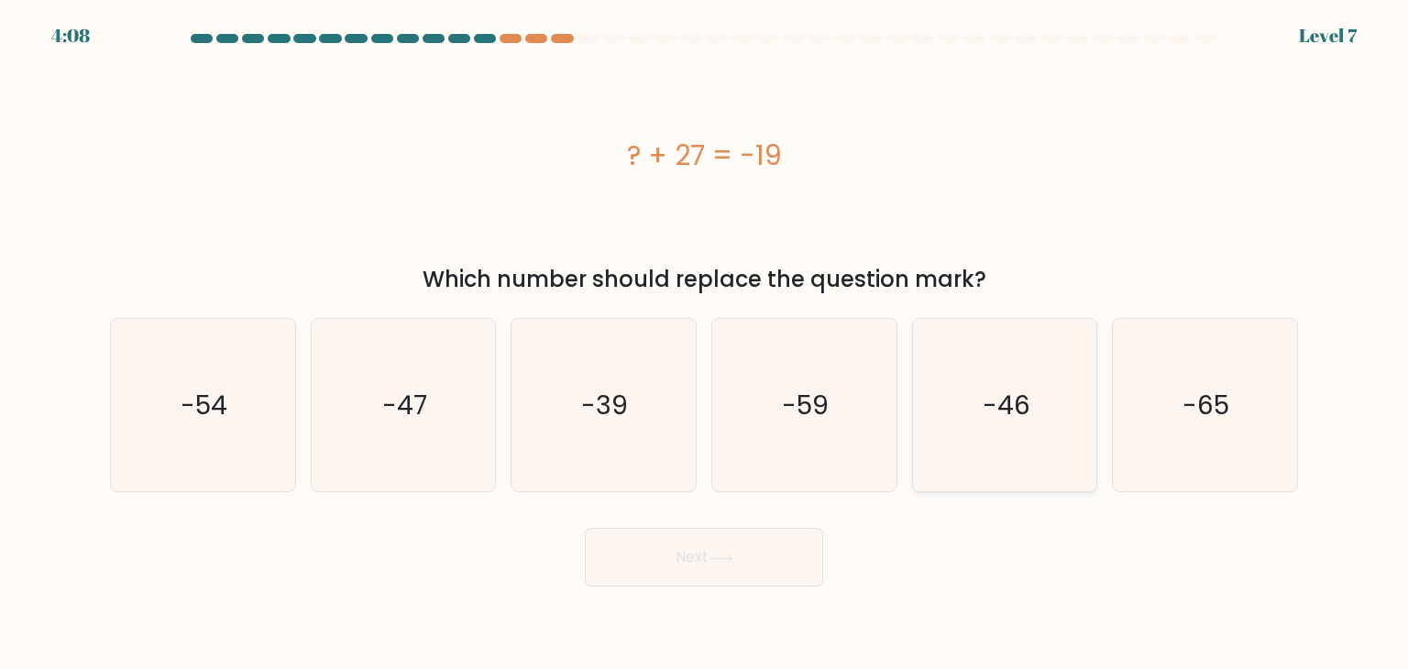
radio input "true"
click at [712, 569] on button "Next" at bounding box center [704, 557] width 238 height 59
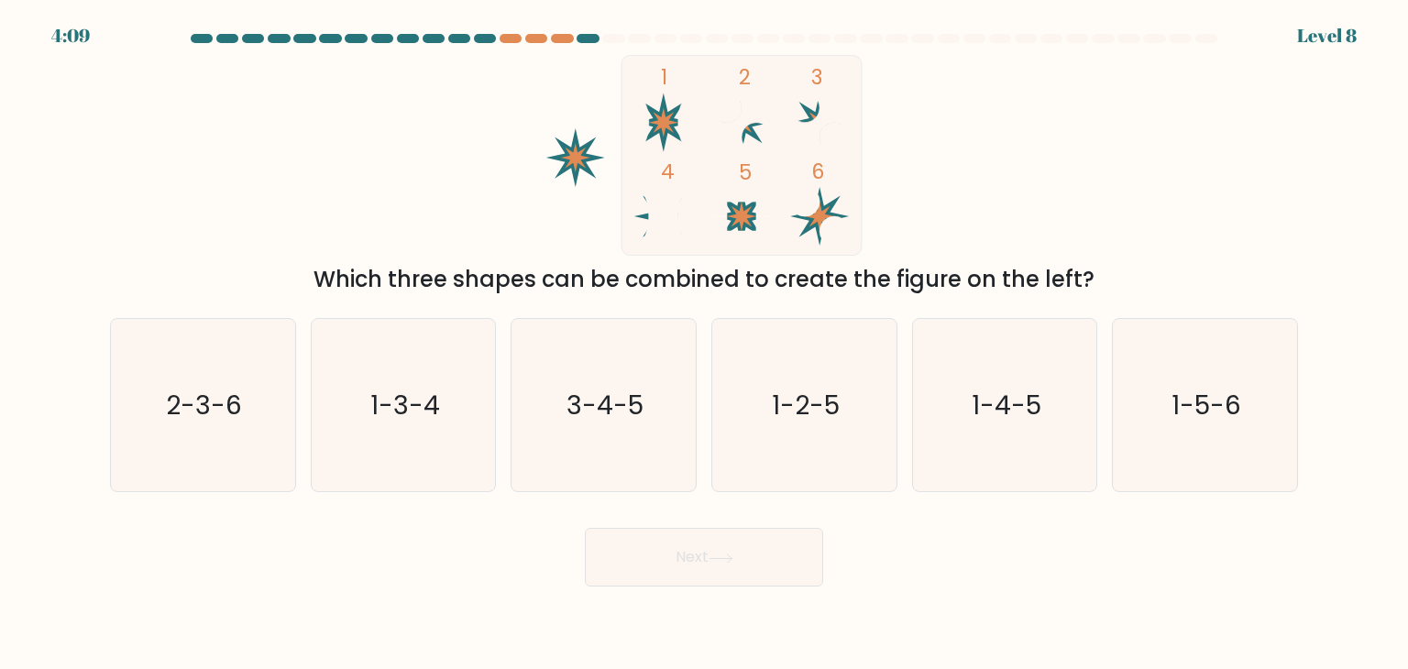
drag, startPoint x: 150, startPoint y: 425, endPoint x: 550, endPoint y: 537, distance: 415.2
click at [172, 428] on icon "2-3-6" at bounding box center [202, 405] width 172 height 172
click at [704, 344] on input "a. 2-3-6" at bounding box center [704, 339] width 1 height 9
radio input "true"
click at [752, 581] on button "Next" at bounding box center [704, 557] width 238 height 59
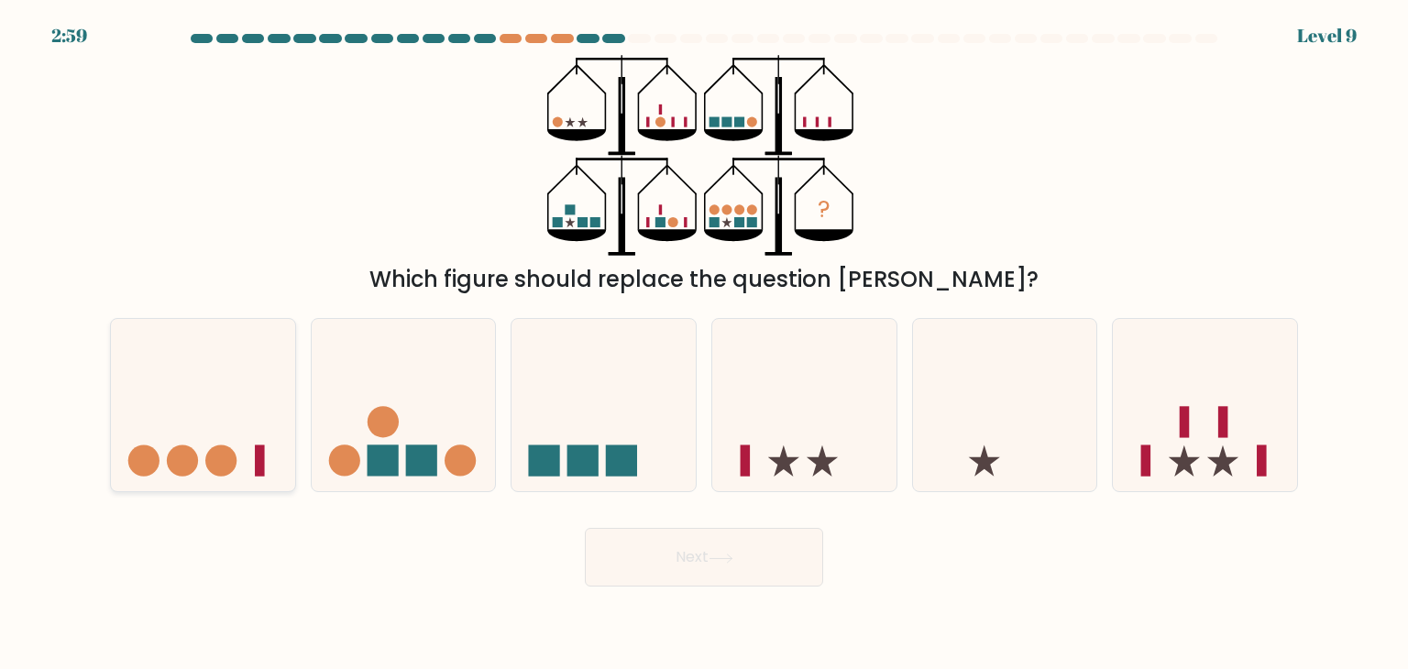
click at [222, 420] on icon at bounding box center [203, 405] width 184 height 152
click at [704, 344] on input "a." at bounding box center [704, 339] width 1 height 9
radio input "true"
click at [749, 556] on button "Next" at bounding box center [704, 557] width 238 height 59
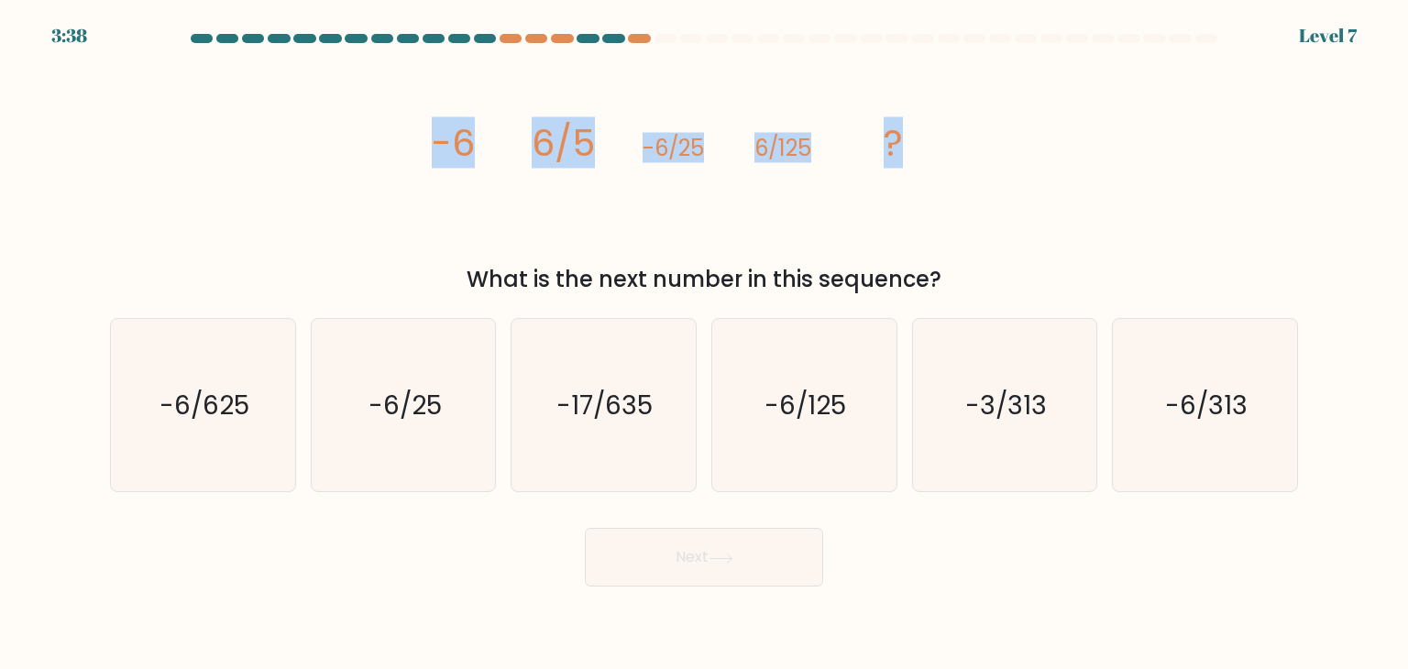
drag, startPoint x: 429, startPoint y: 137, endPoint x: 1075, endPoint y: 158, distance: 645.9
click at [1075, 158] on div "image/svg+xml -6 6/5 -6/25 6/125 ? What is the next number in this sequence?" at bounding box center [704, 175] width 1210 height 241
copy g "-6 6/5 -6/25 6/125 ?"
click at [667, 220] on icon "image/svg+xml -6 6/5 -6/25 6/125 ?" at bounding box center [704, 155] width 550 height 201
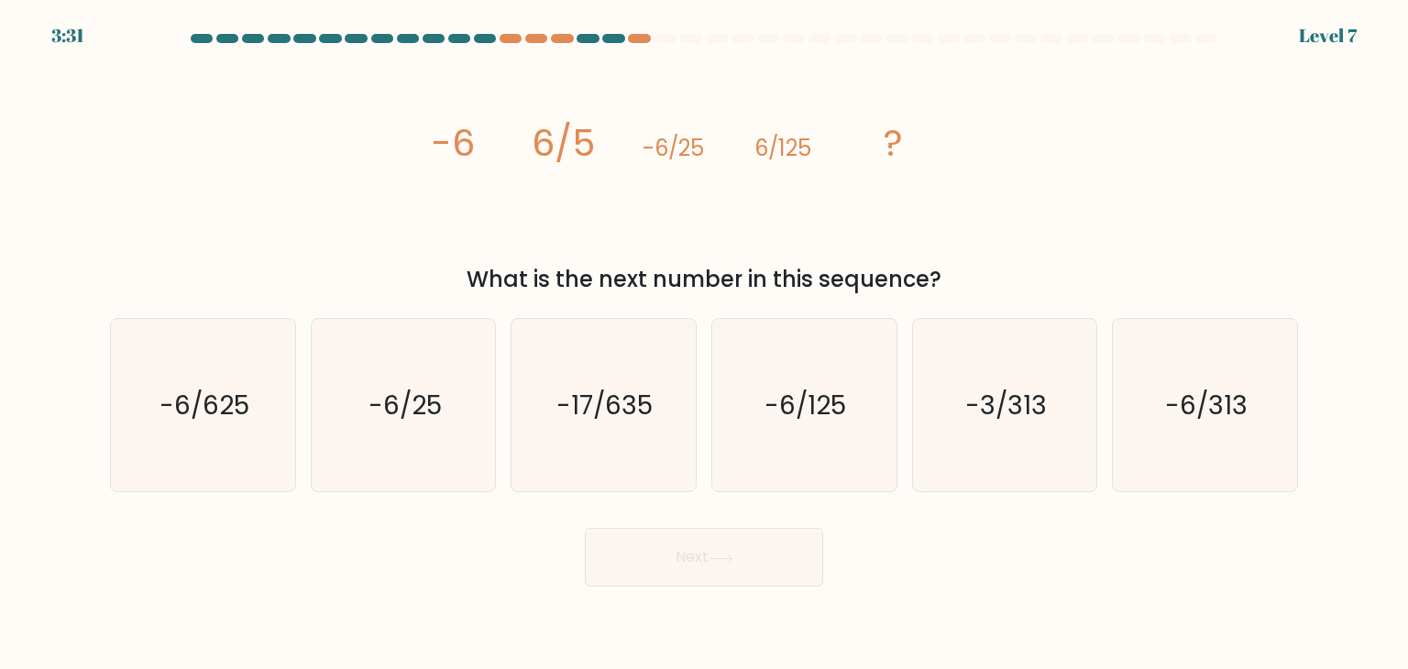
drag, startPoint x: 436, startPoint y: 146, endPoint x: 857, endPoint y: 49, distance: 432.9
click at [999, 282] on div "image/svg+xml -6 6/5 -6/25 6/125 ? What is the next number in this sequence?" at bounding box center [704, 175] width 1210 height 241
copy div "-6 6/5 -6/25 6/125 ? What is the next number in this sequence?"
click at [273, 436] on icon "-6/625" at bounding box center [202, 405] width 172 height 172
click at [704, 344] on input "a. -6/625" at bounding box center [704, 339] width 1 height 9
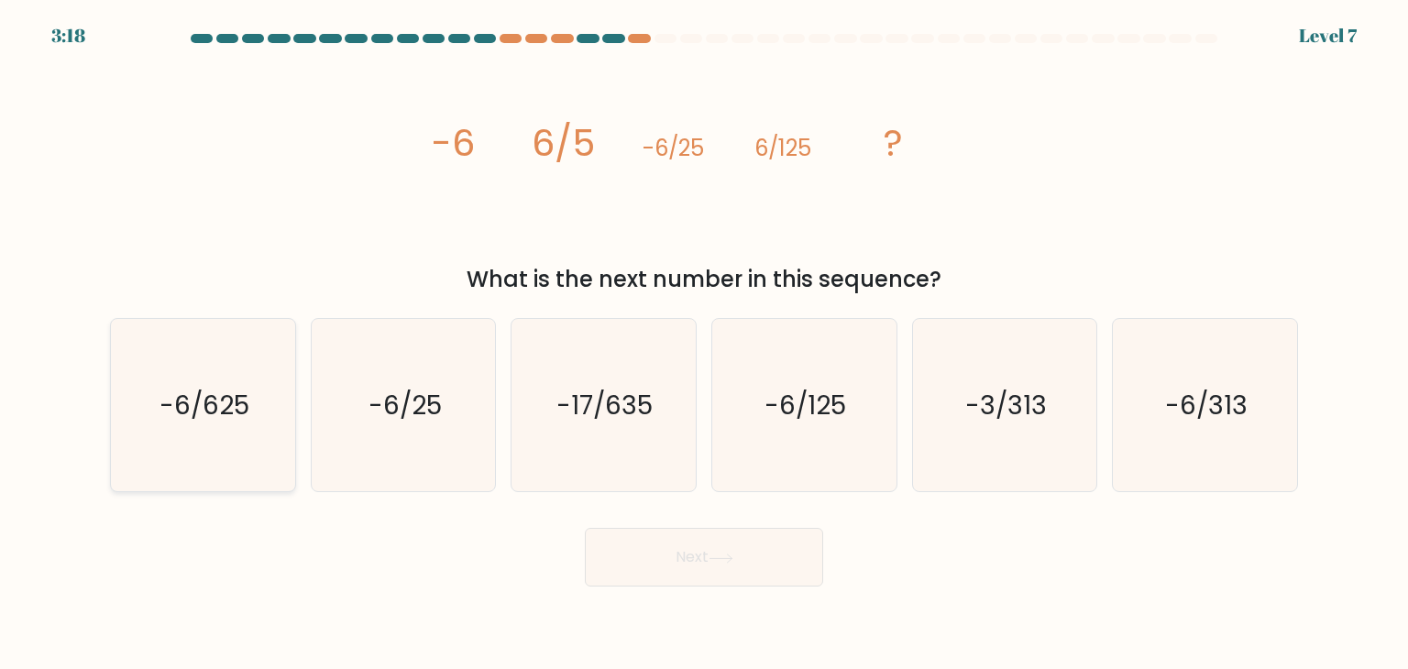
radio input "true"
click at [701, 543] on button "Next" at bounding box center [704, 557] width 238 height 59
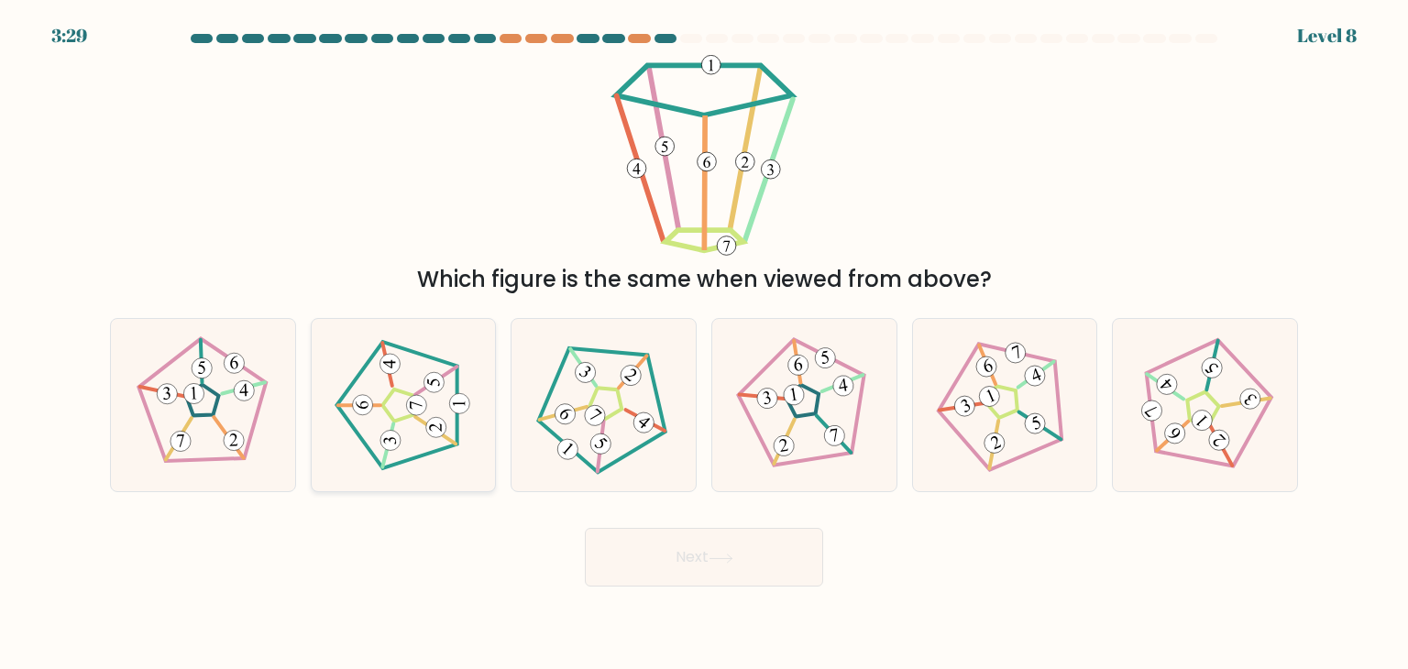
click at [403, 403] on icon at bounding box center [404, 406] width 138 height 138
click at [704, 344] on input "b." at bounding box center [704, 339] width 1 height 9
radio input "true"
click at [723, 587] on body "3:28 Level 8" at bounding box center [704, 334] width 1408 height 669
click at [695, 561] on button "Next" at bounding box center [704, 557] width 238 height 59
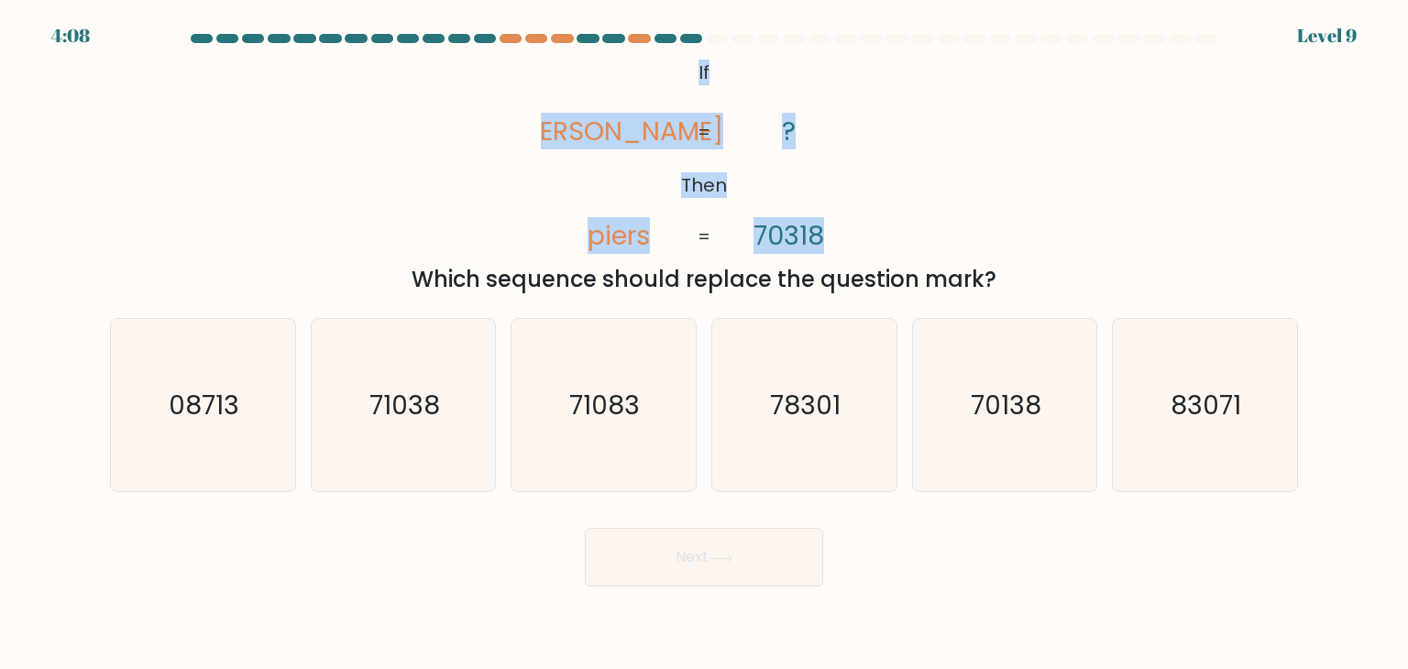
drag, startPoint x: 693, startPoint y: 78, endPoint x: 862, endPoint y: 236, distance: 231.0
click at [862, 236] on icon "@import url('https://fonts.googleapis.com/css?family=Abril+Fatface:400,100,100i…" at bounding box center [704, 155] width 326 height 201
drag, startPoint x: 942, startPoint y: 228, endPoint x: 747, endPoint y: 100, distance: 233.0
click at [943, 227] on div "@import url('https://fonts.googleapis.com/css?family=Abril+Fatface:400,100,100i…" at bounding box center [704, 175] width 1210 height 241
click at [693, 71] on icon "@import url('https://fonts.googleapis.com/css?family=Abril+Fatface:400,100,100i…" at bounding box center [704, 155] width 326 height 201
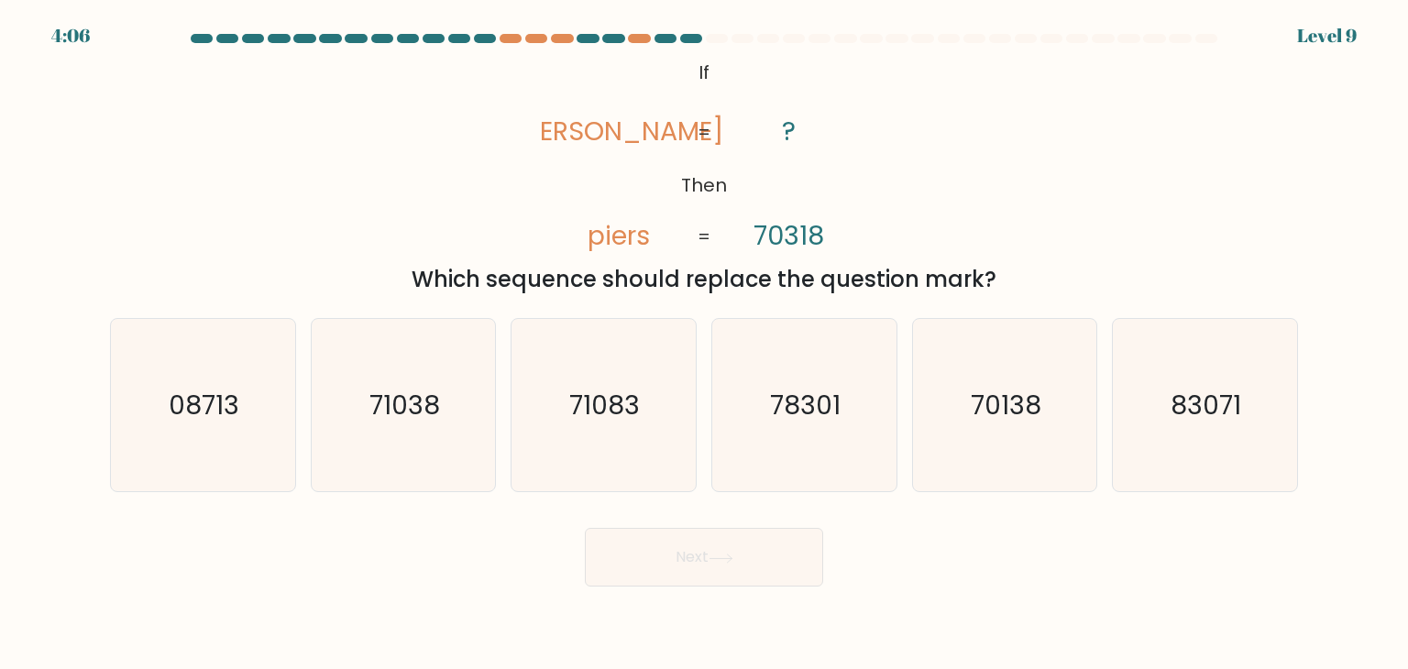
drag, startPoint x: 822, startPoint y: 145, endPoint x: 1018, endPoint y: 283, distance: 240.2
click at [1018, 292] on div "@import url('https://fonts.googleapis.com/css?family=Abril+Fatface:400,100,100i…" at bounding box center [704, 175] width 1210 height 241
click at [999, 50] on form "If ?" at bounding box center [704, 310] width 1408 height 553
drag, startPoint x: 685, startPoint y: 72, endPoint x: 1053, endPoint y: 273, distance: 419.4
click at [1053, 273] on div "@import url('https://fonts.googleapis.com/css?family=Abril+Fatface:400,100,100i…" at bounding box center [704, 175] width 1210 height 241
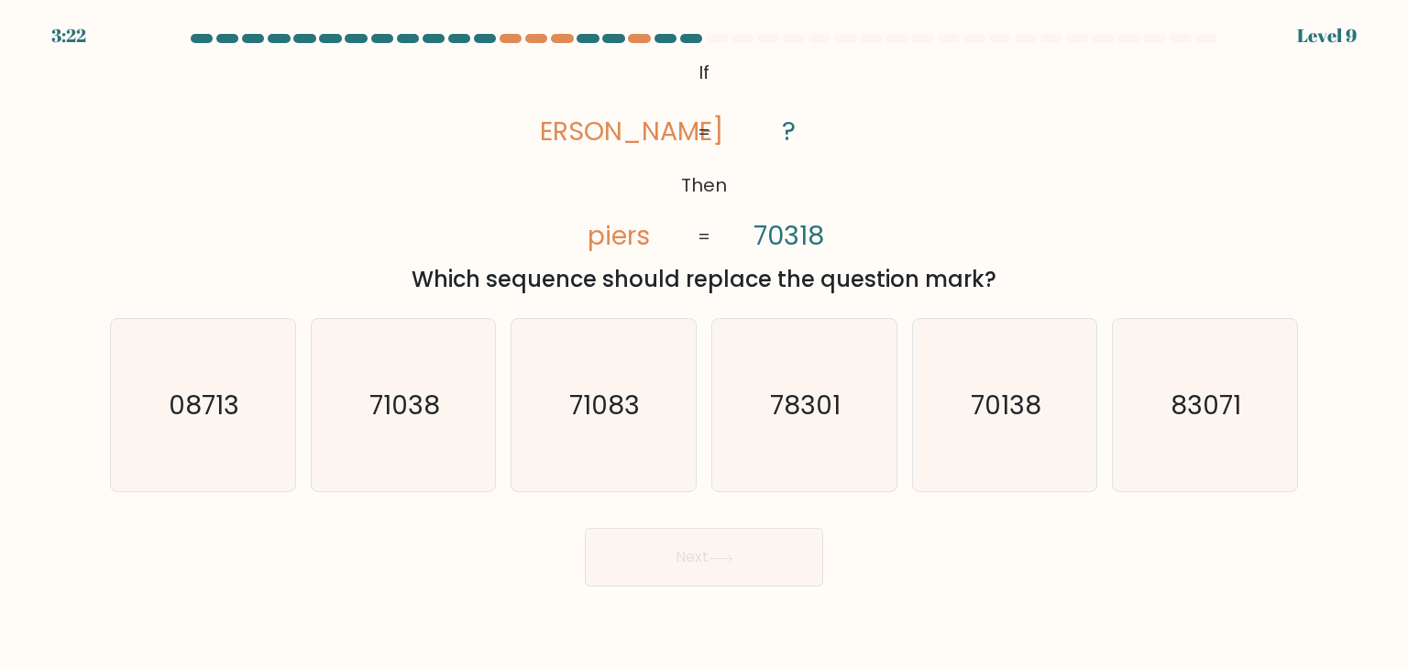
copy div "If Then pries piers ? 70318 = = Which sequence should replace the question mark?"
click at [1017, 195] on div "@import url('https://fonts.googleapis.com/css?family=Abril+Fatface:400,100,100i…" at bounding box center [704, 175] width 1210 height 241
click at [329, 180] on div "@import url('https://fonts.googleapis.com/css?family=Abril+Fatface:400,100,100i…" at bounding box center [704, 175] width 1210 height 241
drag, startPoint x: 419, startPoint y: 437, endPoint x: 739, endPoint y: 603, distance: 360.5
click at [461, 457] on icon "71038" at bounding box center [403, 405] width 172 height 172
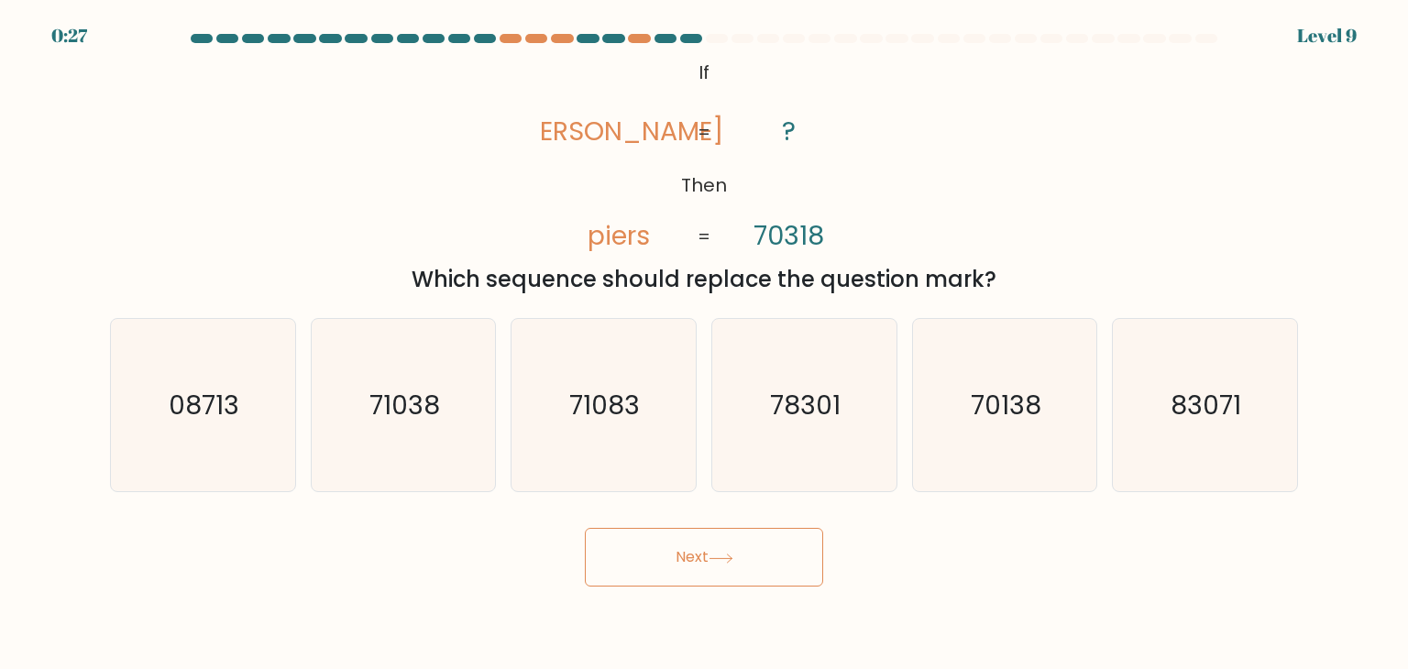
click at [764, 597] on body "0:27 Level 9 If" at bounding box center [704, 334] width 1408 height 669
click at [734, 562] on icon at bounding box center [721, 559] width 25 height 10
click at [424, 408] on text "71038" at bounding box center [405, 405] width 71 height 37
click at [704, 344] on input "b. 71038" at bounding box center [704, 339] width 1 height 9
radio input "true"
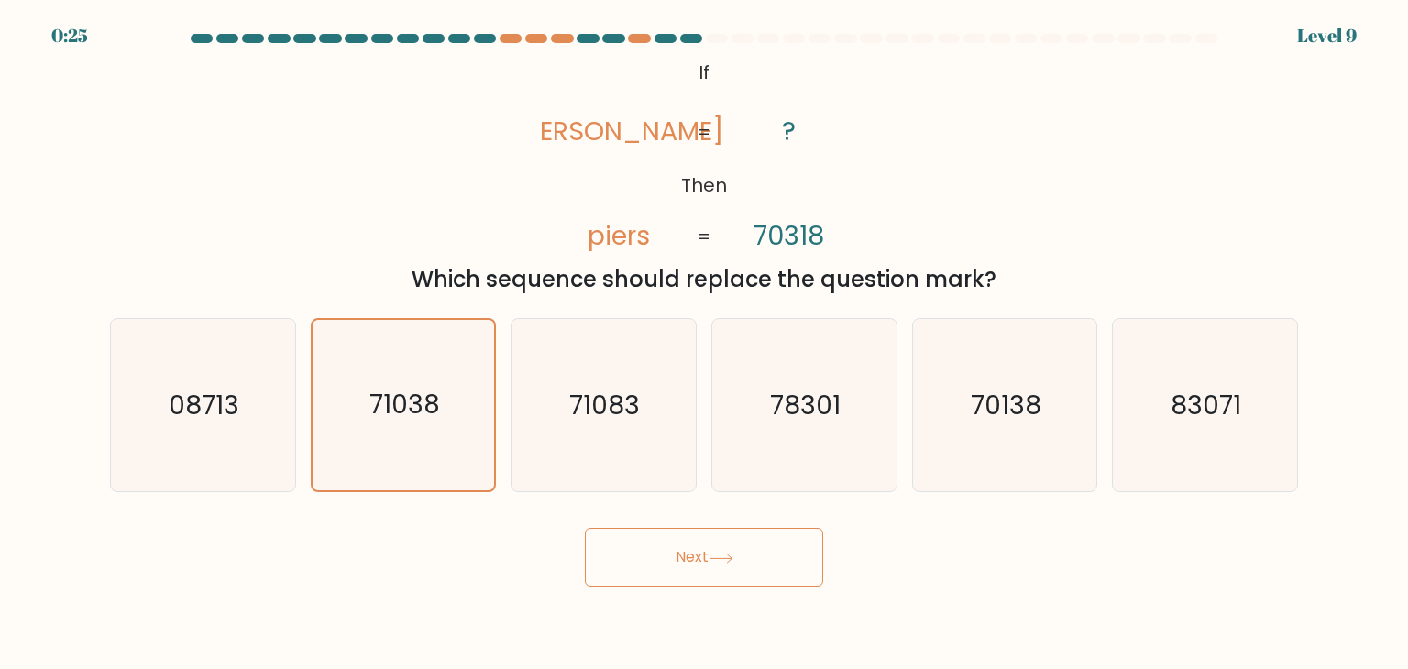
click at [646, 558] on button "Next" at bounding box center [704, 557] width 238 height 59
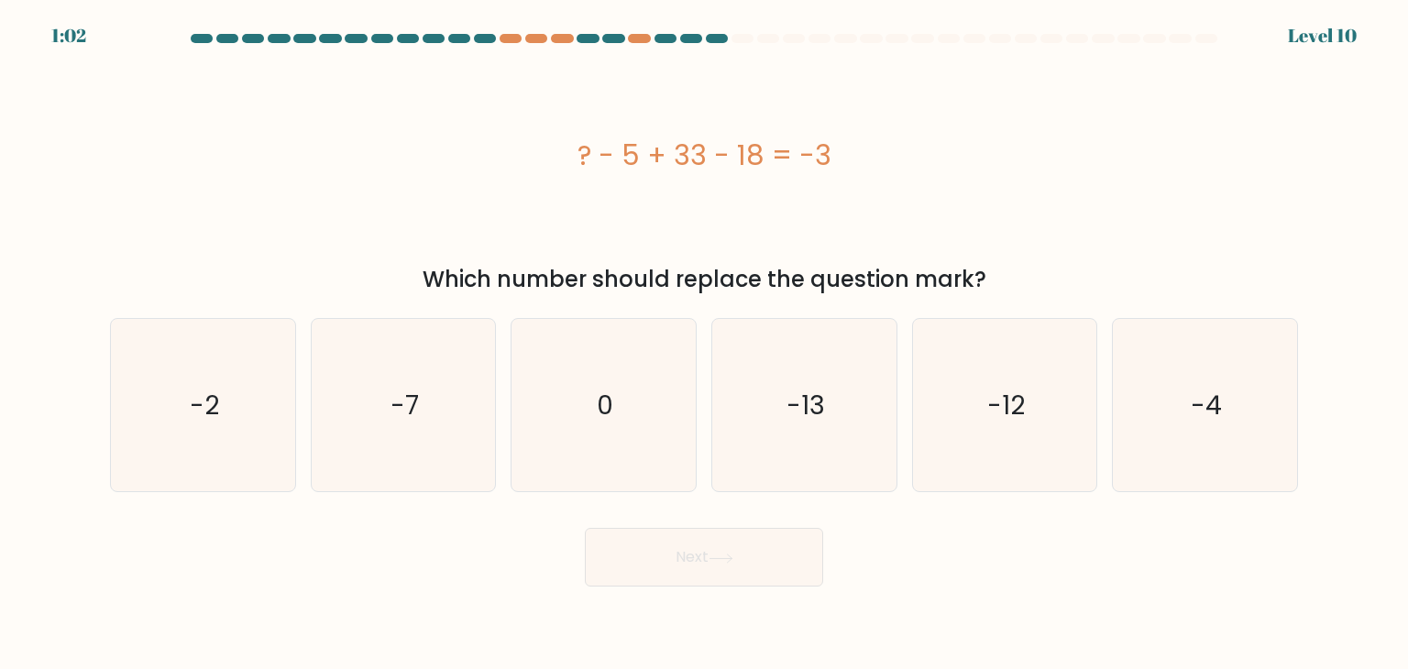
drag, startPoint x: 662, startPoint y: 159, endPoint x: 919, endPoint y: 159, distance: 256.8
click at [919, 159] on div "? - 5 + 33 - 18 = -3" at bounding box center [704, 155] width 1188 height 41
drag, startPoint x: 774, startPoint y: 420, endPoint x: 736, endPoint y: 542, distance: 127.6
click at [774, 421] on icon "-13" at bounding box center [804, 405] width 172 height 172
click at [705, 344] on input "d. -13" at bounding box center [704, 339] width 1 height 9
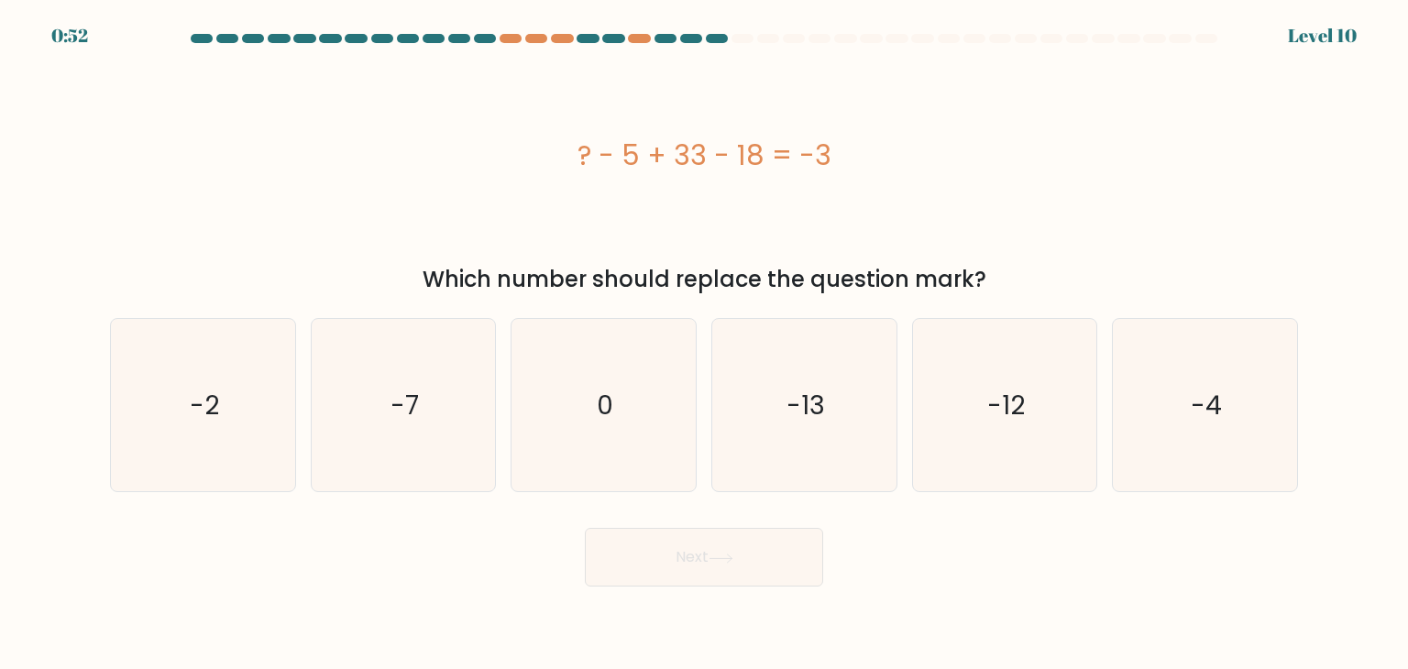
radio input "true"
click at [704, 563] on button "Next" at bounding box center [704, 557] width 238 height 59
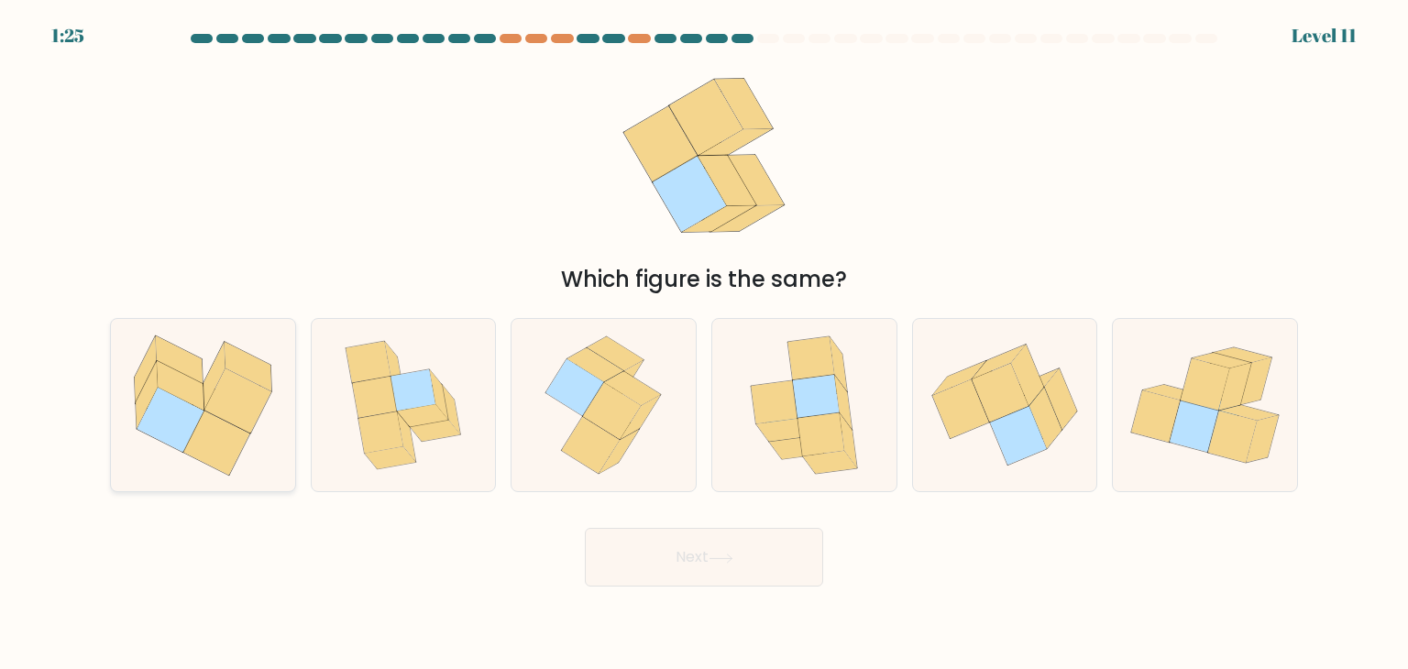
click at [196, 382] on icon at bounding box center [180, 386] width 47 height 50
click at [704, 344] on input "a." at bounding box center [704, 339] width 1 height 9
radio input "true"
click at [701, 567] on button "Next" at bounding box center [704, 557] width 238 height 59
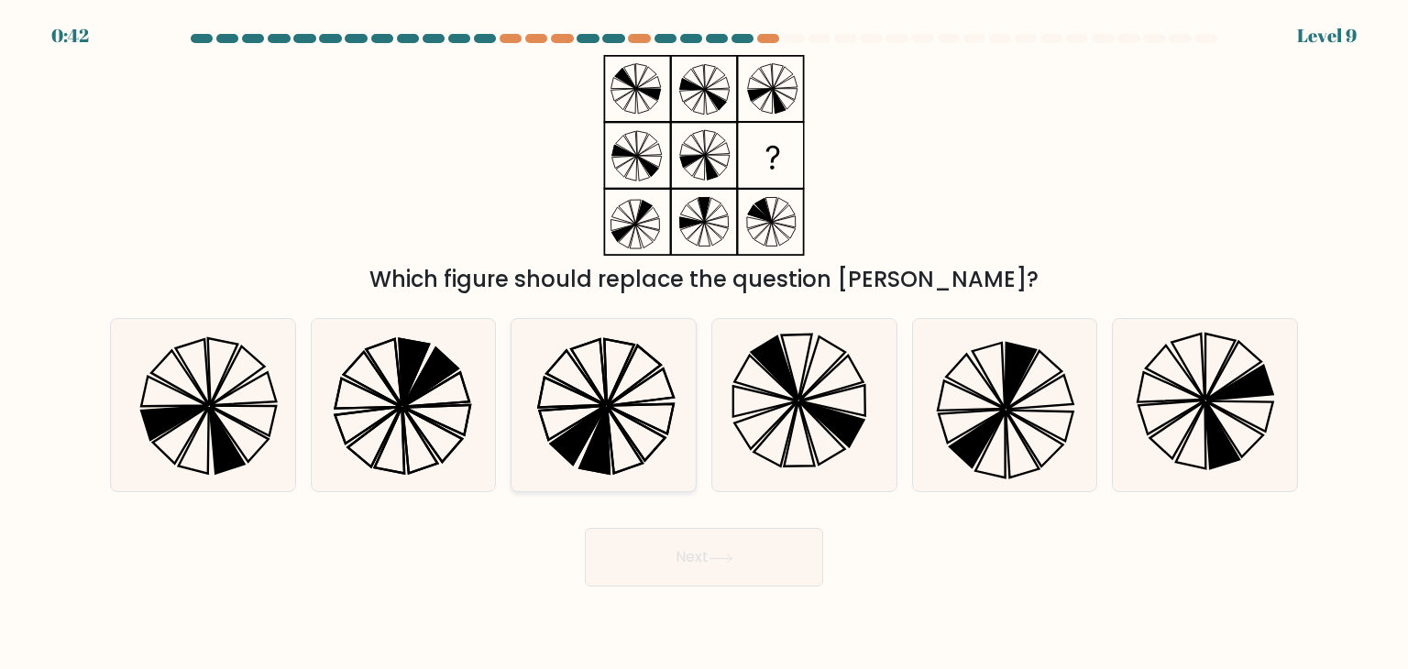
drag, startPoint x: 631, startPoint y: 433, endPoint x: 645, endPoint y: 478, distance: 47.0
click at [633, 435] on icon at bounding box center [603, 405] width 172 height 172
click at [704, 344] on input "c." at bounding box center [704, 339] width 1 height 9
radio input "true"
click at [697, 569] on button "Next" at bounding box center [704, 557] width 238 height 59
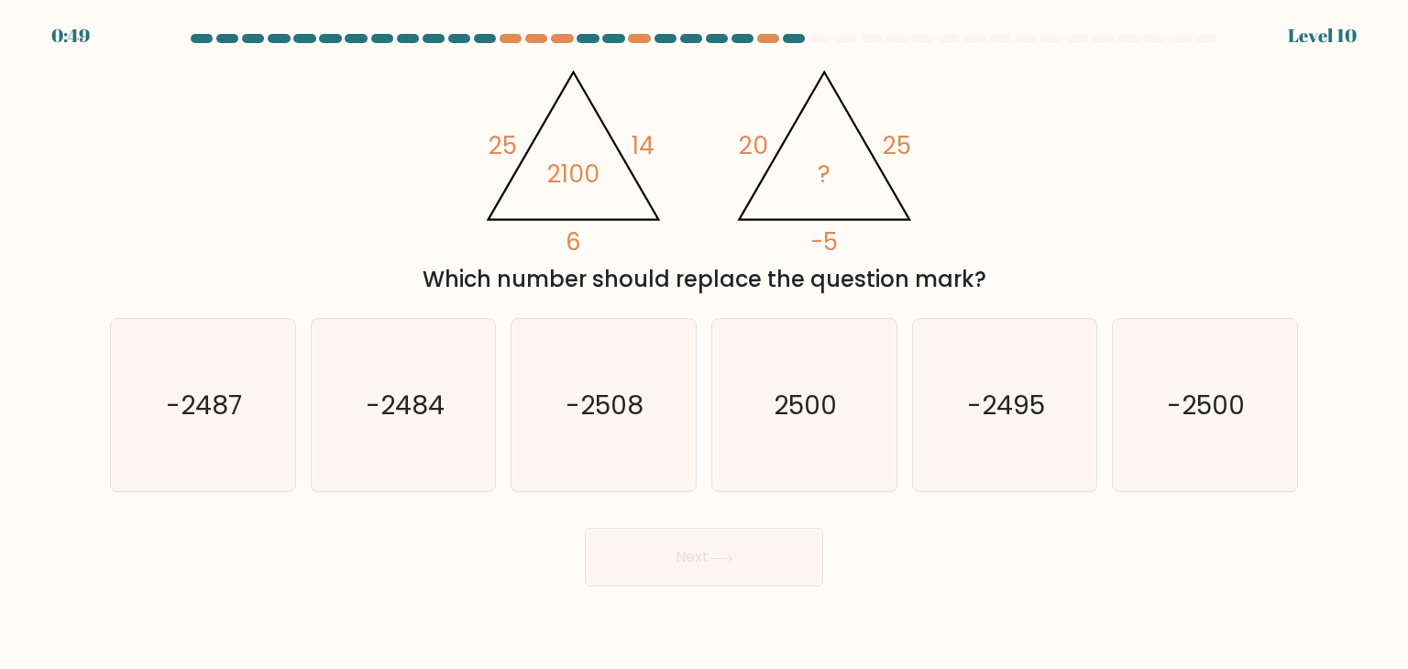
click at [1001, 616] on body "0:49 Level 10" at bounding box center [704, 334] width 1408 height 669
click at [1011, 620] on body "0:36 Level 10" at bounding box center [704, 334] width 1408 height 669
click at [836, 365] on icon "2500" at bounding box center [804, 405] width 172 height 172
click at [705, 344] on input "d. 2500" at bounding box center [704, 339] width 1 height 9
radio input "true"
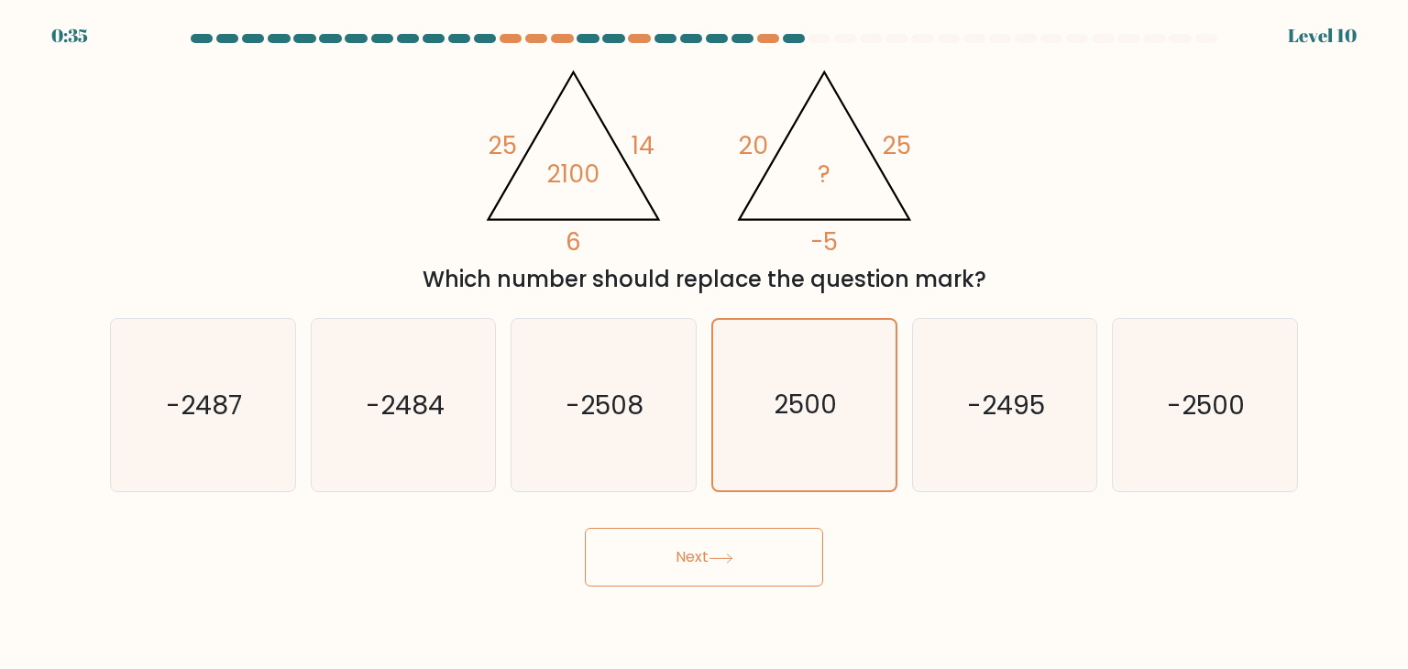
click at [726, 573] on button "Next" at bounding box center [704, 557] width 238 height 59
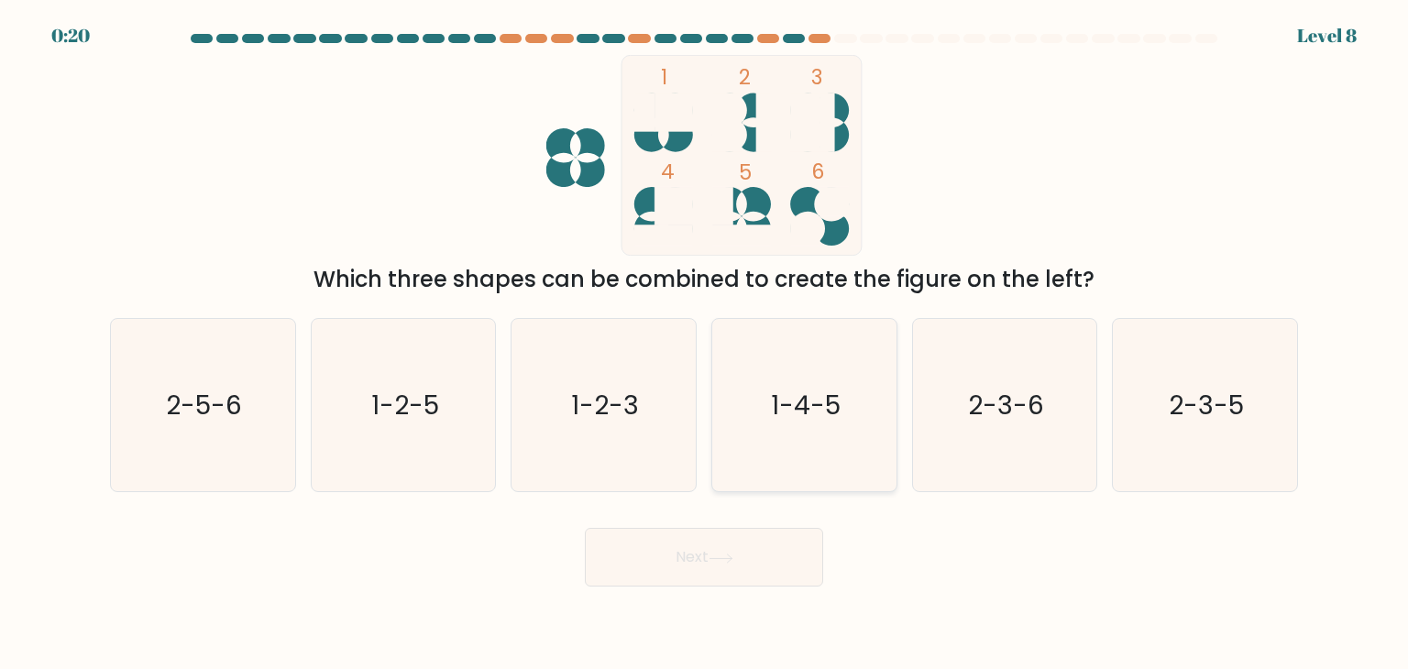
click at [770, 412] on icon "1-4-5" at bounding box center [804, 405] width 172 height 172
click at [705, 344] on input "d. 1-4-5" at bounding box center [704, 339] width 1 height 9
radio input "true"
click at [682, 602] on body "0:20 Level 8" at bounding box center [704, 334] width 1408 height 669
click at [653, 557] on button "Next" at bounding box center [704, 557] width 238 height 59
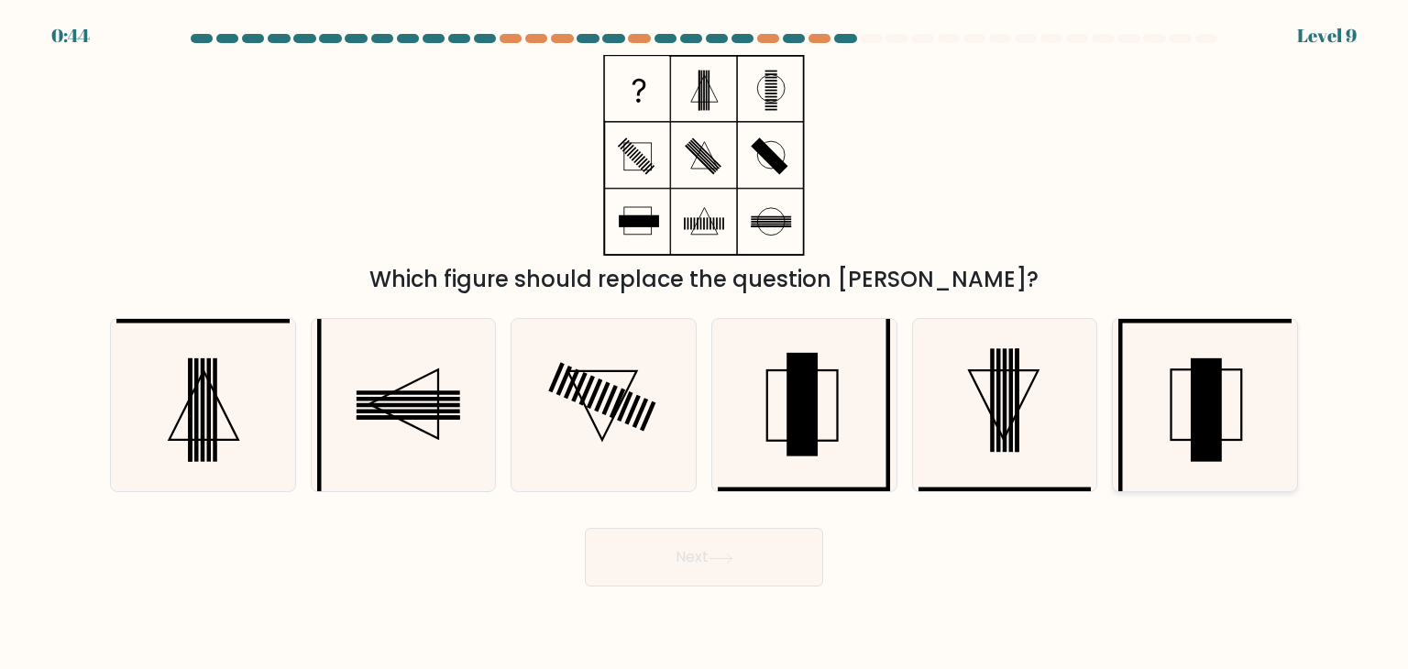
click at [1166, 362] on icon at bounding box center [1205, 405] width 172 height 172
click at [705, 344] on input "f." at bounding box center [704, 339] width 1 height 9
radio input "true"
click at [691, 574] on button "Next" at bounding box center [704, 557] width 238 height 59
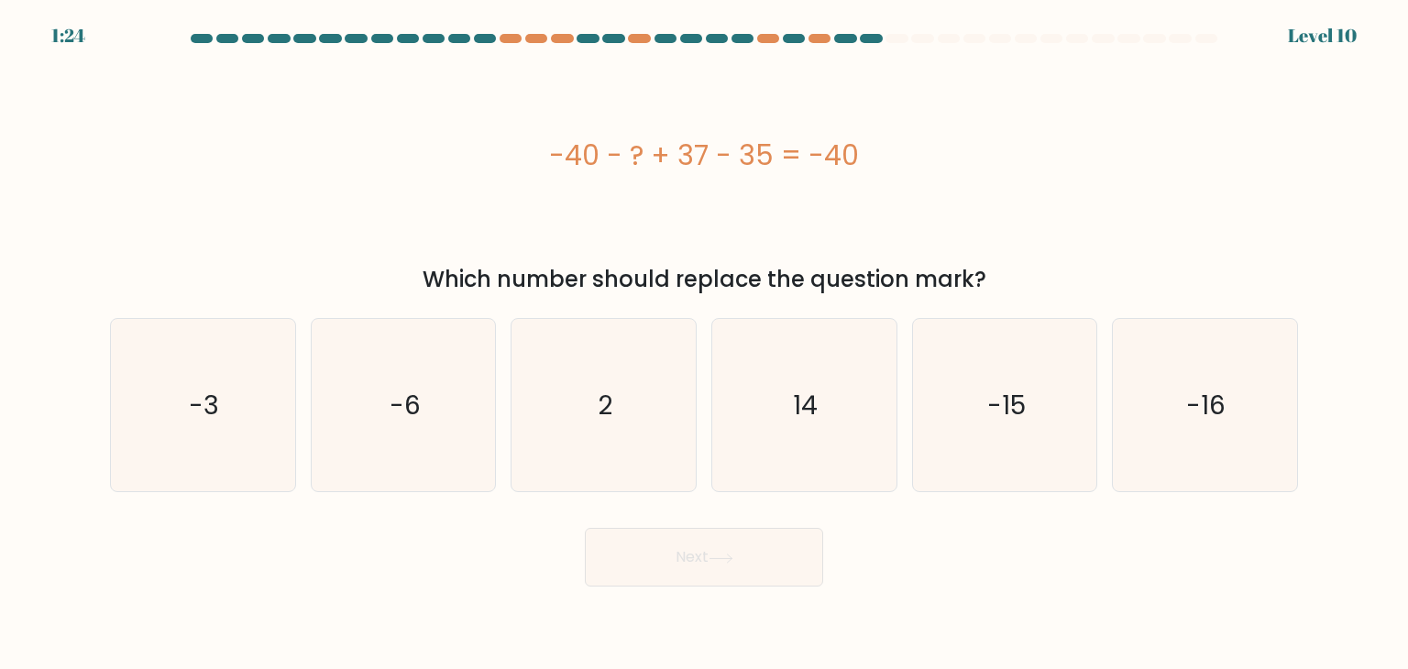
drag, startPoint x: 536, startPoint y: 164, endPoint x: 911, endPoint y: 27, distance: 399.5
click at [884, 180] on div "-40 - ? + 37 - 35 = -40" at bounding box center [704, 155] width 1188 height 201
click at [623, 403] on icon "2" at bounding box center [603, 405] width 172 height 172
click at [704, 344] on input "c. 2" at bounding box center [704, 339] width 1 height 9
radio input "true"
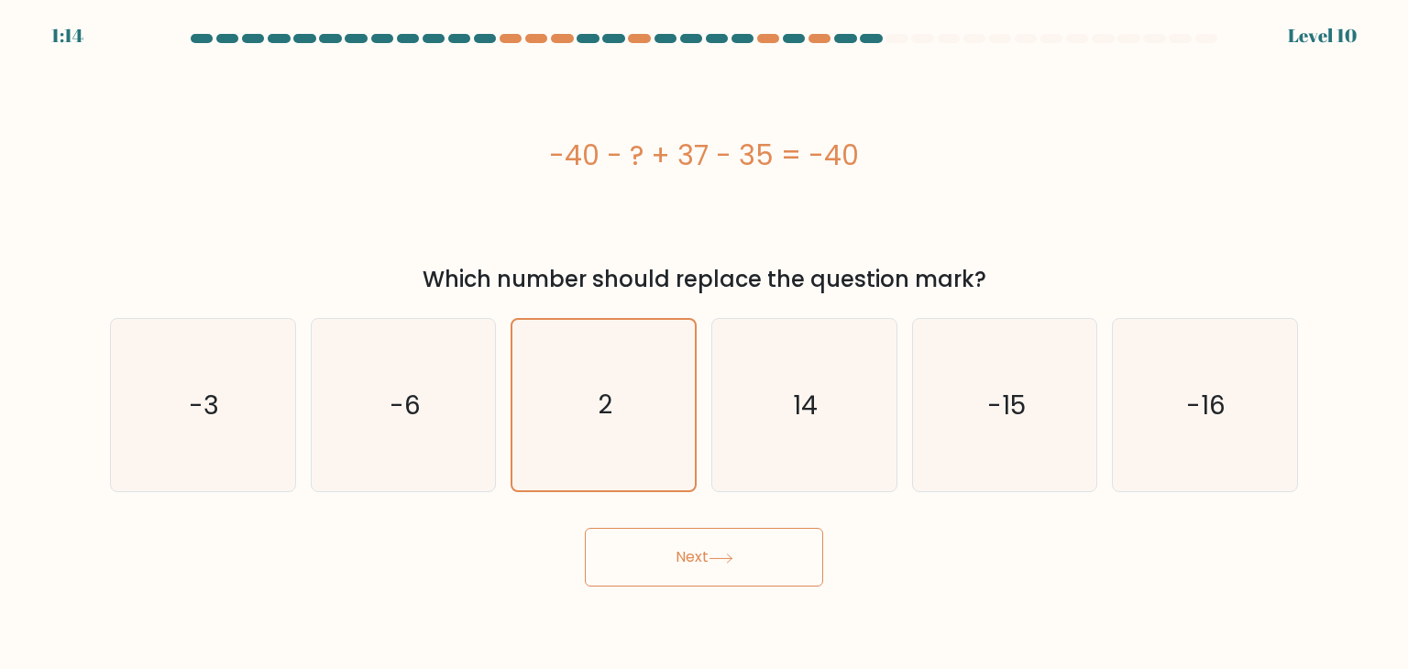
click at [648, 553] on button "Next" at bounding box center [704, 557] width 238 height 59
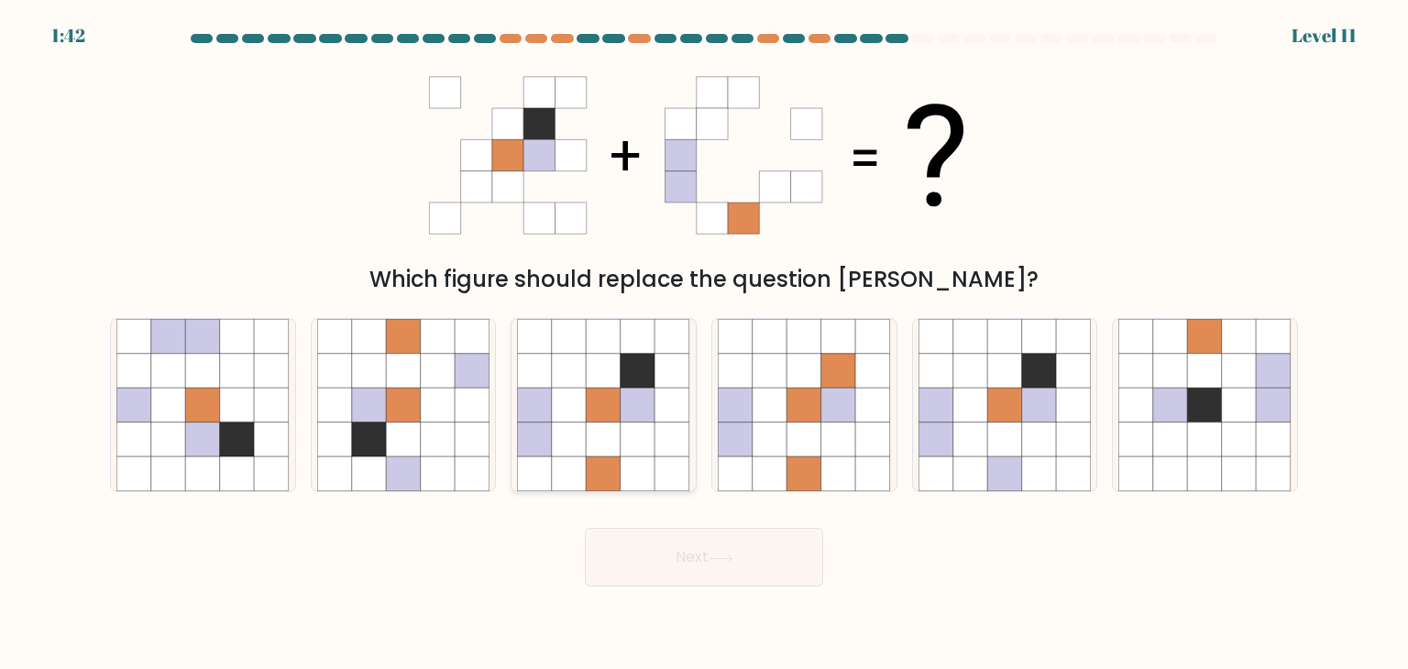
click at [627, 430] on icon at bounding box center [638, 440] width 35 height 35
click at [704, 344] on input "c." at bounding box center [704, 339] width 1 height 9
radio input "true"
click at [682, 560] on button "Next" at bounding box center [704, 557] width 238 height 59
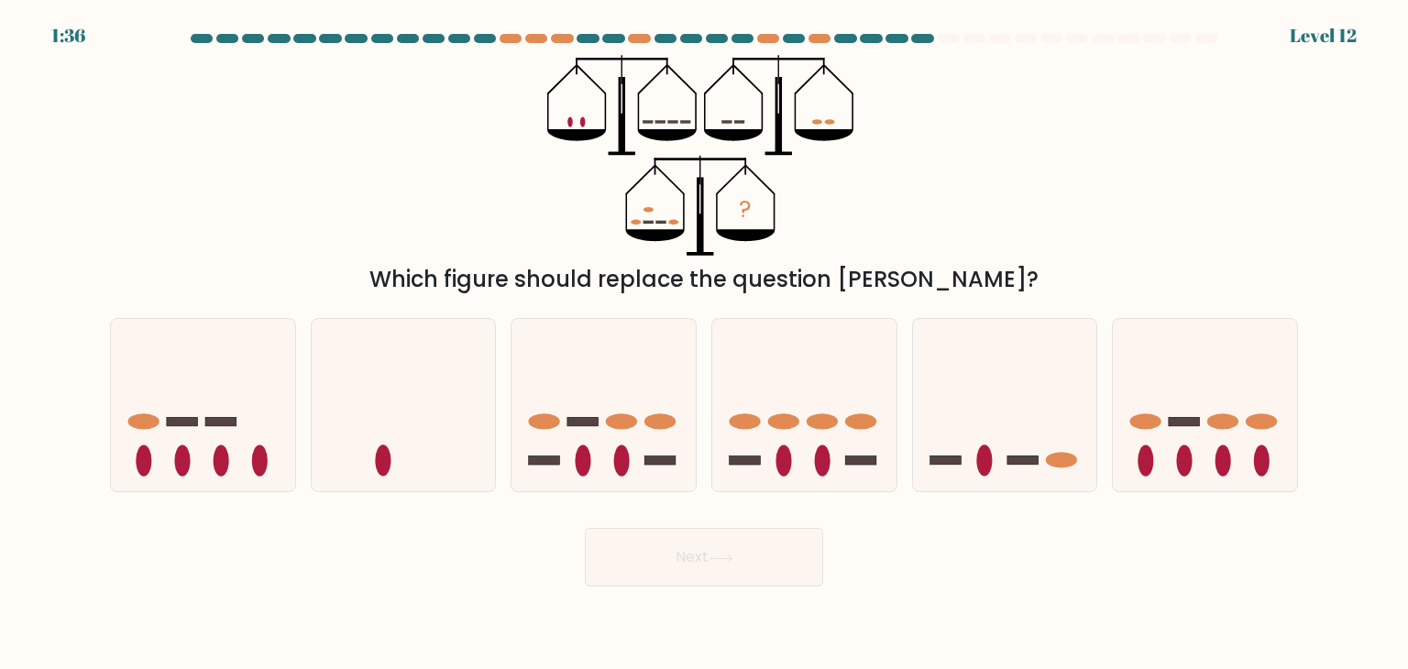
click at [1173, 140] on div "? Which figure should replace the question mark?" at bounding box center [704, 175] width 1210 height 241
click at [622, 386] on icon at bounding box center [604, 405] width 184 height 152
click at [704, 344] on input "c." at bounding box center [704, 339] width 1 height 9
radio input "true"
click at [792, 392] on icon at bounding box center [804, 405] width 184 height 152
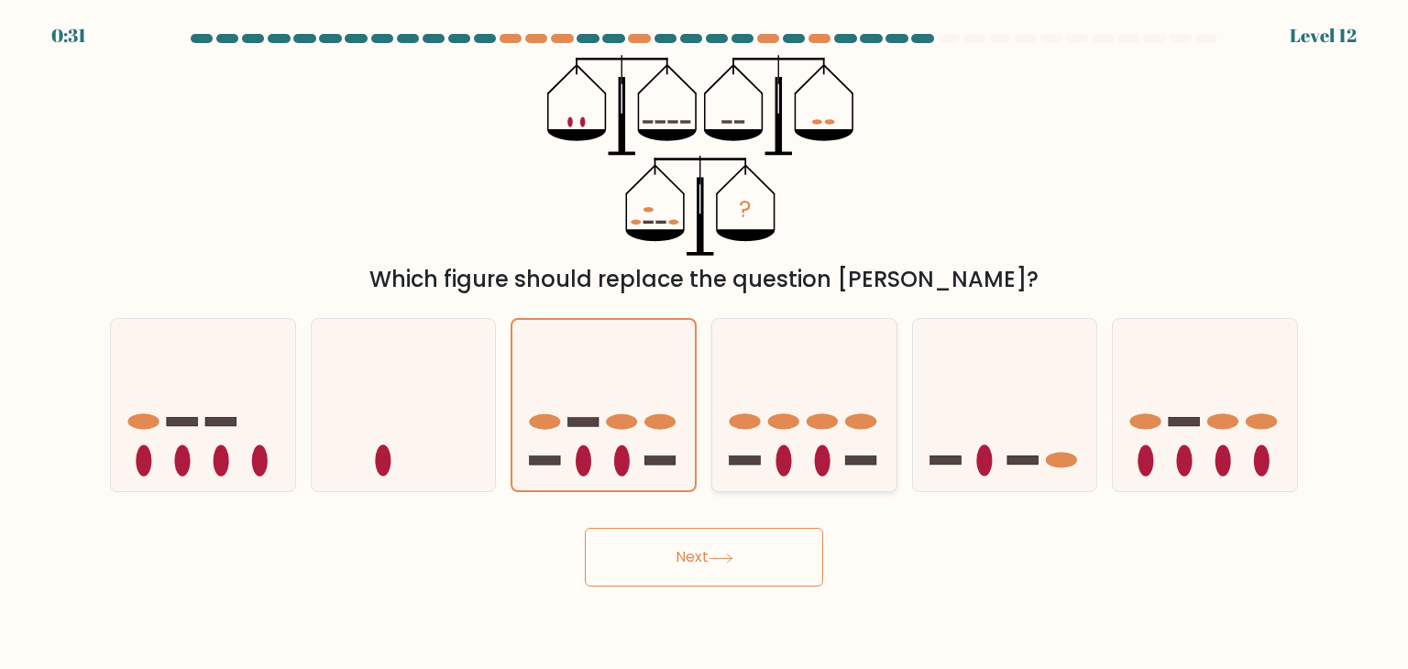
click at [705, 344] on input "d." at bounding box center [704, 339] width 1 height 9
radio input "true"
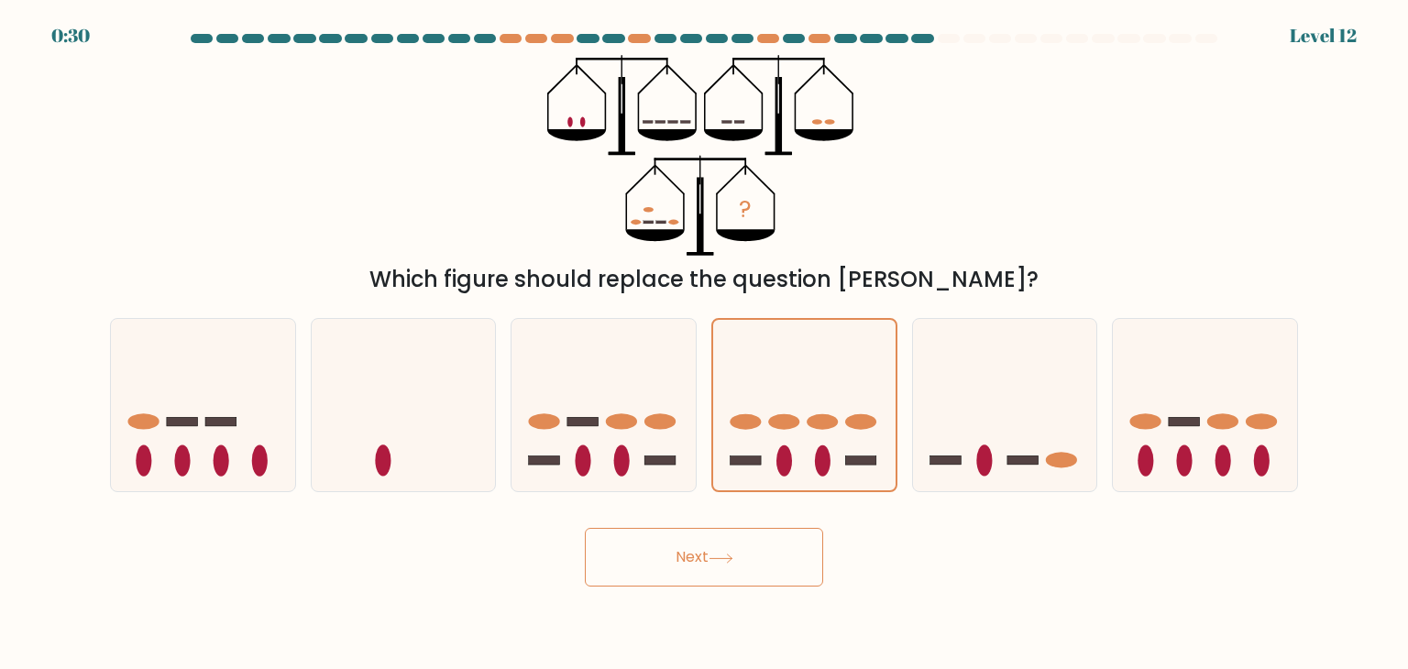
click at [723, 554] on icon at bounding box center [721, 559] width 25 height 10
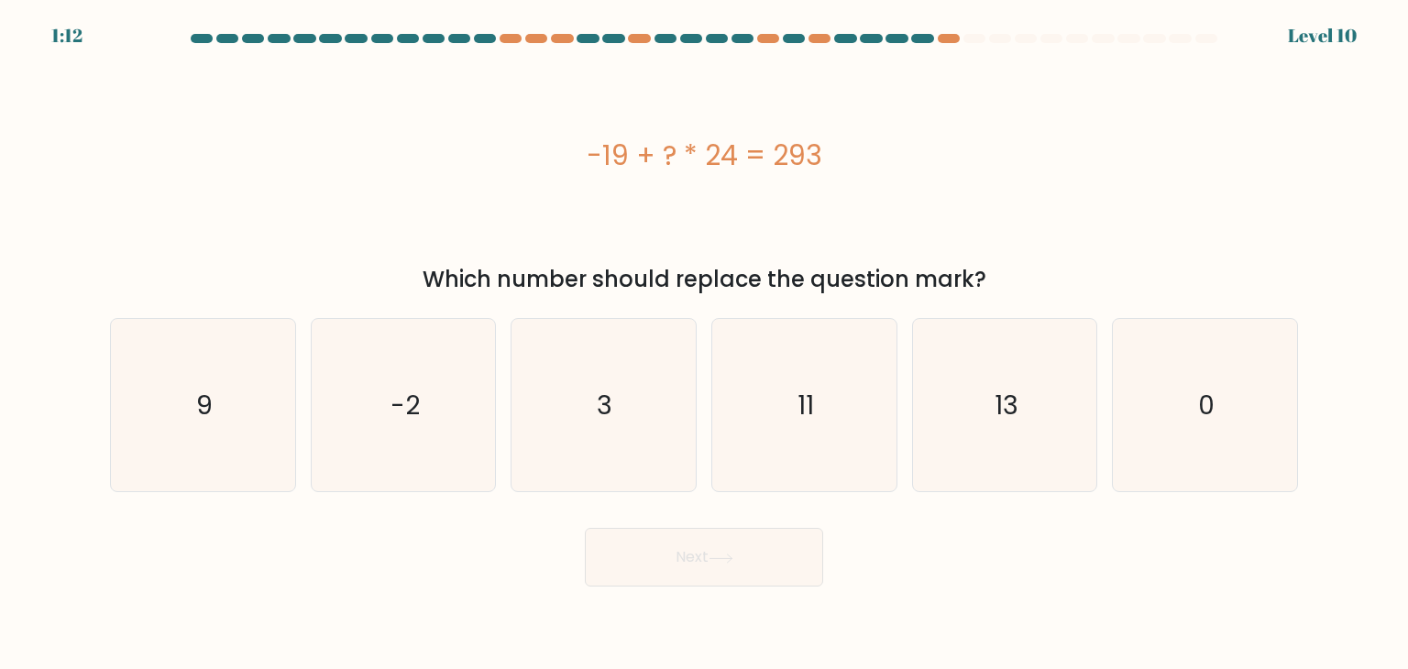
drag, startPoint x: 583, startPoint y: 153, endPoint x: 879, endPoint y: 156, distance: 296.2
click at [879, 156] on div "-19 + ? * 24 = 293" at bounding box center [704, 155] width 1188 height 41
drag, startPoint x: 1011, startPoint y: 402, endPoint x: 954, endPoint y: 429, distance: 64.0
click at [1010, 403] on text "13" at bounding box center [1007, 405] width 24 height 37
click at [701, 562] on button "Next" at bounding box center [704, 557] width 238 height 59
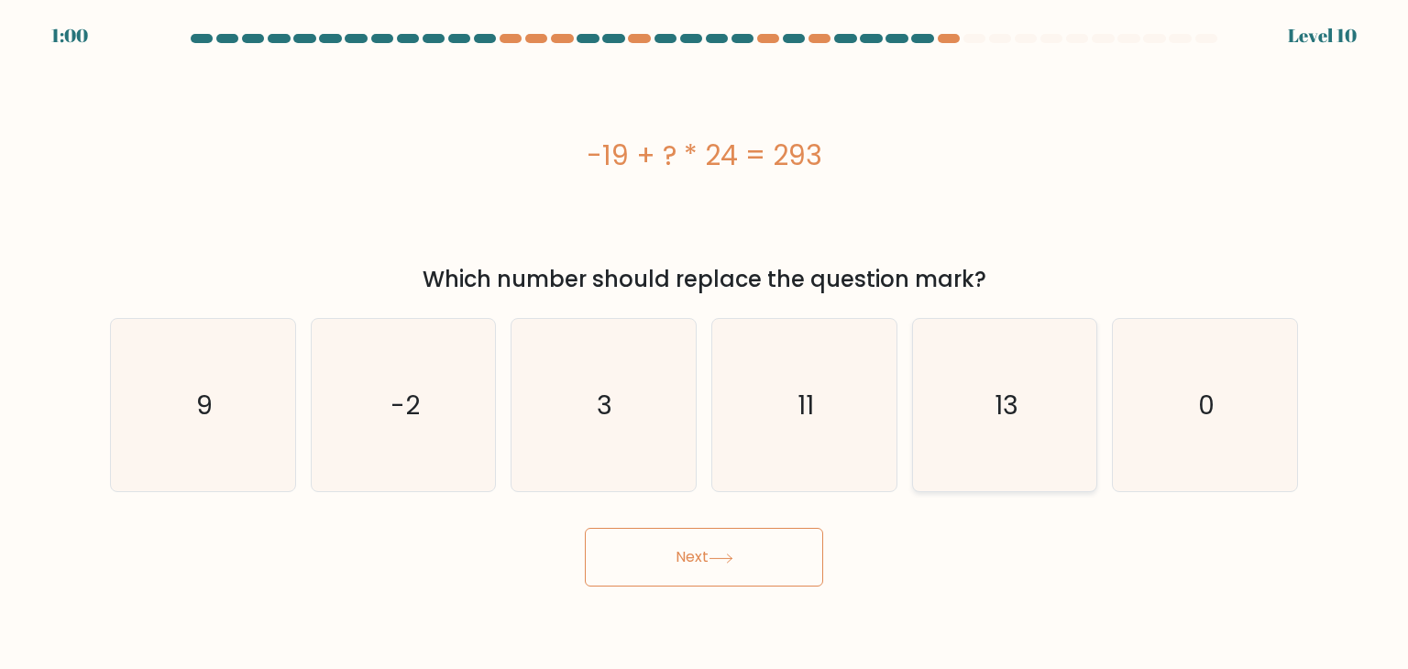
click at [966, 436] on icon "13" at bounding box center [1005, 405] width 172 height 172
click at [705, 344] on input "e. 13" at bounding box center [704, 339] width 1 height 9
radio input "true"
click at [769, 551] on button "Next" at bounding box center [704, 557] width 238 height 59
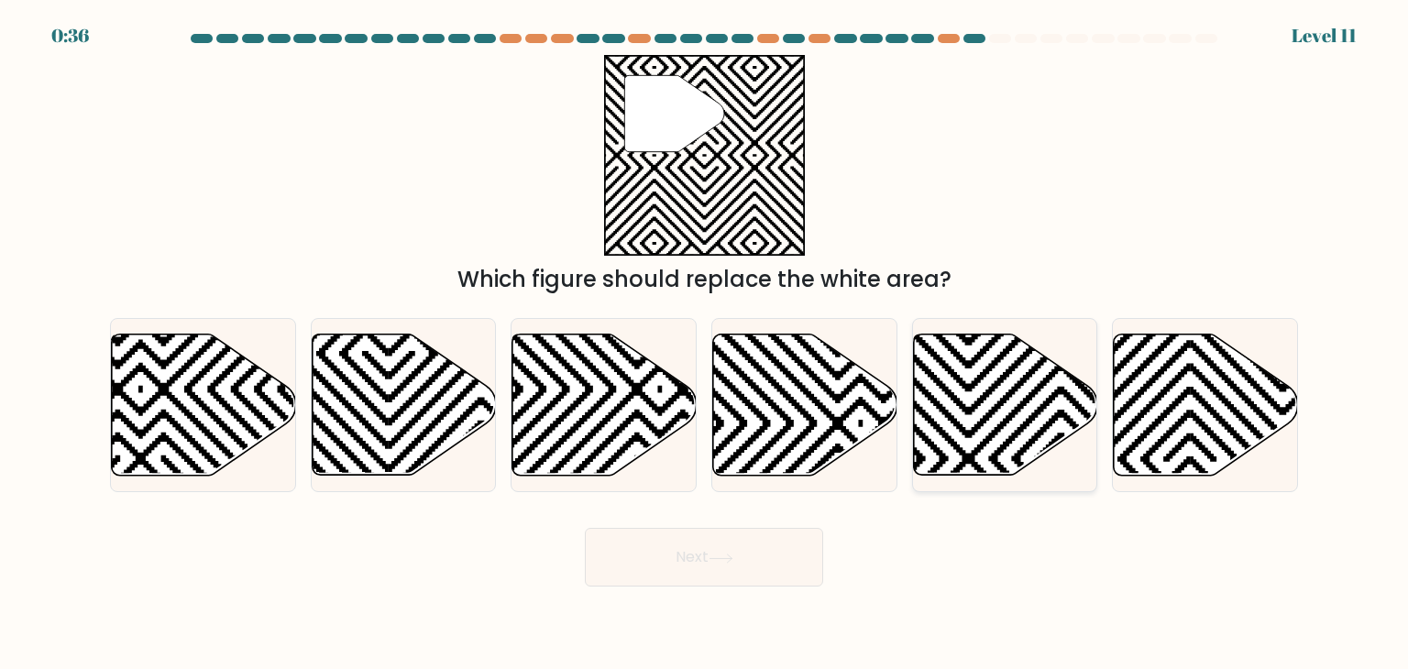
click at [963, 400] on icon at bounding box center [1005, 405] width 184 height 141
click at [705, 344] on input "e." at bounding box center [704, 339] width 1 height 9
radio input "true"
click at [726, 533] on button "Next" at bounding box center [704, 557] width 238 height 59
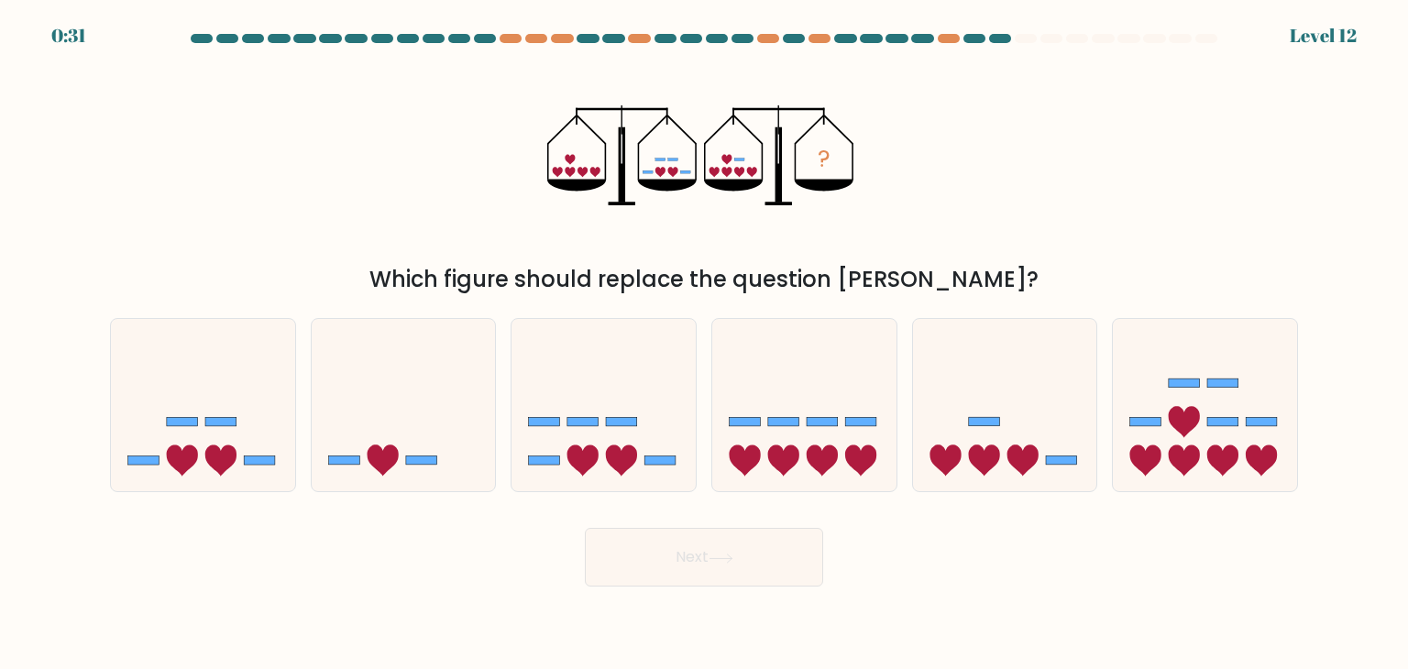
click at [1031, 144] on div "? Which figure should replace the question mark?" at bounding box center [704, 175] width 1210 height 241
click at [679, 393] on icon at bounding box center [604, 405] width 184 height 152
click at [704, 344] on input "c." at bounding box center [704, 339] width 1 height 9
radio input "true"
click at [675, 538] on button "Next" at bounding box center [704, 557] width 238 height 59
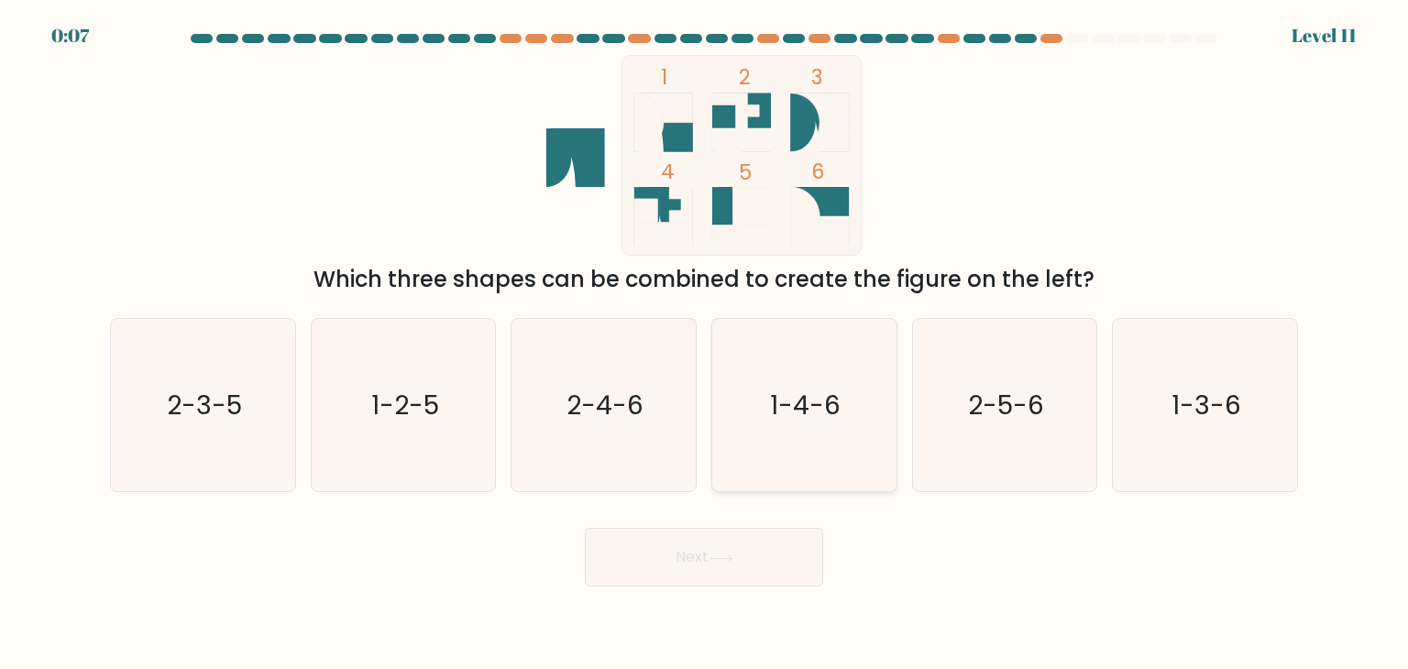
click at [826, 414] on text "1-4-6" at bounding box center [806, 405] width 71 height 37
click at [705, 344] on input "d. 1-4-6" at bounding box center [704, 339] width 1 height 9
radio input "true"
click at [751, 557] on button "Next" at bounding box center [704, 557] width 238 height 59
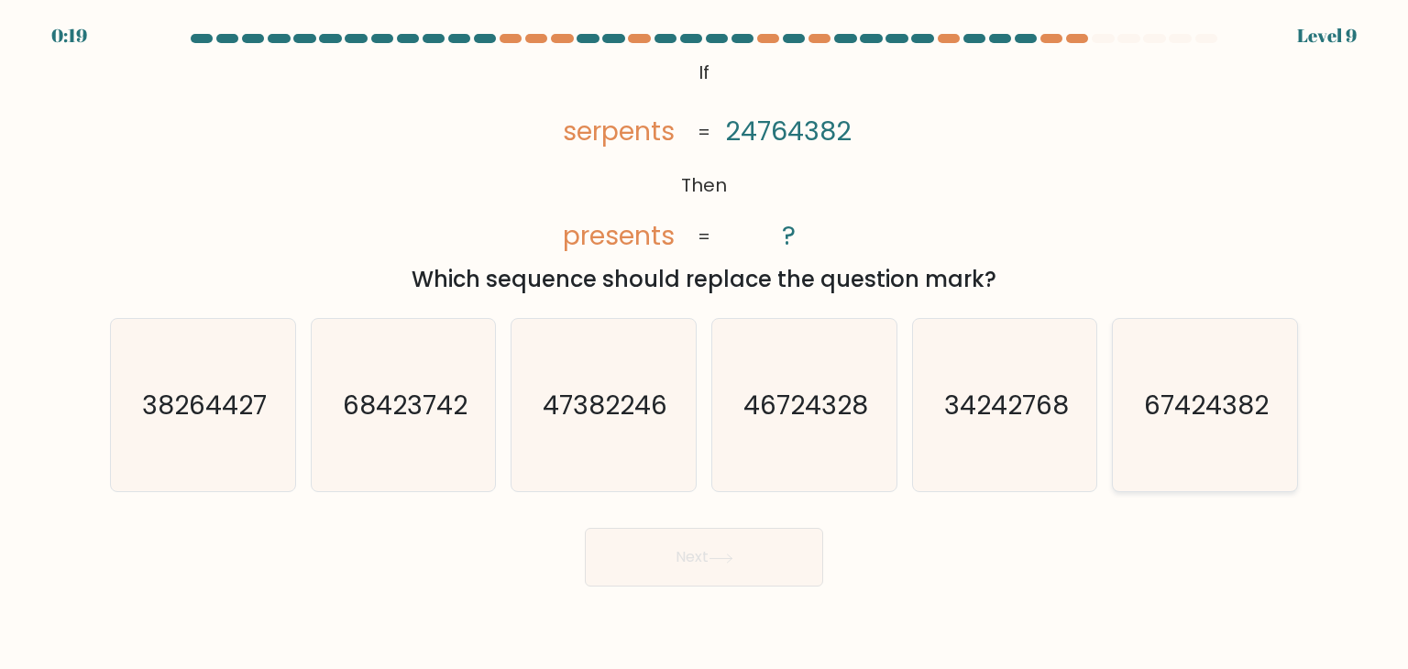
click at [1140, 411] on icon "67424382" at bounding box center [1205, 405] width 172 height 172
click at [705, 344] on input "f. 67424382" at bounding box center [704, 339] width 1 height 9
radio input "true"
click at [707, 566] on button "Next" at bounding box center [704, 557] width 238 height 59
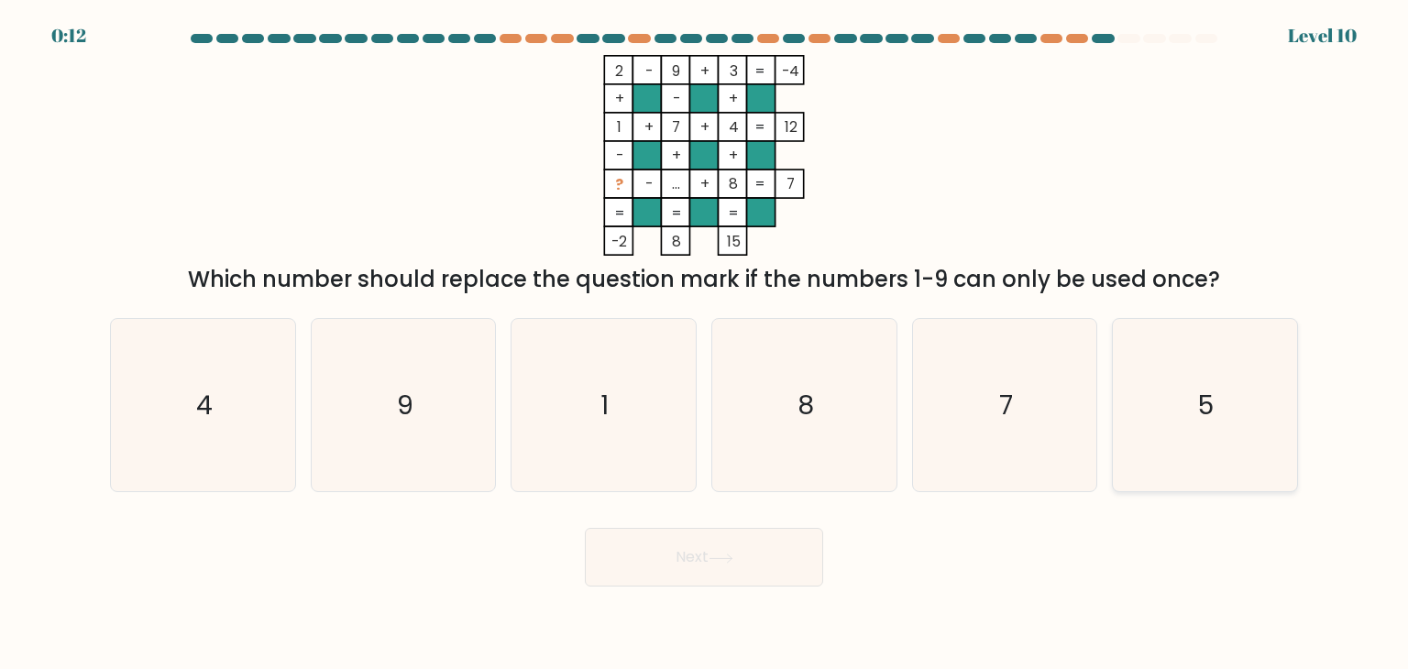
drag, startPoint x: 1204, startPoint y: 415, endPoint x: 1174, endPoint y: 422, distance: 30.9
click at [1204, 415] on text "5" at bounding box center [1207, 405] width 16 height 37
click at [705, 344] on input "f. 5" at bounding box center [704, 339] width 1 height 9
radio input "true"
click at [725, 551] on button "Next" at bounding box center [704, 557] width 238 height 59
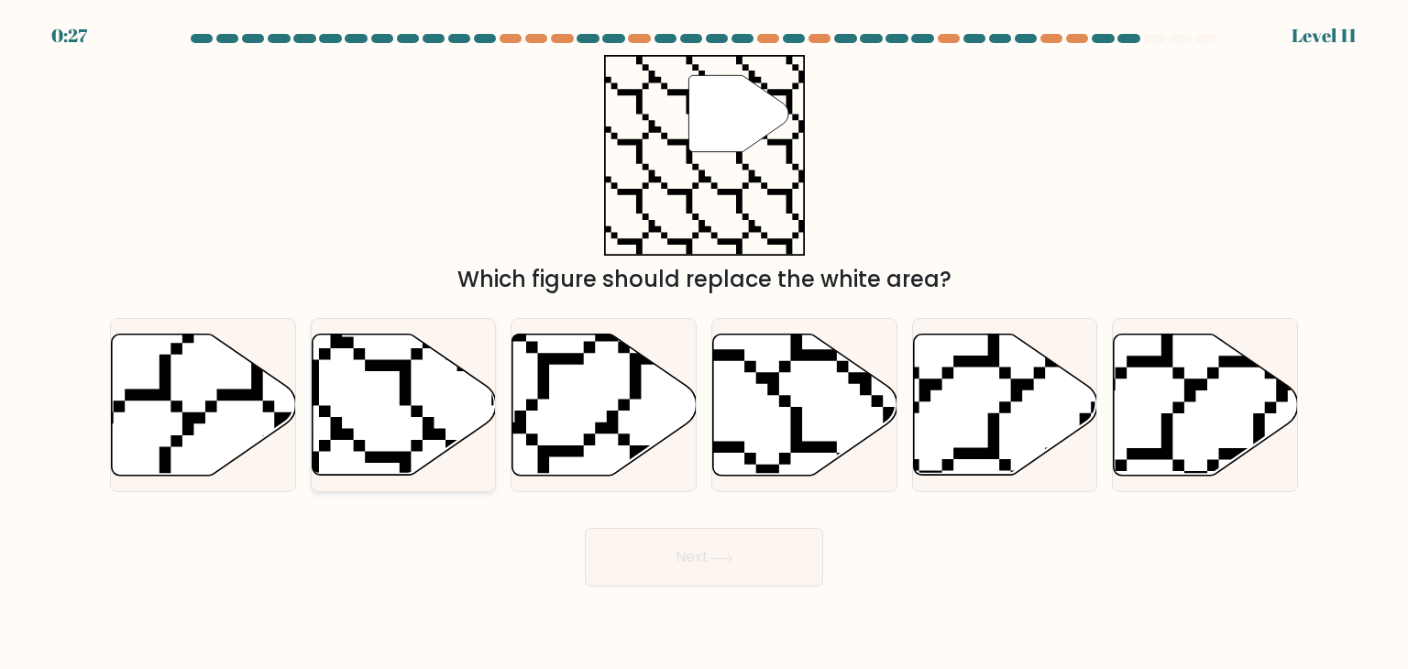
click at [401, 408] on icon at bounding box center [404, 405] width 184 height 141
click at [704, 344] on input "b." at bounding box center [704, 339] width 1 height 9
radio input "true"
click at [724, 565] on button "Next" at bounding box center [704, 557] width 238 height 59
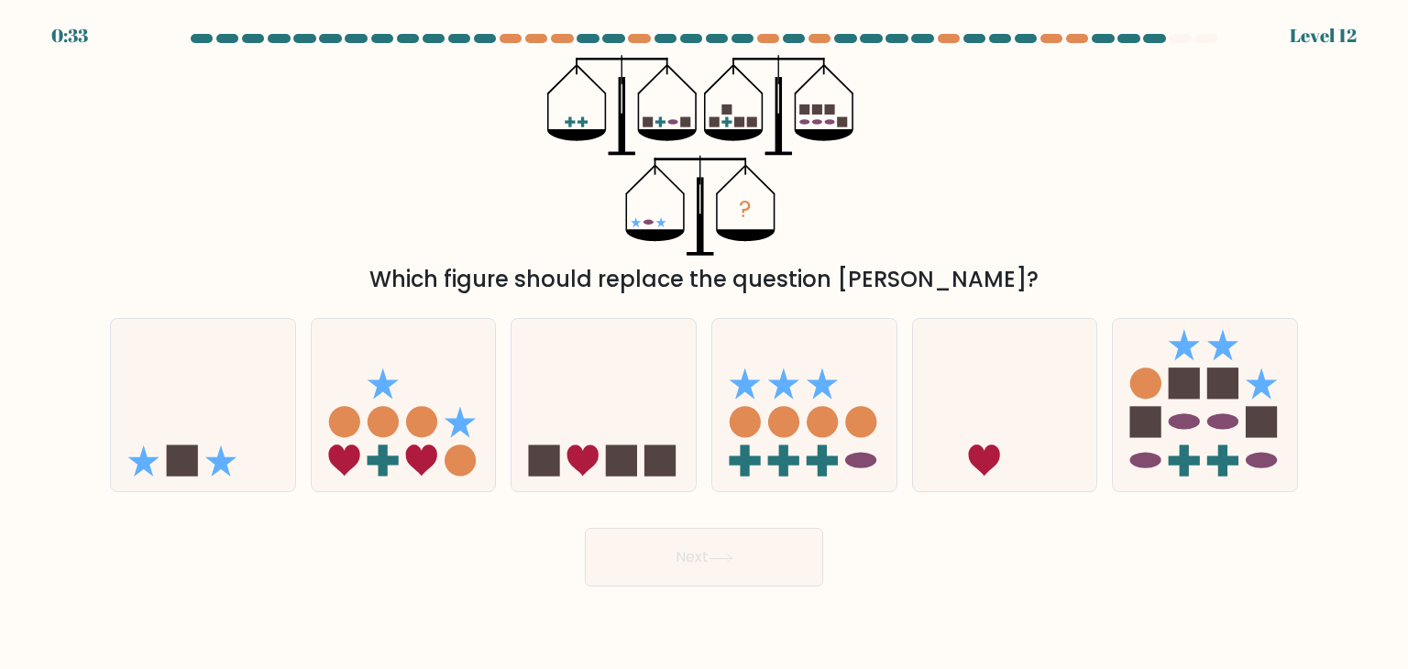
click at [1165, 148] on div "? Which figure should replace the question mark?" at bounding box center [704, 175] width 1210 height 241
click at [233, 387] on icon at bounding box center [203, 405] width 184 height 152
click at [704, 344] on input "a." at bounding box center [704, 339] width 1 height 9
radio input "true"
click at [739, 569] on button "Next" at bounding box center [704, 557] width 238 height 59
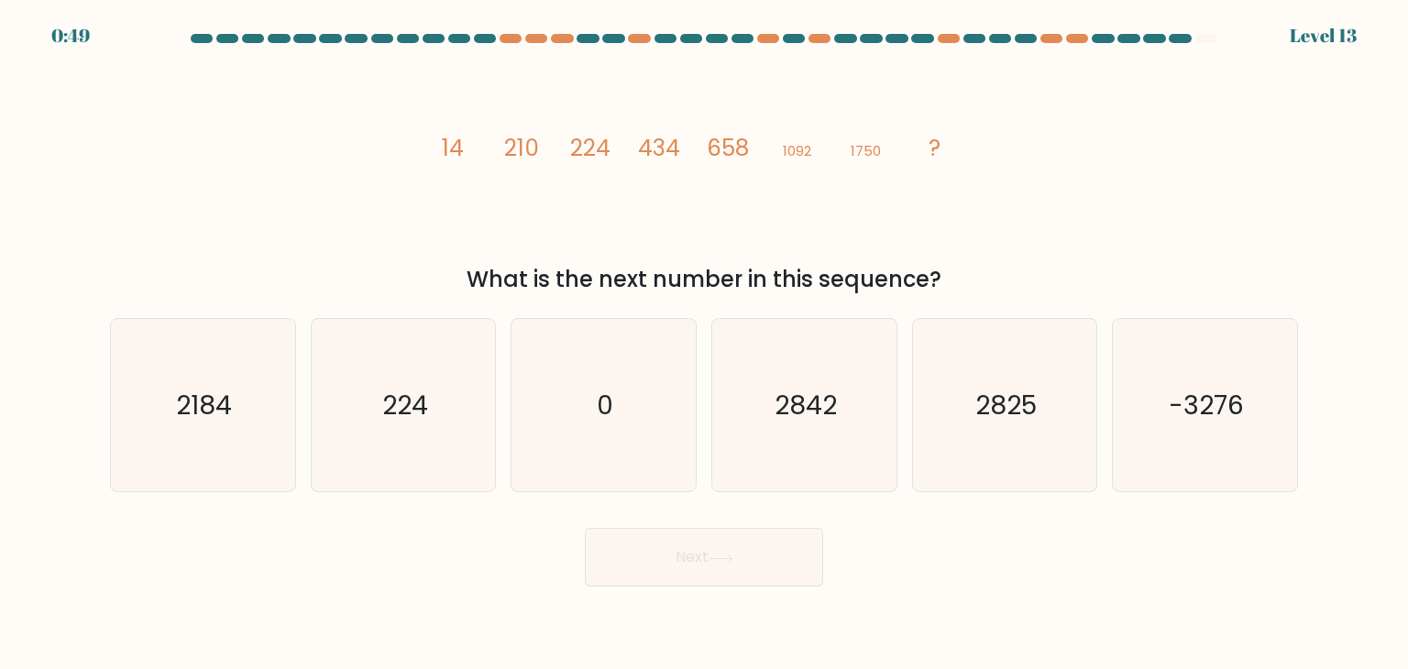
drag, startPoint x: 432, startPoint y: 138, endPoint x: 994, endPoint y: 269, distance: 577.2
click at [994, 270] on div "image/svg+xml 14 210 224 434 658 1092 1750 ? What is the next number in this se…" at bounding box center [704, 175] width 1210 height 241
copy div "14 210 224 434 658 1092 1750 ? What is the next number in this sequence?"
drag, startPoint x: 778, startPoint y: 375, endPoint x: 778, endPoint y: 514, distance: 138.5
click at [778, 376] on icon "2842" at bounding box center [804, 405] width 172 height 172
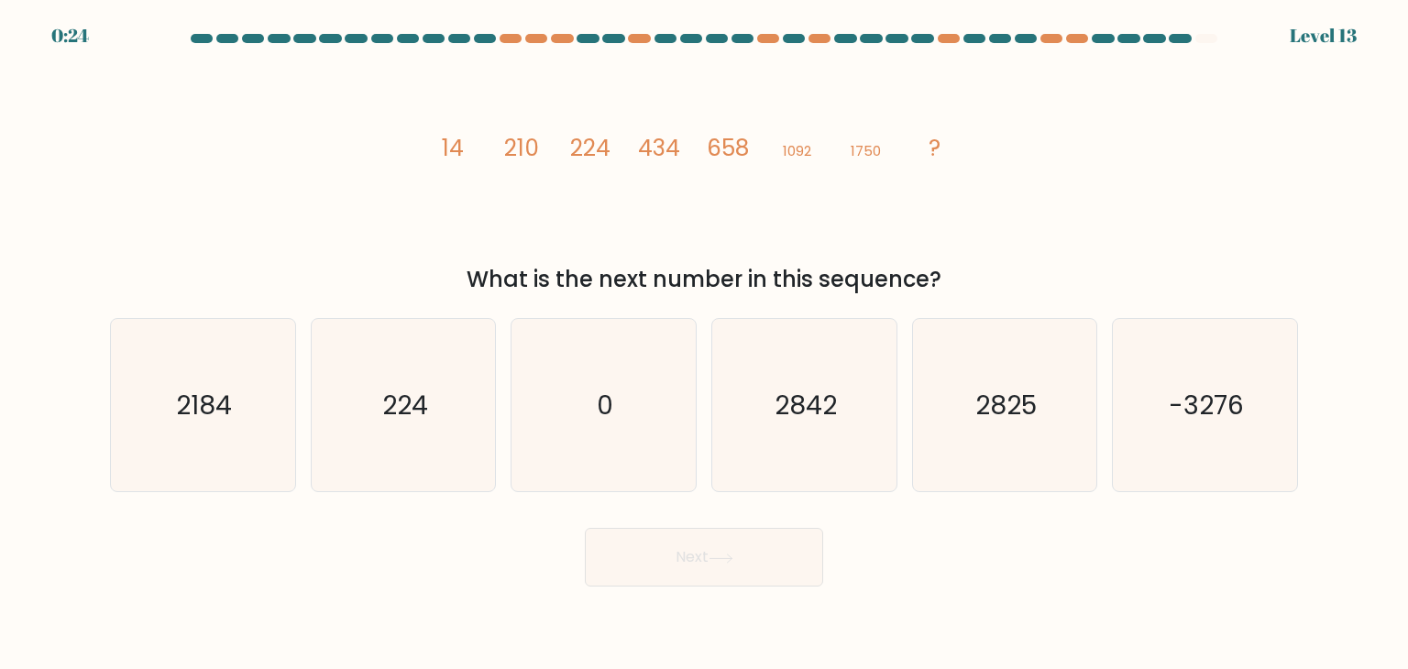
click at [705, 344] on input "d. 2842" at bounding box center [704, 339] width 1 height 9
radio input "true"
click at [719, 559] on icon at bounding box center [721, 559] width 25 height 10
